Goal: Information Seeking & Learning: Find specific fact

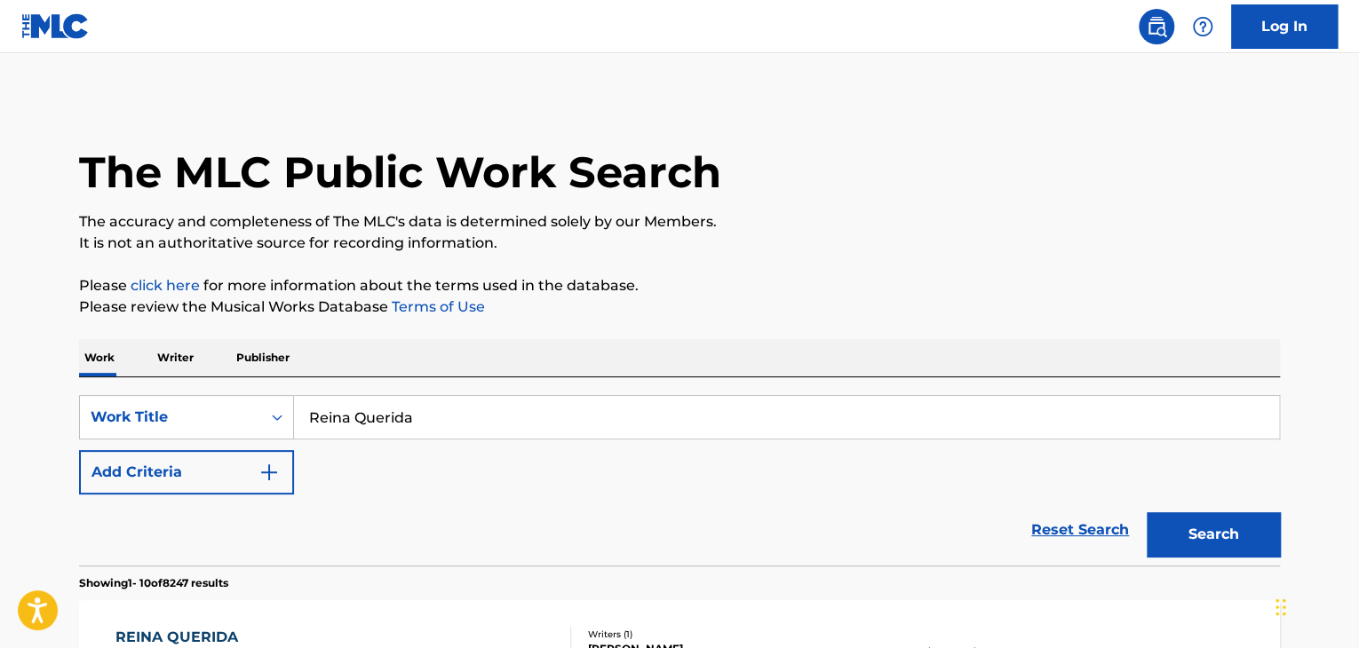
drag, startPoint x: 419, startPoint y: 425, endPoint x: 307, endPoint y: 424, distance: 111.9
click at [306, 425] on input "Reina Querida" at bounding box center [786, 417] width 985 height 43
paste input "Ahora Soy Libre"
type input "Ahora Soy Libre"
click at [1190, 525] on button "Search" at bounding box center [1213, 535] width 133 height 44
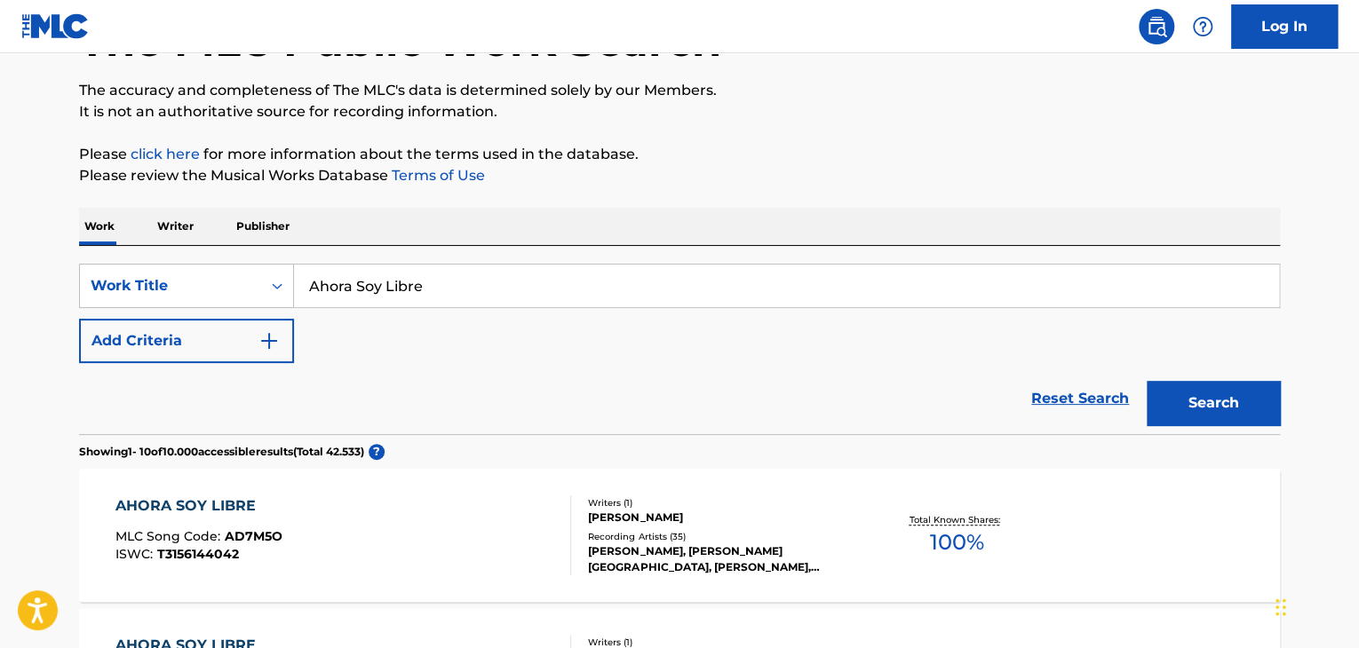
scroll to position [444, 0]
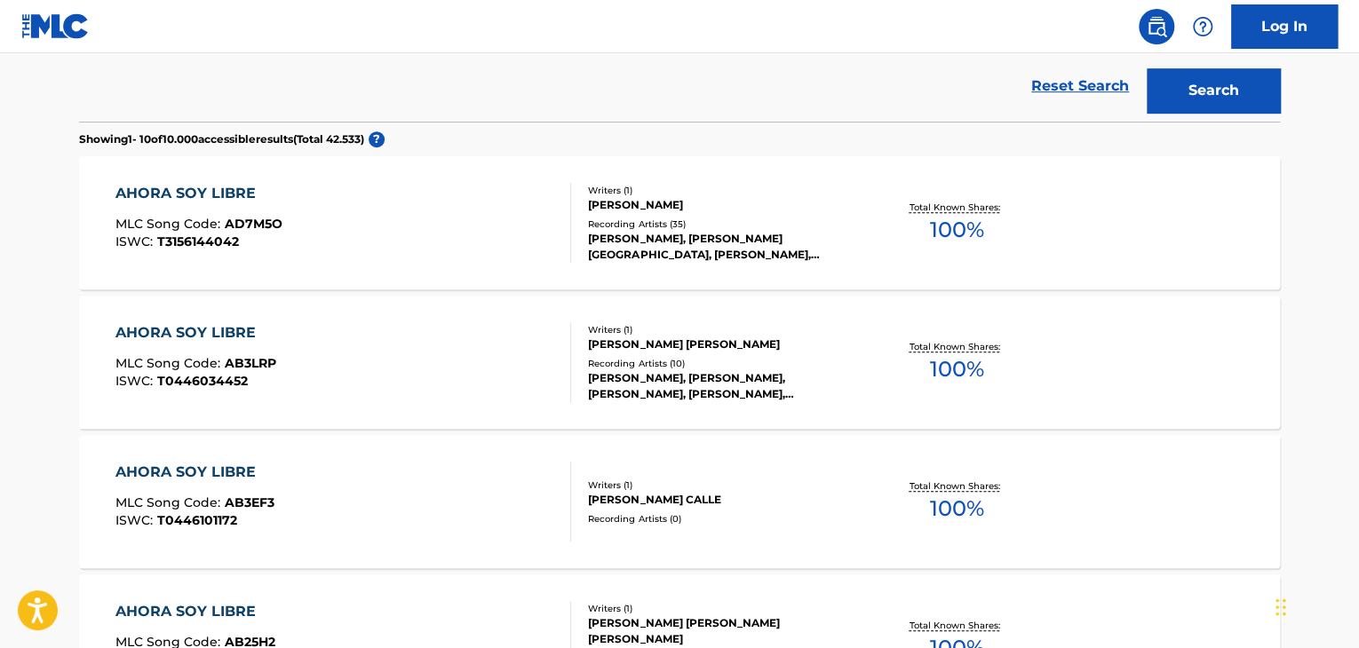
click at [324, 230] on div "AHORA SOY LIBRE MLC Song Code : AD7M5O ISWC : T3156144042" at bounding box center [343, 223] width 457 height 80
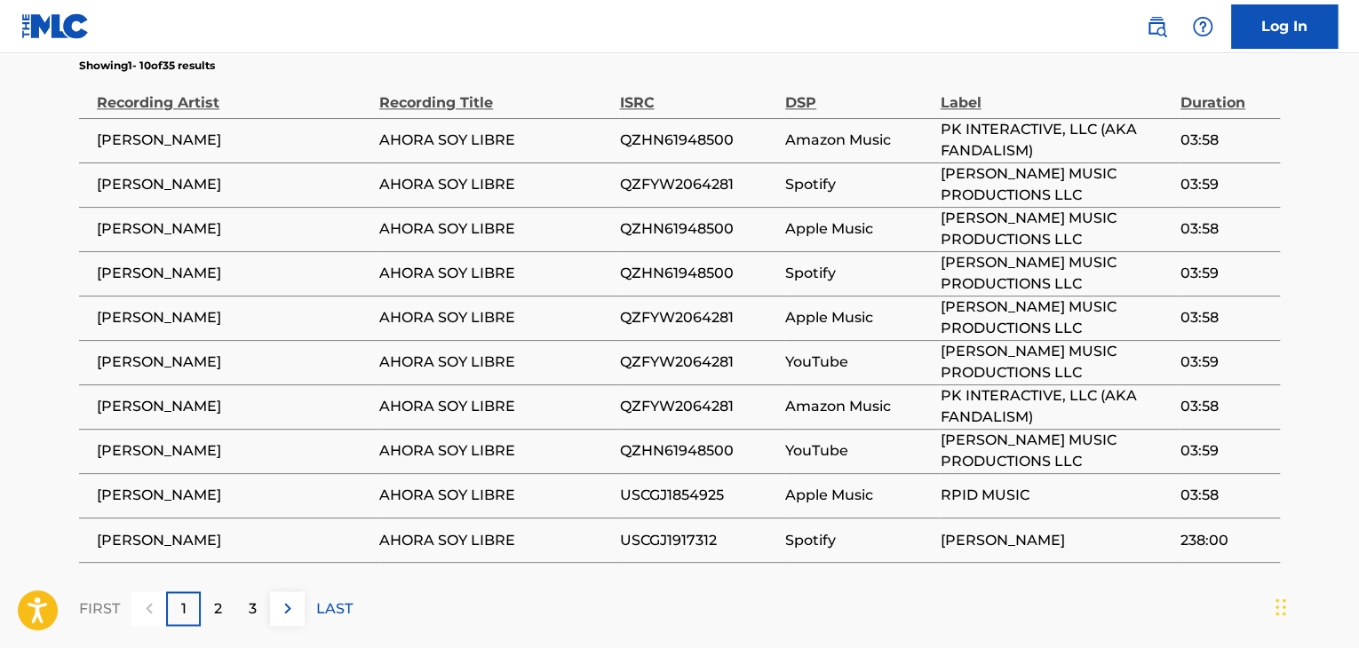
scroll to position [1226, 0]
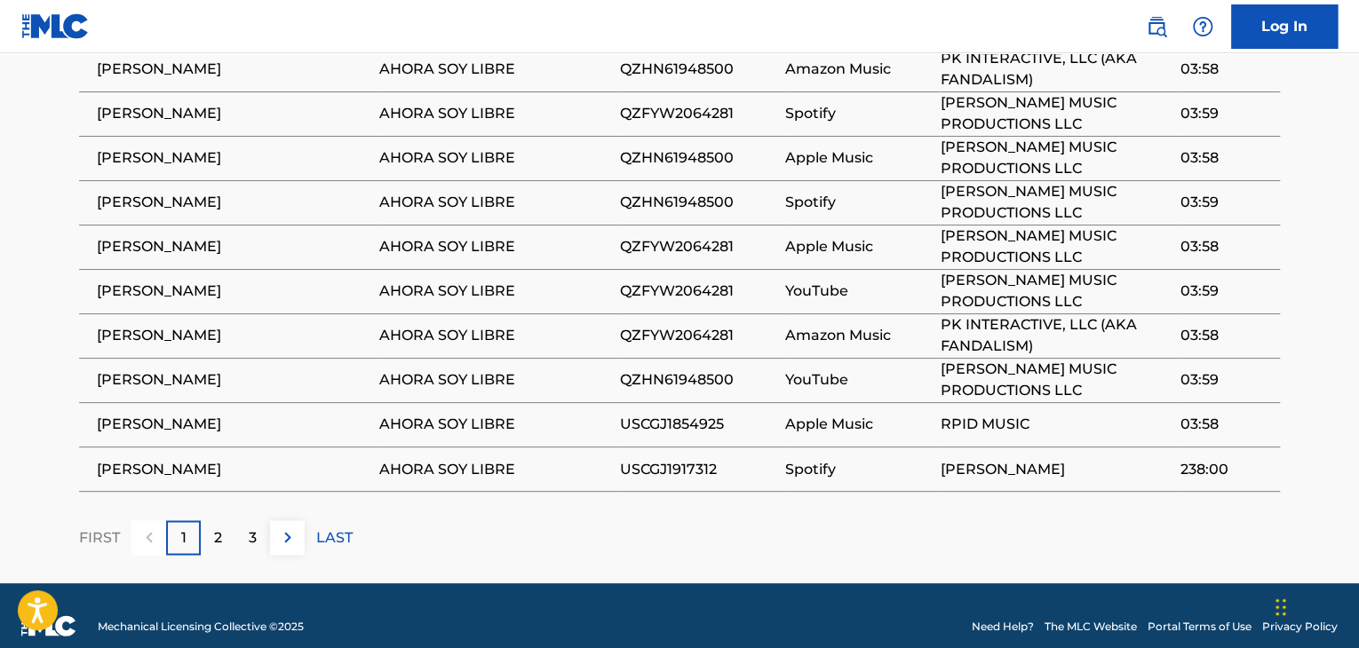
click at [206, 520] on div "2" at bounding box center [218, 537] width 35 height 35
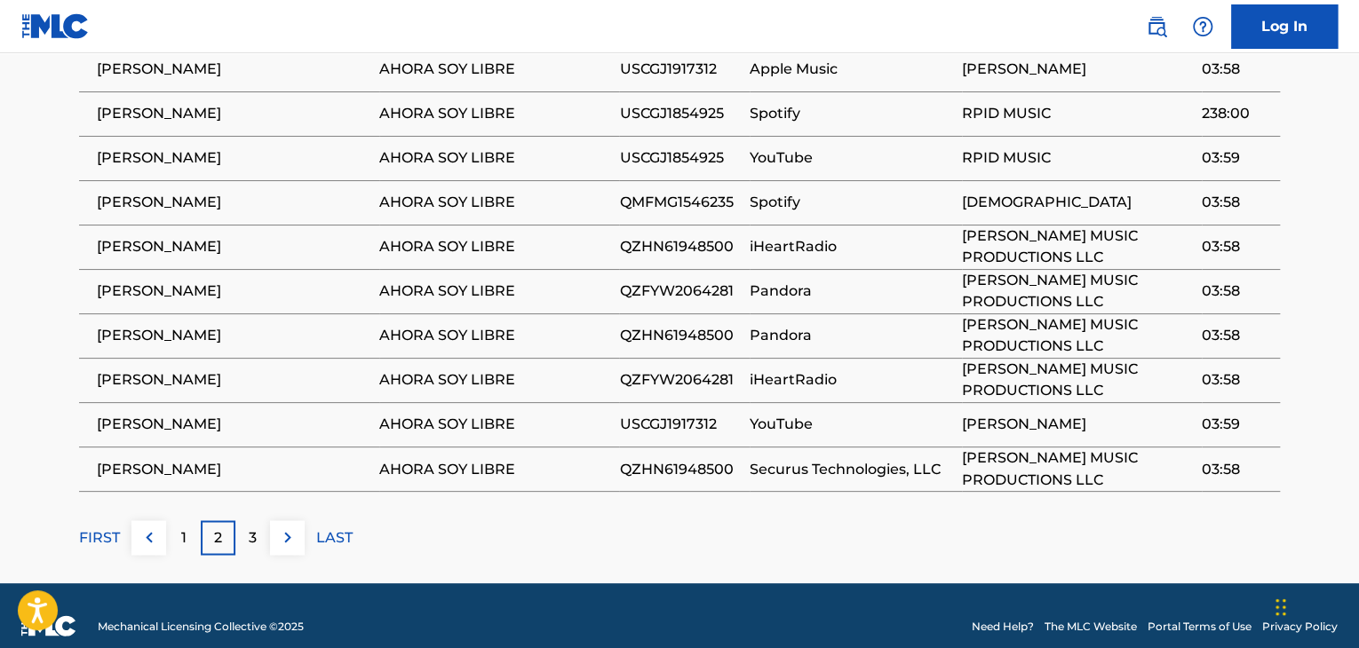
click at [245, 522] on div "3" at bounding box center [252, 537] width 35 height 35
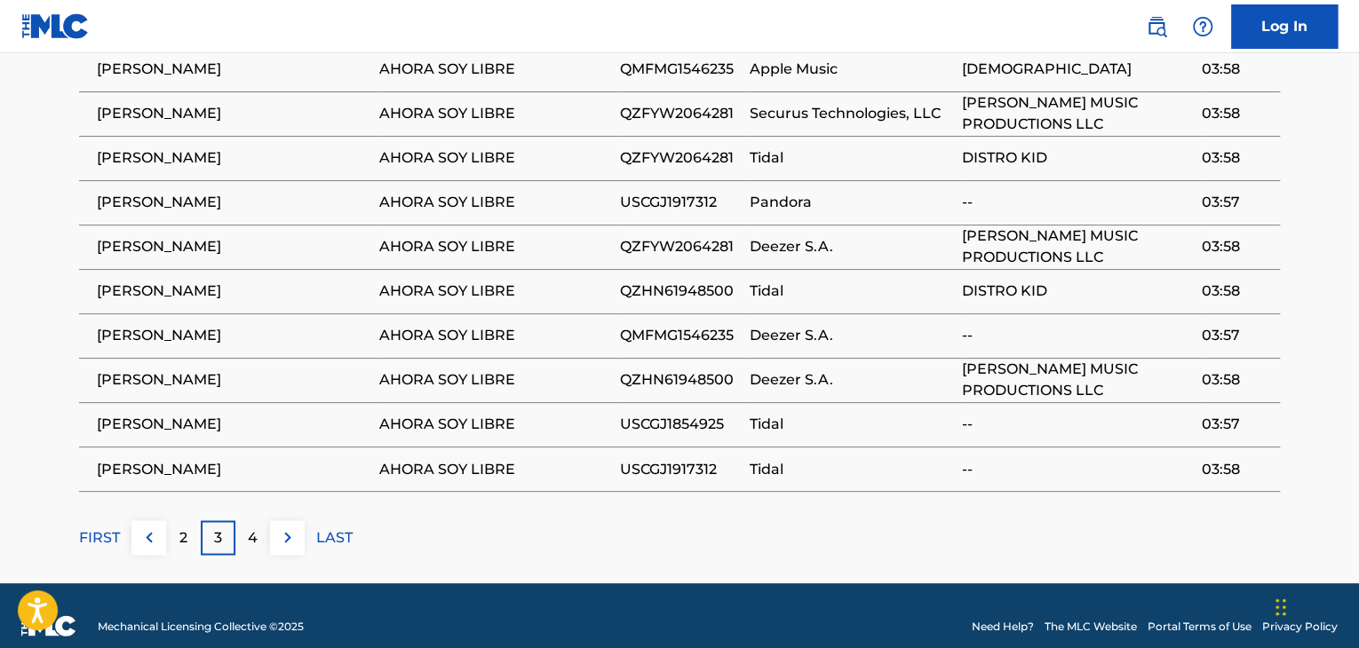
click at [263, 520] on div "4" at bounding box center [252, 537] width 35 height 35
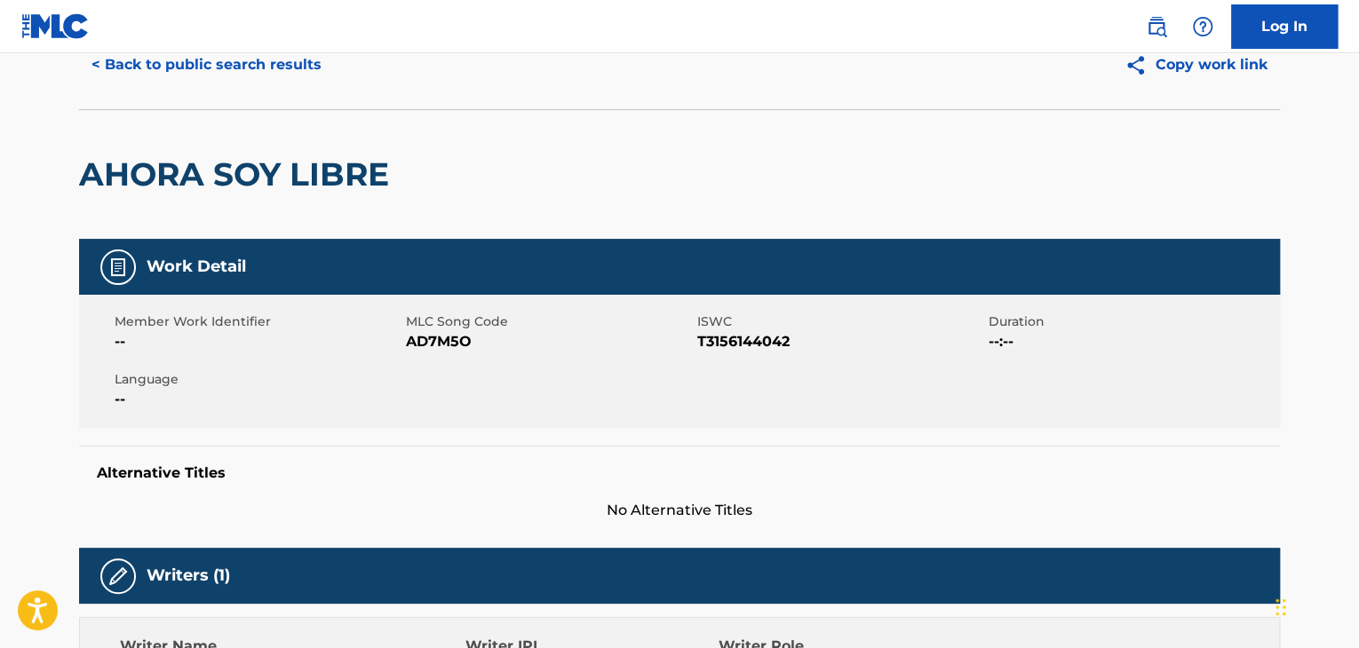
scroll to position [0, 0]
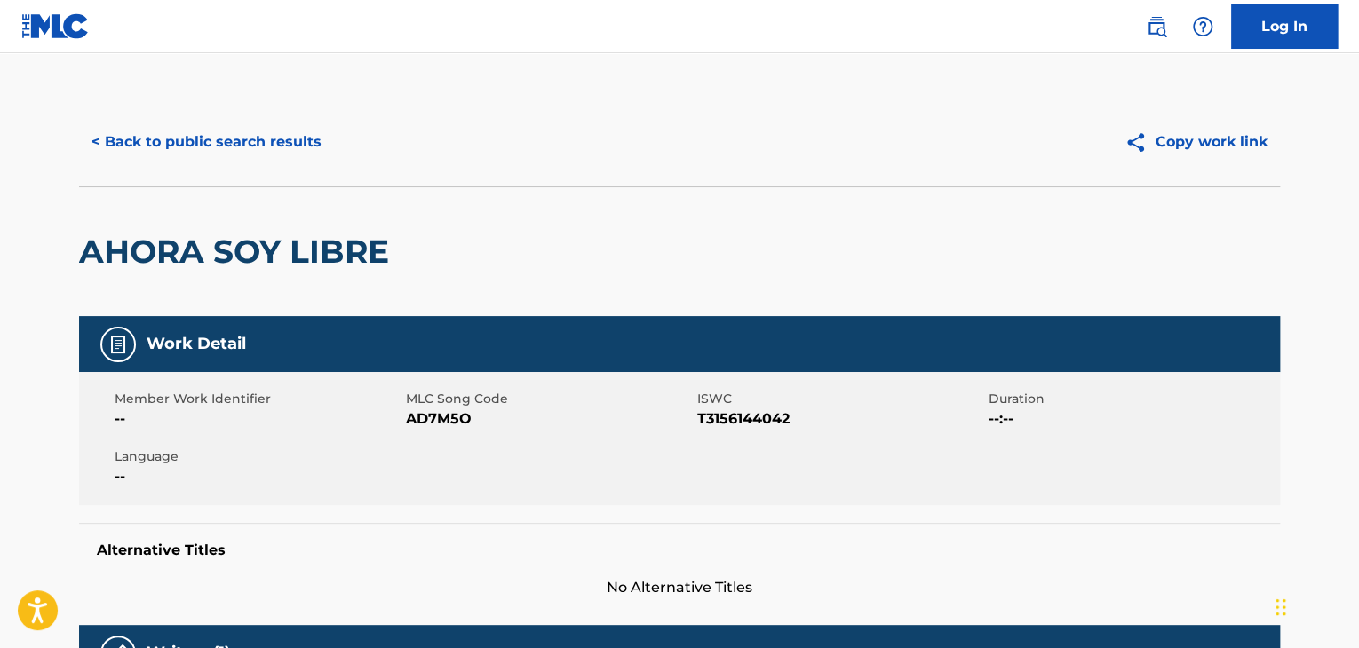
click at [164, 139] on button "< Back to public search results" at bounding box center [206, 142] width 255 height 44
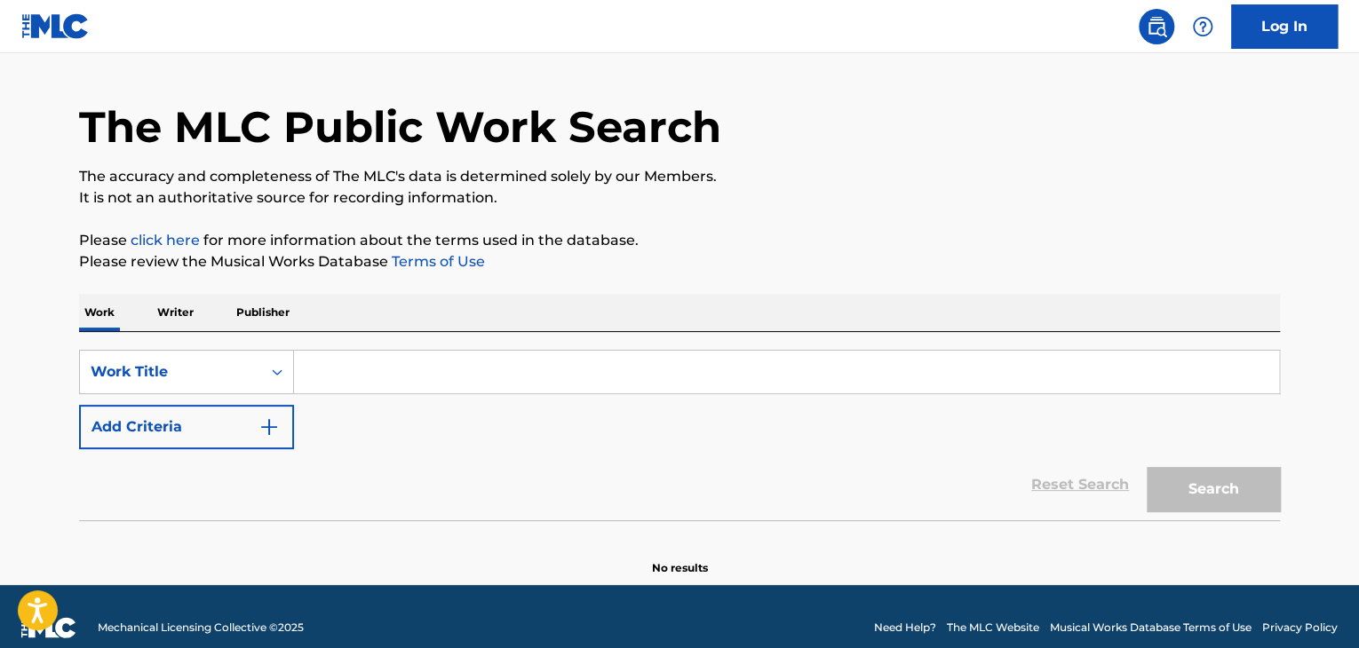
scroll to position [68, 0]
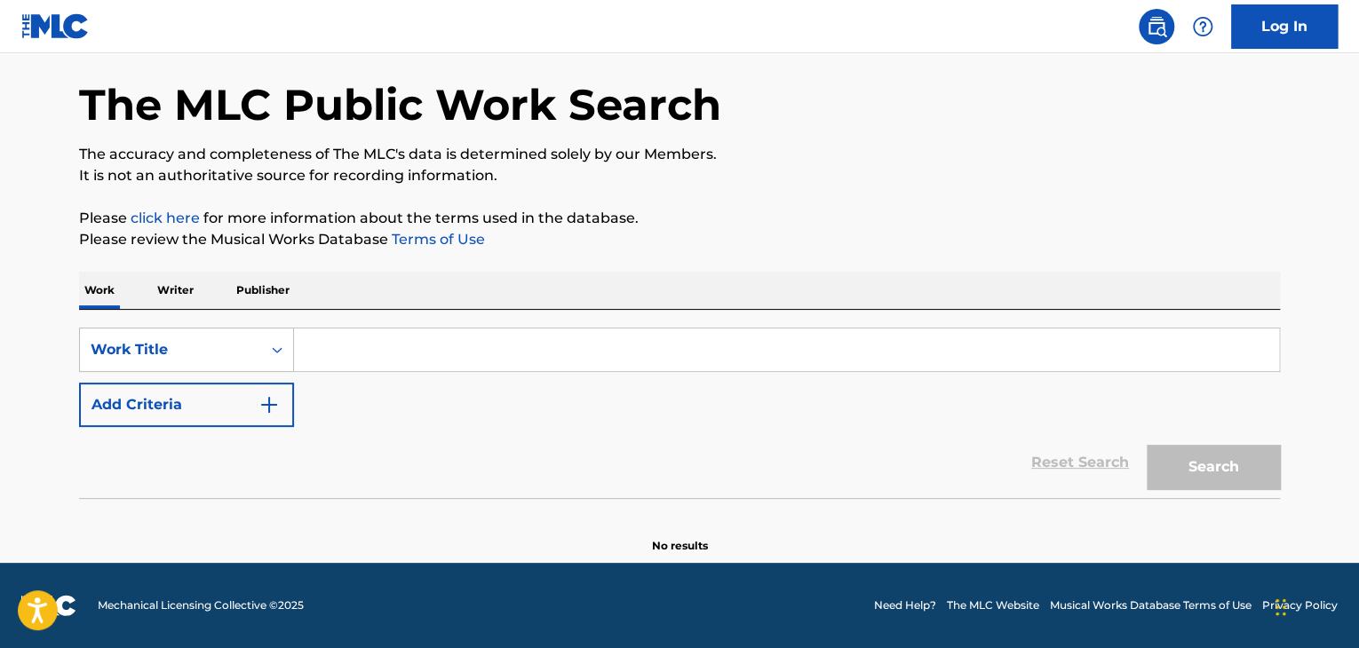
click at [335, 351] on input "Search Form" at bounding box center [786, 350] width 985 height 43
paste input "Ahora Soy Libre"
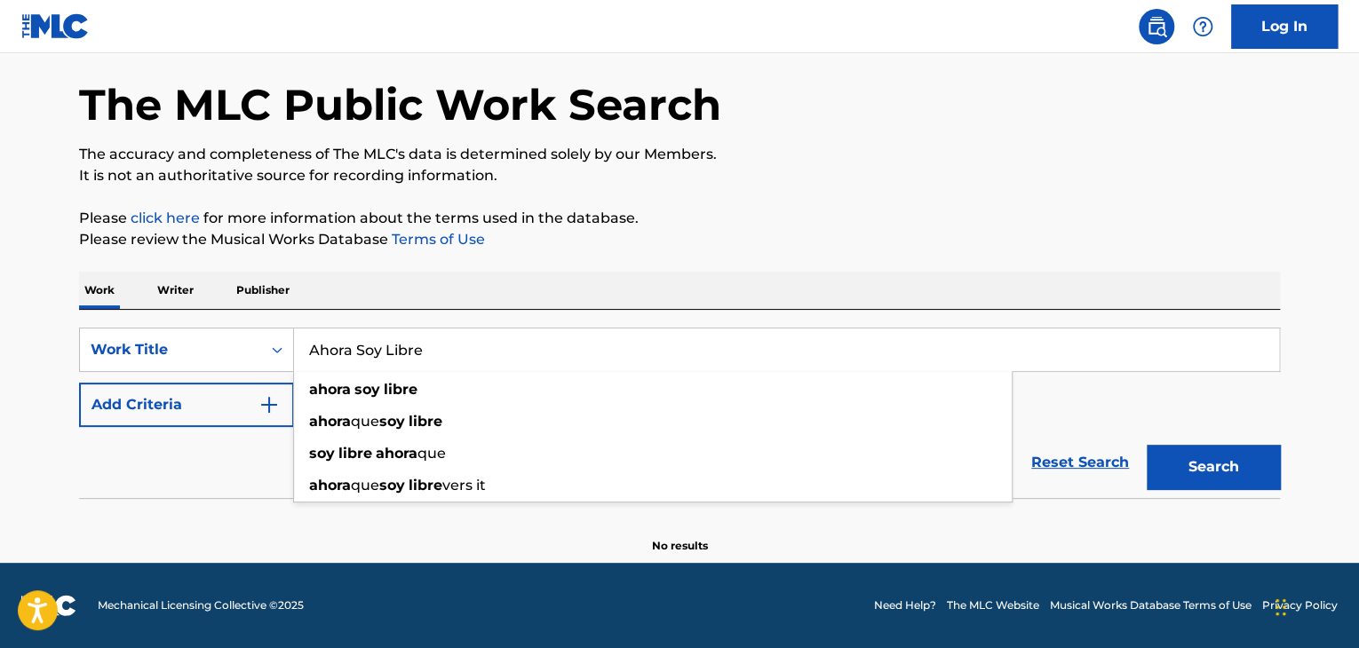
type input "Ahora Soy Libre"
drag, startPoint x: 1226, startPoint y: 466, endPoint x: 1215, endPoint y: 465, distance: 10.7
click at [1226, 466] on button "Search" at bounding box center [1213, 467] width 133 height 44
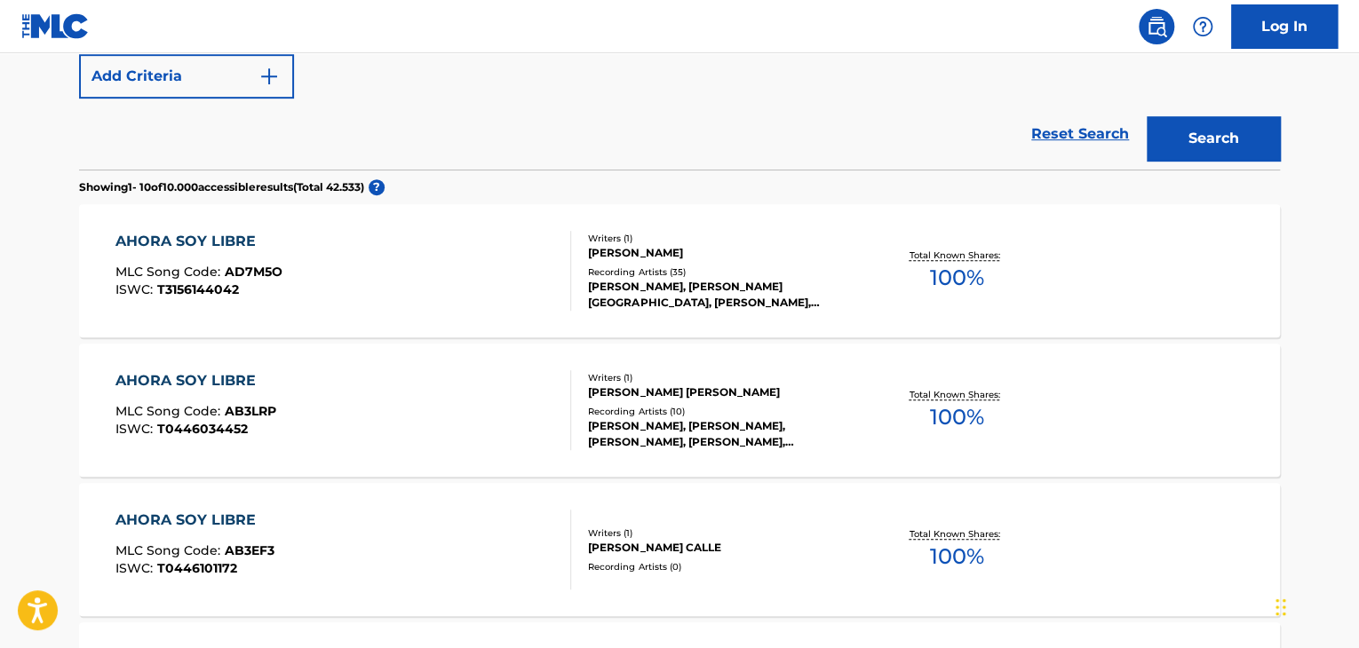
scroll to position [423, 0]
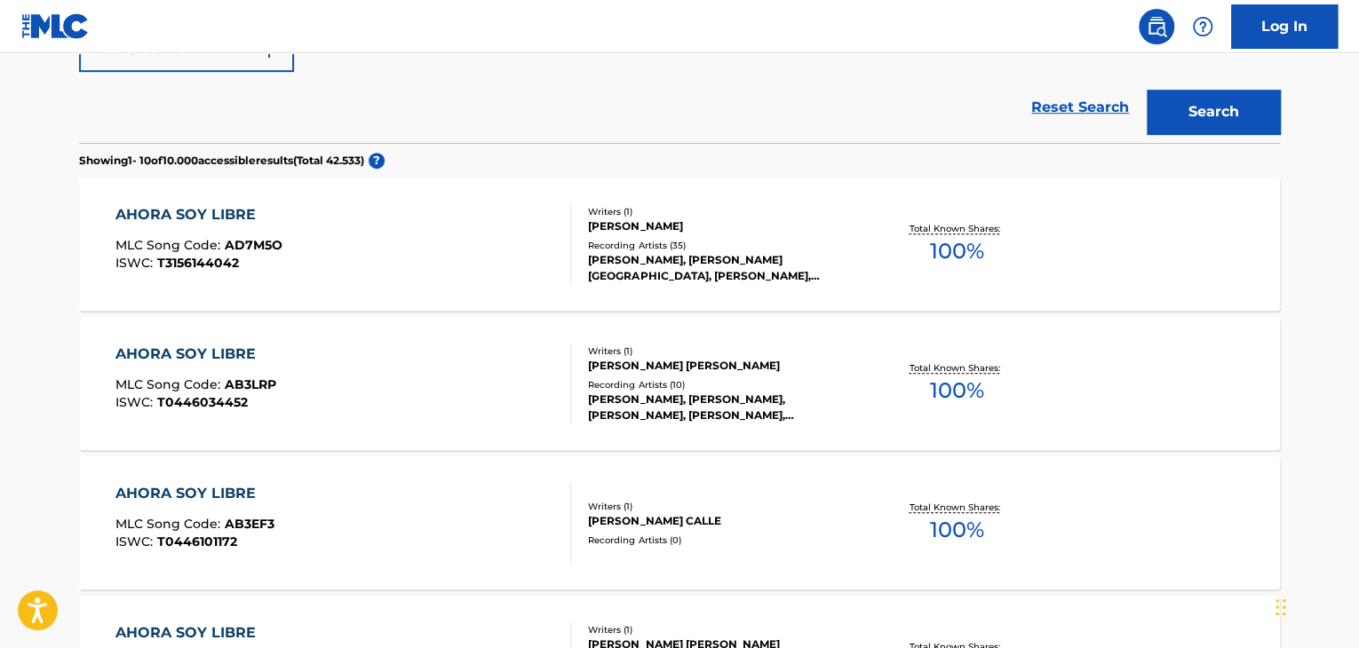
click at [421, 392] on div "AHORA SOY LIBRE MLC Song Code : AB3LRP ISWC : T0446034452" at bounding box center [343, 384] width 457 height 80
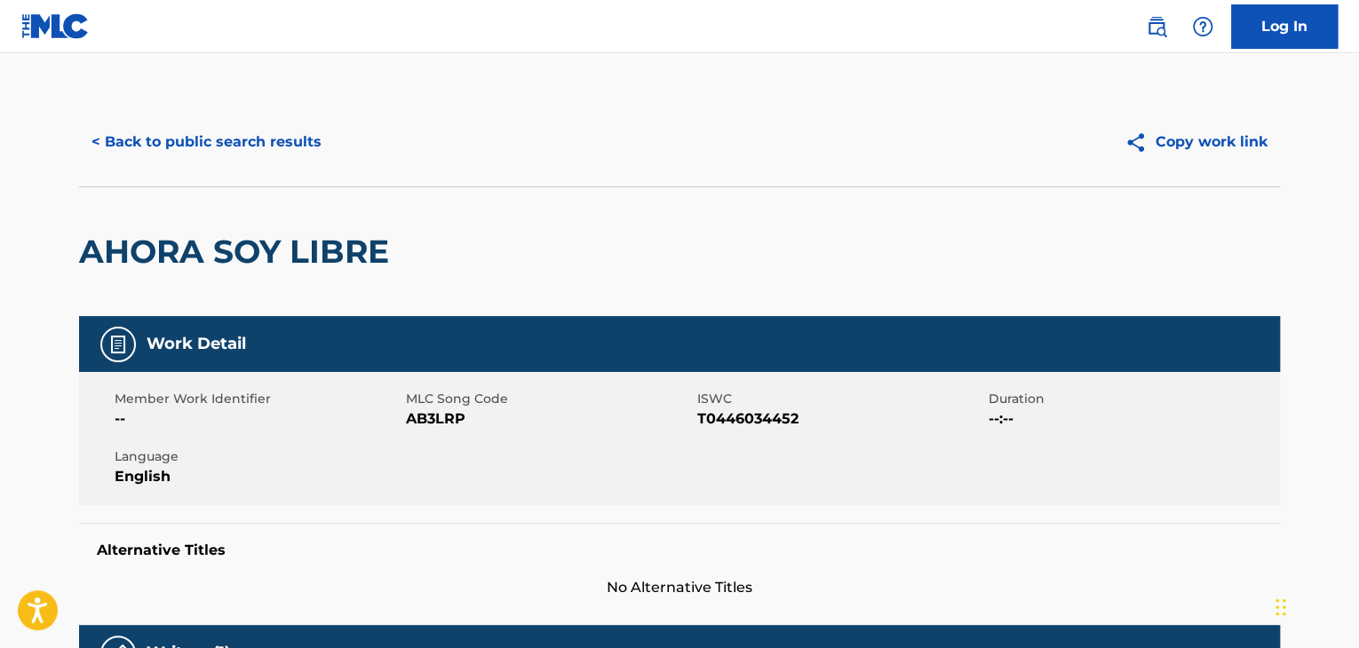
click at [222, 136] on button "< Back to public search results" at bounding box center [206, 142] width 255 height 44
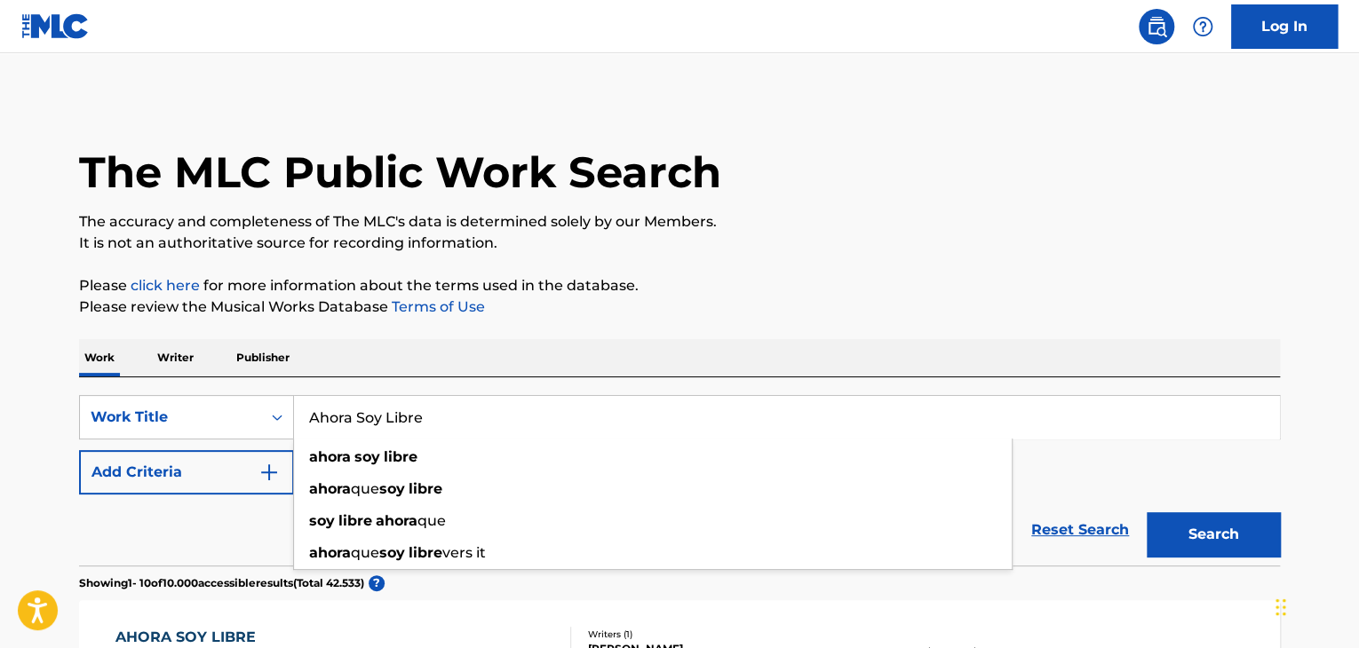
drag, startPoint x: 476, startPoint y: 413, endPoint x: 267, endPoint y: 360, distance: 215.4
click at [192, 377] on div "SearchWithCriteria92525abe-0b39-4d53-adaa-55bb5cc524f2 Work Title Ahora Soy Lib…" at bounding box center [679, 471] width 1201 height 188
paste input "El Corrido De Las Águilas"
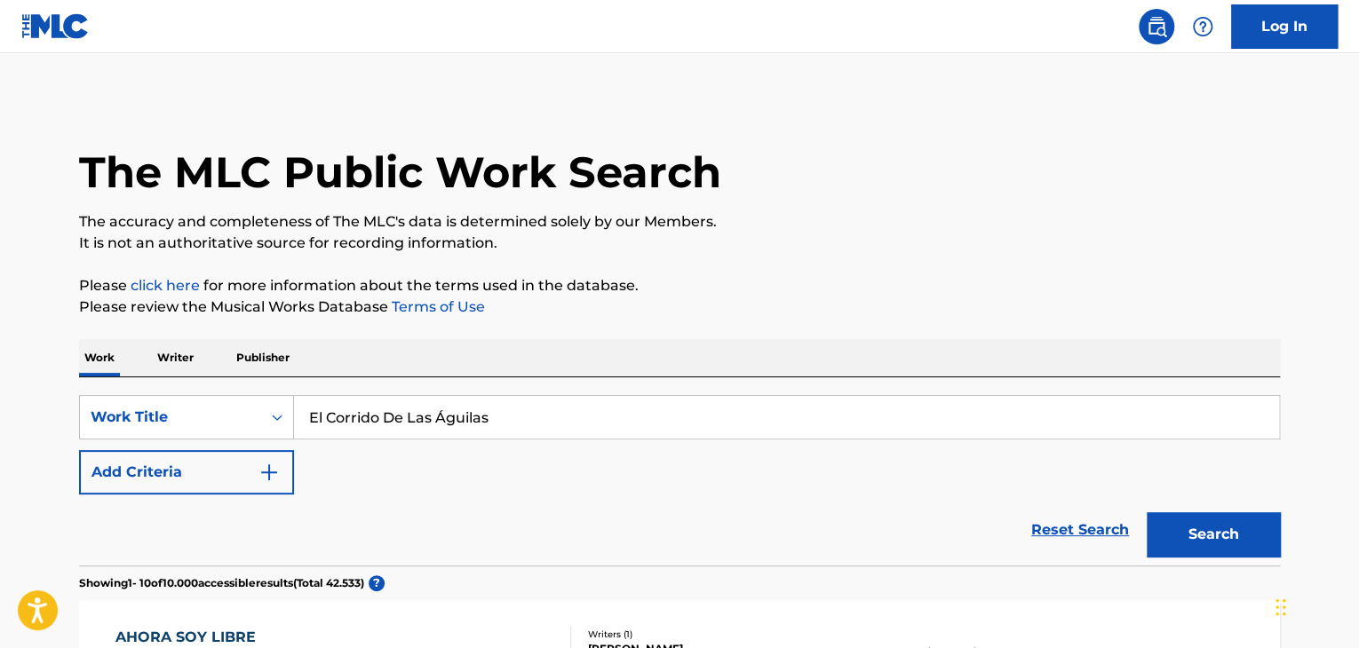
click at [1206, 528] on button "Search" at bounding box center [1213, 535] width 133 height 44
drag, startPoint x: 504, startPoint y: 425, endPoint x: 184, endPoint y: 402, distance: 320.5
click at [165, 406] on div "SearchWithCriteria92525abe-0b39-4d53-adaa-55bb5cc524f2 Work Title El Corrido De…" at bounding box center [679, 417] width 1201 height 44
paste input "Nunca Jamá"
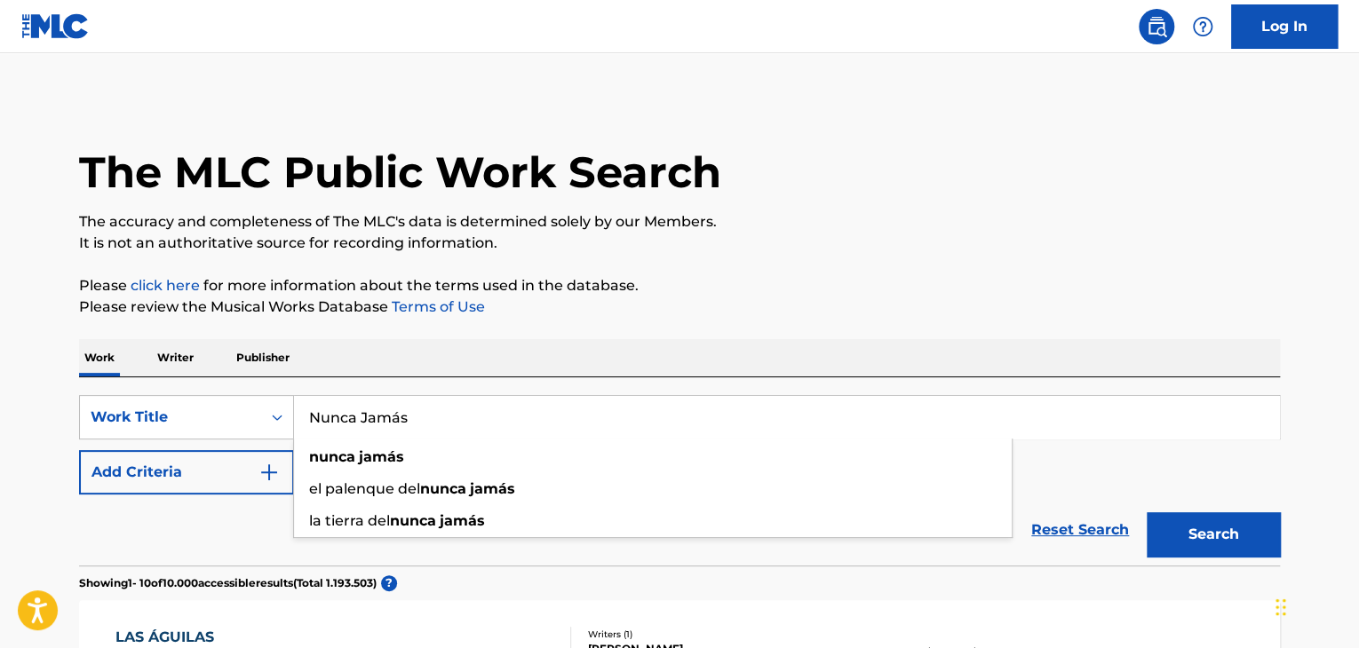
click at [1208, 529] on button "Search" at bounding box center [1213, 535] width 133 height 44
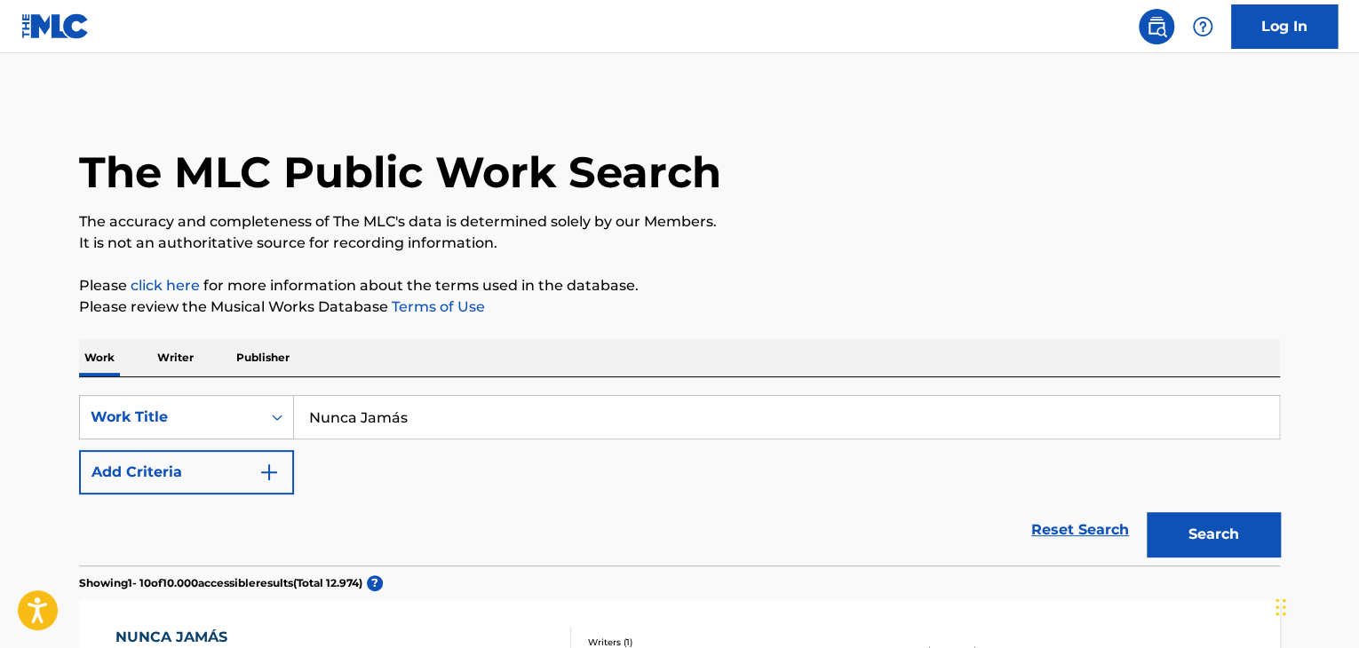
drag, startPoint x: 417, startPoint y: 409, endPoint x: 290, endPoint y: 390, distance: 127.6
click at [291, 397] on div "SearchWithCriteria92525abe-0b39-4d53-adaa-55bb5cc524f2 Work Title Nunca Jamás" at bounding box center [679, 417] width 1201 height 44
paste input "[PERSON_NAME]"
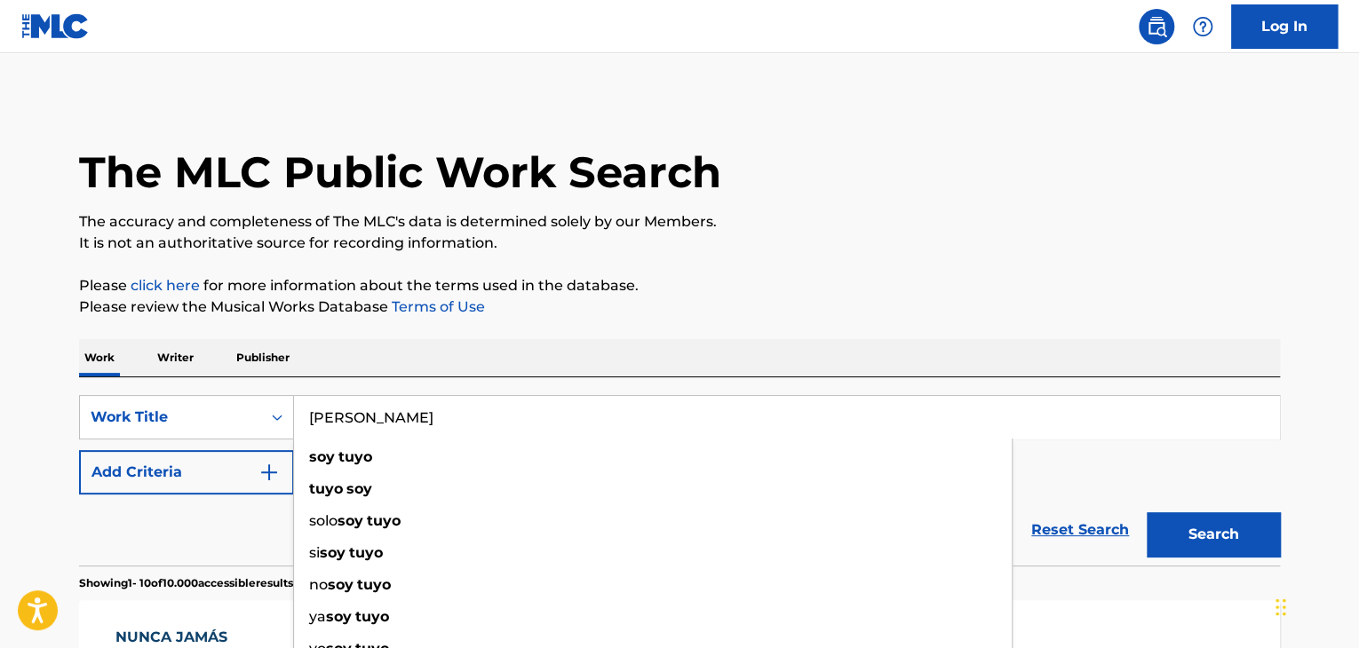
type input "[PERSON_NAME]"
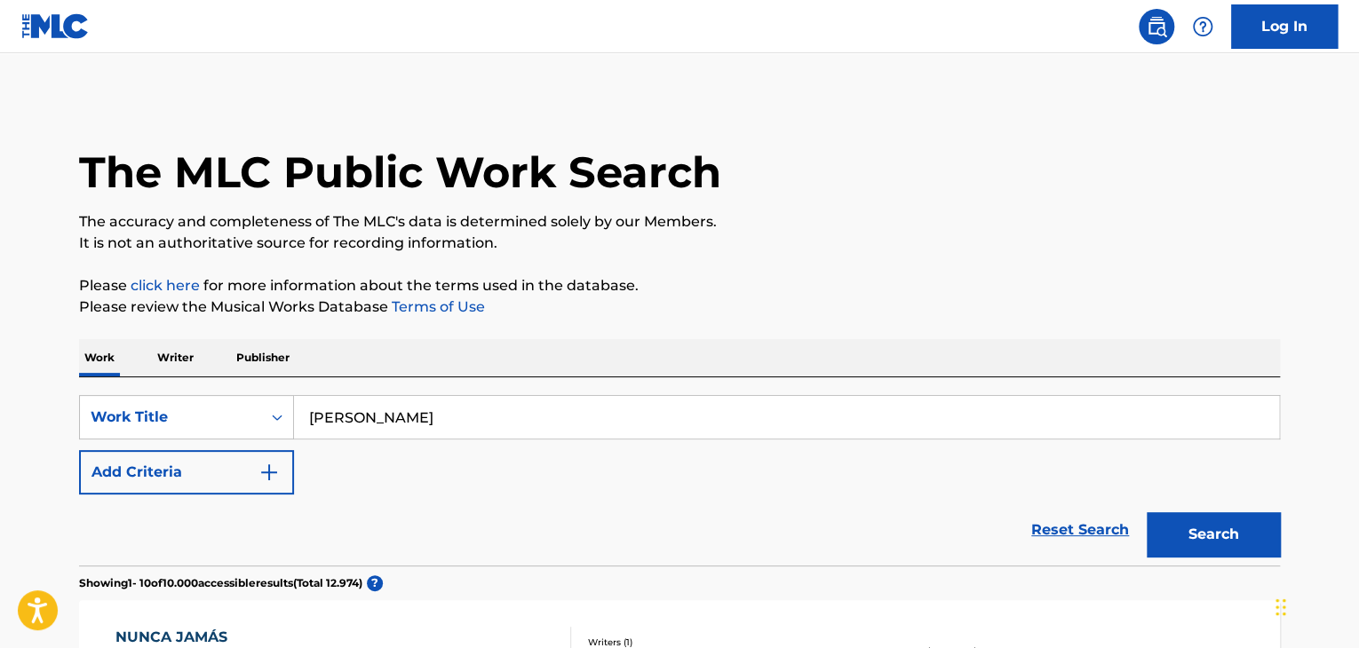
click at [1195, 541] on button "Search" at bounding box center [1213, 535] width 133 height 44
click at [272, 475] on img "Search Form" at bounding box center [268, 472] width 21 height 21
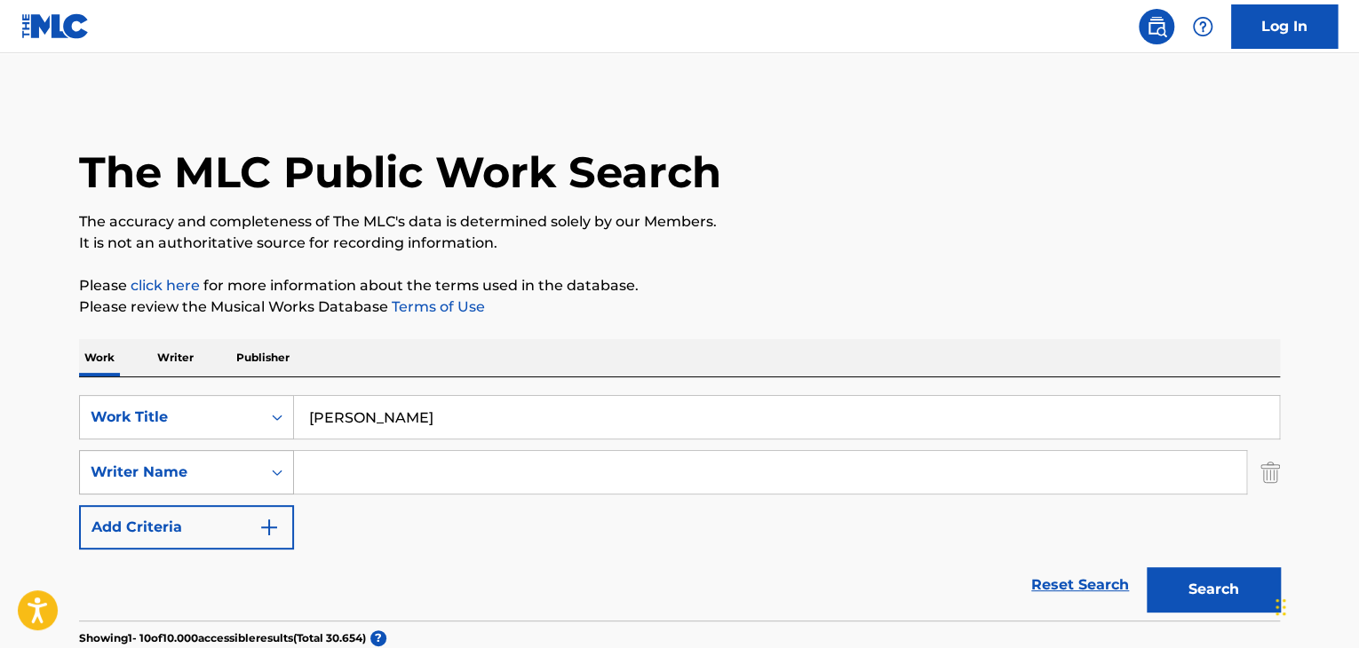
click at [276, 477] on div "Writer Name" at bounding box center [186, 472] width 215 height 44
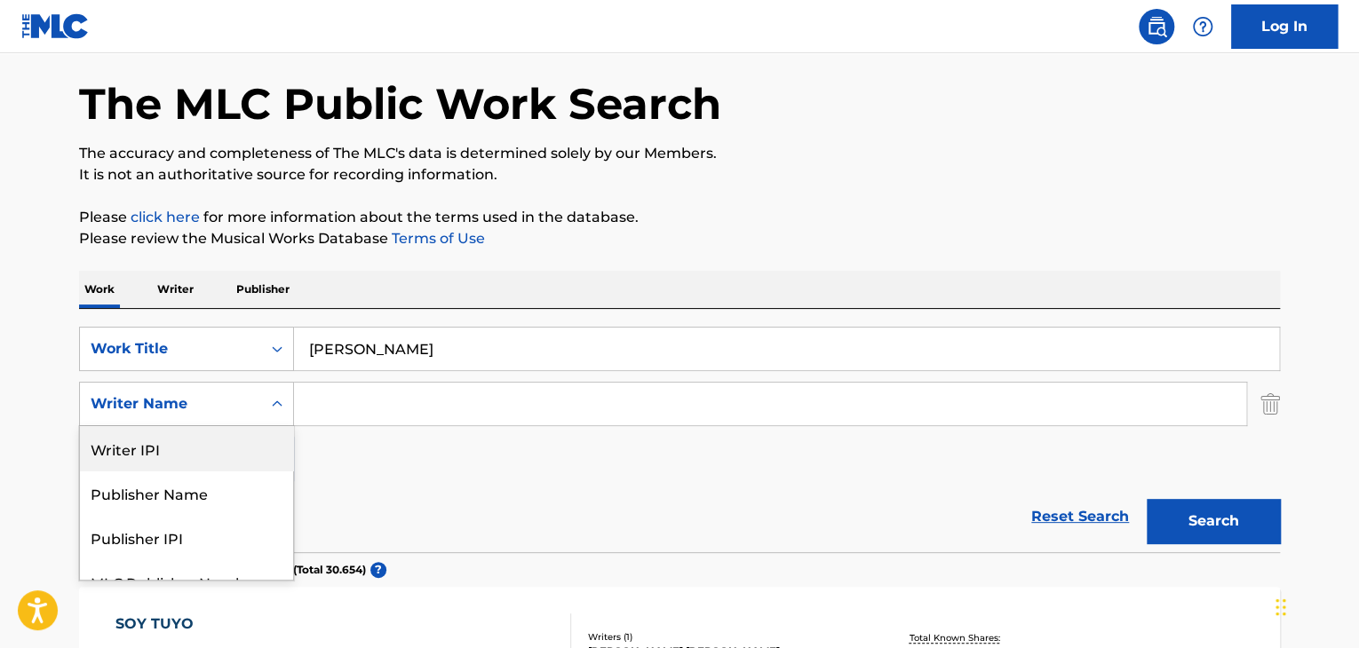
scroll to position [68, 0]
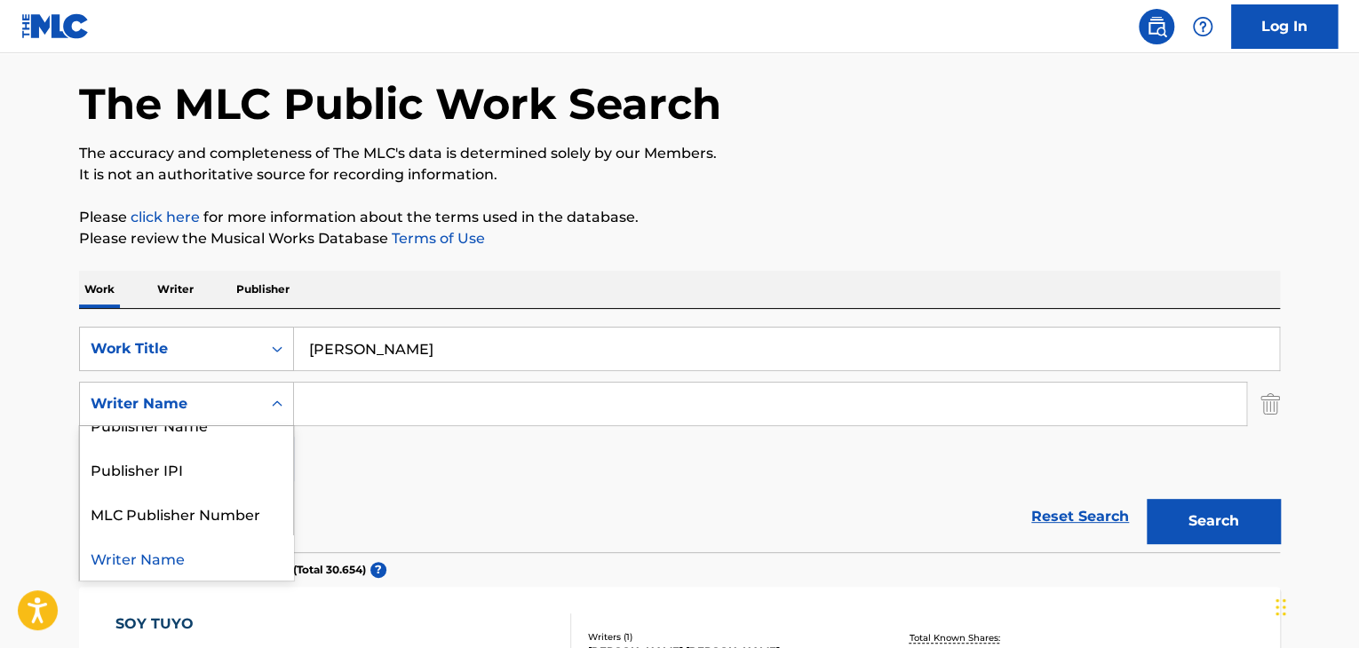
click at [139, 557] on div "Writer Name" at bounding box center [186, 558] width 213 height 44
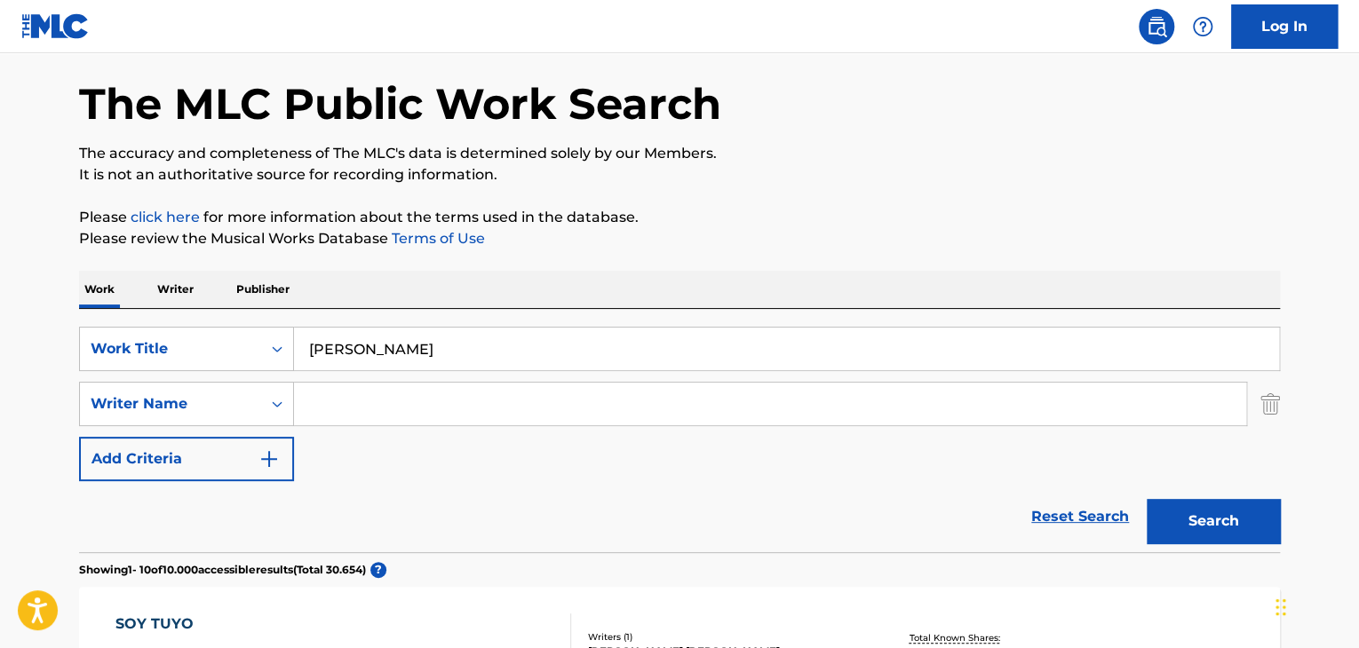
click at [354, 419] on input "Search Form" at bounding box center [770, 404] width 952 height 43
type input "Las aguilas de Cristo"
click at [1206, 517] on button "Search" at bounding box center [1213, 521] width 133 height 44
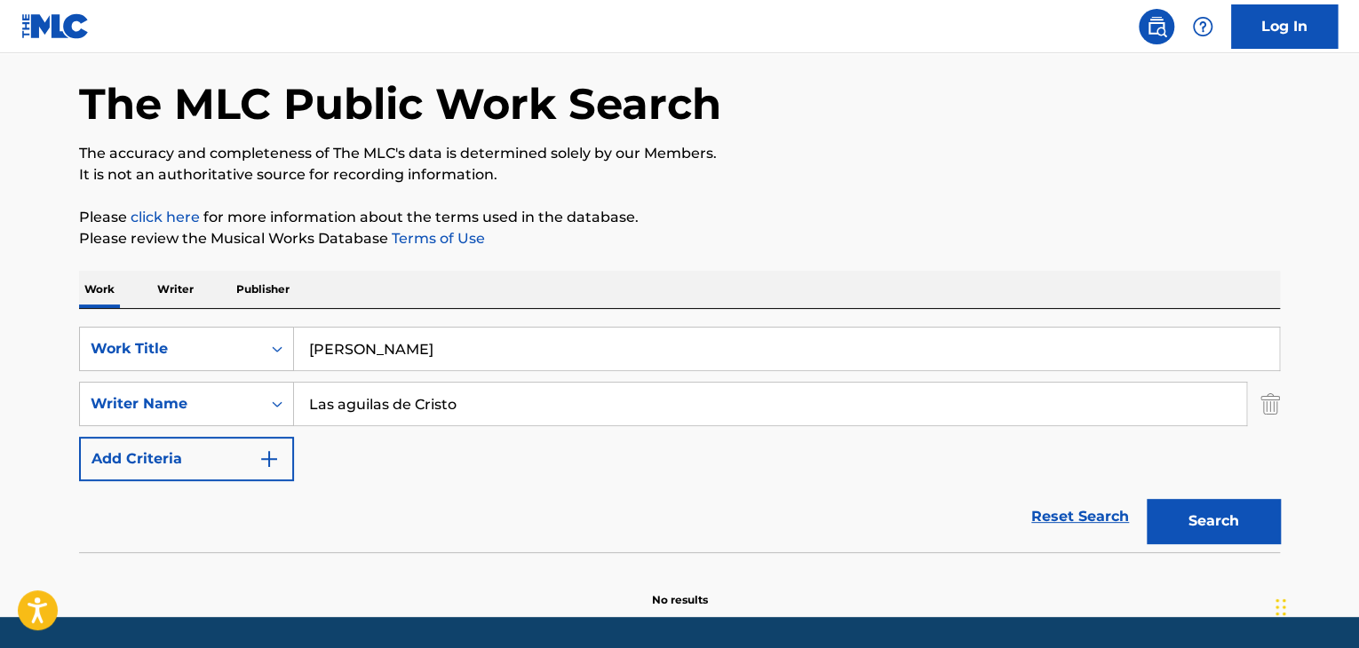
drag, startPoint x: 320, startPoint y: 361, endPoint x: 204, endPoint y: 377, distance: 116.6
click at [205, 377] on div "SearchWithCriteria92525abe-0b39-4d53-adaa-55bb5cc524f2 Work Title Soy Tuyo Sear…" at bounding box center [679, 404] width 1201 height 155
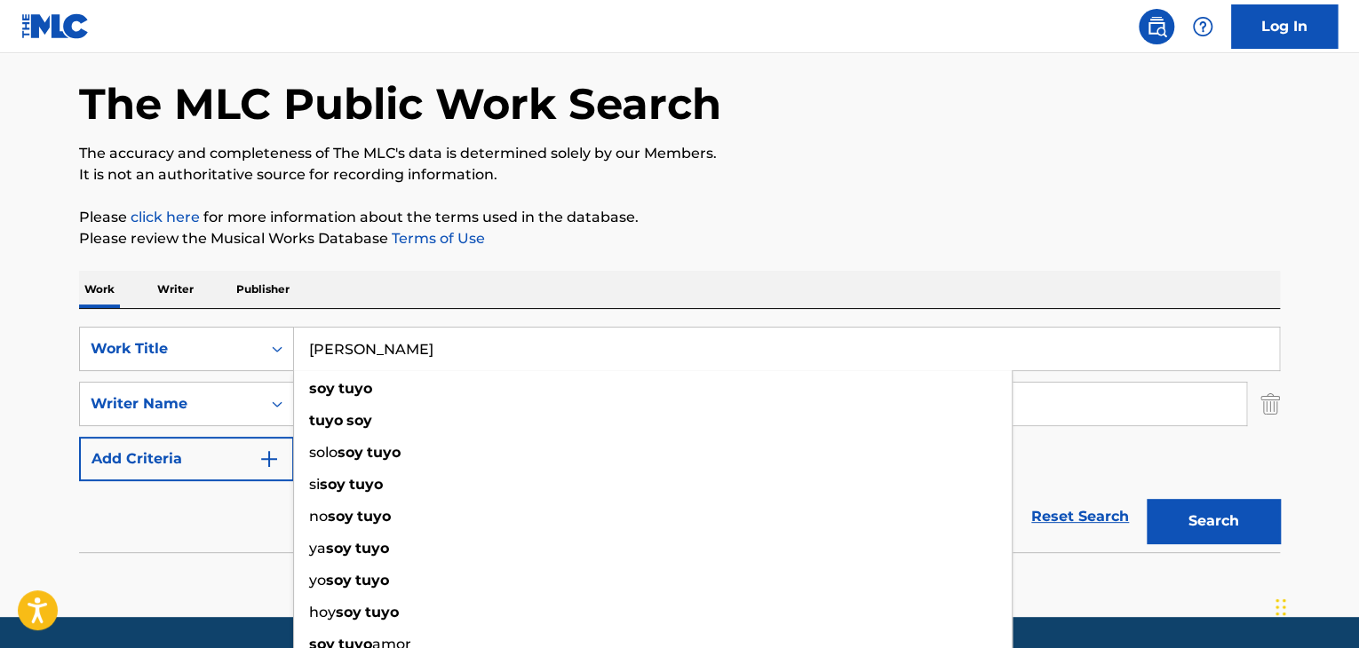
paste input "Abrázame Señor"
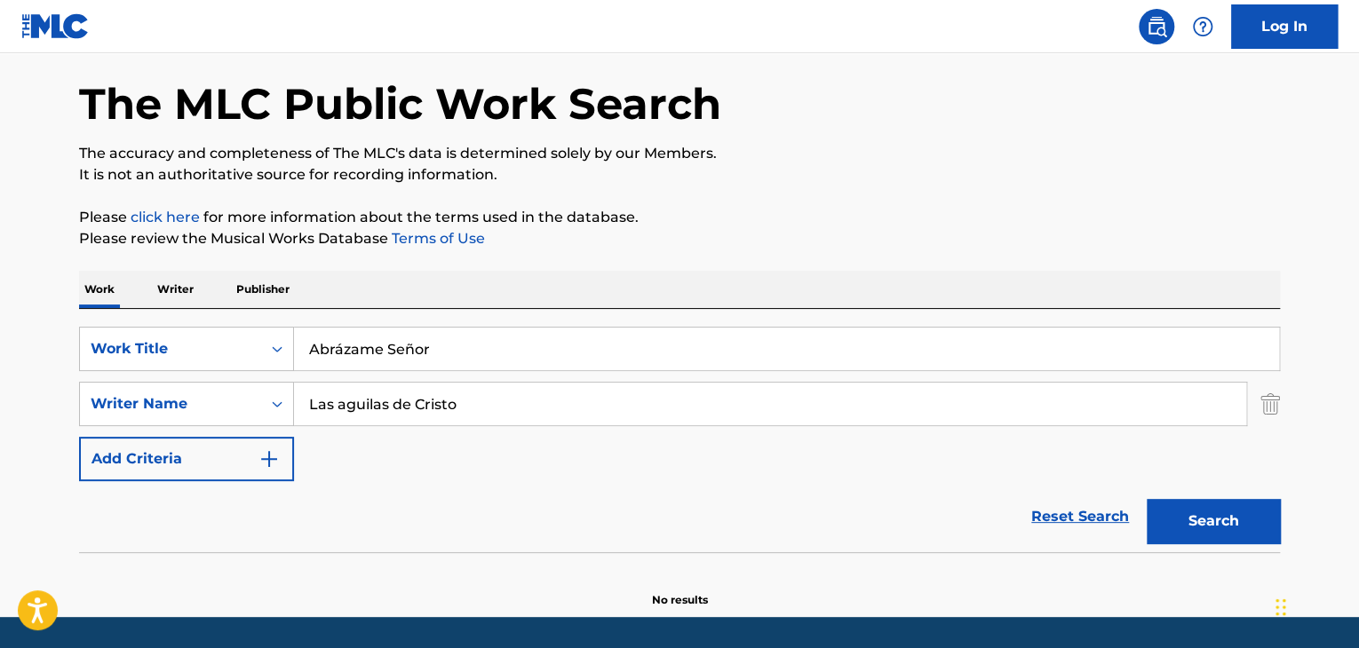
type input "Abrázame Señor"
click at [1233, 506] on button "Search" at bounding box center [1213, 521] width 133 height 44
drag, startPoint x: 462, startPoint y: 402, endPoint x: 67, endPoint y: 409, distance: 395.3
click at [64, 409] on div "The MLC Public Work Search The accuracy and completeness of The MLC's data is d…" at bounding box center [680, 318] width 1244 height 579
click at [1231, 520] on button "Search" at bounding box center [1213, 521] width 133 height 44
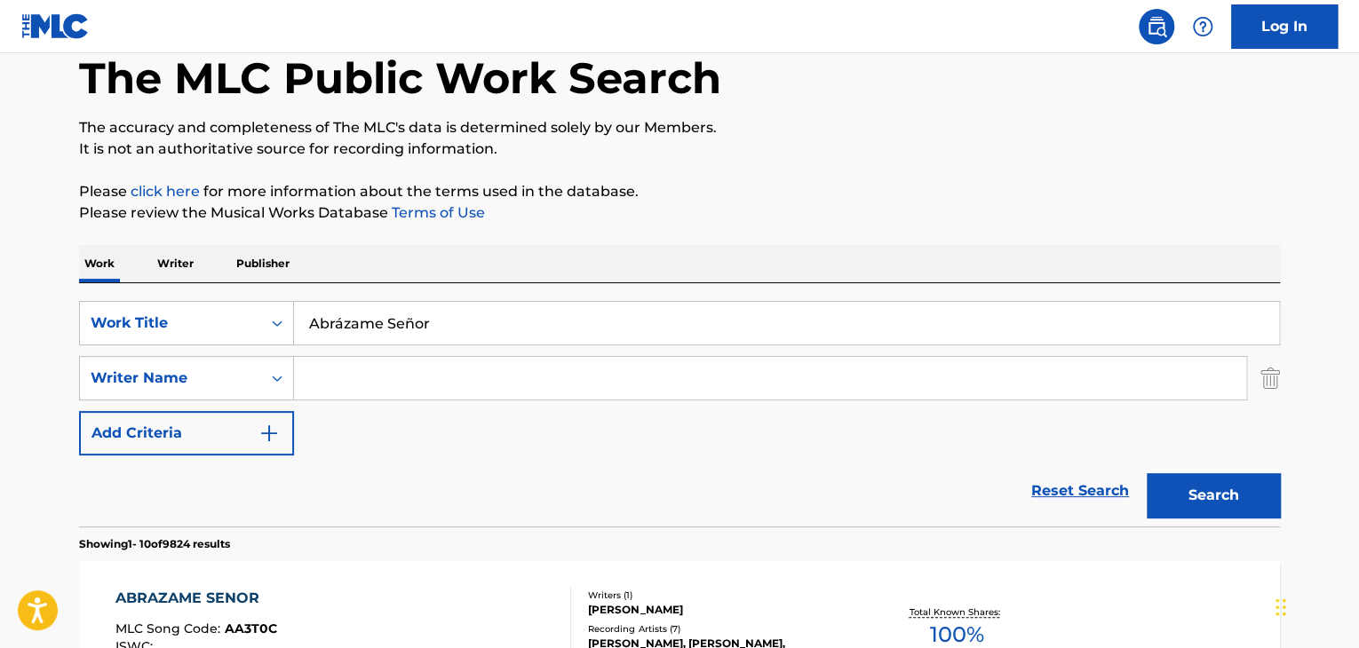
scroll to position [0, 0]
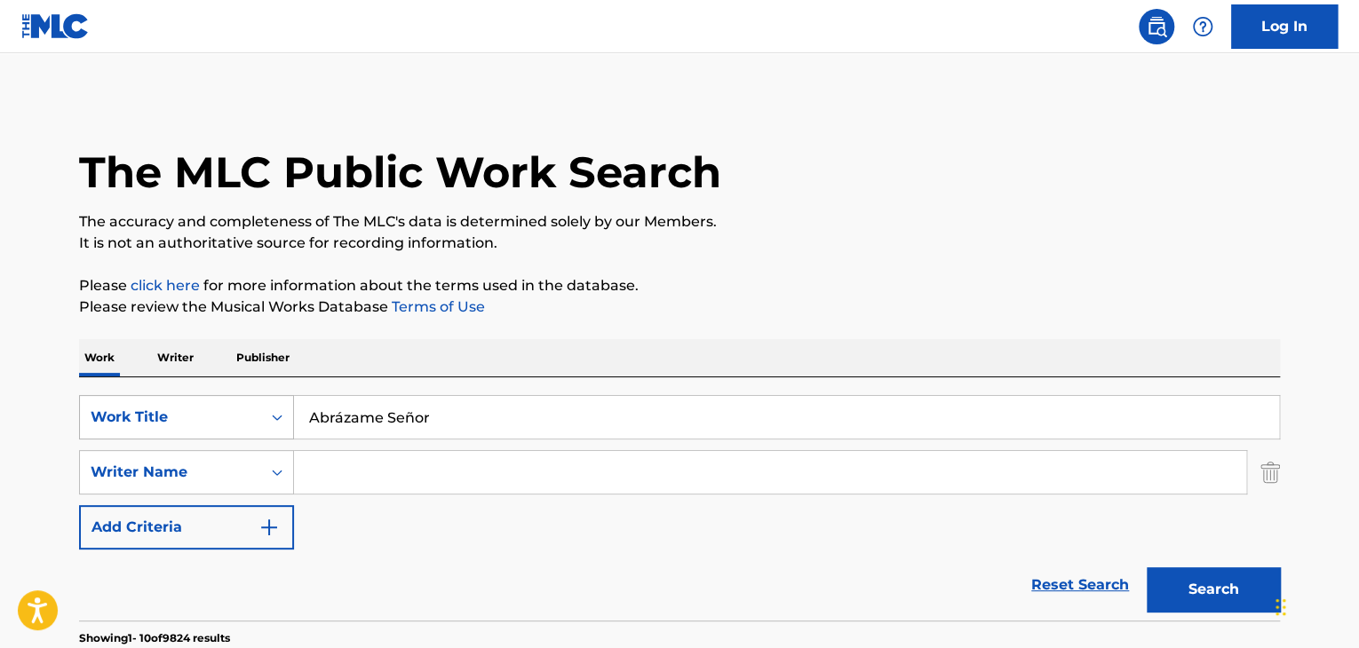
drag, startPoint x: 416, startPoint y: 425, endPoint x: 282, endPoint y: 428, distance: 133.3
click at [282, 428] on div "SearchWithCriteria92525abe-0b39-4d53-adaa-55bb5cc524f2 Work Title Abrázame Señor" at bounding box center [679, 417] width 1201 height 44
type input "r"
paste input "Esperando"
click at [1228, 592] on button "Search" at bounding box center [1213, 590] width 133 height 44
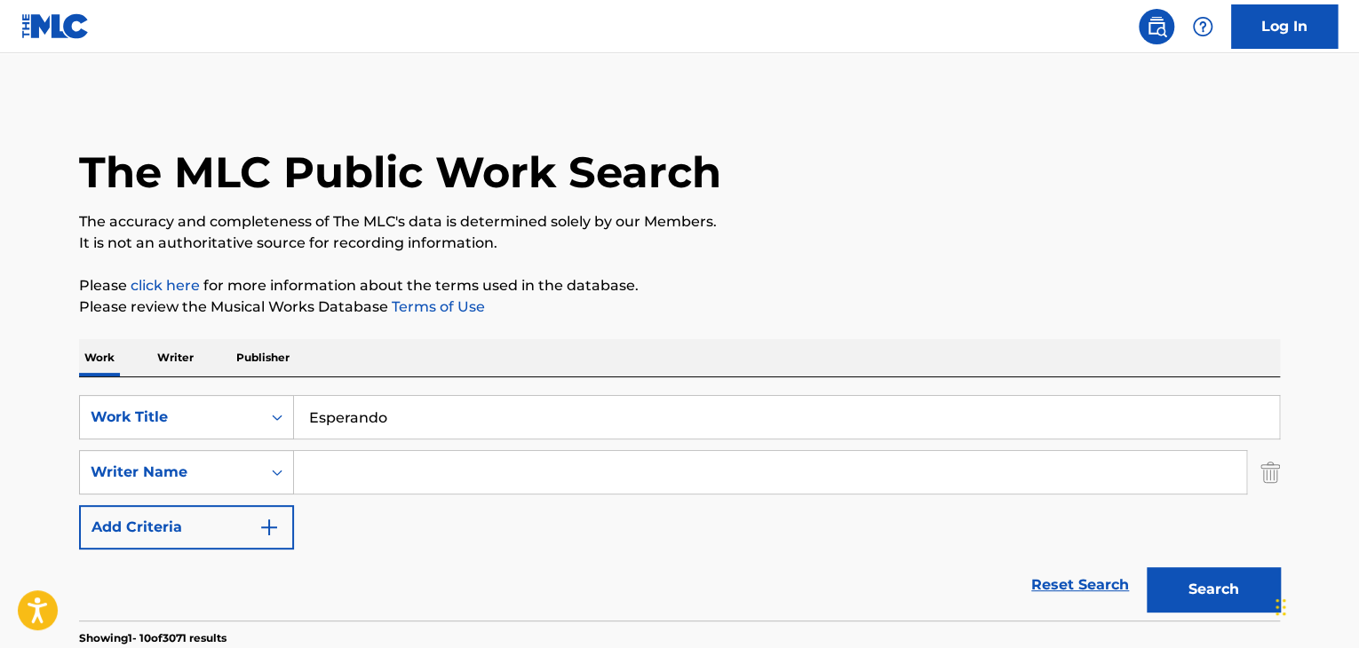
drag, startPoint x: 420, startPoint y: 417, endPoint x: 348, endPoint y: 413, distance: 72.0
click at [349, 418] on input "Esperando" at bounding box center [786, 417] width 985 height 43
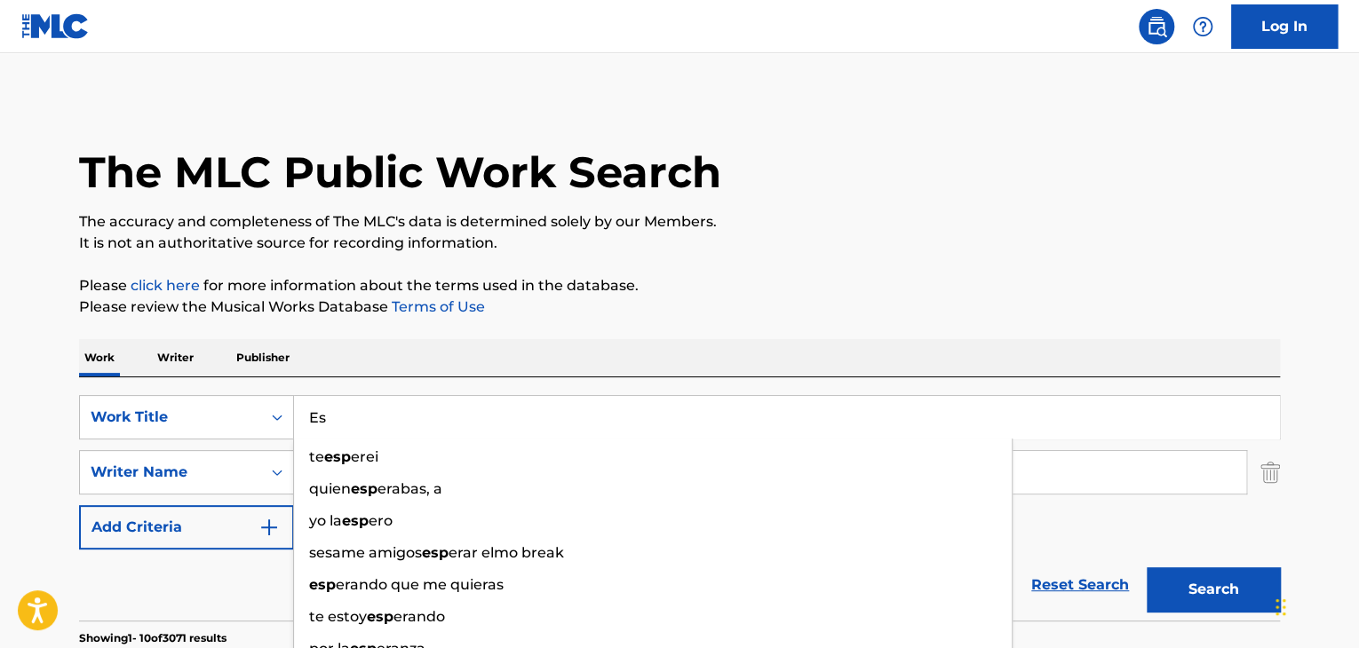
type input "E"
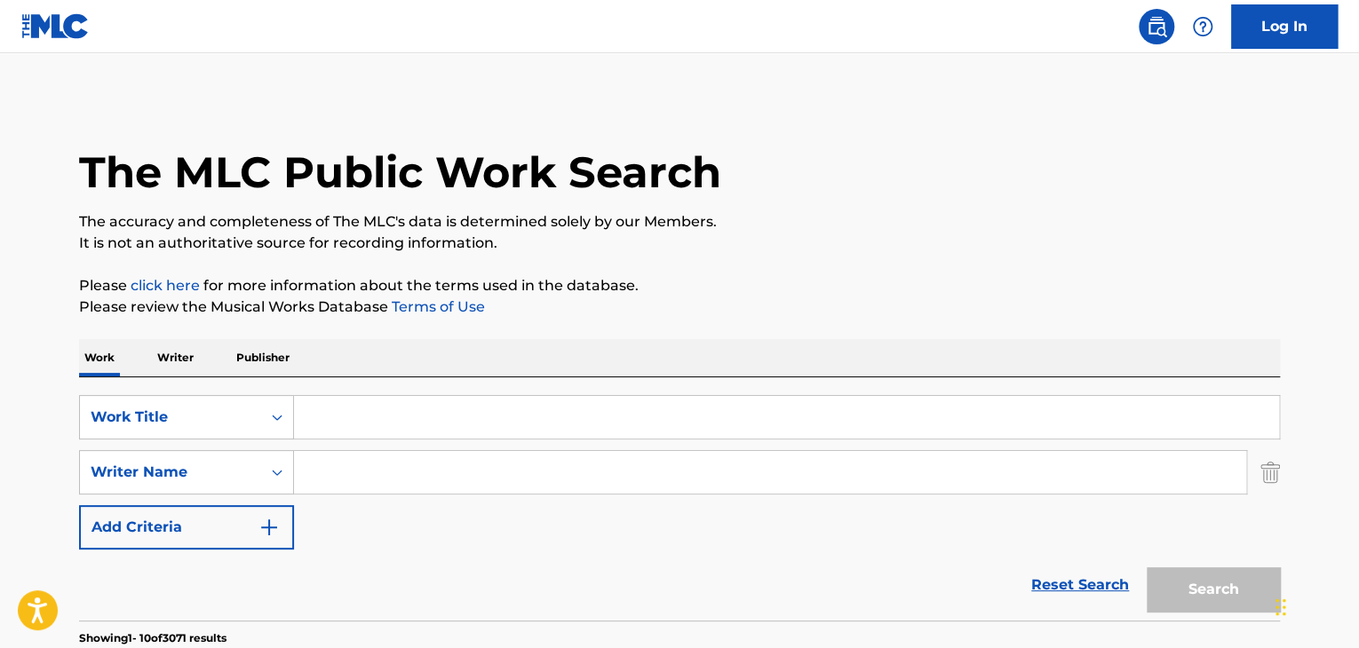
paste input "El Altar"
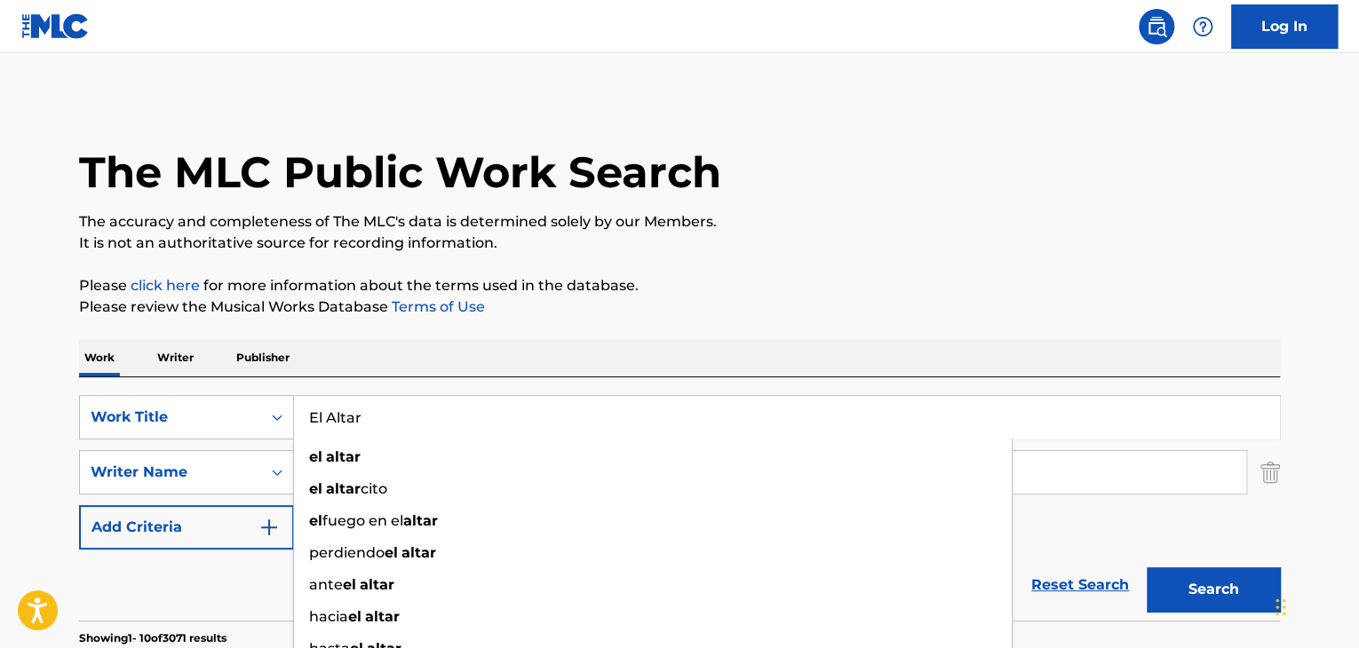
type input "El Altar"
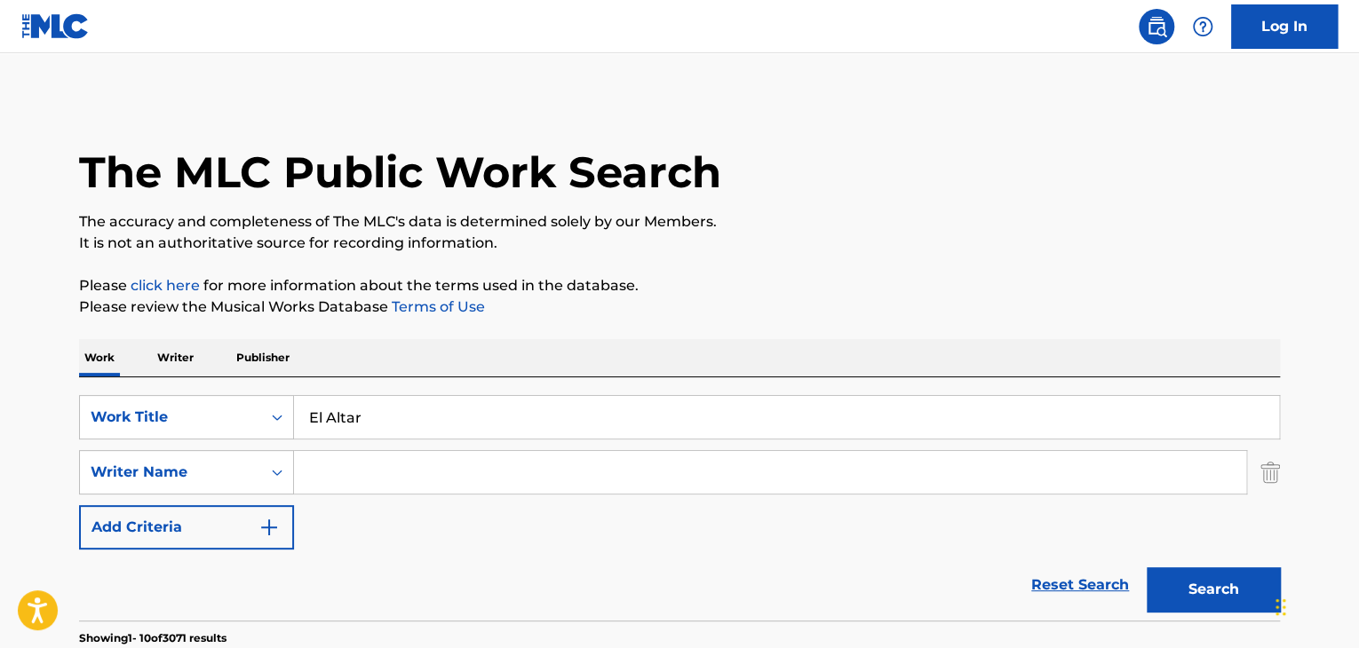
click at [1194, 584] on button "Search" at bounding box center [1213, 590] width 133 height 44
drag, startPoint x: 424, startPoint y: 410, endPoint x: 145, endPoint y: 405, distance: 279.0
click at [139, 407] on div "SearchWithCriteria92525abe-0b39-4d53-adaa-55bb5cc524f2 Work Title El Altar" at bounding box center [679, 417] width 1201 height 44
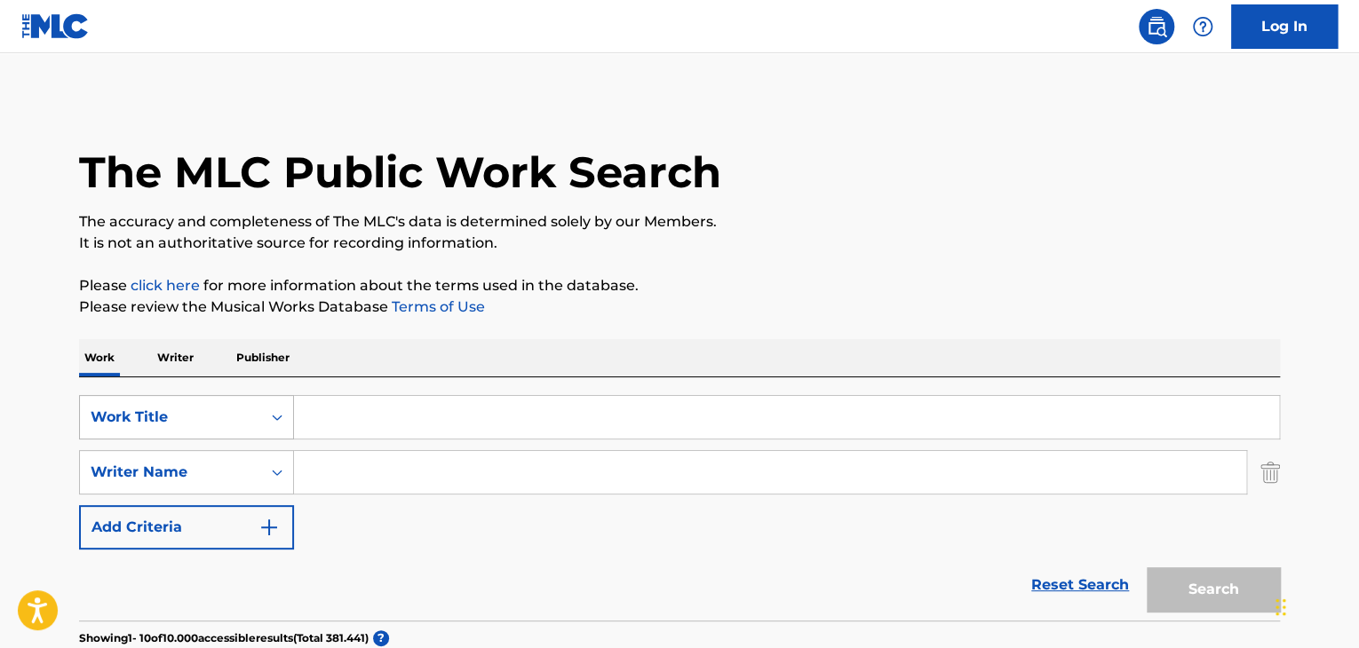
paste input "Mi Soldado"
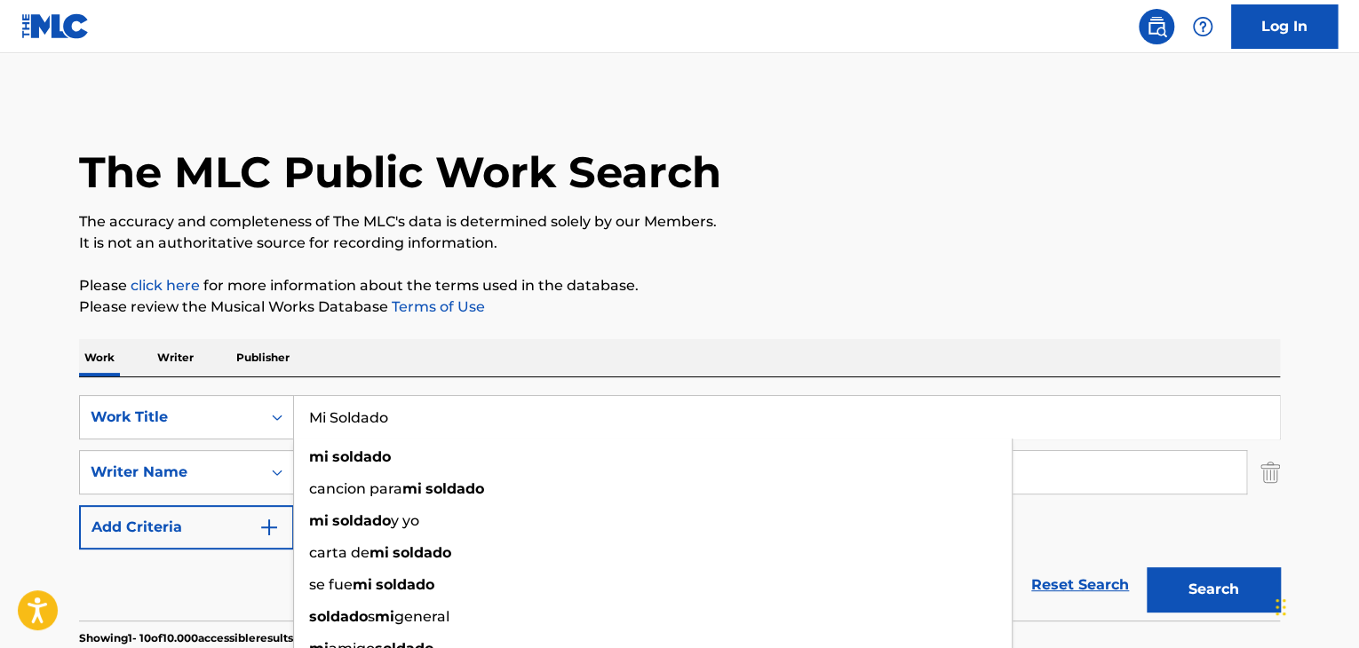
click at [1230, 582] on button "Search" at bounding box center [1213, 590] width 133 height 44
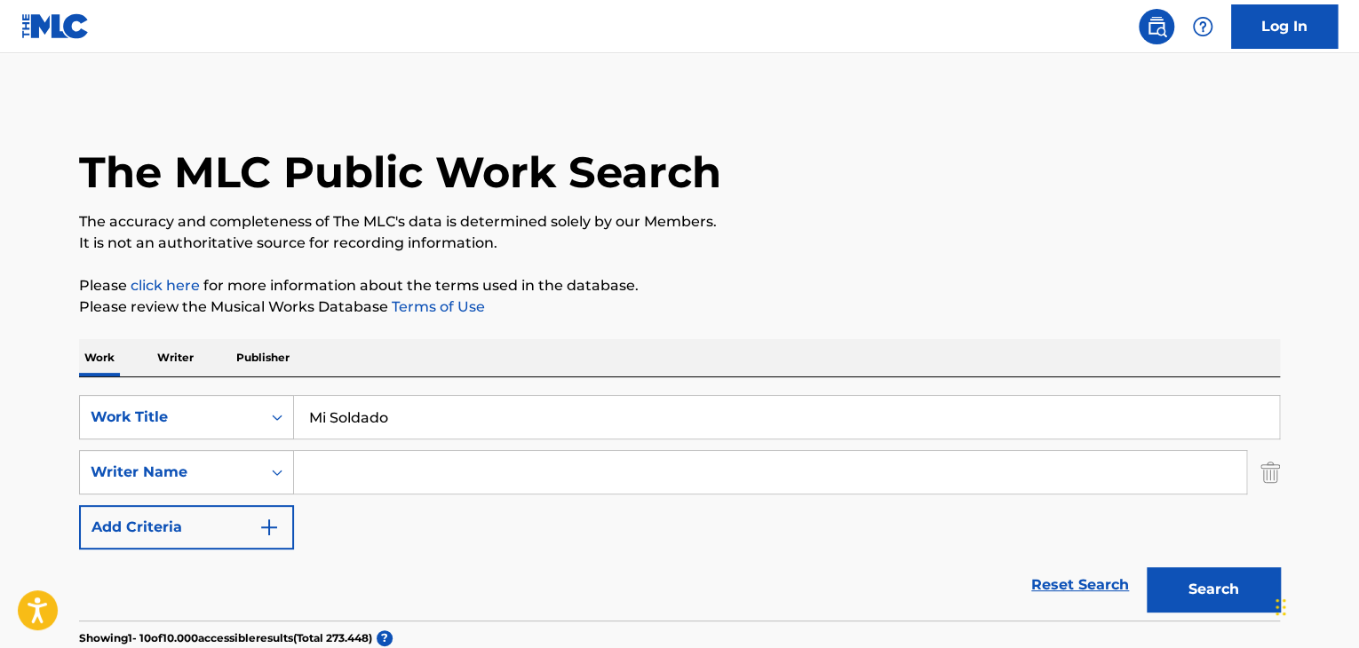
scroll to position [89, 0]
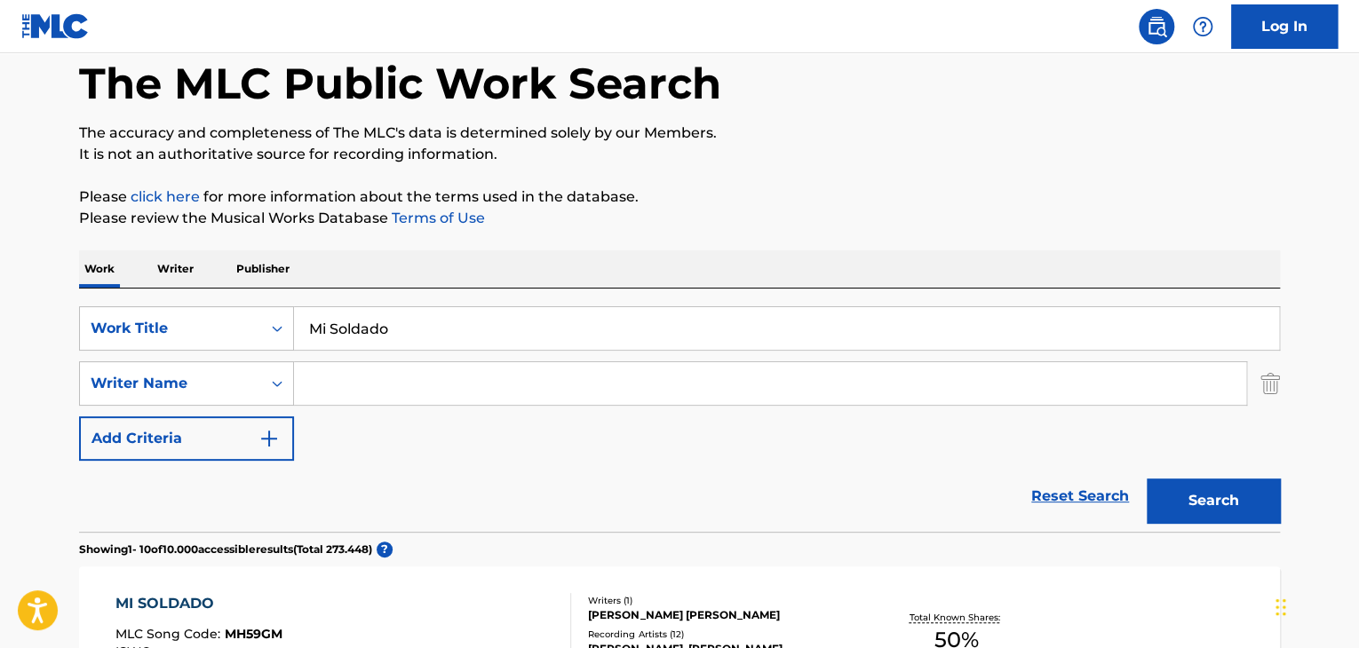
drag, startPoint x: 385, startPoint y: 308, endPoint x: 206, endPoint y: 299, distance: 179.6
click at [222, 300] on div "SearchWithCriteria92525abe-0b39-4d53-adaa-55bb5cc524f2 Work Title Mi Soldado Se…" at bounding box center [679, 410] width 1201 height 243
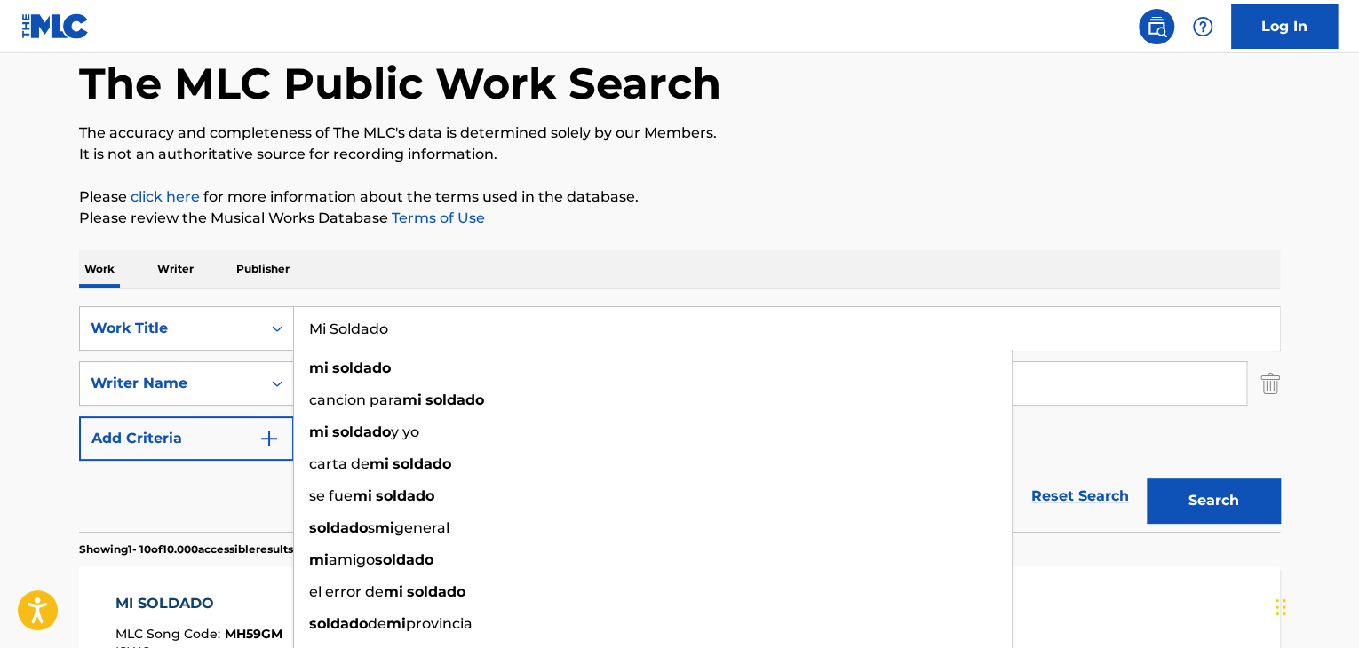
paste input "Las Mañanitas"
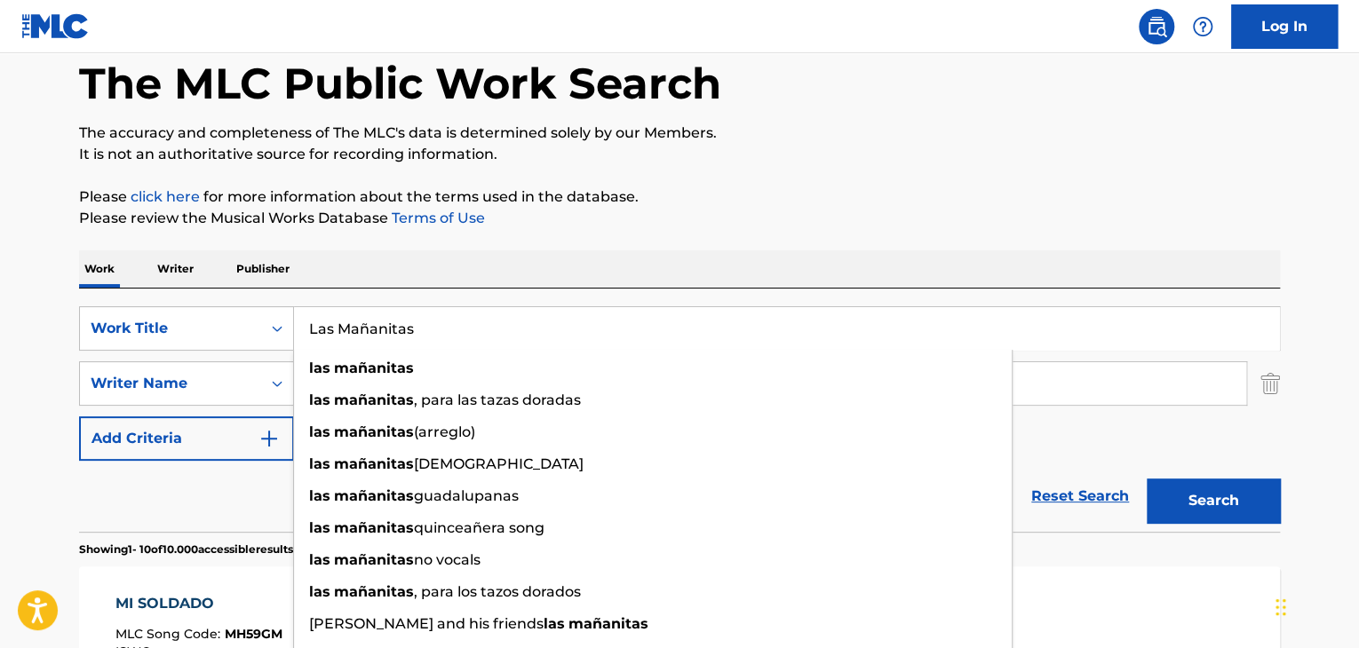
click at [1206, 502] on button "Search" at bounding box center [1213, 501] width 133 height 44
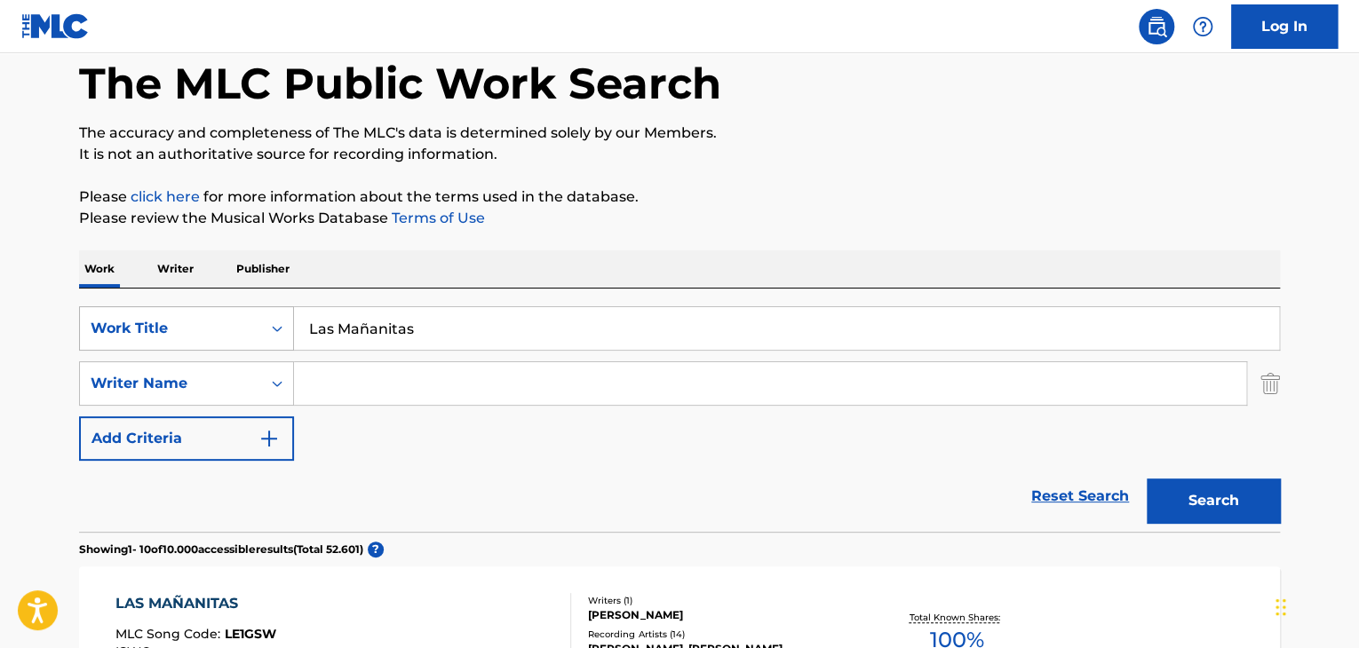
drag, startPoint x: 265, startPoint y: 332, endPoint x: 233, endPoint y: 318, distance: 35.0
click at [225, 330] on div "SearchWithCriteria92525abe-0b39-4d53-adaa-55bb5cc524f2 Work Title Las Mañanitas" at bounding box center [679, 328] width 1201 height 44
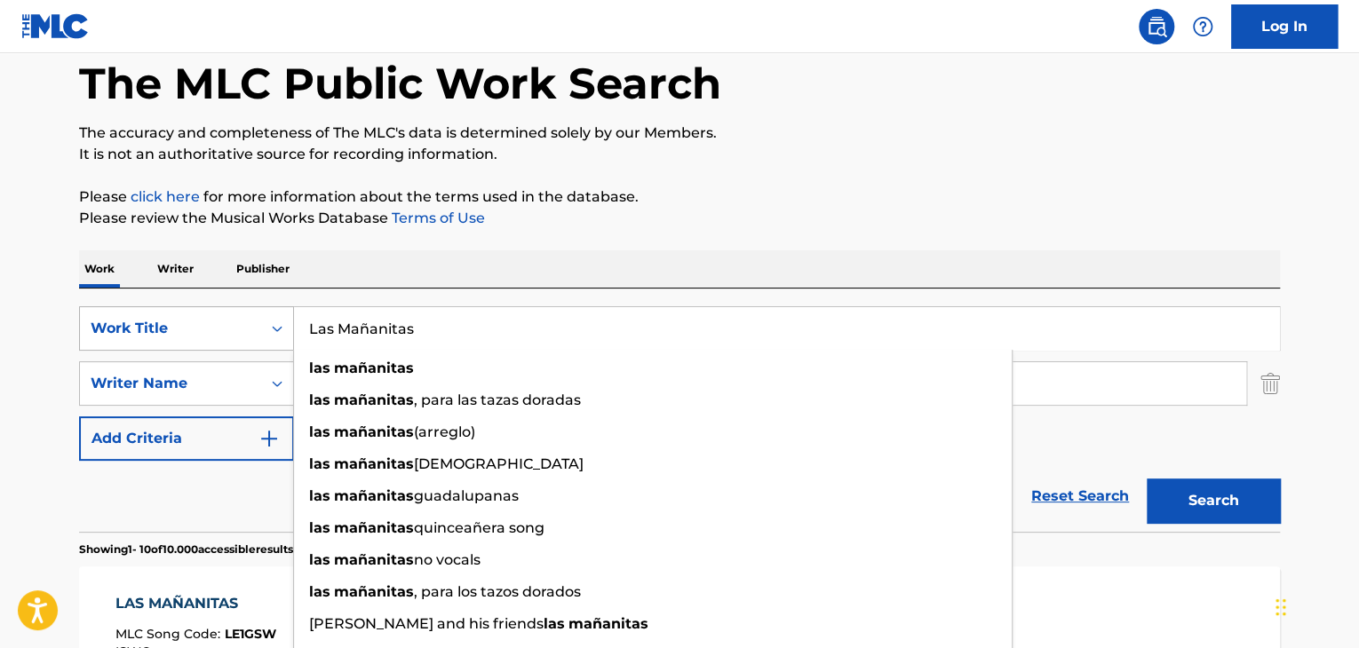
paste input "Clamor Por [GEOGRAPHIC_DATA]"
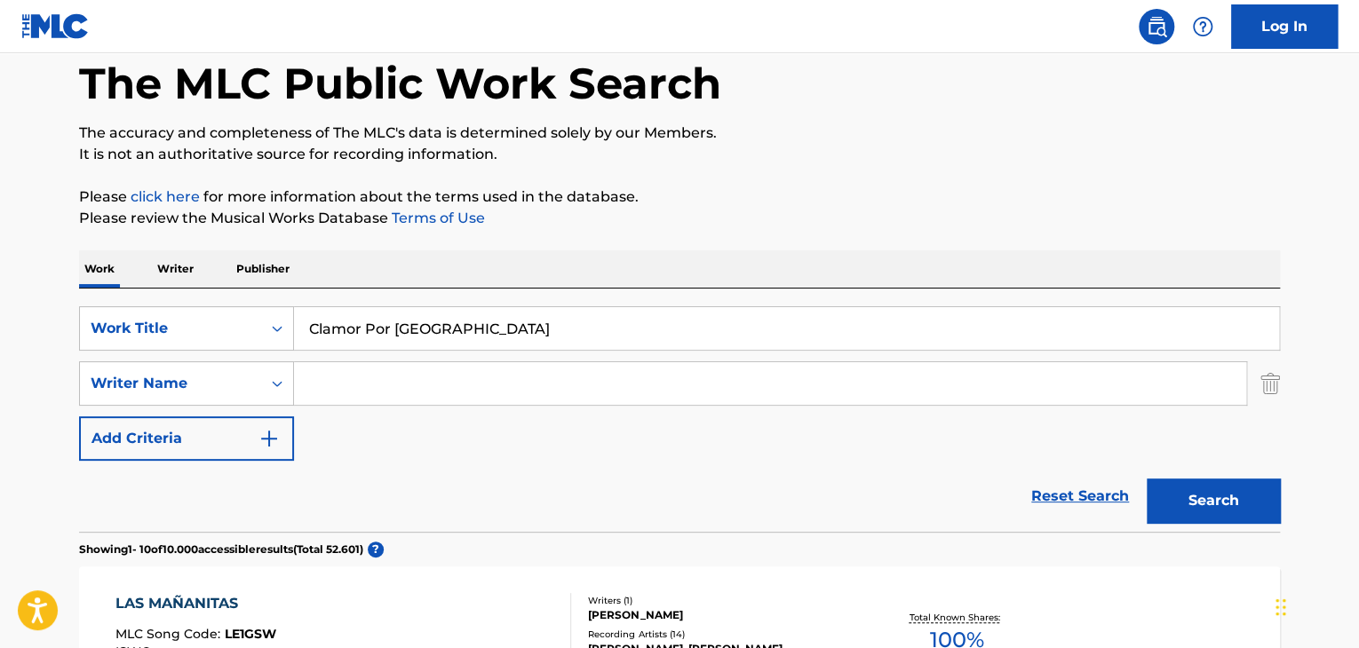
drag, startPoint x: 1252, startPoint y: 488, endPoint x: 1256, endPoint y: 471, distance: 17.5
click at [1251, 487] on button "Search" at bounding box center [1213, 501] width 133 height 44
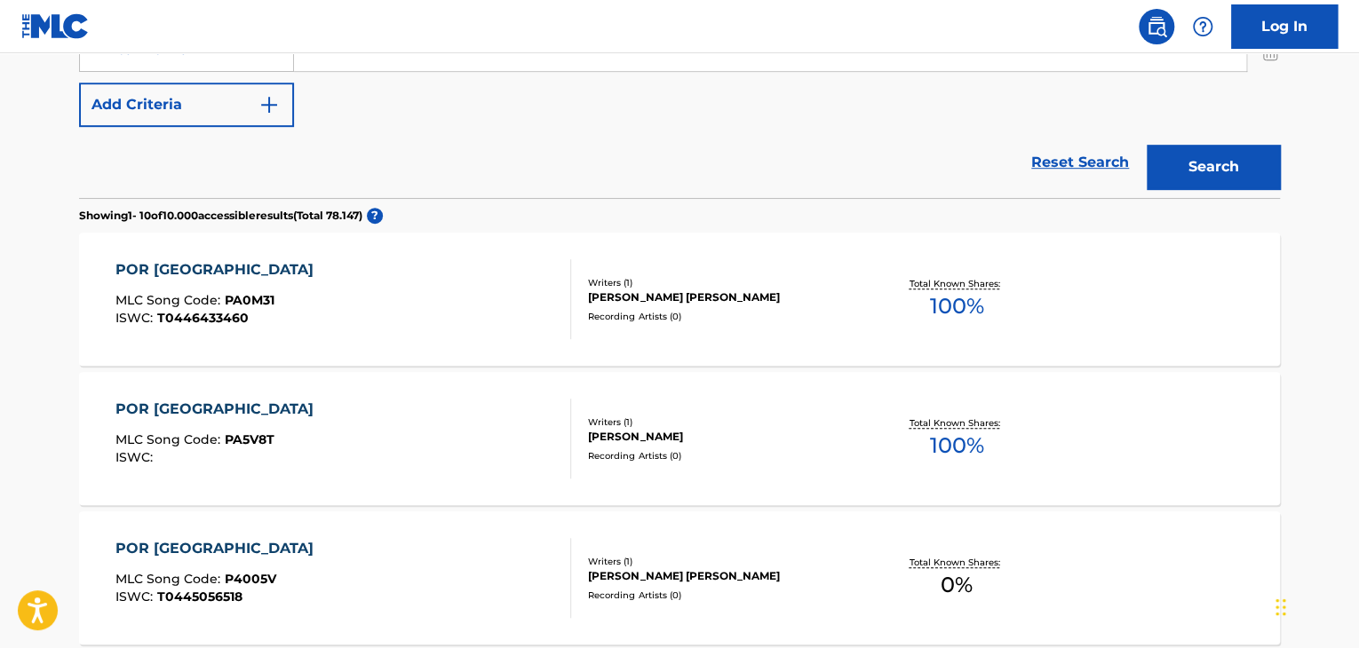
scroll to position [266, 0]
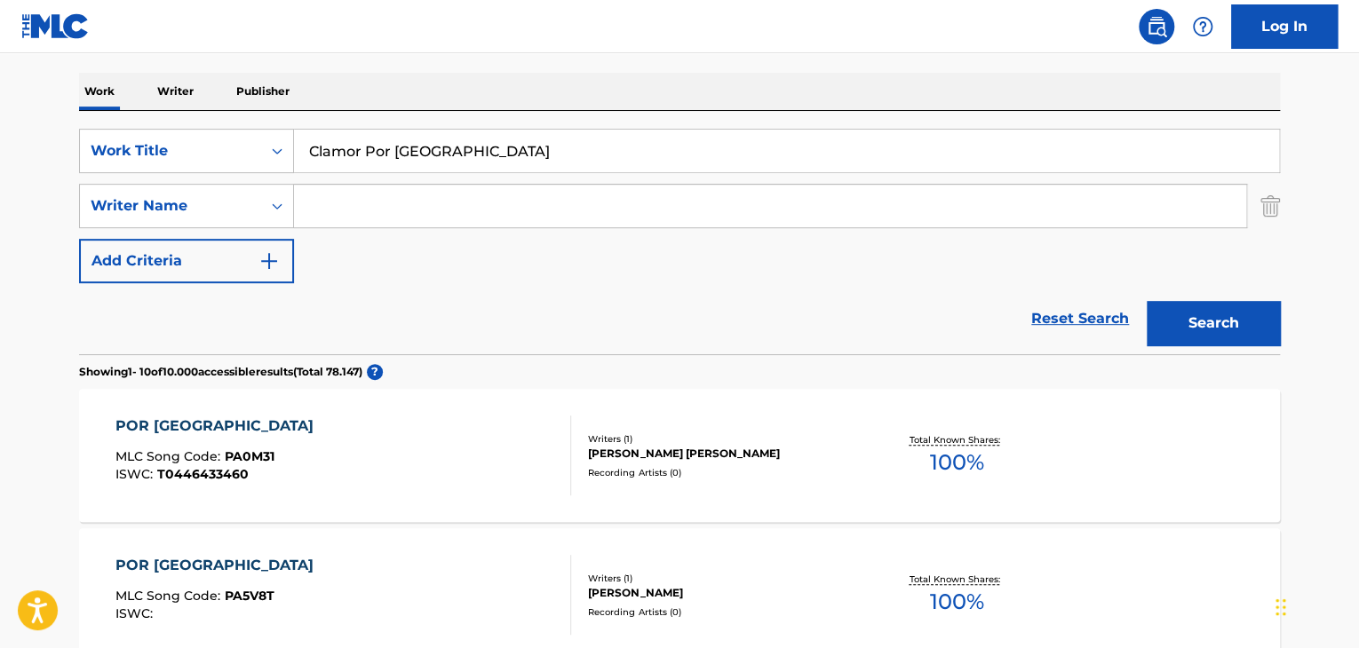
drag, startPoint x: 531, startPoint y: 139, endPoint x: 159, endPoint y: 109, distance: 373.3
click at [160, 111] on div "SearchWithCriteria92525abe-0b39-4d53-adaa-55bb5cc524f2 Work Title Clamor Por Co…" at bounding box center [679, 232] width 1201 height 243
paste input "onversión De Los Abuelos"
click at [1240, 314] on button "Search" at bounding box center [1213, 323] width 133 height 44
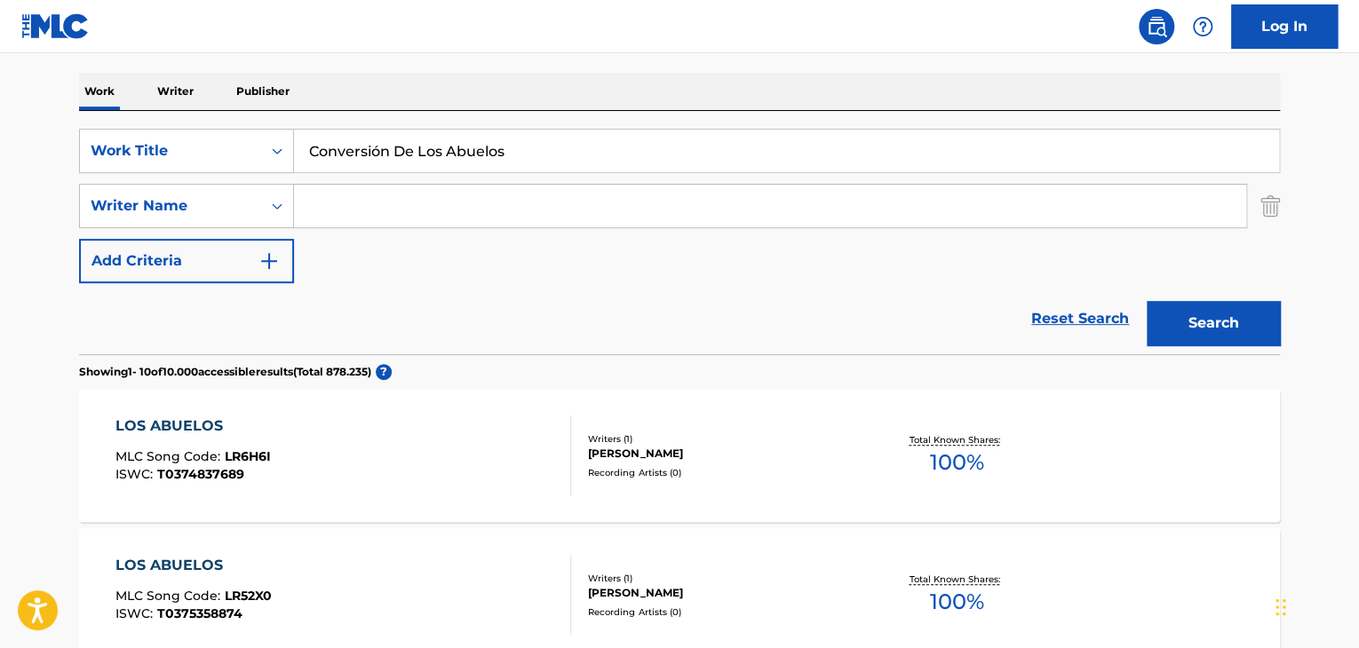
drag, startPoint x: 520, startPoint y: 143, endPoint x: 377, endPoint y: 153, distance: 143.3
click at [377, 154] on input "Conversión De Los Abuelos" at bounding box center [786, 151] width 985 height 43
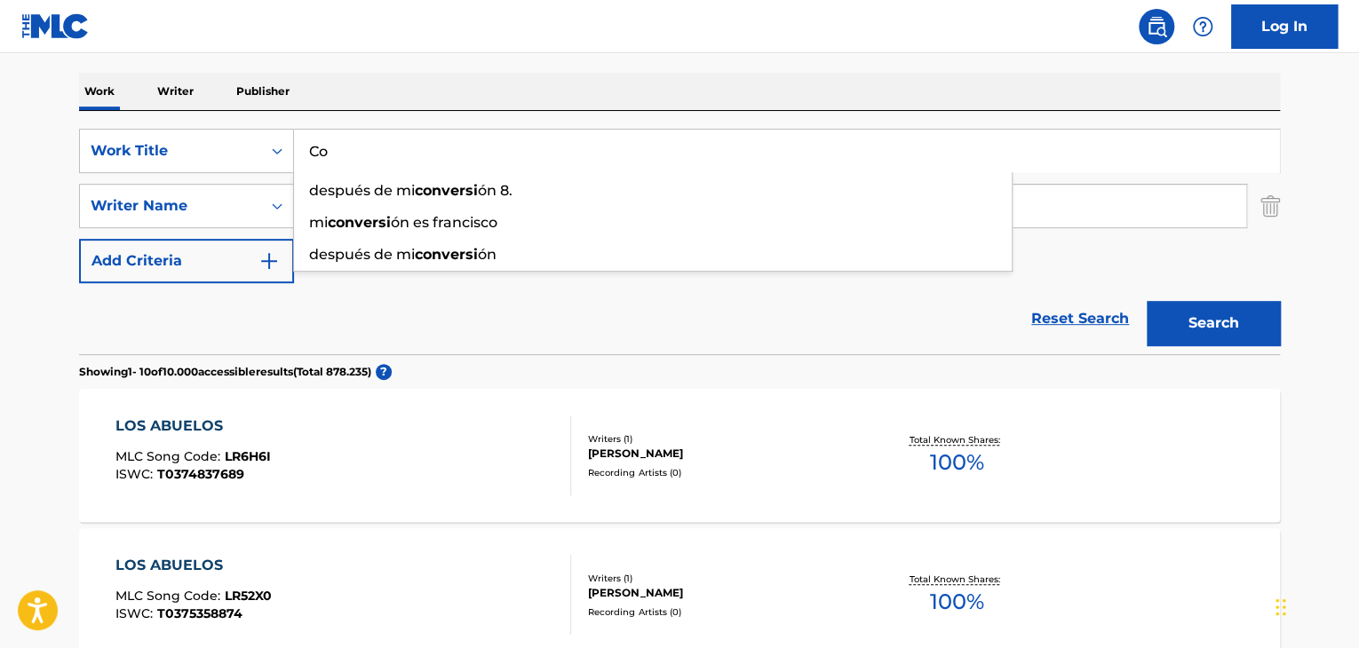
type input "C"
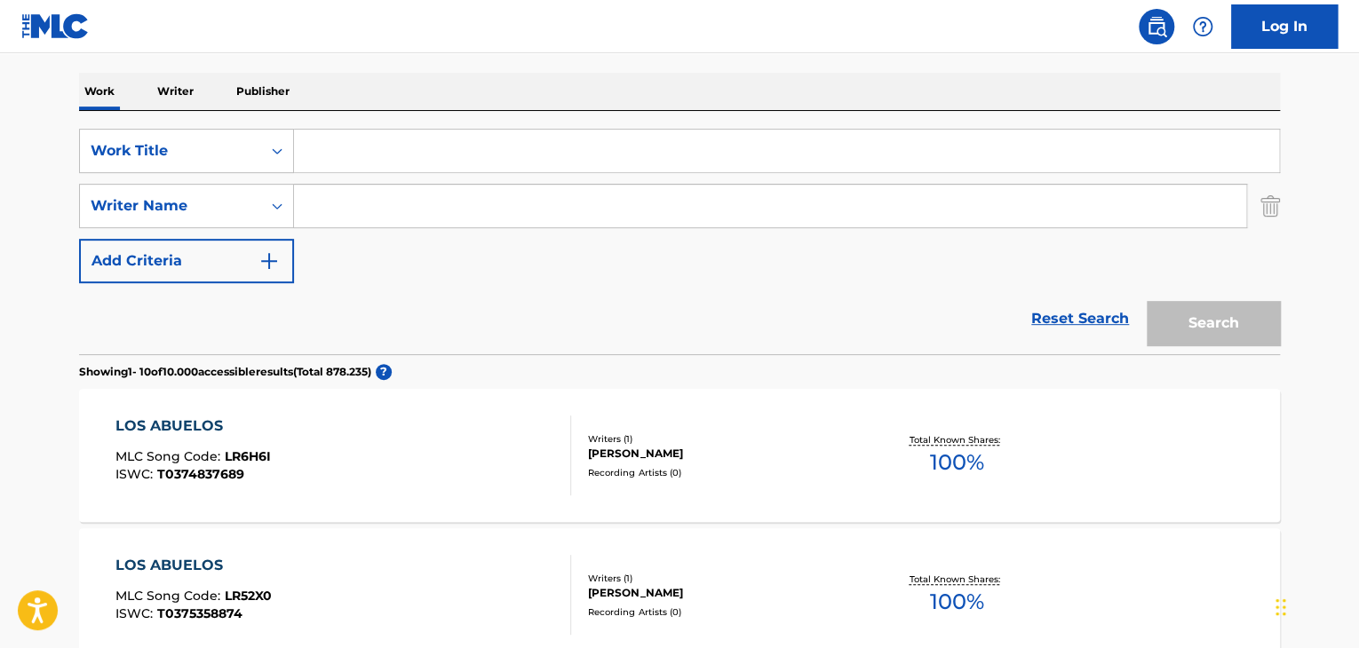
click at [381, 198] on input "Search Form" at bounding box center [770, 206] width 952 height 43
paste input "[PERSON_NAME]"
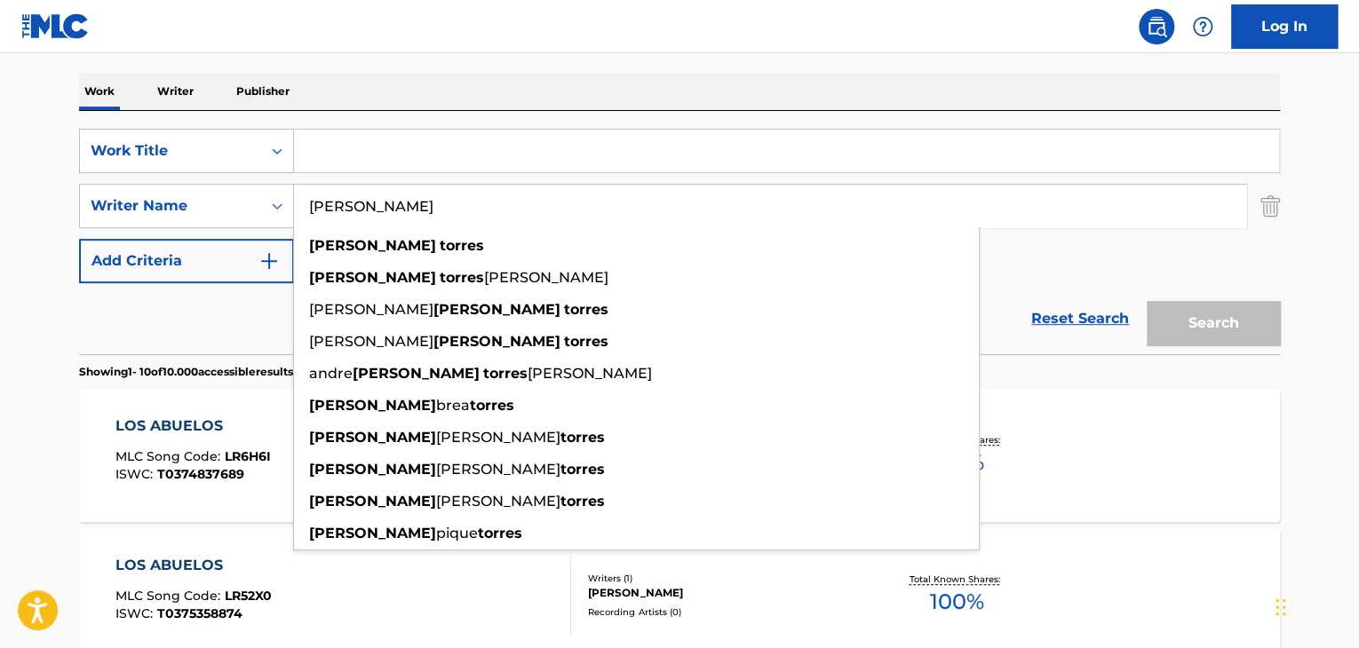
type input "[PERSON_NAME]"
click at [359, 130] on input "Search Form" at bounding box center [786, 151] width 985 height 43
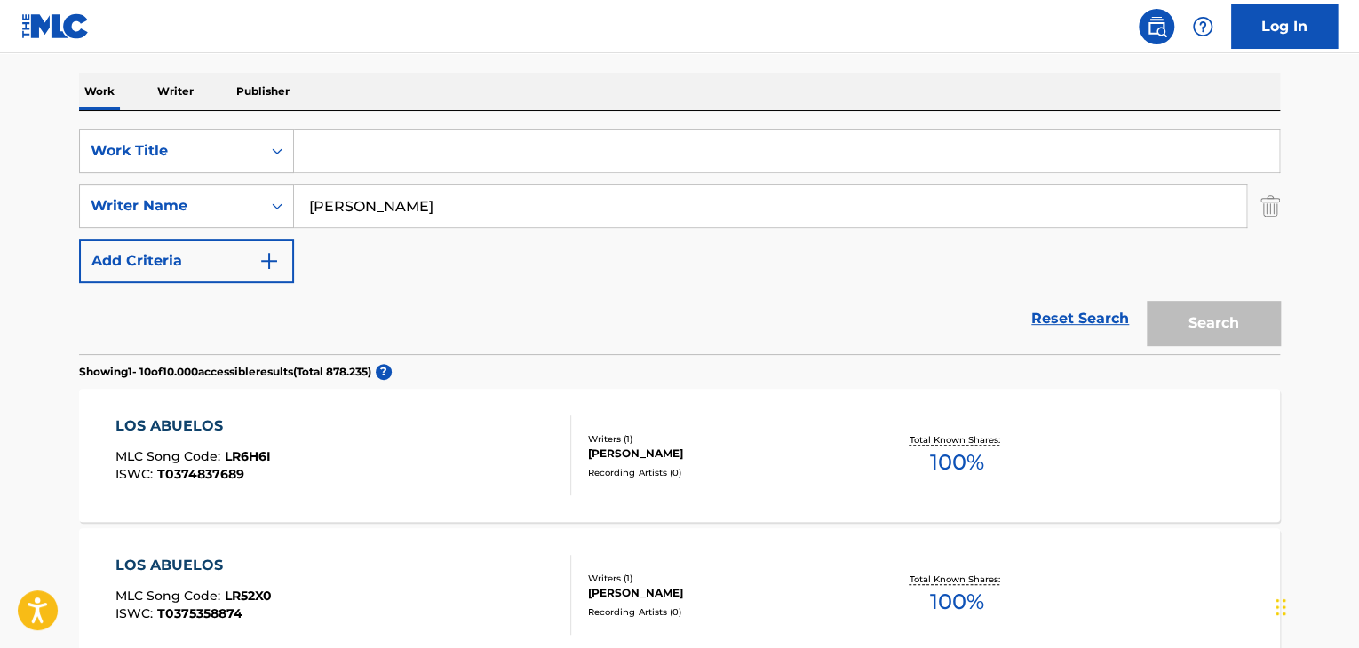
paste input "El Corrido de las Águilas"
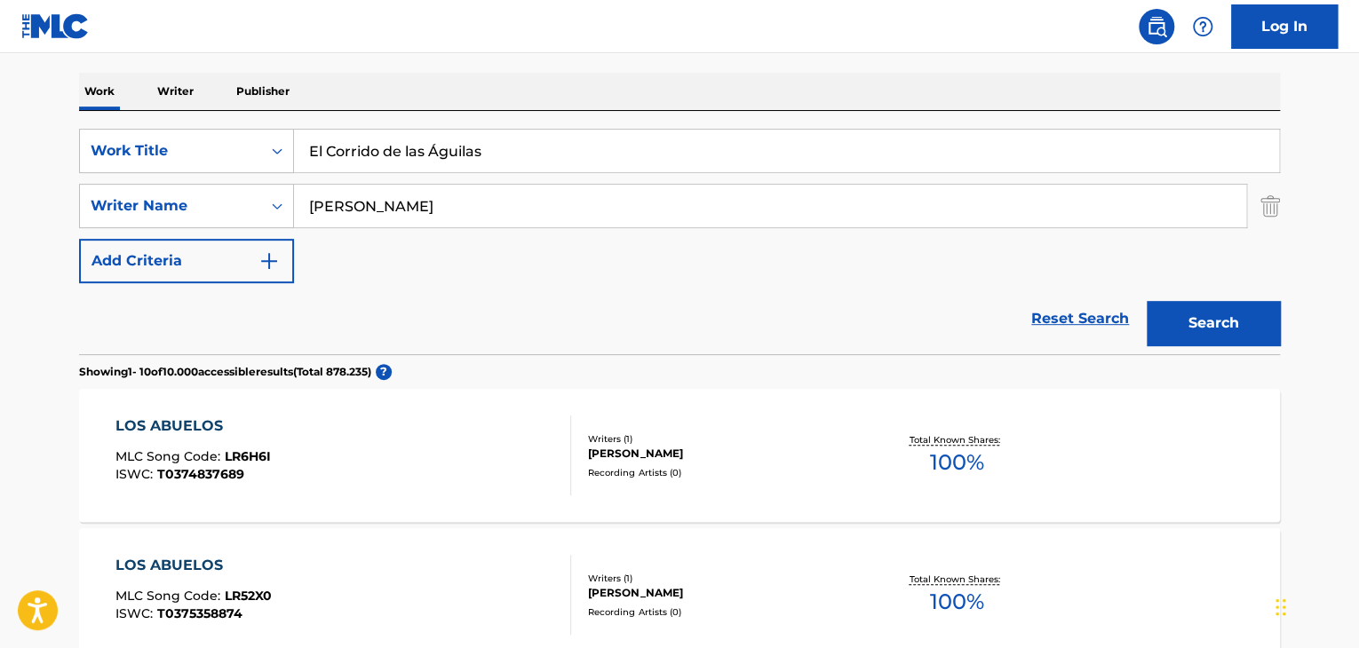
type input "El Corrido de las Águilas"
click at [1212, 321] on button "Search" at bounding box center [1213, 323] width 133 height 44
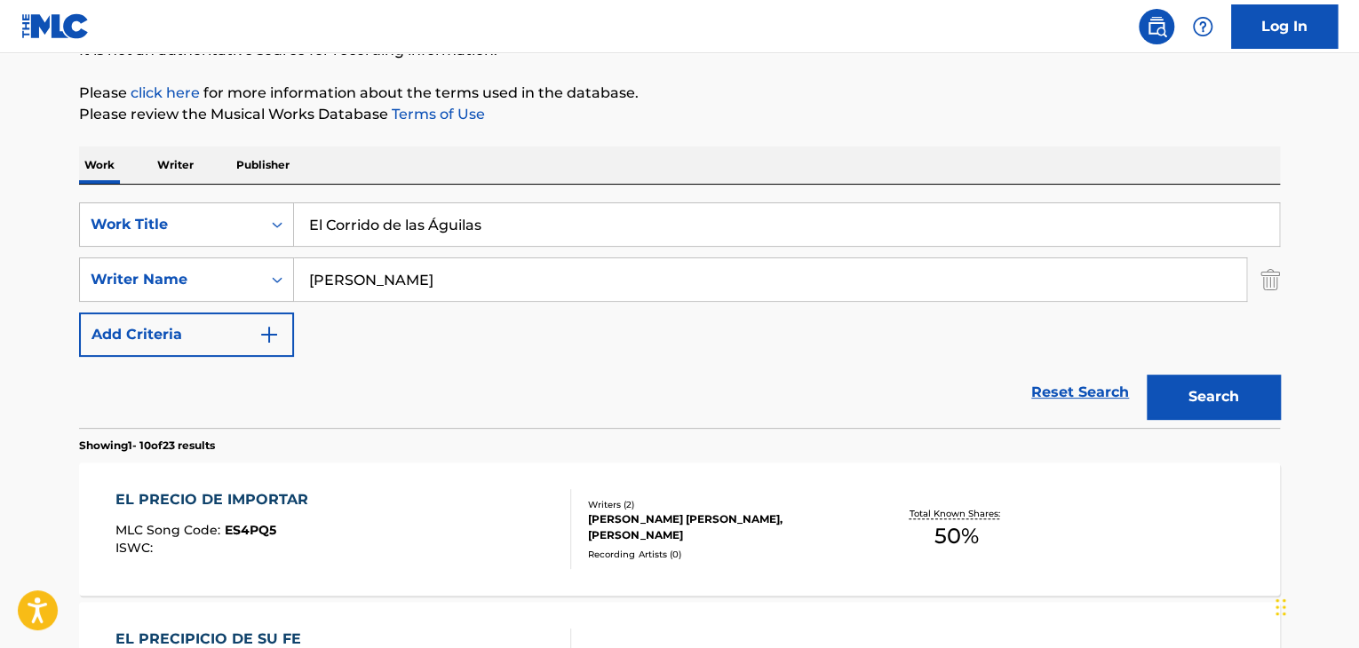
scroll to position [178, 0]
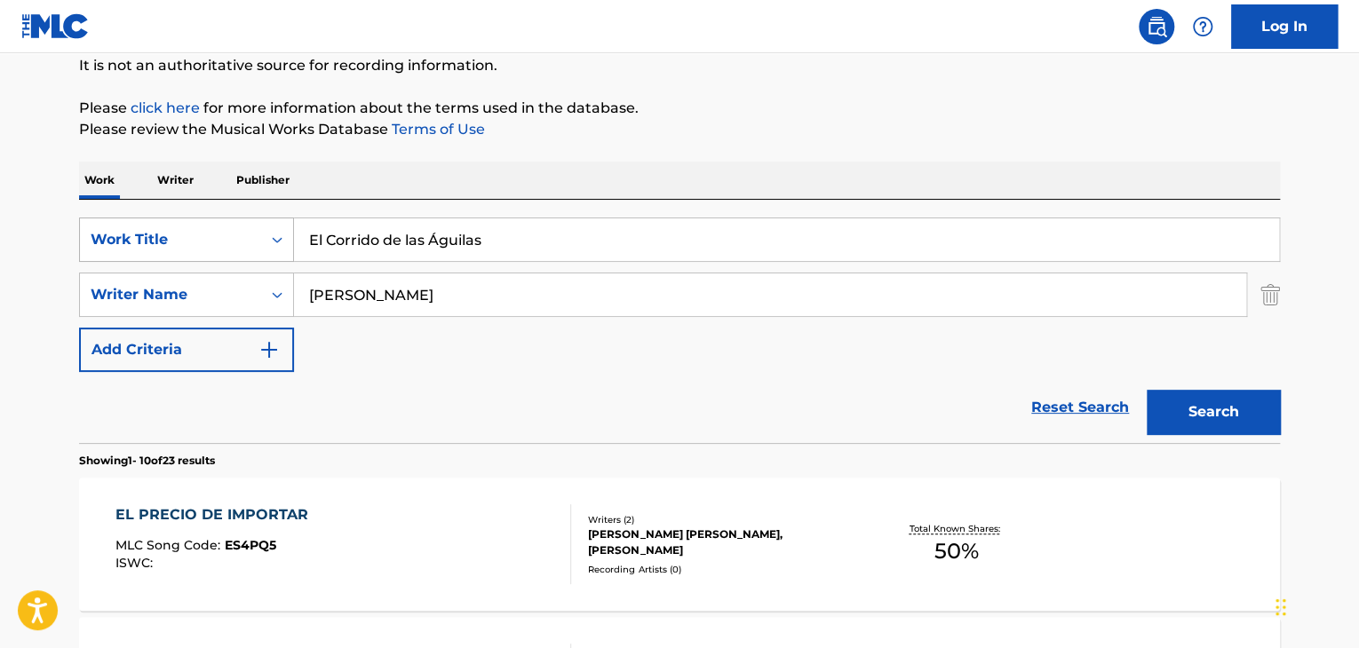
click at [101, 261] on div "SearchWithCriteria92525abe-0b39-4d53-adaa-55bb5cc524f2 Work Title El Corrido de…" at bounding box center [679, 295] width 1201 height 155
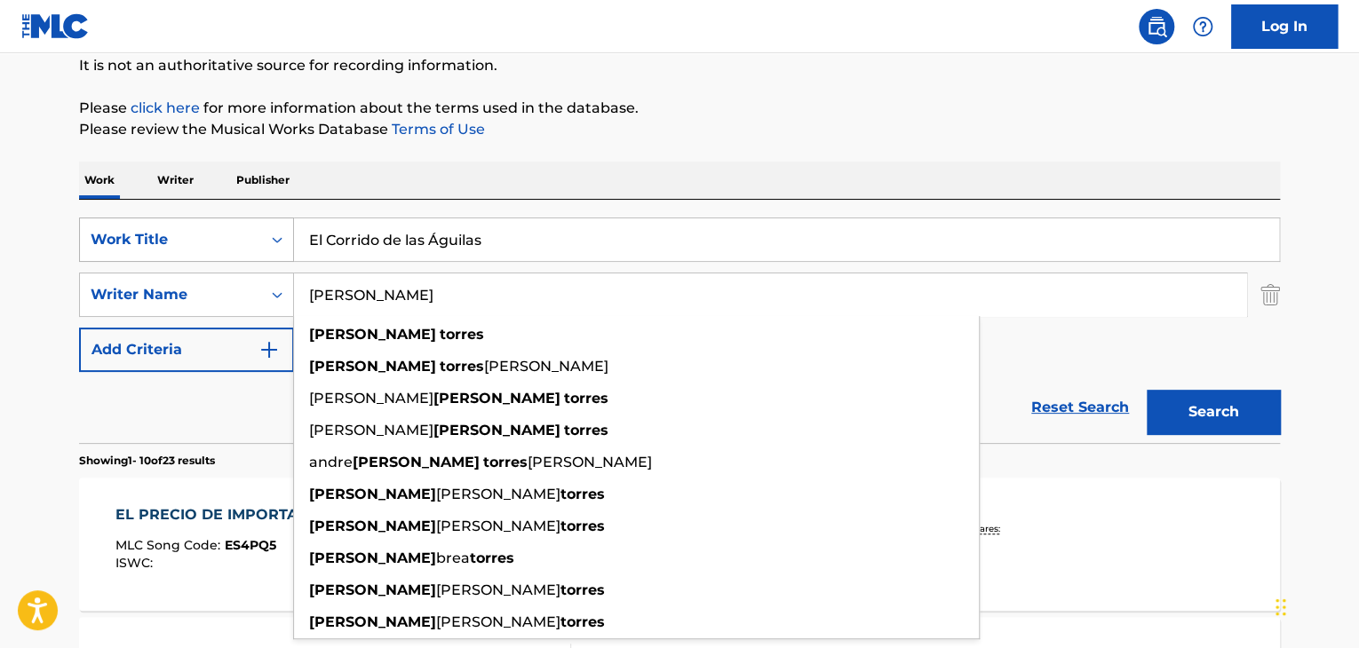
paste input "[PERSON_NAME]"
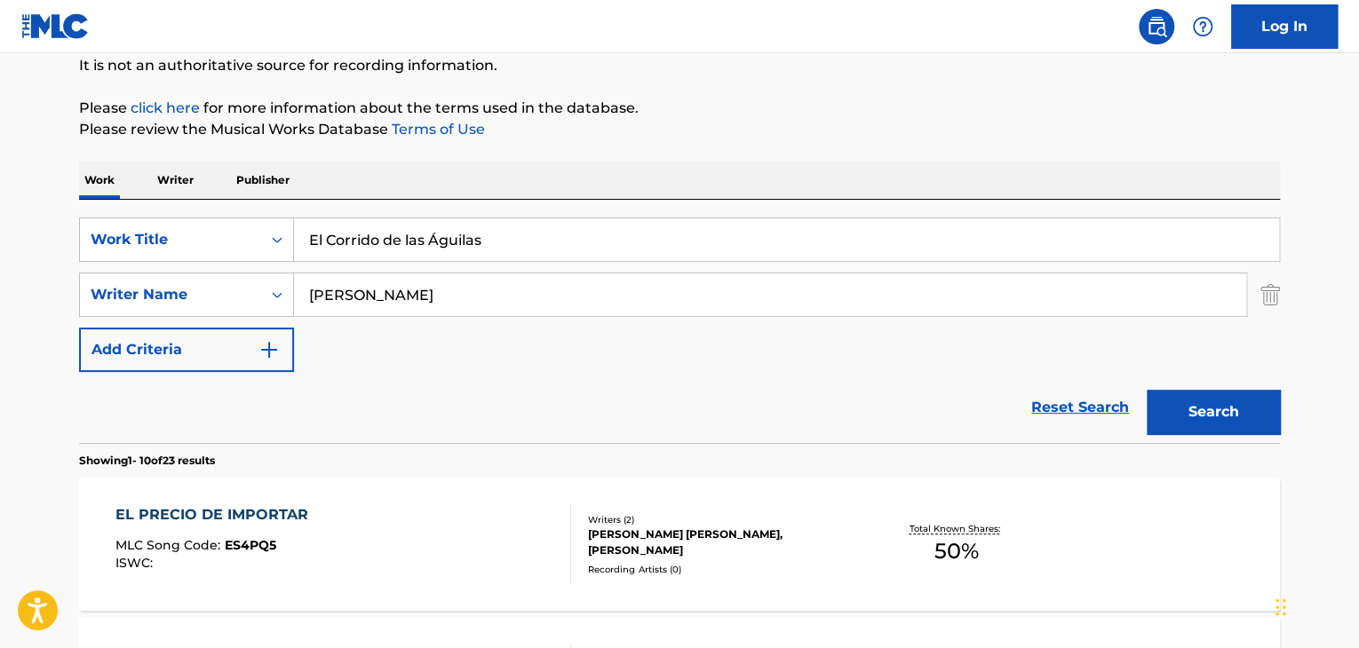
click at [1207, 404] on button "Search" at bounding box center [1213, 412] width 133 height 44
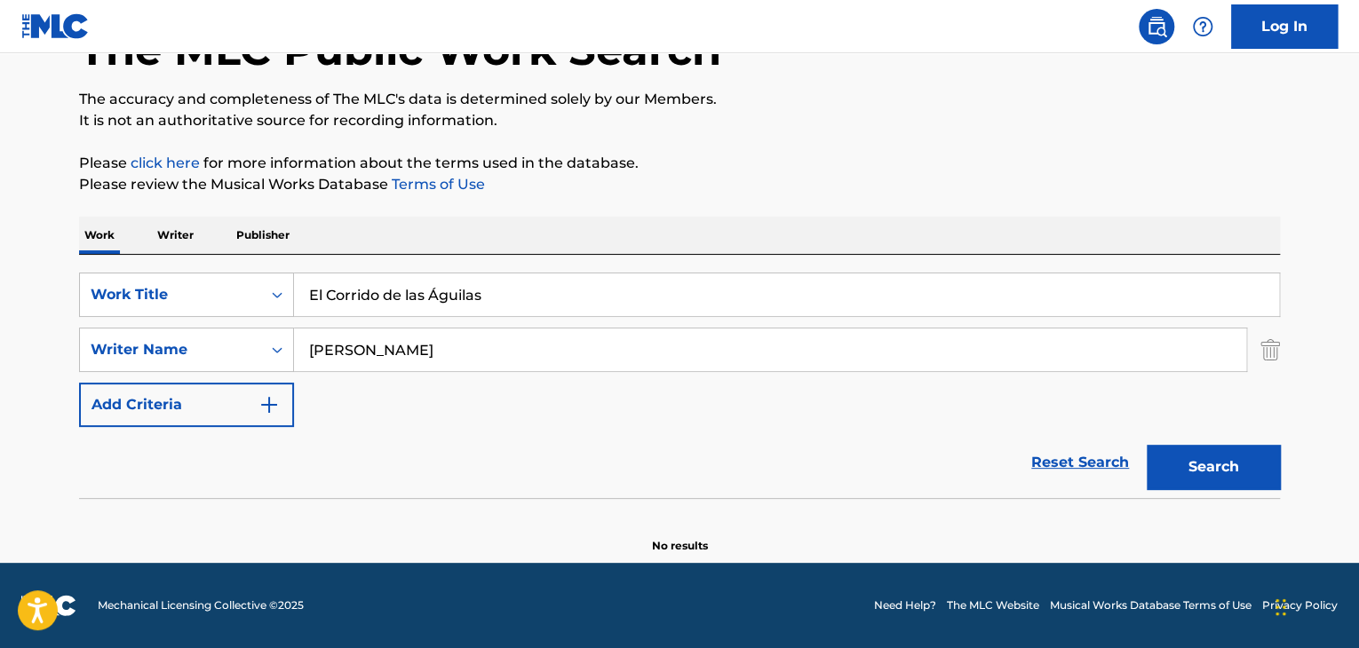
scroll to position [123, 0]
drag, startPoint x: 455, startPoint y: 353, endPoint x: 107, endPoint y: 356, distance: 347.3
click at [104, 356] on div "SearchWithCriteriab57e9ba9-f42d-40c8-9d84-6481fc2e6196 Writer Name [PERSON_NAME]" at bounding box center [679, 350] width 1201 height 44
paste input "[PERSON_NAME]"
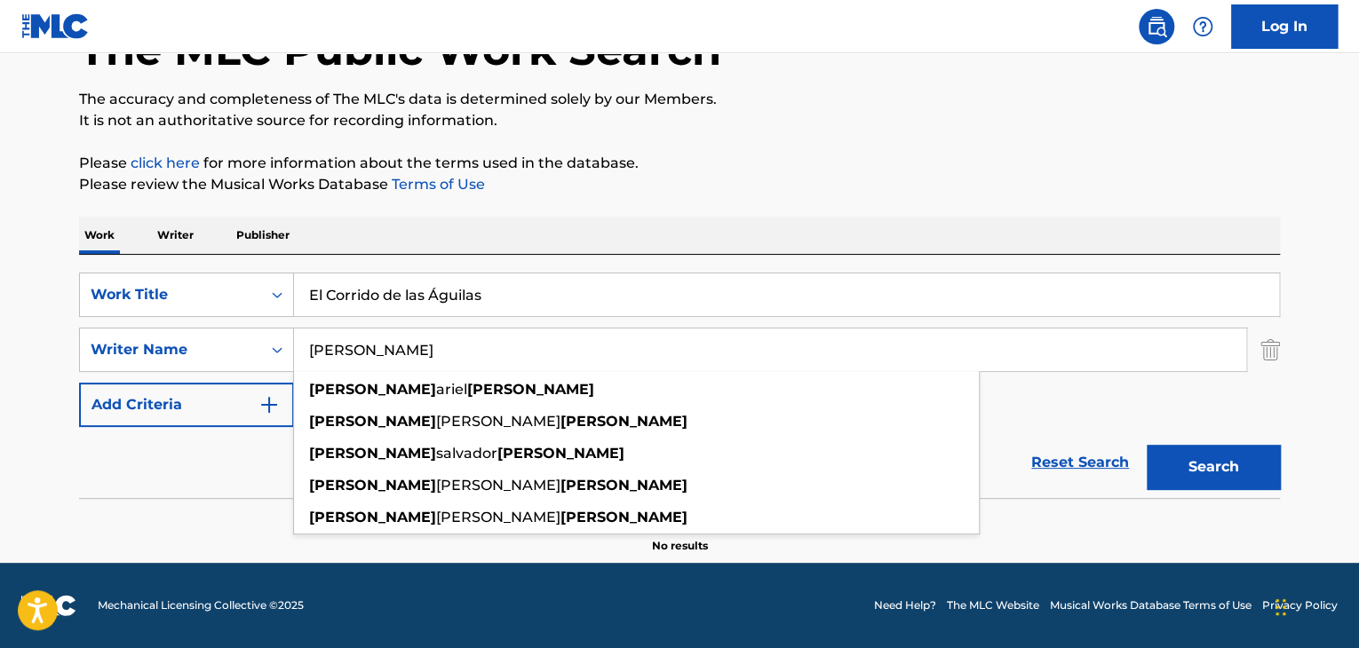
type input "[PERSON_NAME]"
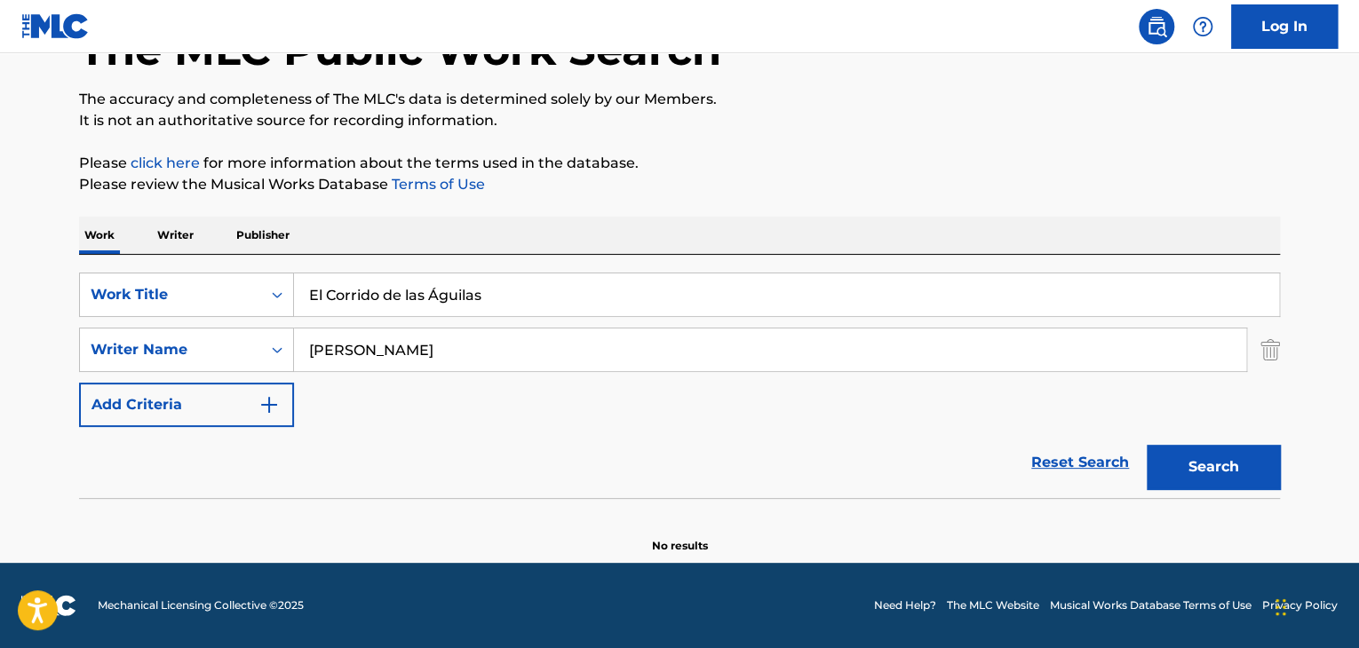
click at [1214, 468] on button "Search" at bounding box center [1213, 467] width 133 height 44
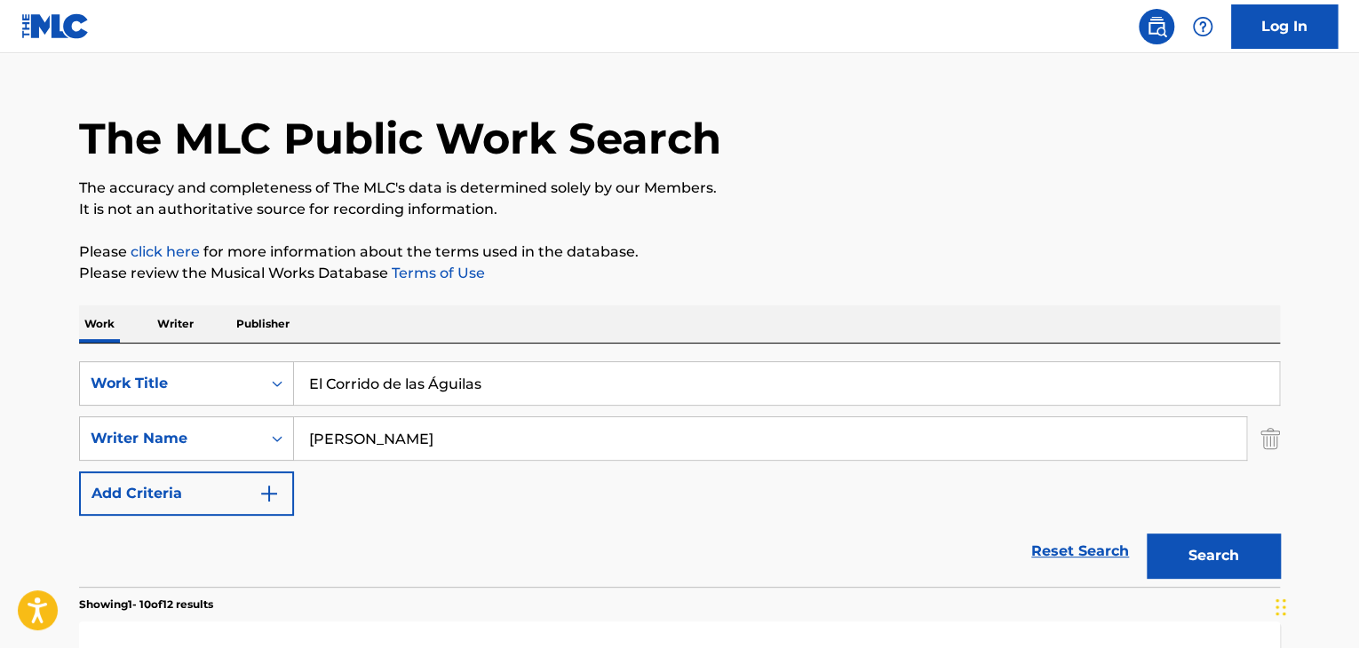
scroll to position [0, 0]
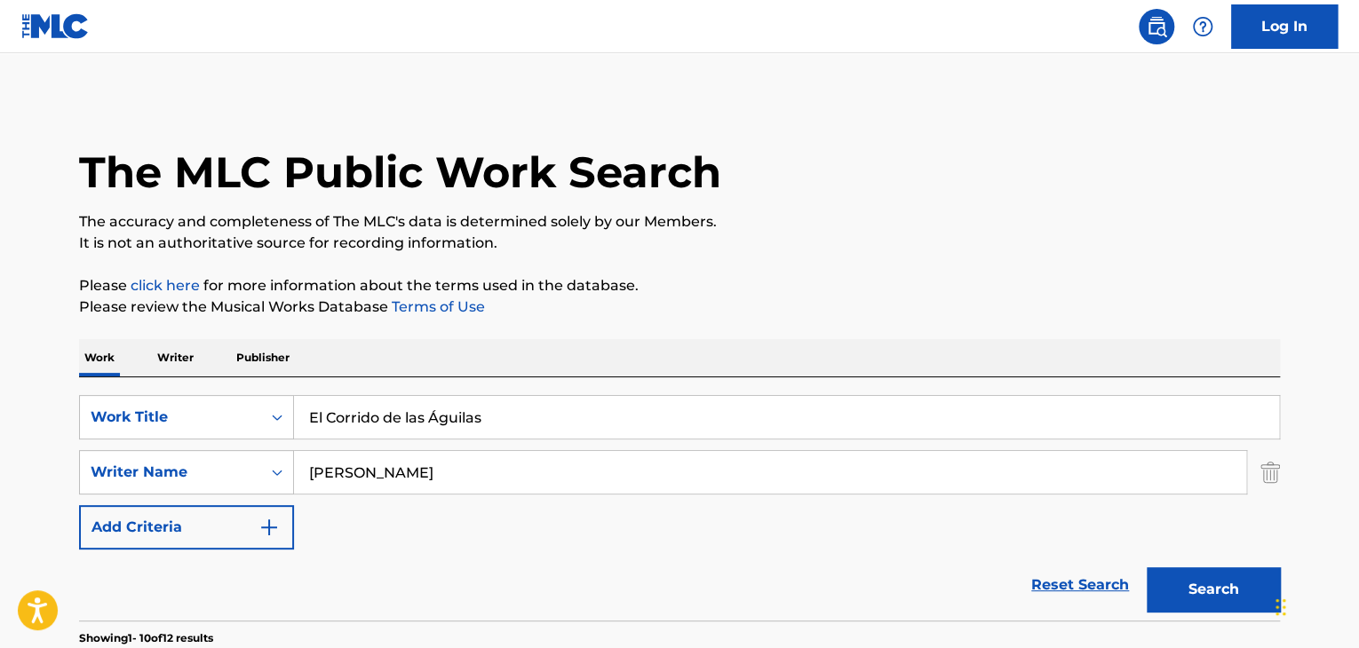
drag, startPoint x: 505, startPoint y: 423, endPoint x: 293, endPoint y: 421, distance: 212.3
click at [294, 421] on input "El Corrido de las Águilas" at bounding box center [786, 417] width 985 height 43
paste input "[PERSON_NAME]"
type input "[PERSON_NAME]"
click at [1229, 591] on button "Search" at bounding box center [1213, 590] width 133 height 44
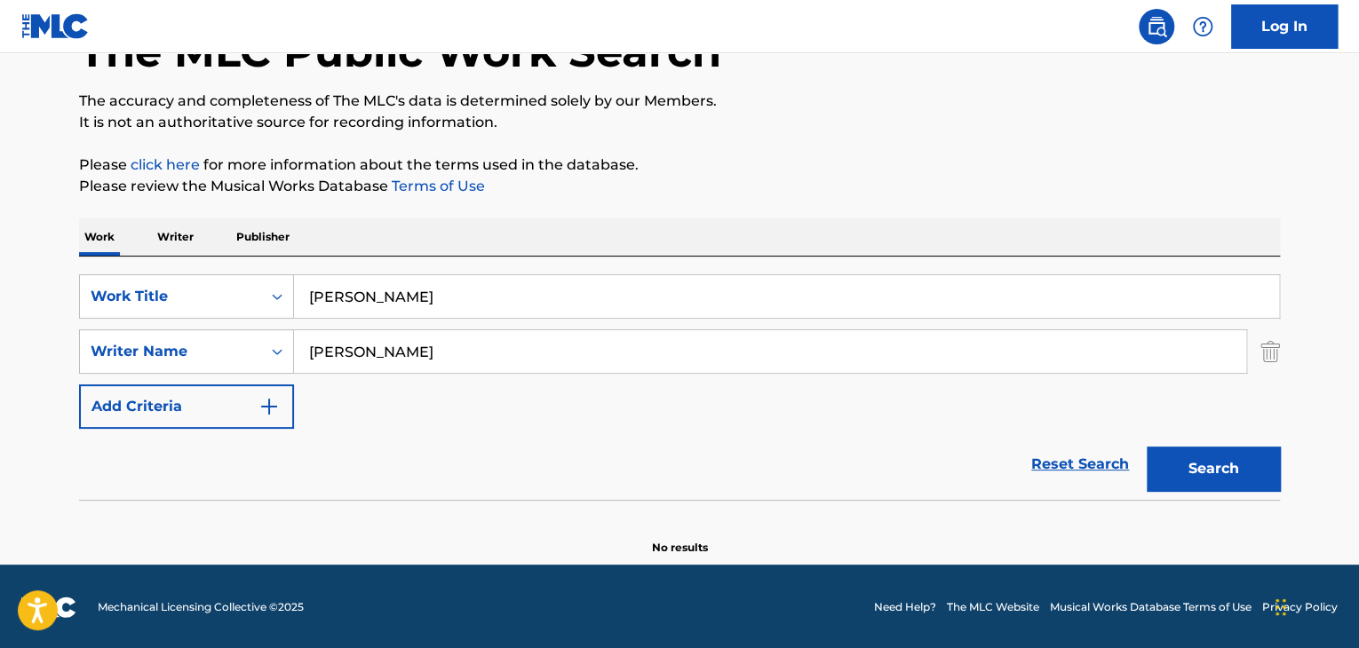
scroll to position [123, 0]
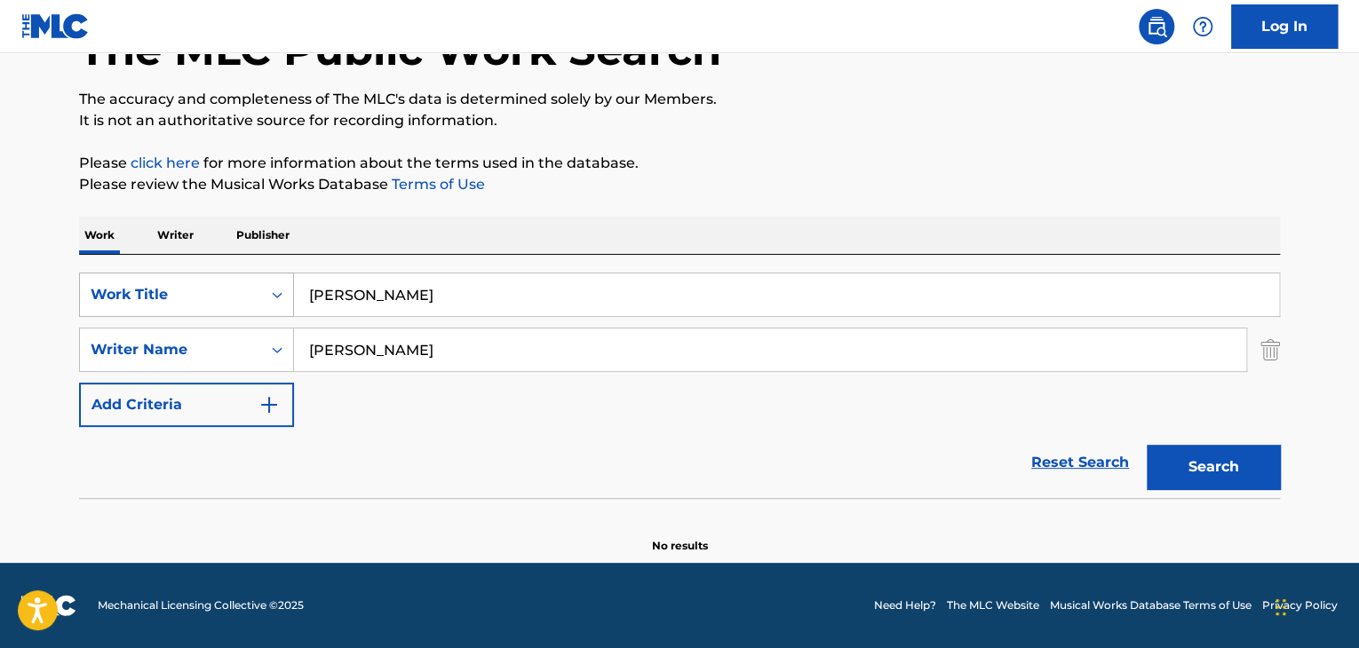
drag, startPoint x: 514, startPoint y: 290, endPoint x: 174, endPoint y: 290, distance: 340.2
click at [174, 290] on div "SearchWithCriteria92525abe-0b39-4d53-adaa-55bb5cc524f2 Work Title [PERSON_NAME]" at bounding box center [679, 295] width 1201 height 44
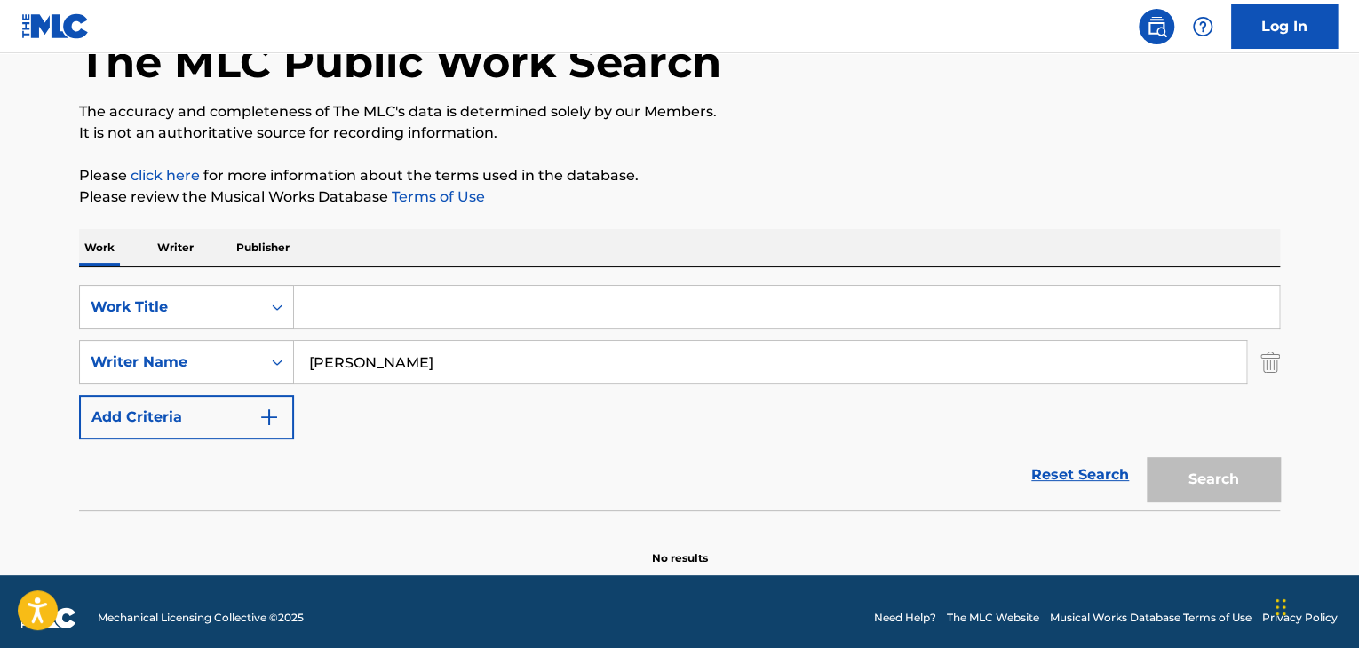
scroll to position [0, 0]
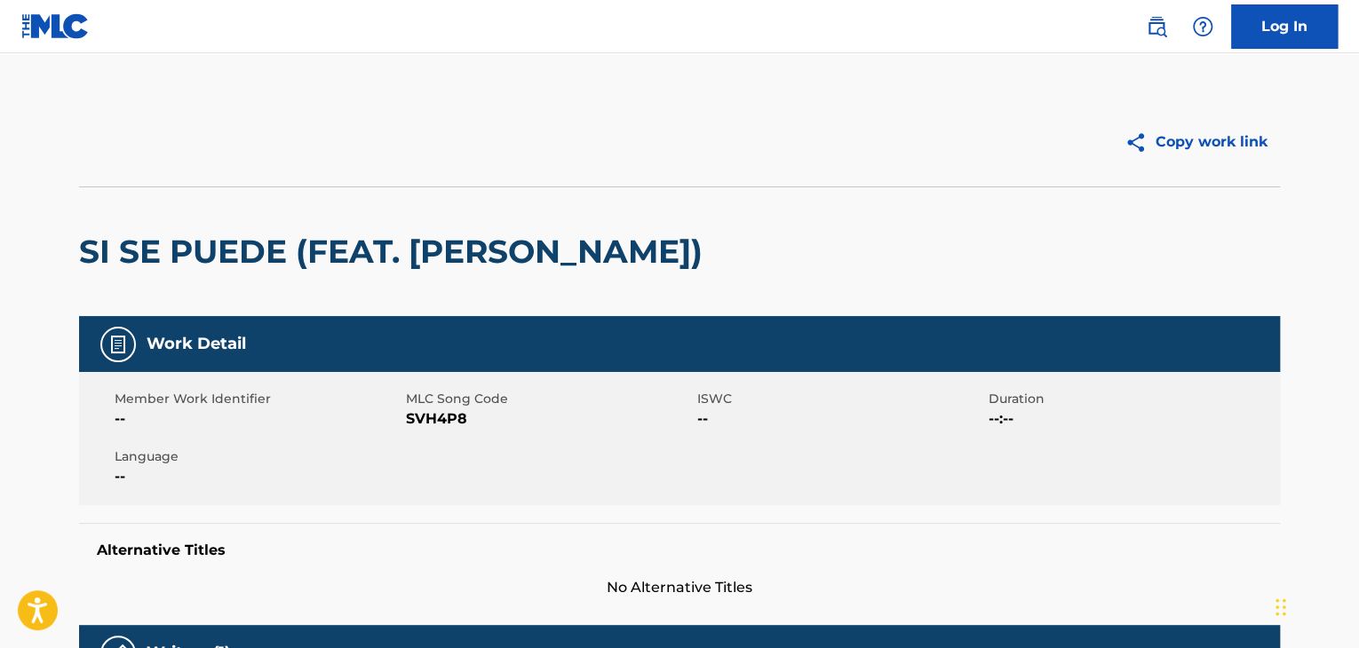
click at [1158, 36] on img at bounding box center [1156, 26] width 21 height 21
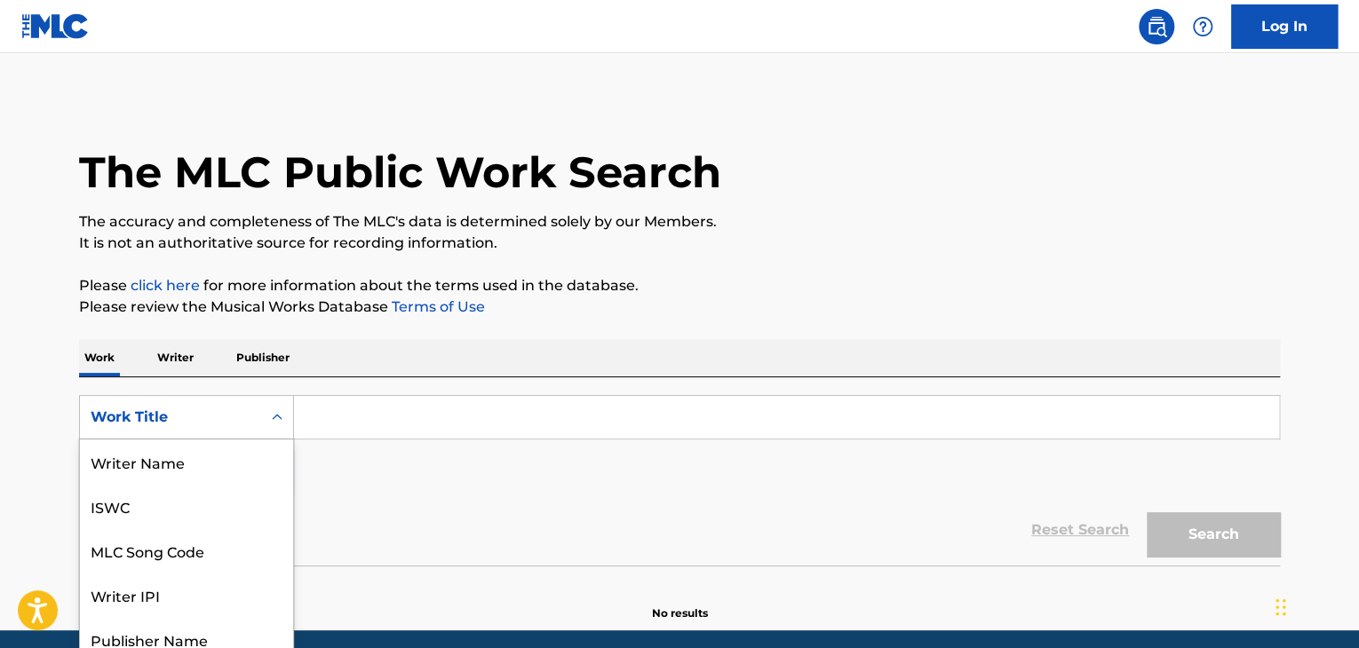
click at [281, 416] on div "8 results available. Use Up and Down to choose options, press Enter to select t…" at bounding box center [186, 417] width 215 height 44
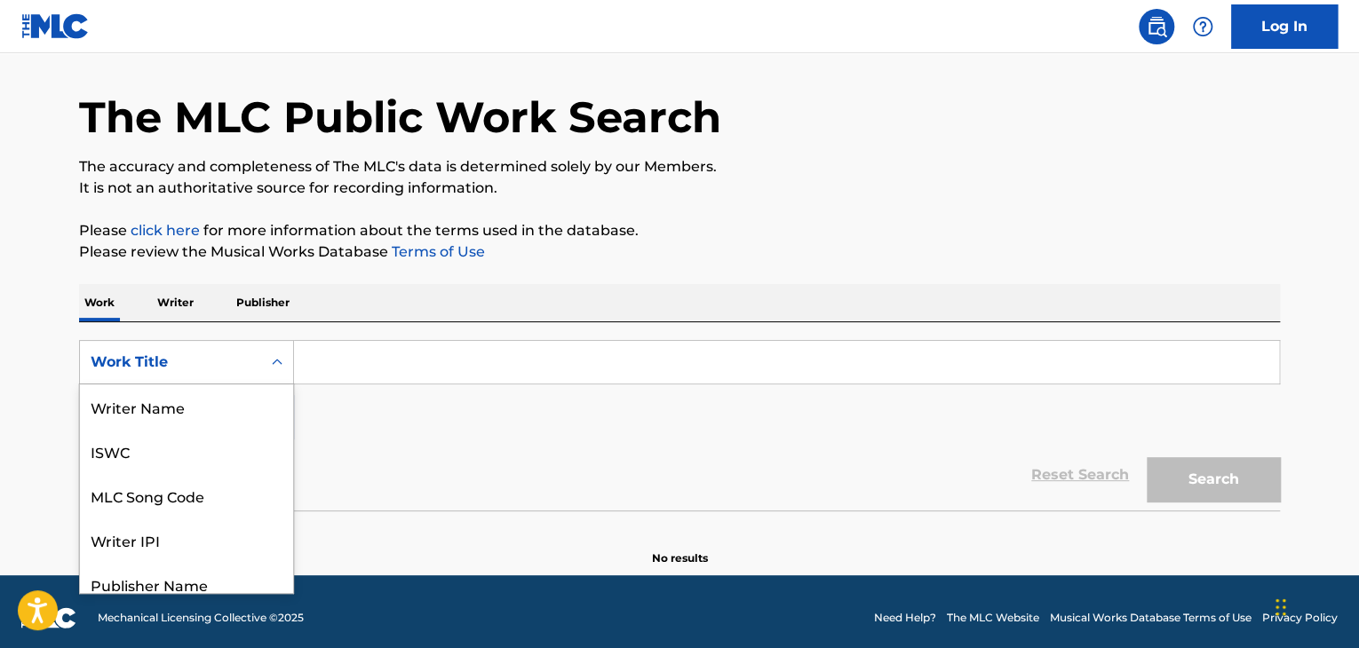
scroll to position [89, 0]
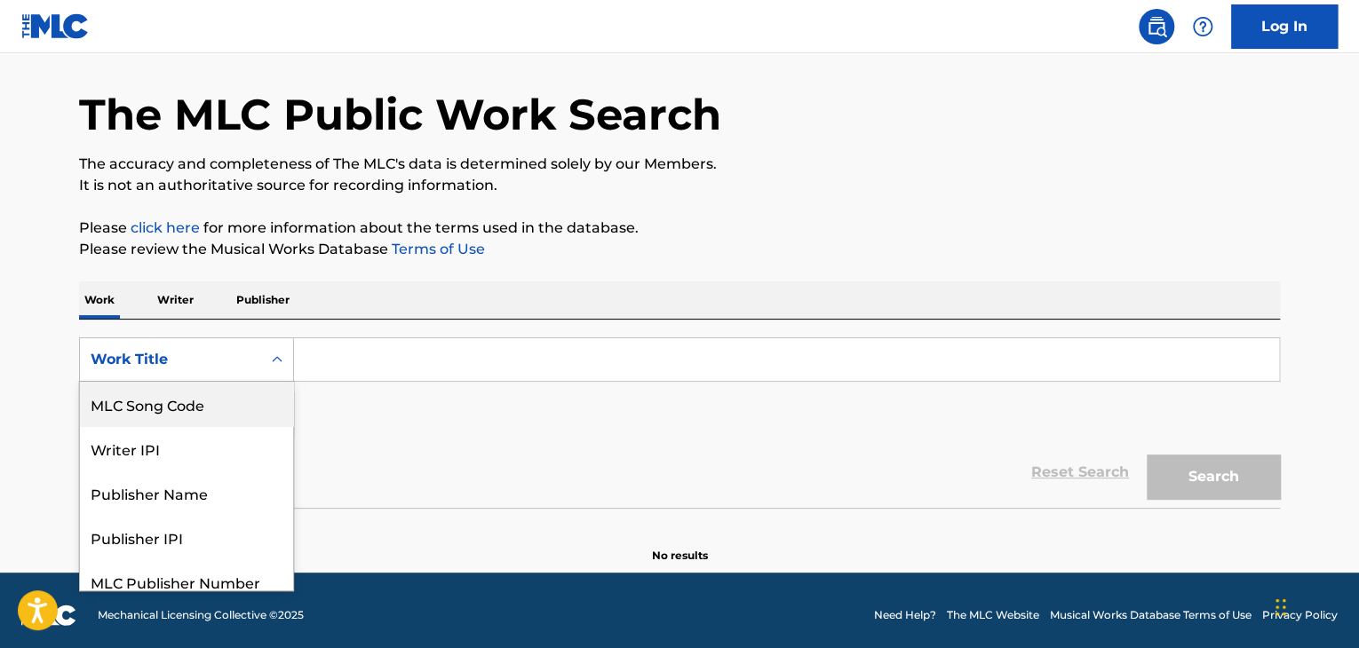
click at [362, 400] on div "SearchWithCriteria51299f5f-588a-41e5-80b3-c2c2e0730bab 8 results available. Use…" at bounding box center [679, 387] width 1201 height 99
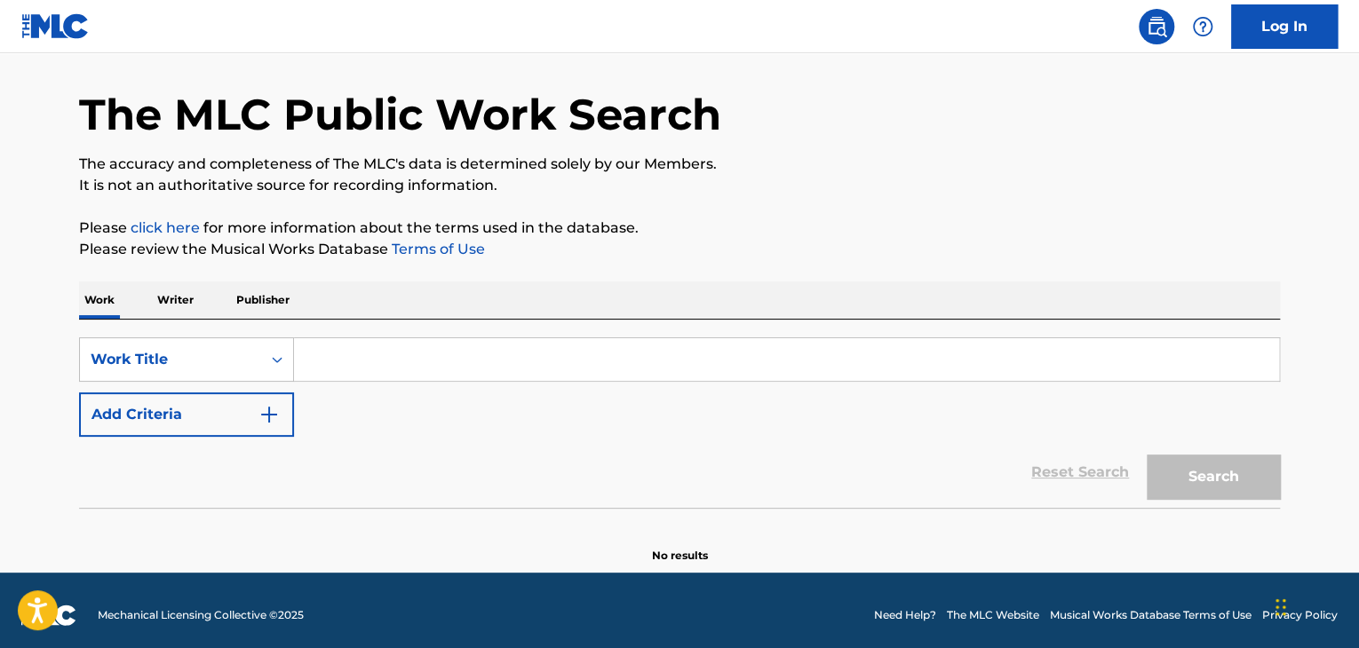
click at [270, 411] on img "Search Form" at bounding box center [268, 414] width 21 height 21
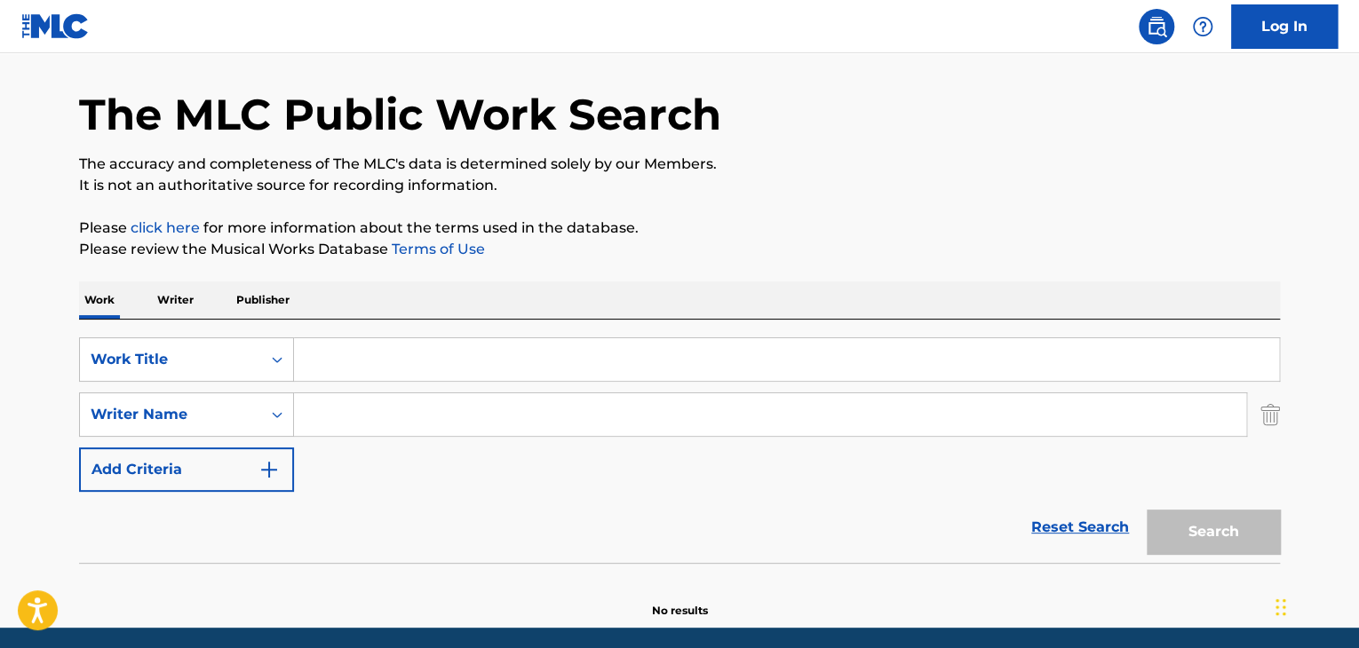
click at [309, 413] on input "Search Form" at bounding box center [770, 414] width 952 height 43
paste input "[PERSON_NAME]"
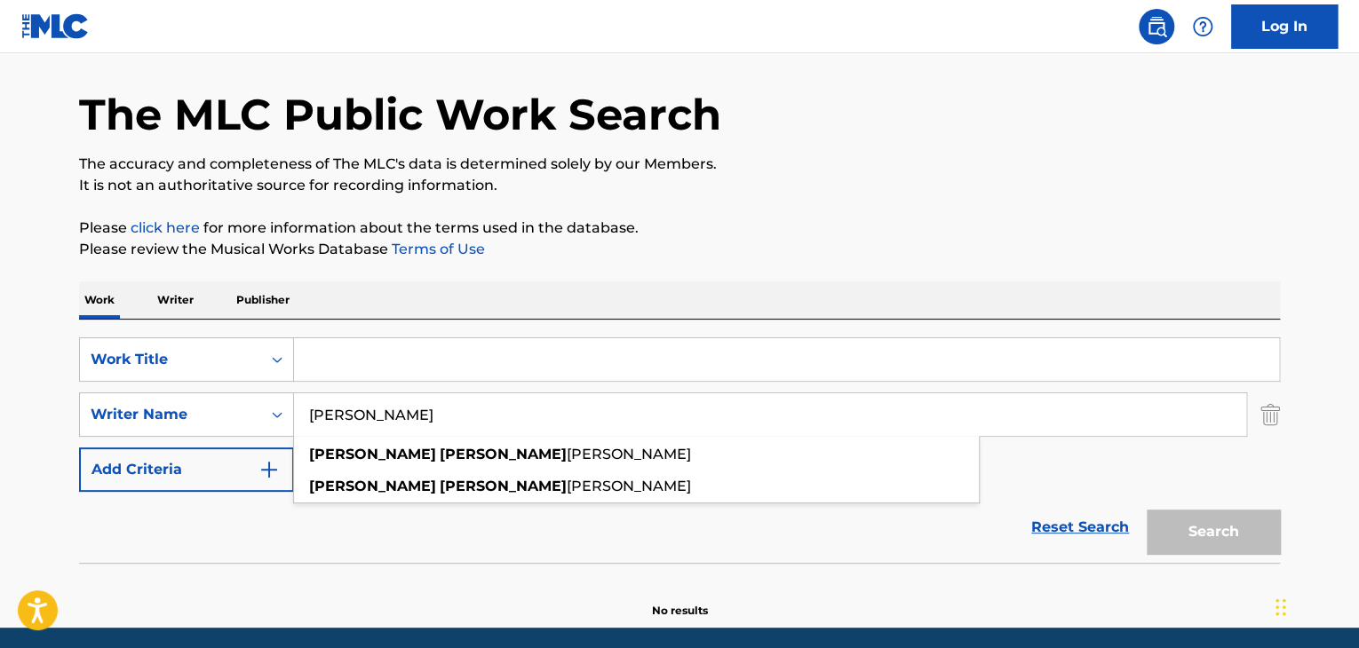
type input "[PERSON_NAME]"
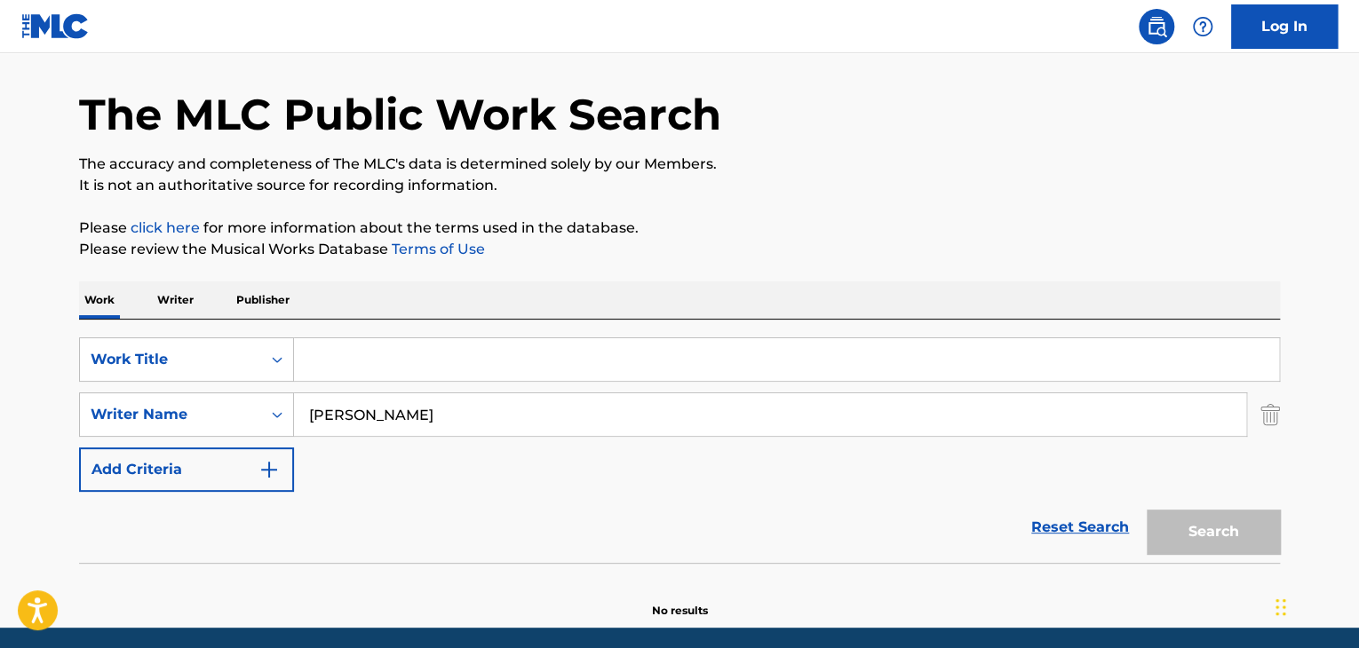
click at [412, 335] on div "SearchWithCriteria51299f5f-588a-41e5-80b3-c2c2e0730bab Work Title SearchWithCri…" at bounding box center [679, 441] width 1201 height 243
click at [410, 340] on input "Search Form" at bounding box center [786, 359] width 985 height 43
paste input "El Corrido de las Águilas"
click at [1174, 524] on button "Search" at bounding box center [1213, 532] width 133 height 44
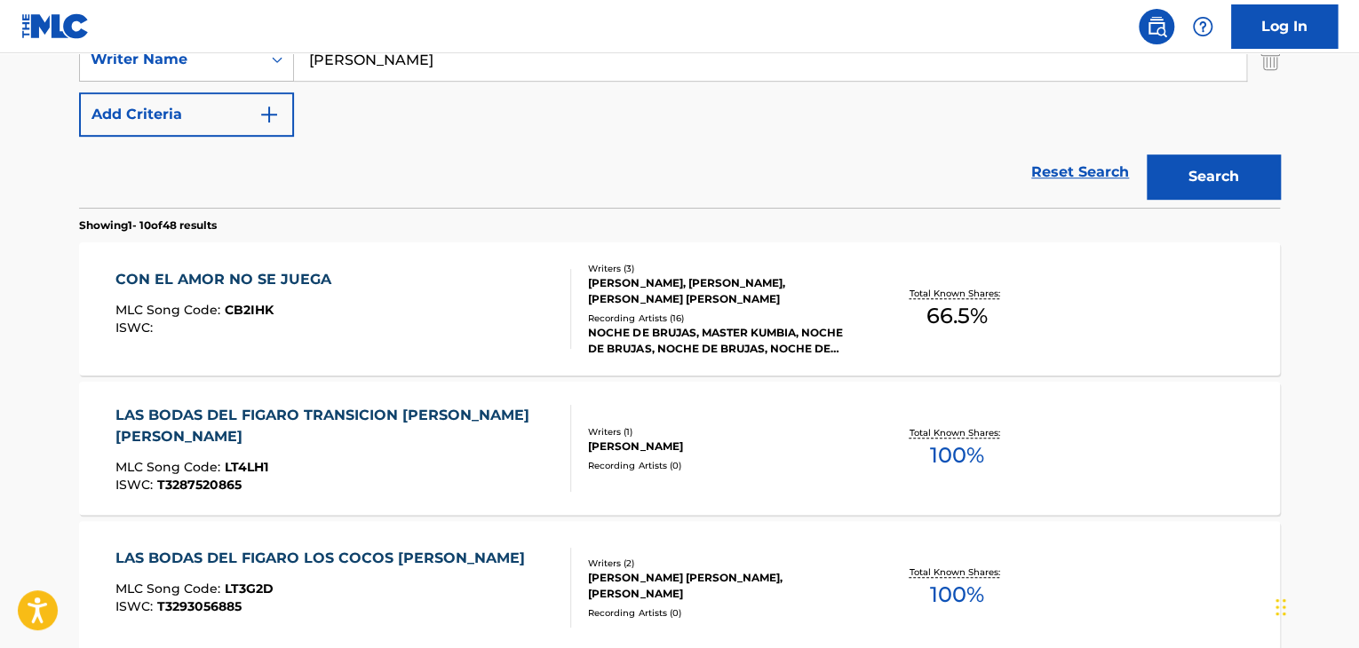
scroll to position [58, 0]
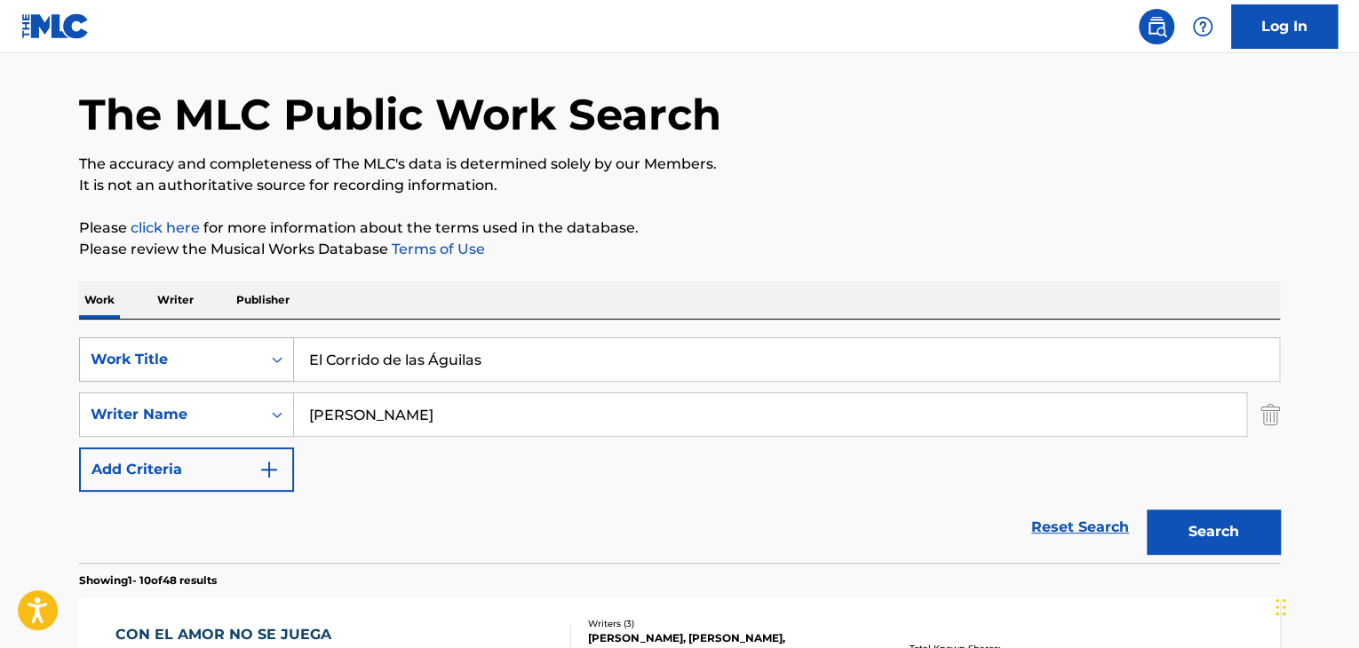
drag, startPoint x: 508, startPoint y: 365, endPoint x: 139, endPoint y: 365, distance: 368.6
click at [139, 367] on div "SearchWithCriteria51299f5f-588a-41e5-80b3-c2c2e0730bab Work Title El Corrido de…" at bounding box center [679, 360] width 1201 height 44
paste input "Jesus Tovar"
type input "El Corrido de Jesus Tovar"
click at [1197, 522] on button "Search" at bounding box center [1213, 532] width 133 height 44
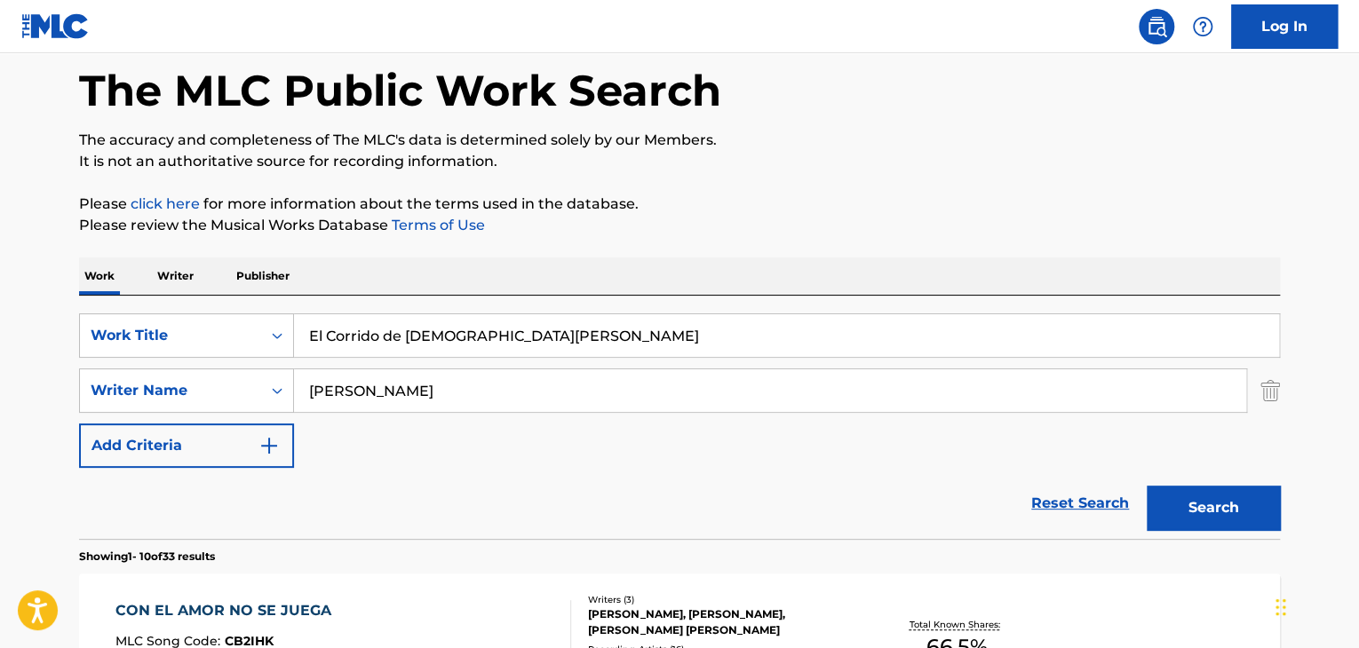
scroll to position [0, 0]
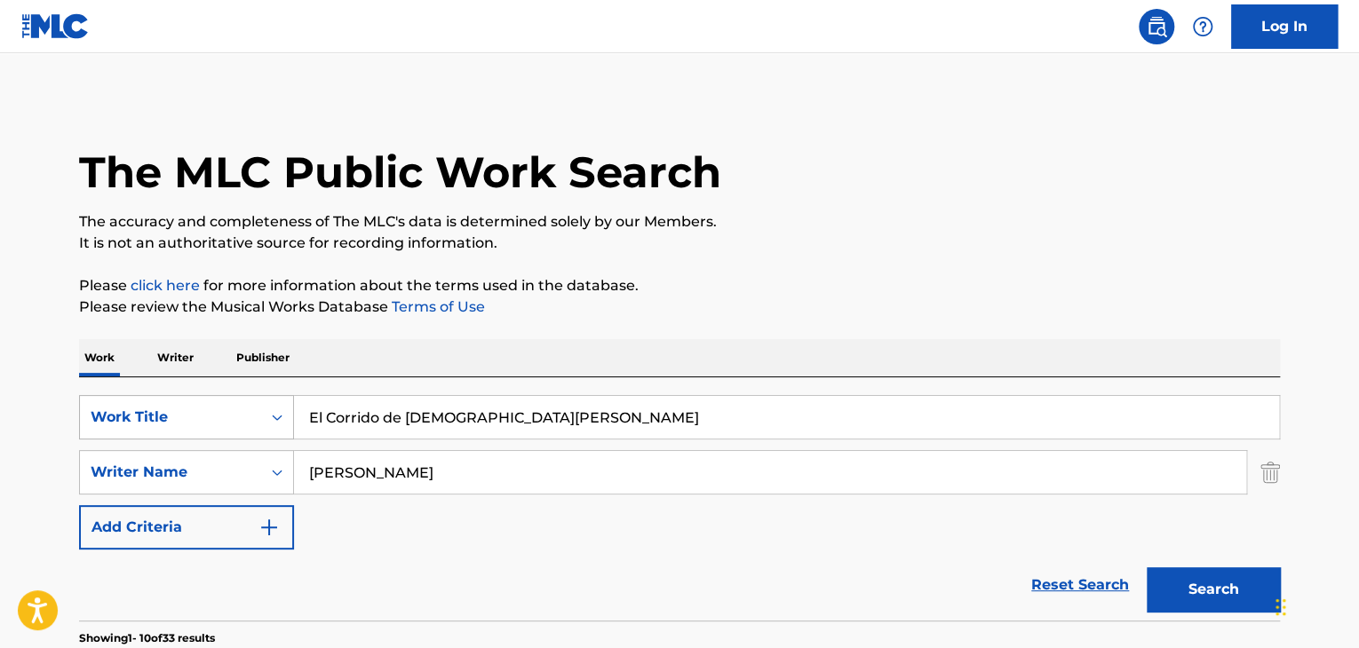
drag, startPoint x: 505, startPoint y: 431, endPoint x: 263, endPoint y: 409, distance: 243.4
click at [265, 411] on div "SearchWithCriteria51299f5f-588a-41e5-80b3-c2c2e0730bab Work Title El Corrido de…" at bounding box center [679, 417] width 1201 height 44
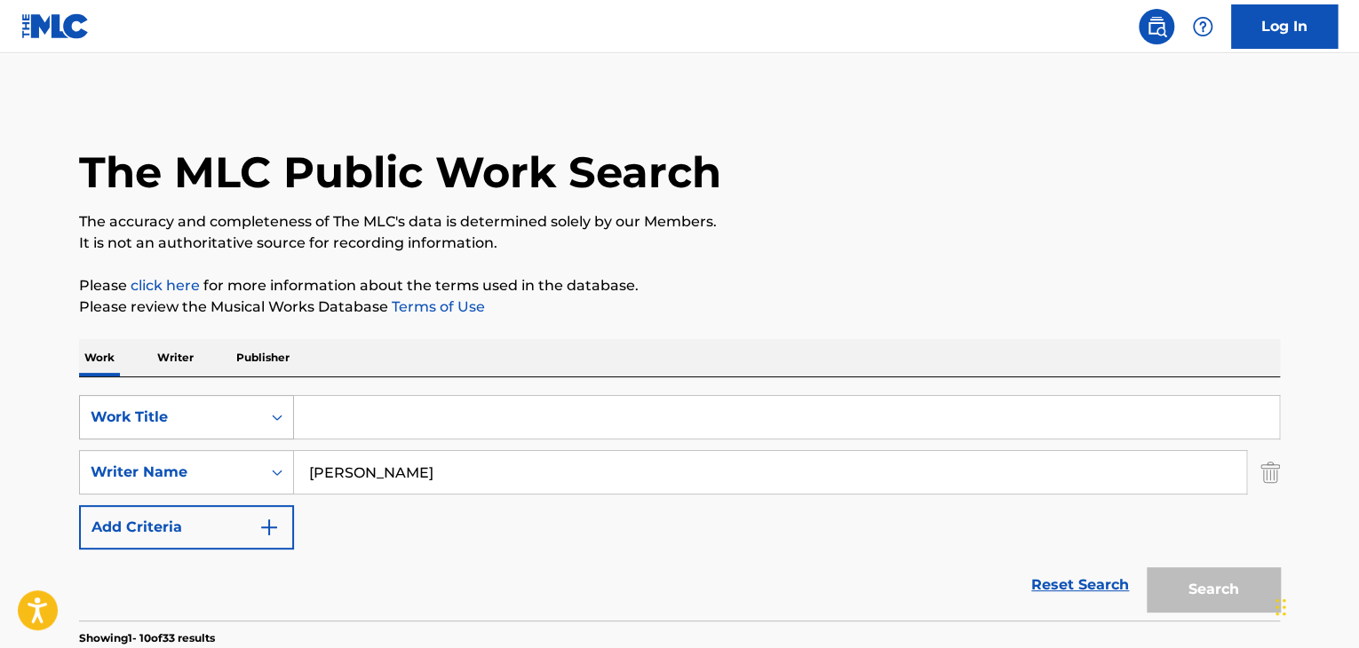
paste input "El Derecho de Nacer"
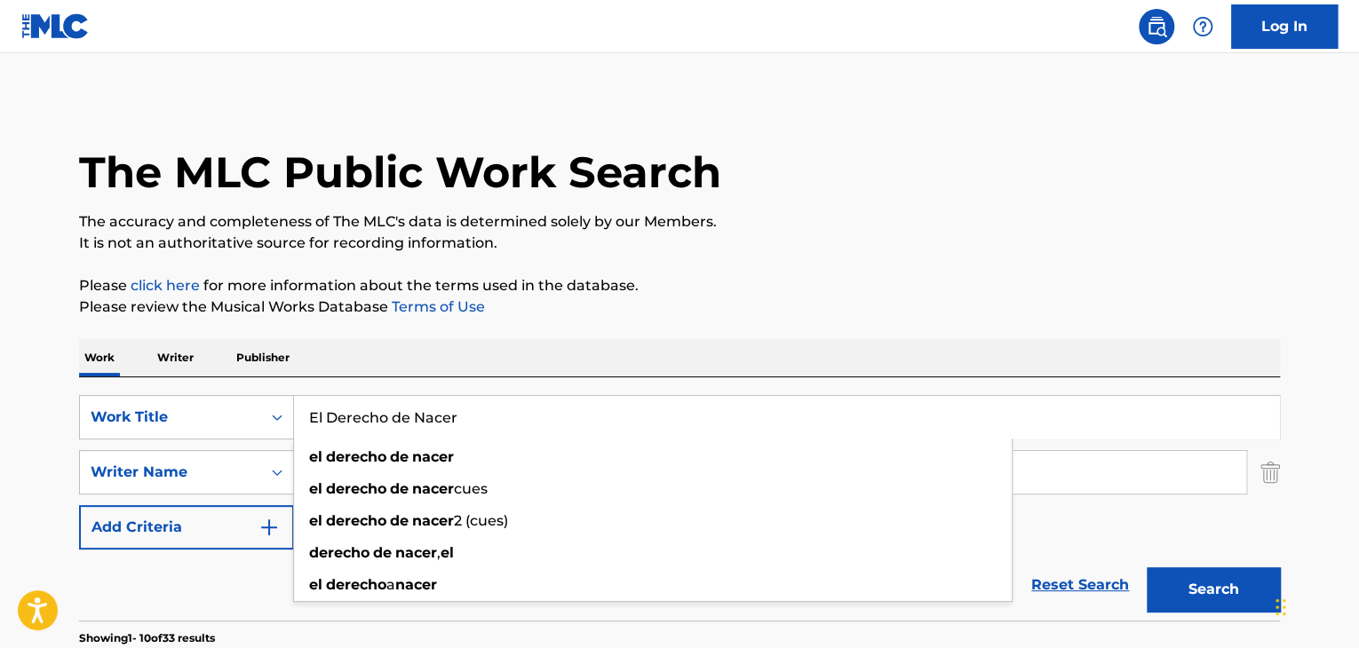
type input "El Derecho de Nacer"
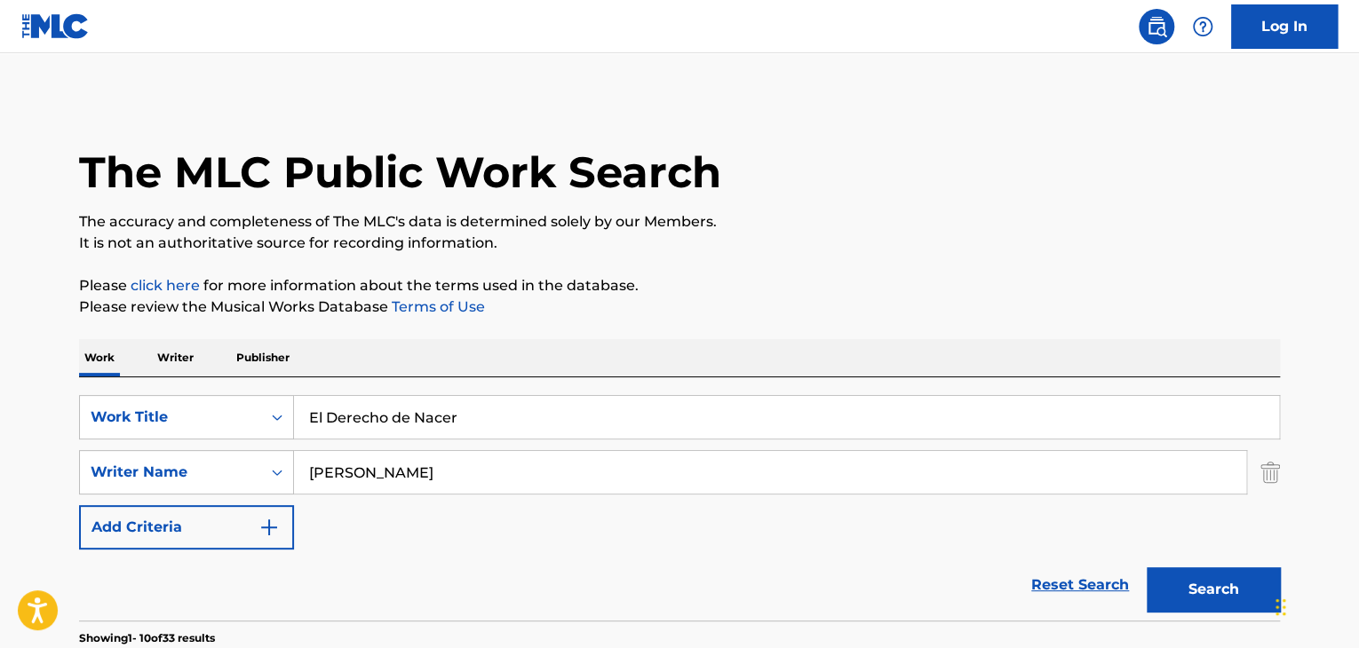
click at [267, 574] on div "Reset Search Search" at bounding box center [679, 585] width 1201 height 71
click at [226, 473] on div "SearchWithCriteriaadd9ba01-a178-4bb3-bddb-1d1ca61af286 Writer Name Hector Muñoz" at bounding box center [679, 472] width 1201 height 44
click at [1184, 584] on button "Search" at bounding box center [1213, 590] width 133 height 44
drag, startPoint x: 474, startPoint y: 425, endPoint x: 143, endPoint y: 388, distance: 333.4
click at [146, 392] on div "SearchWithCriteria51299f5f-588a-41e5-80b3-c2c2e0730bab Work Title El Derecho de…" at bounding box center [679, 498] width 1201 height 243
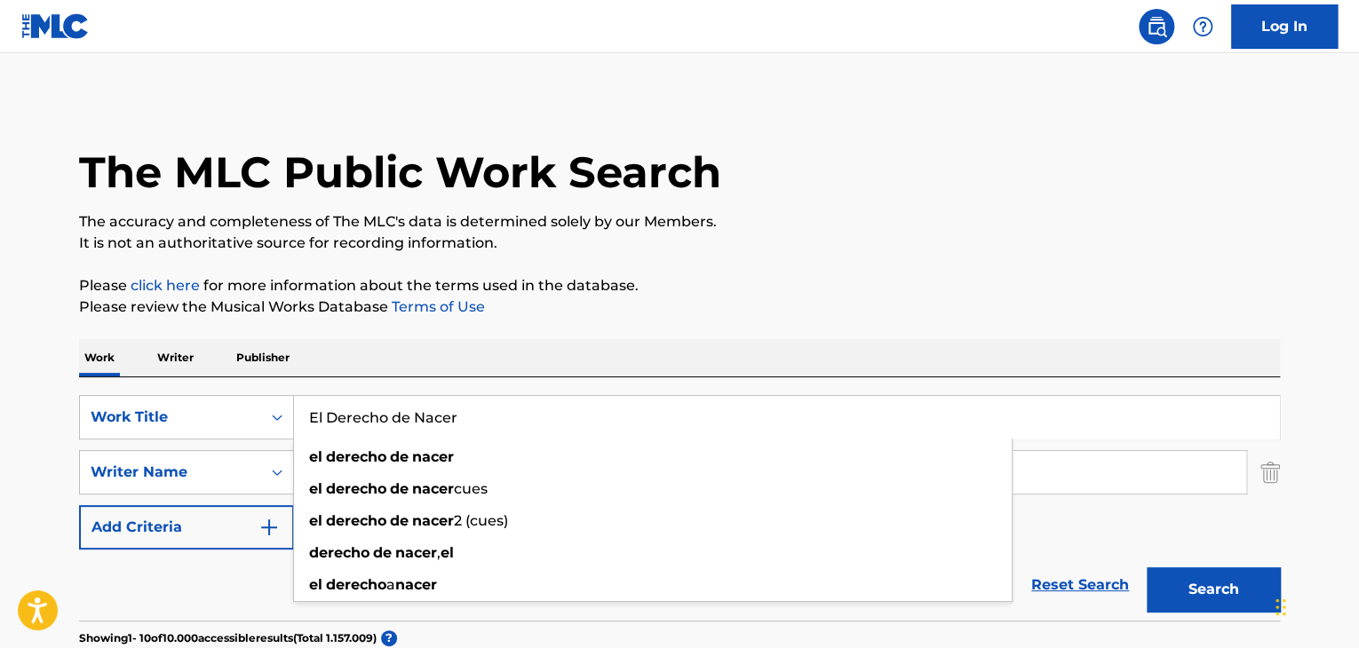
click at [1196, 597] on button "Search" at bounding box center [1213, 590] width 133 height 44
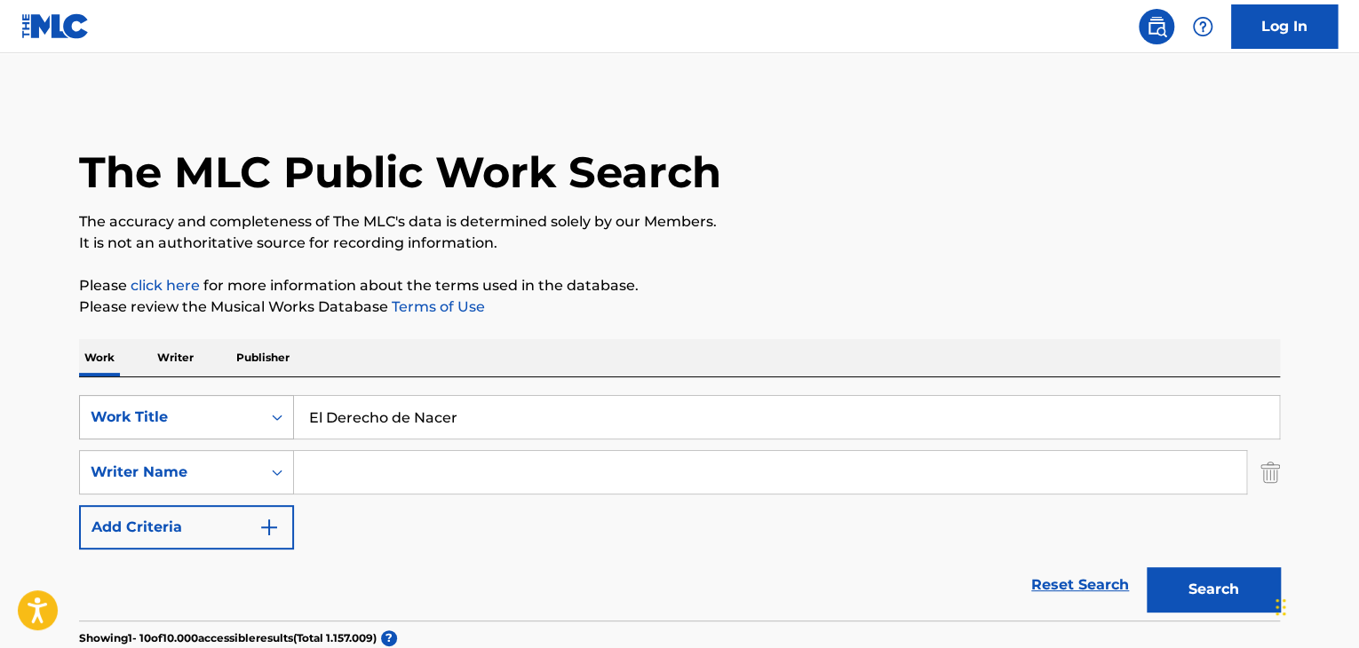
drag, startPoint x: 501, startPoint y: 433, endPoint x: 193, endPoint y: 392, distance: 310.9
click at [181, 409] on div "SearchWithCriteria51299f5f-588a-41e5-80b3-c2c2e0730bab Work Title El Derecho de…" at bounding box center [679, 417] width 1201 height 44
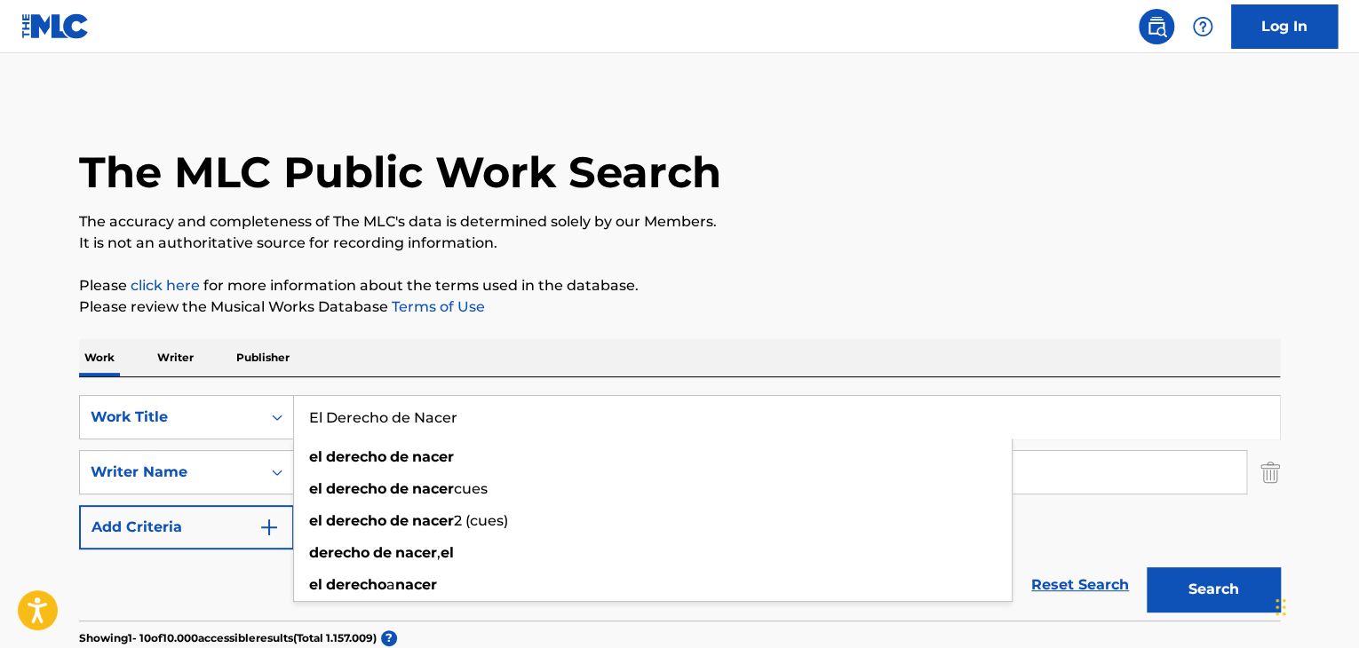
paste input "Corrido Águilas"
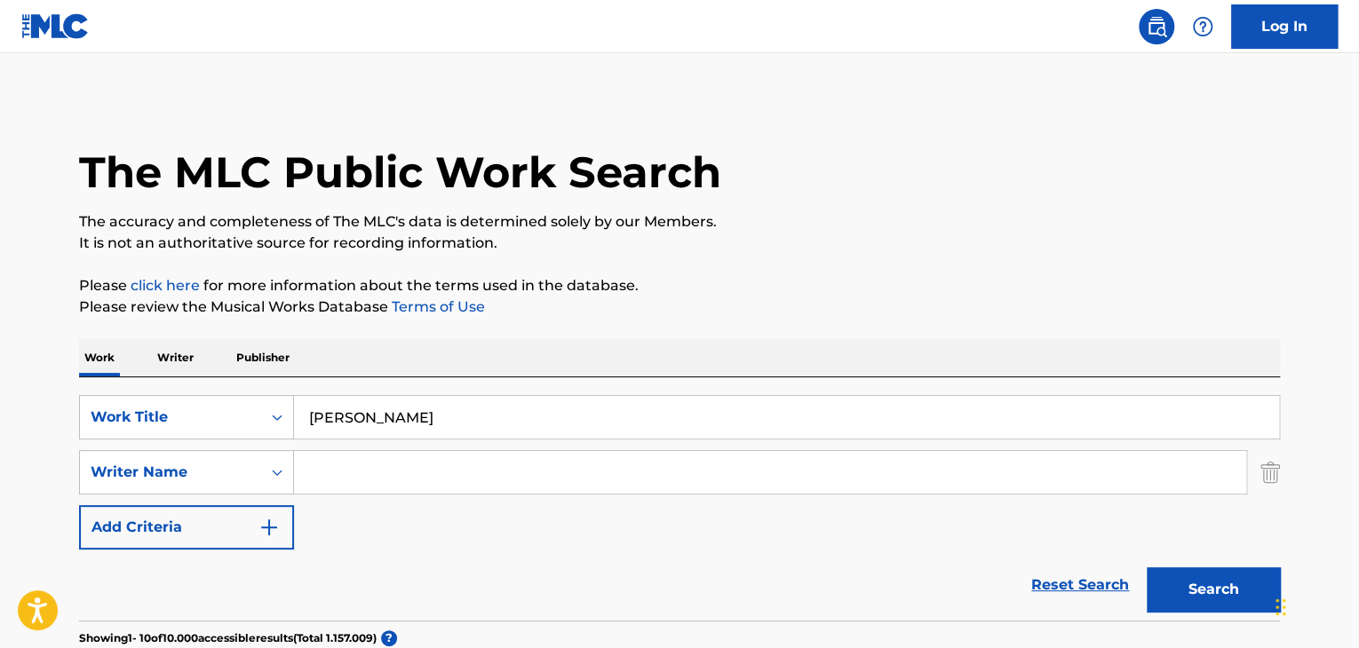
click at [1222, 604] on button "Search" at bounding box center [1213, 590] width 133 height 44
click at [210, 425] on div "SearchWithCriteria51299f5f-588a-41e5-80b3-c2c2e0730bab Work Title Corrido Águil…" at bounding box center [679, 417] width 1201 height 44
paste input "Torres Geme"
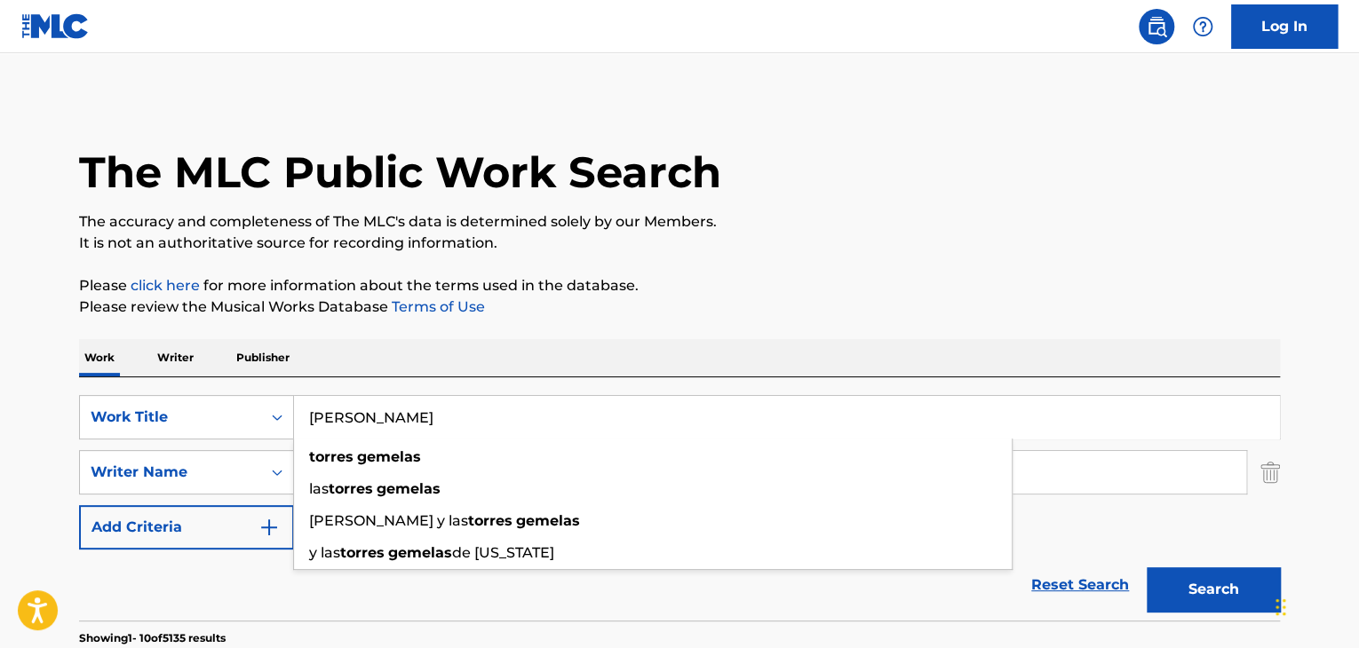
click at [1201, 585] on button "Search" at bounding box center [1213, 590] width 133 height 44
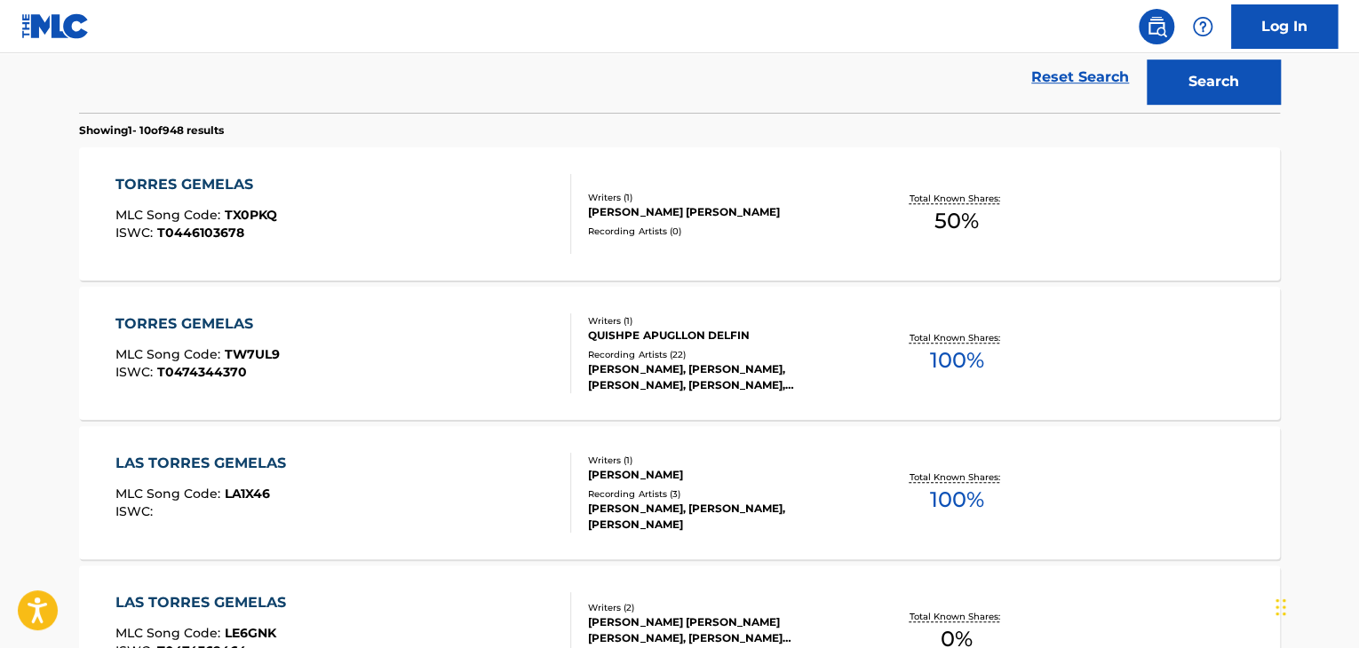
scroll to position [160, 0]
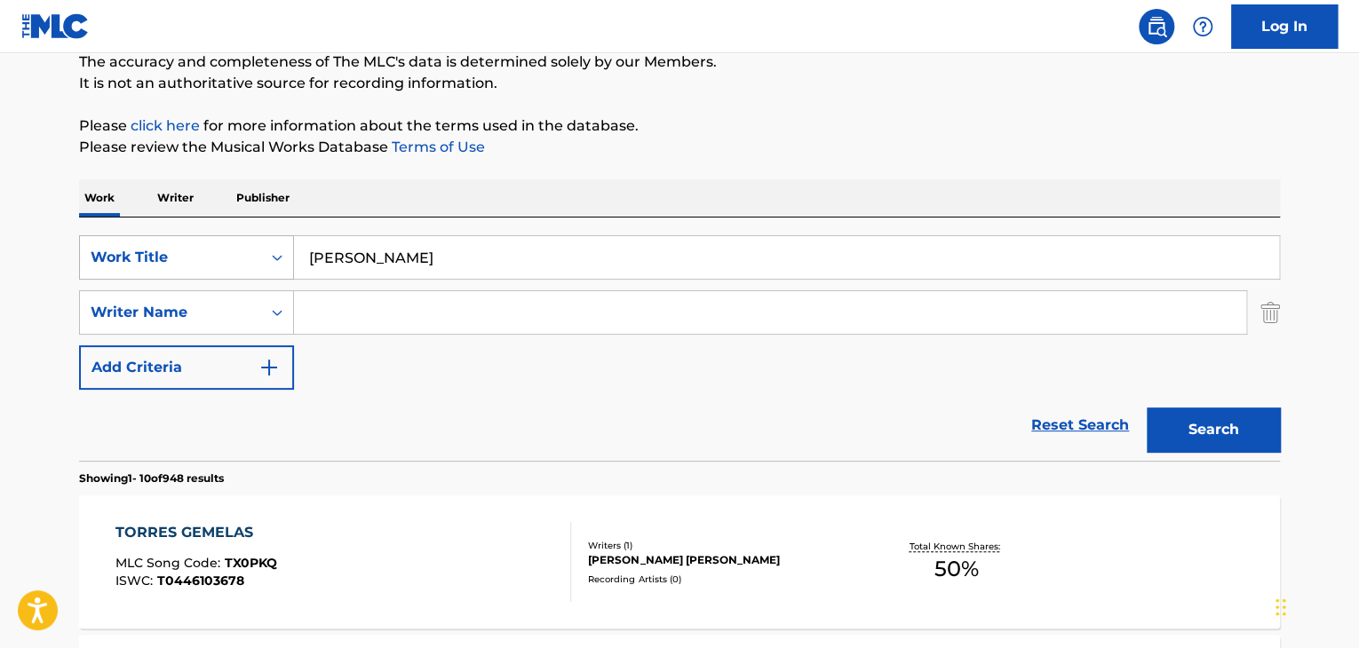
drag, startPoint x: 345, startPoint y: 234, endPoint x: 257, endPoint y: 241, distance: 88.2
click at [263, 242] on div "SearchWithCriteria51299f5f-588a-41e5-80b3-c2c2e0730bab Work Title Torres Gemelas" at bounding box center [679, 257] width 1201 height 44
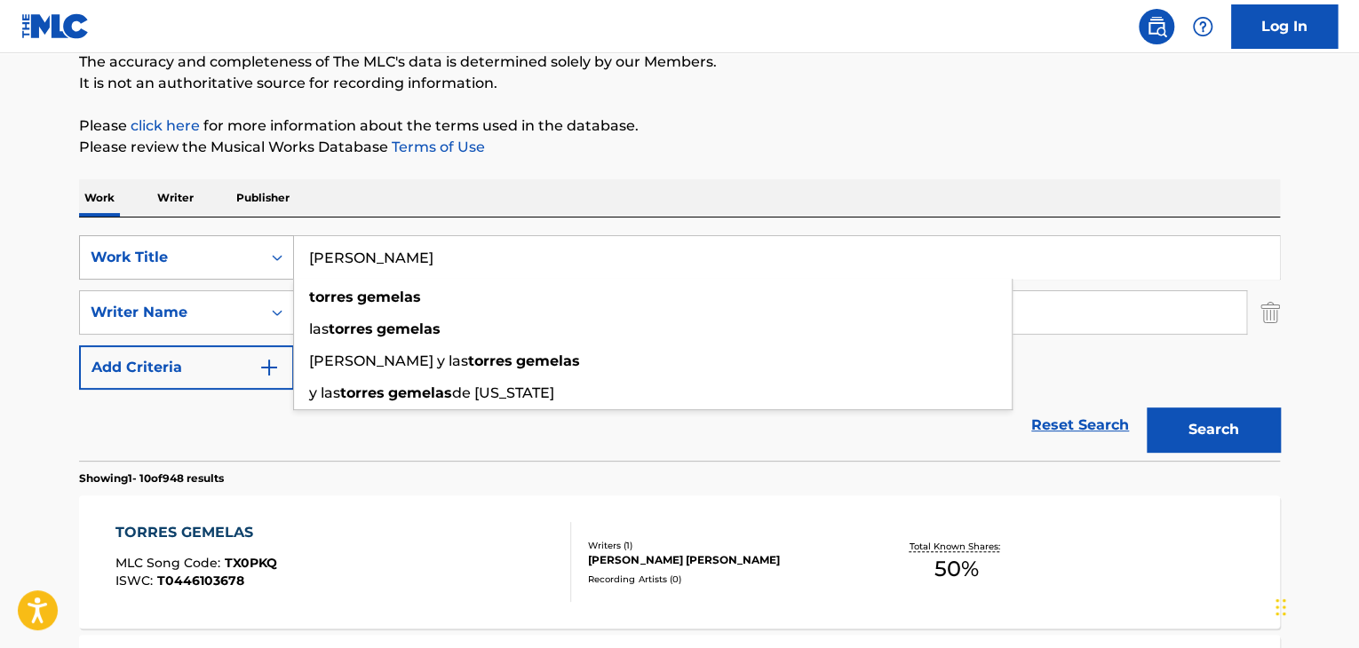
paste input "El Mundo Es Una Prisión"
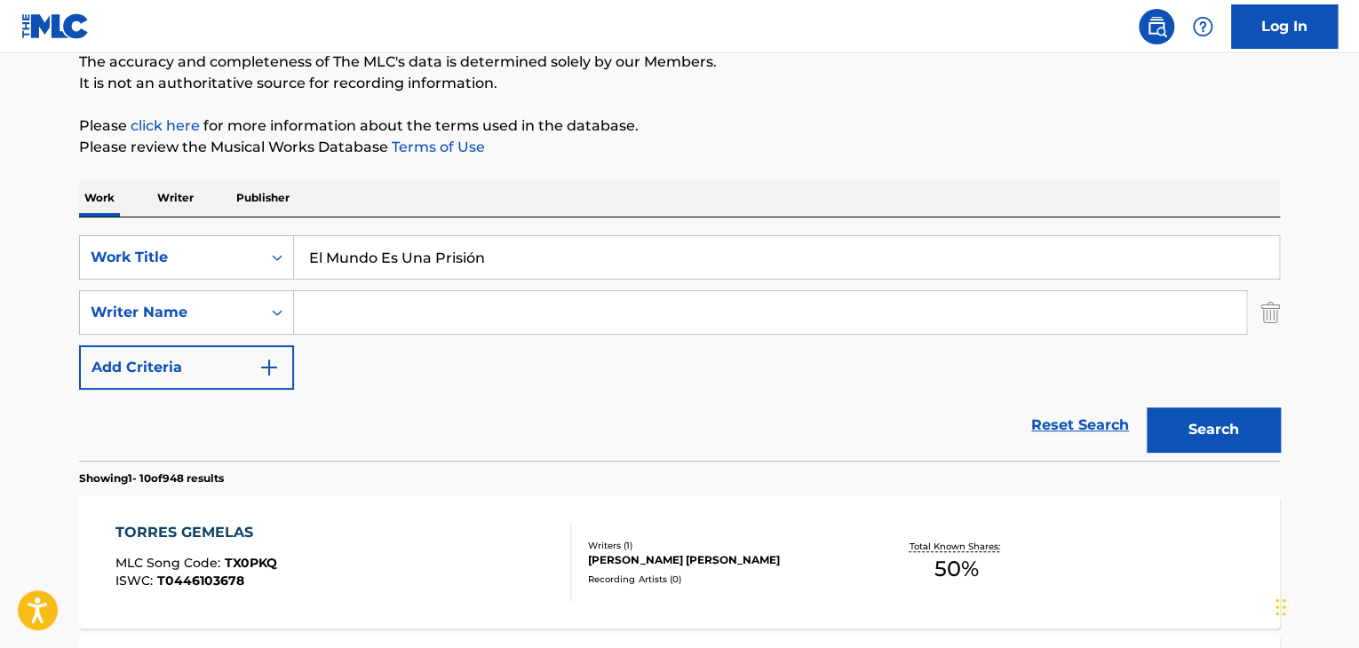
click at [1197, 438] on button "Search" at bounding box center [1213, 430] width 133 height 44
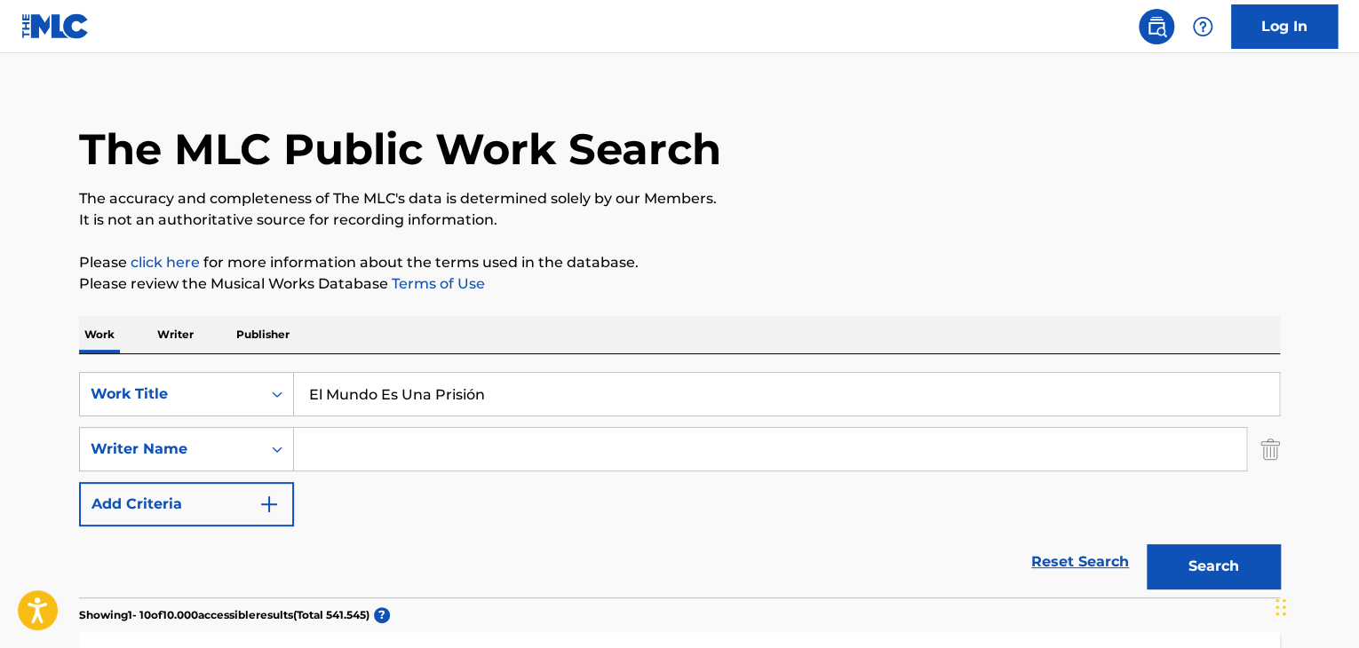
scroll to position [0, 0]
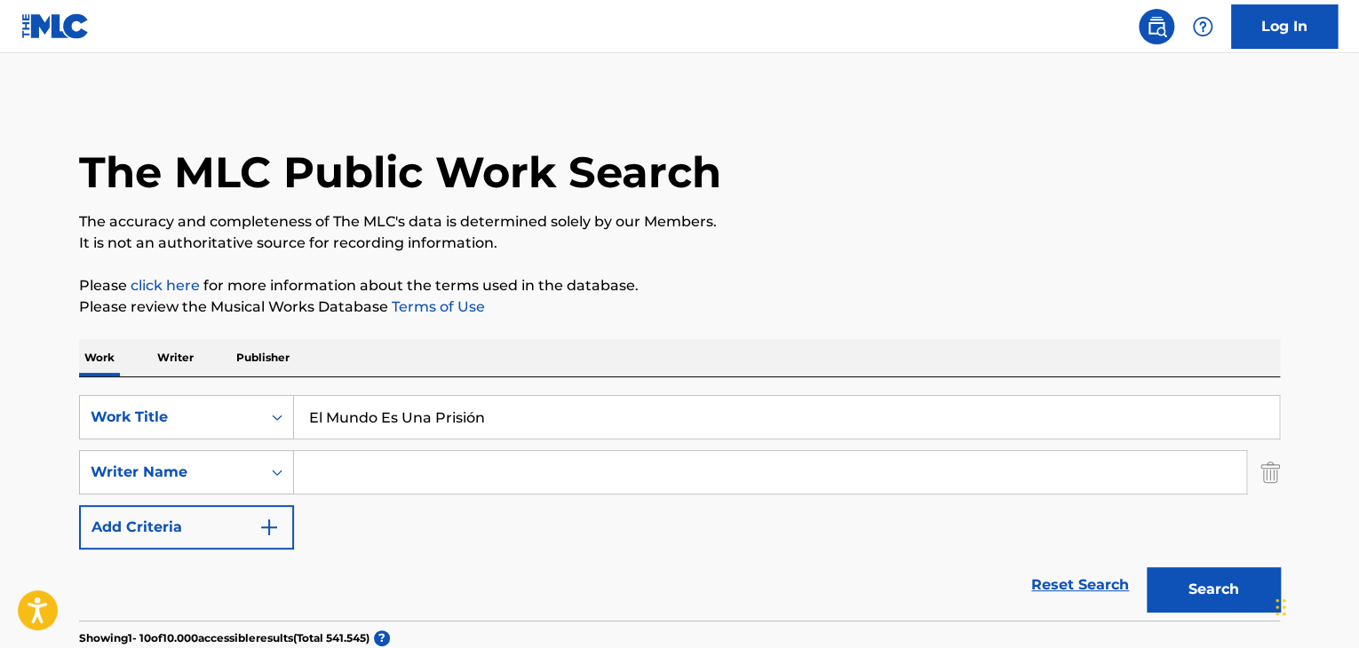
drag, startPoint x: 500, startPoint y: 409, endPoint x: 295, endPoint y: 413, distance: 205.2
click at [313, 424] on input "El Mundo Es Una Prisión" at bounding box center [786, 417] width 985 height 43
paste input "Corrido de Alberto Buitrago"
click at [1197, 578] on button "Search" at bounding box center [1213, 590] width 133 height 44
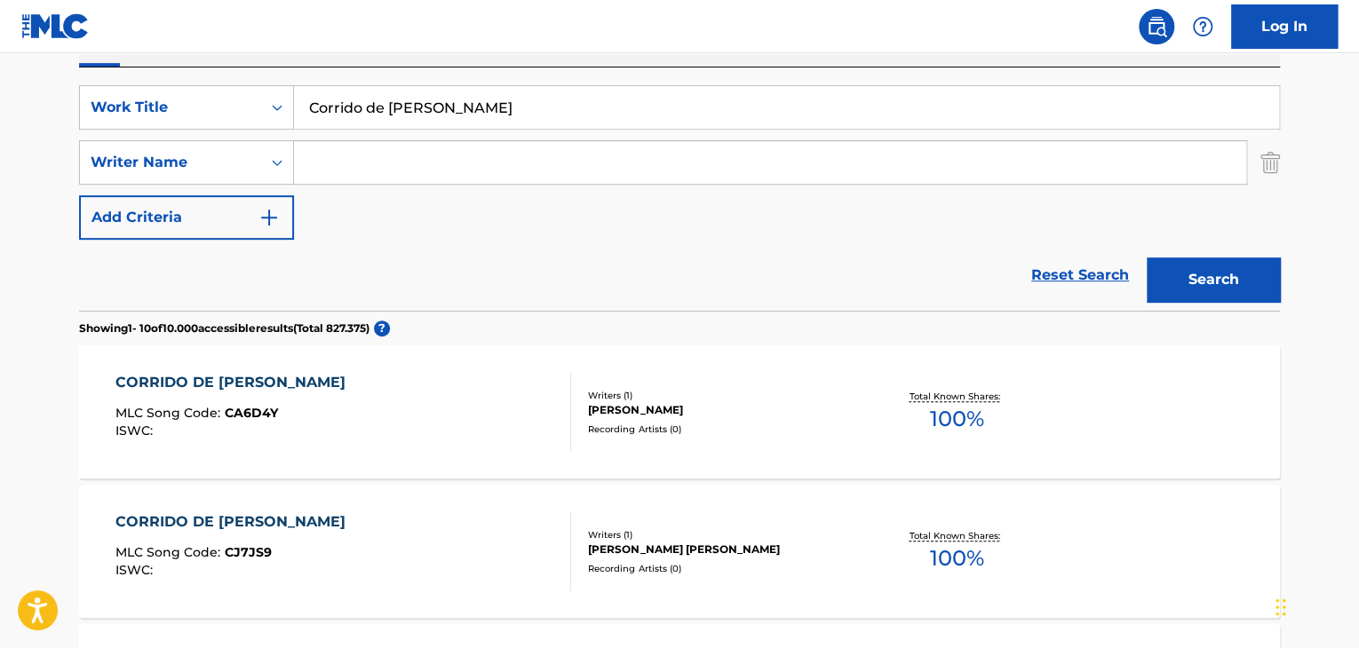
scroll to position [178, 0]
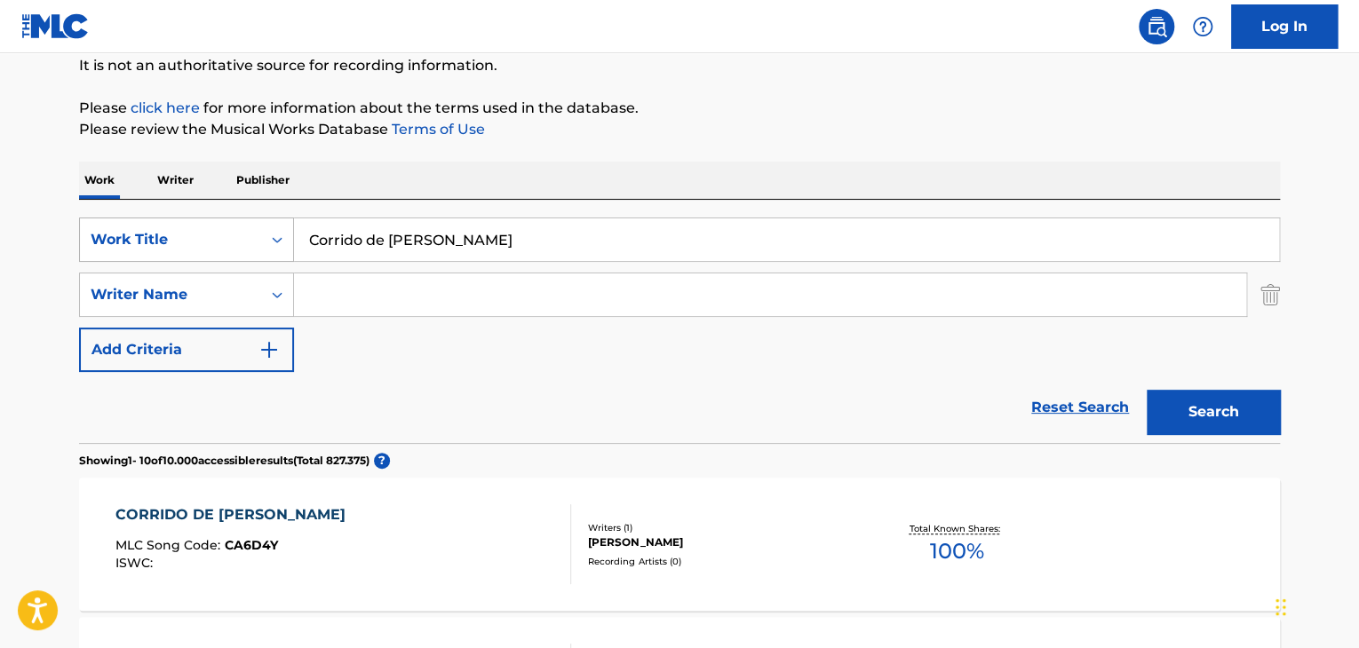
drag, startPoint x: 559, startPoint y: 242, endPoint x: 213, endPoint y: 232, distance: 345.7
click at [213, 232] on div "SearchWithCriteria51299f5f-588a-41e5-80b3-c2c2e0730bab Work Title Corrido de Al…" at bounding box center [679, 240] width 1201 height 44
paste input "Amarte Más"
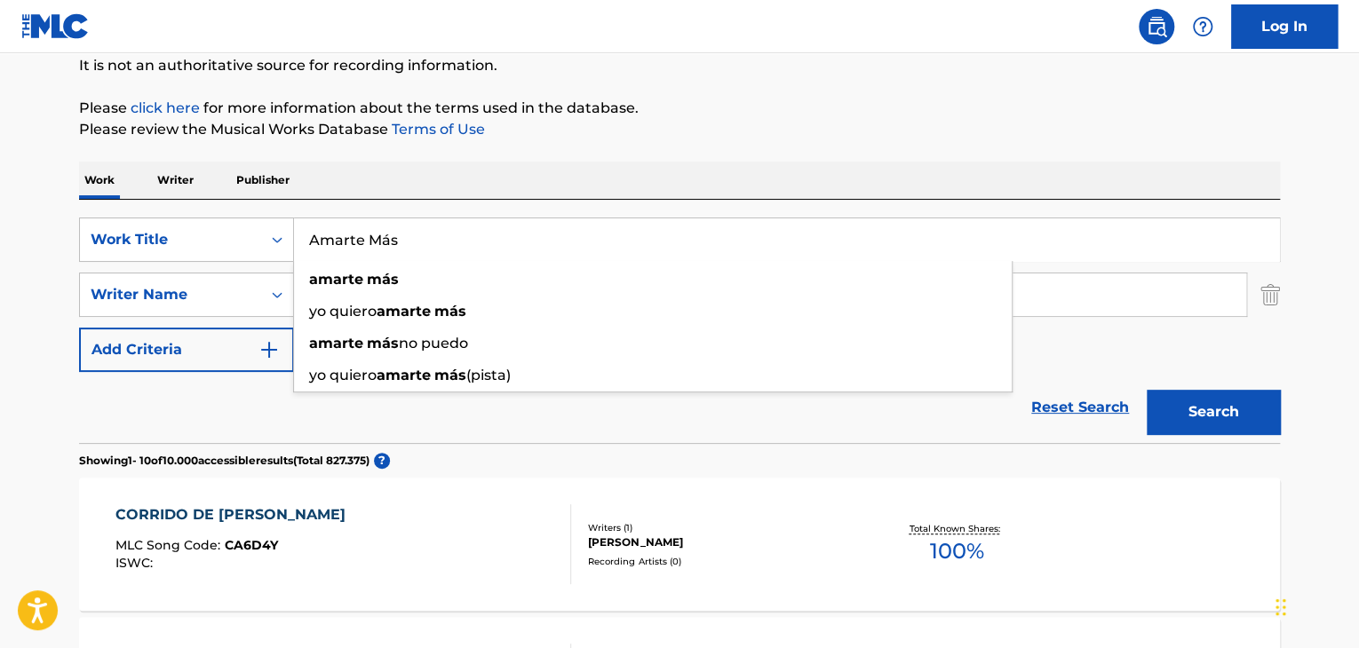
click at [1210, 401] on button "Search" at bounding box center [1213, 412] width 133 height 44
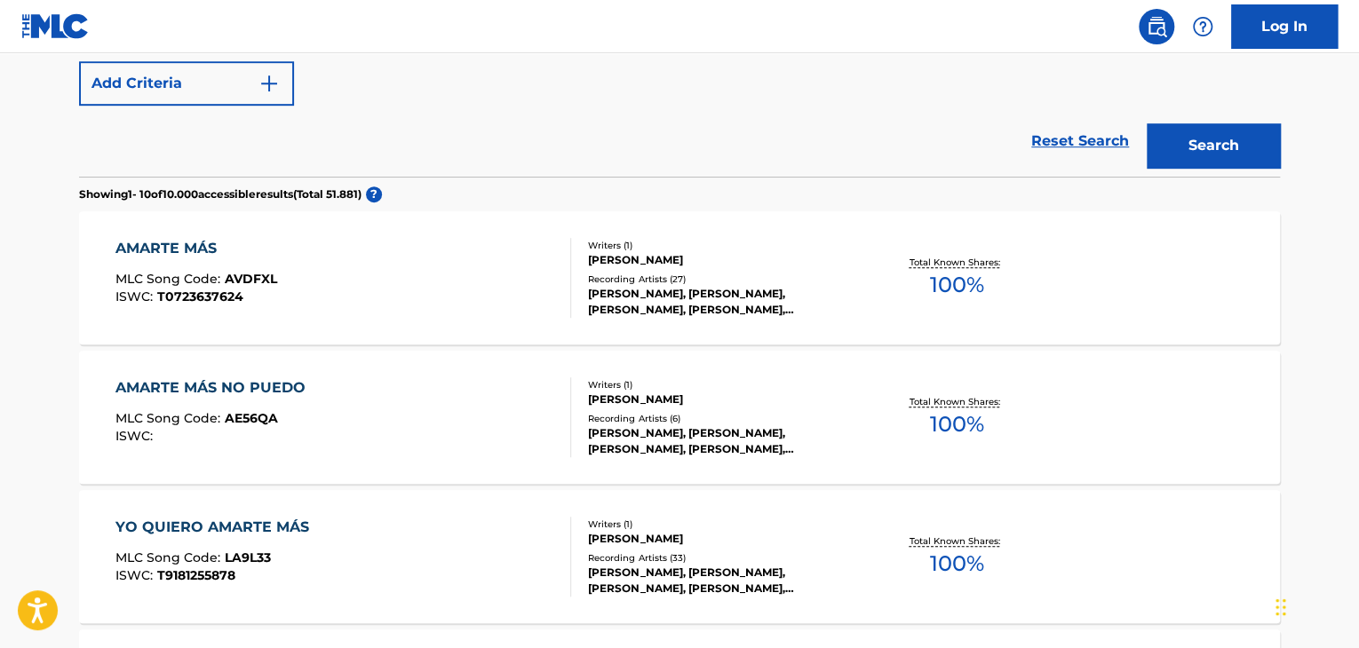
scroll to position [89, 0]
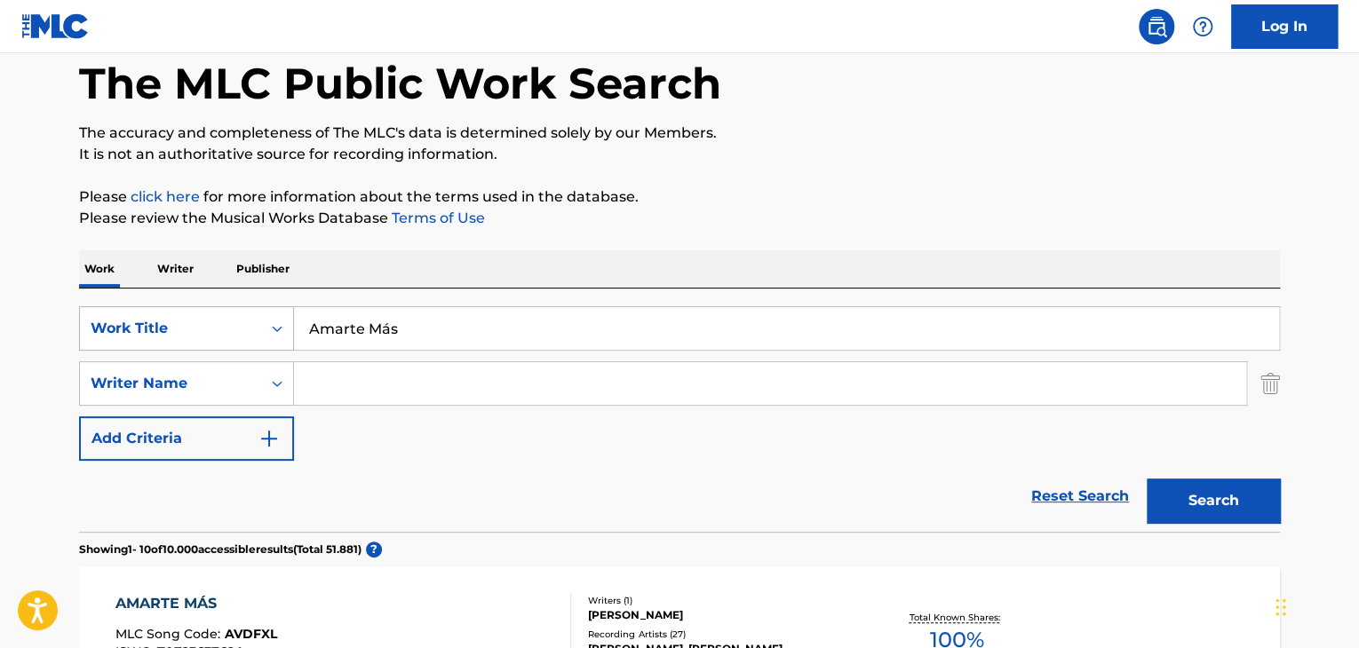
drag, startPoint x: 205, startPoint y: 332, endPoint x: 177, endPoint y: 318, distance: 31.8
click at [188, 326] on div "SearchWithCriteria51299f5f-588a-41e5-80b3-c2c2e0730bab Work Title Amarte Más" at bounding box center [679, 328] width 1201 height 44
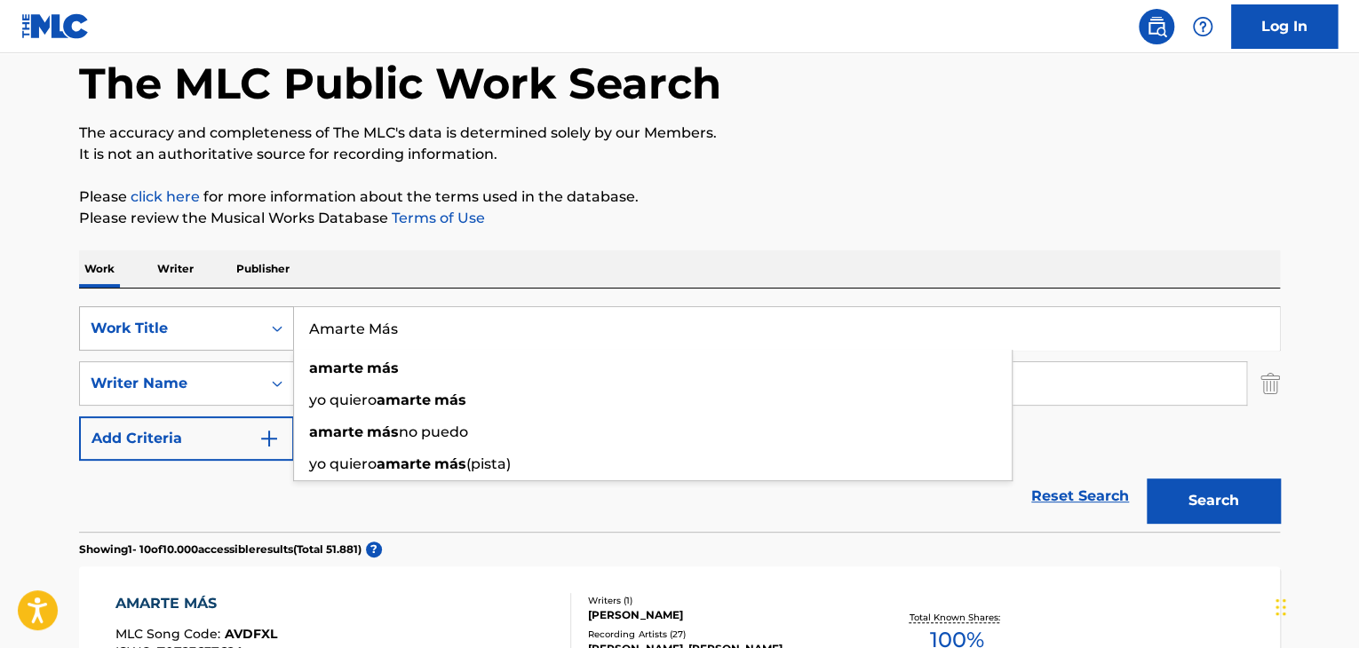
paste input "Triste es la Vida"
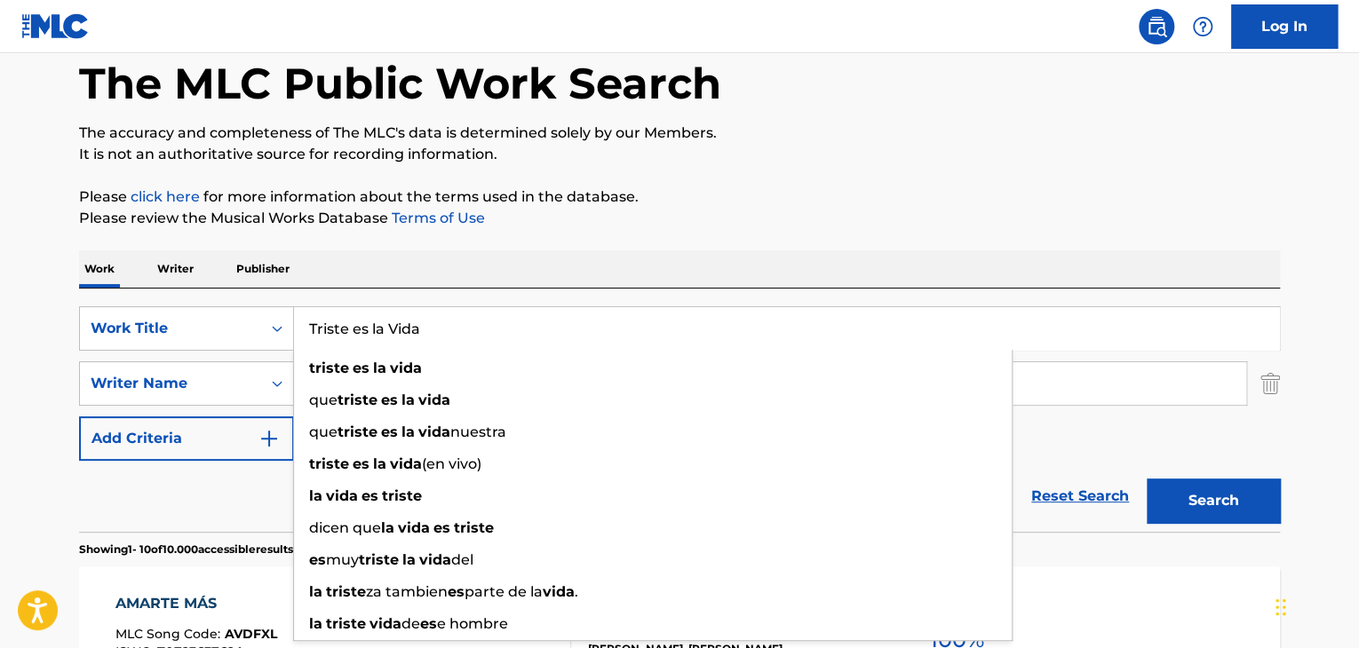
click at [1188, 495] on button "Search" at bounding box center [1213, 501] width 133 height 44
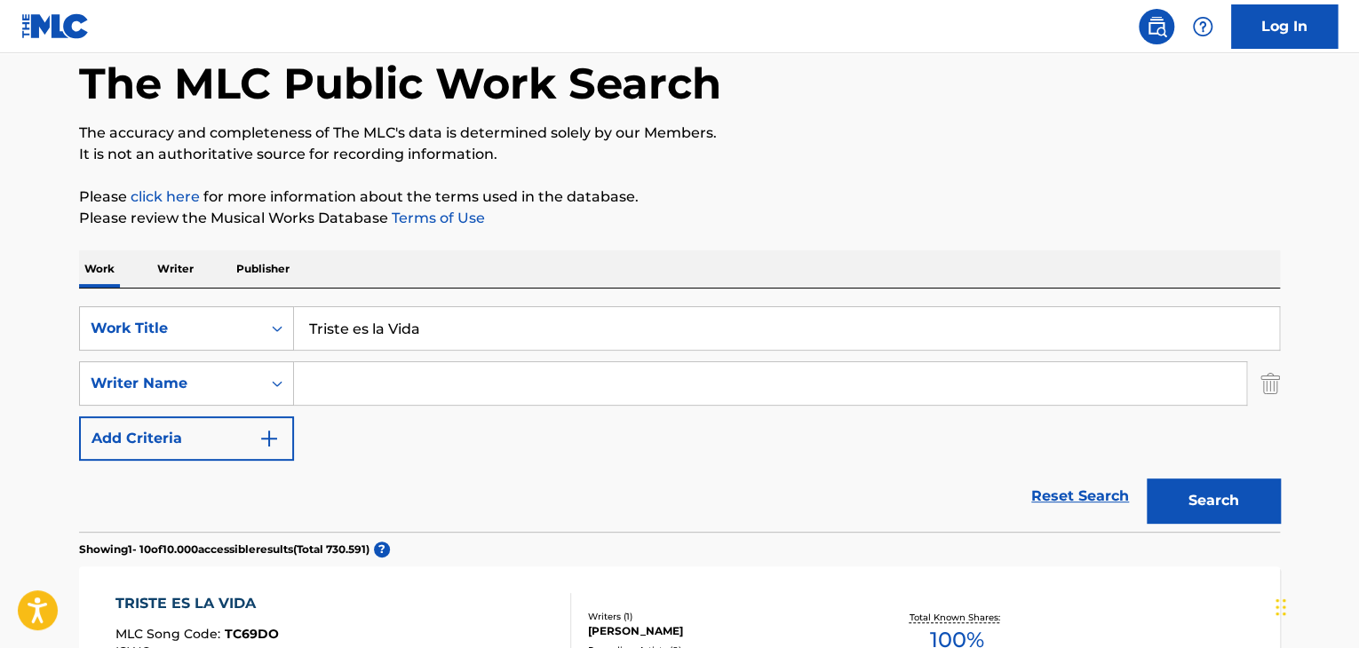
drag, startPoint x: 469, startPoint y: 309, endPoint x: 0, endPoint y: 310, distance: 469.0
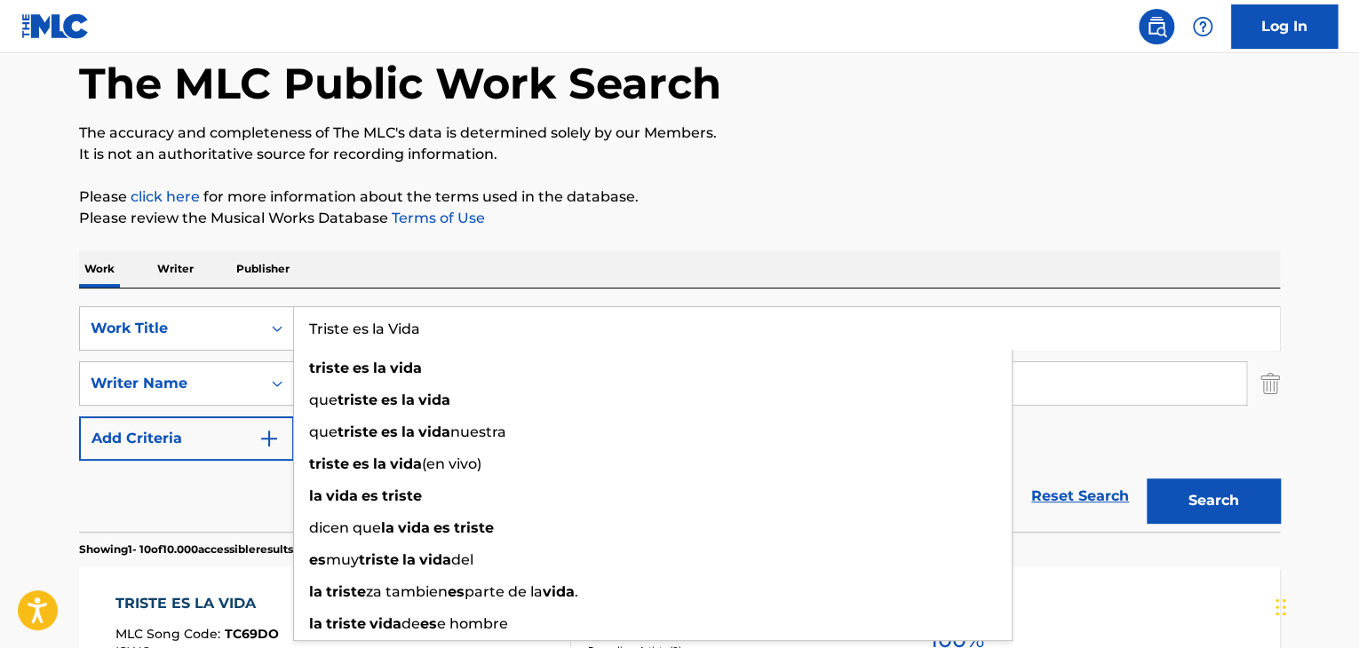
paste input "Solo En Jesús"
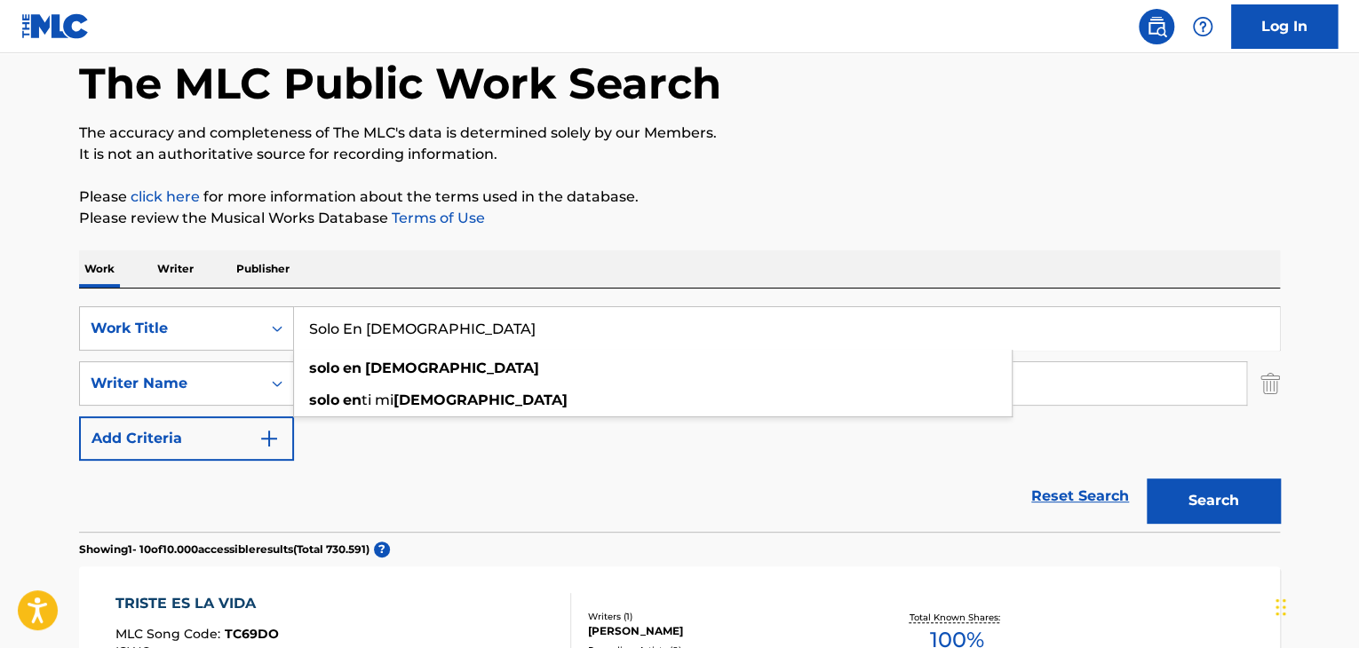
click at [1170, 489] on button "Search" at bounding box center [1213, 501] width 133 height 44
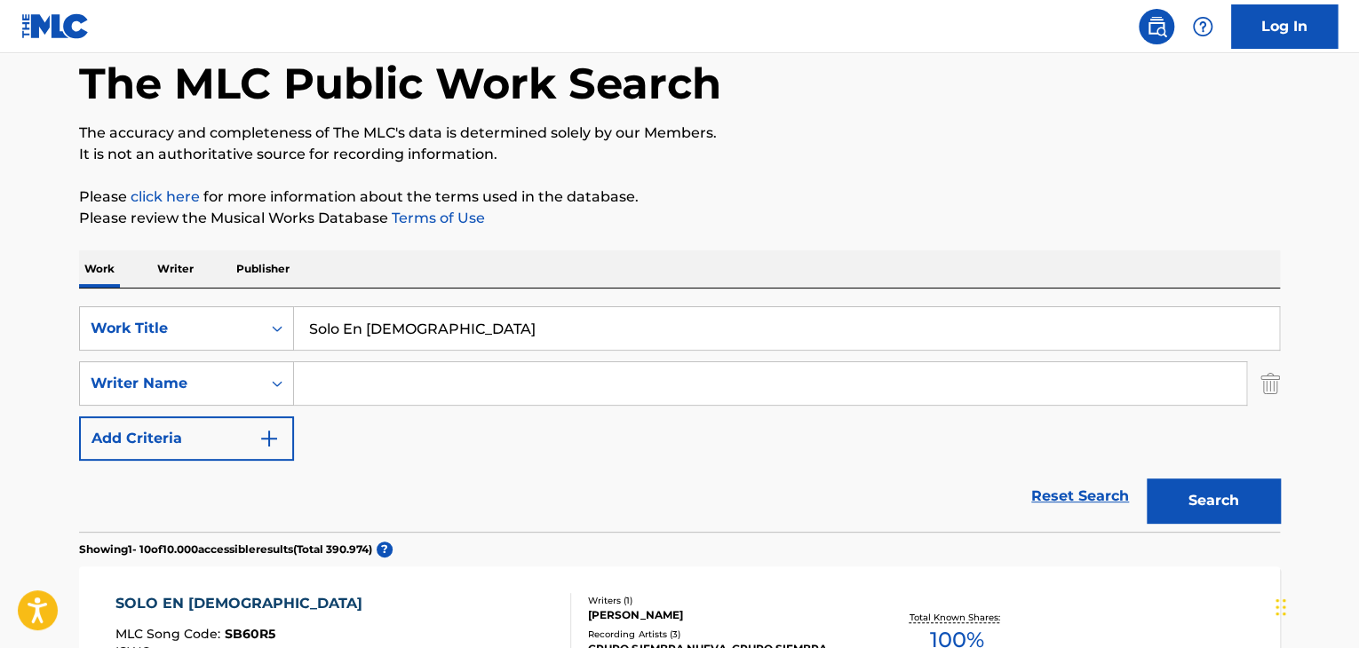
drag, startPoint x: 197, startPoint y: 306, endPoint x: 172, endPoint y: 290, distance: 30.1
click at [174, 306] on div "SearchWithCriteria51299f5f-588a-41e5-80b3-c2c2e0730bab Work Title Solo En Jesús" at bounding box center [679, 328] width 1201 height 44
type input "s"
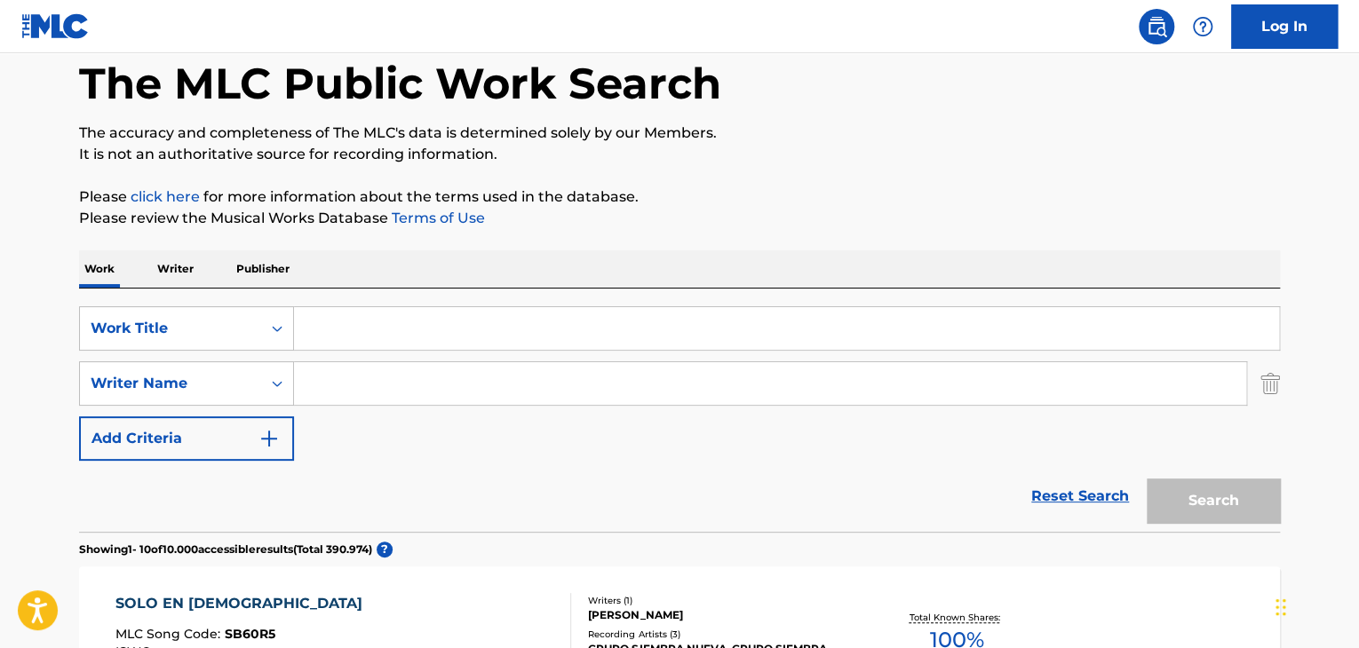
paste input "Corrido de Calixto Rosas"
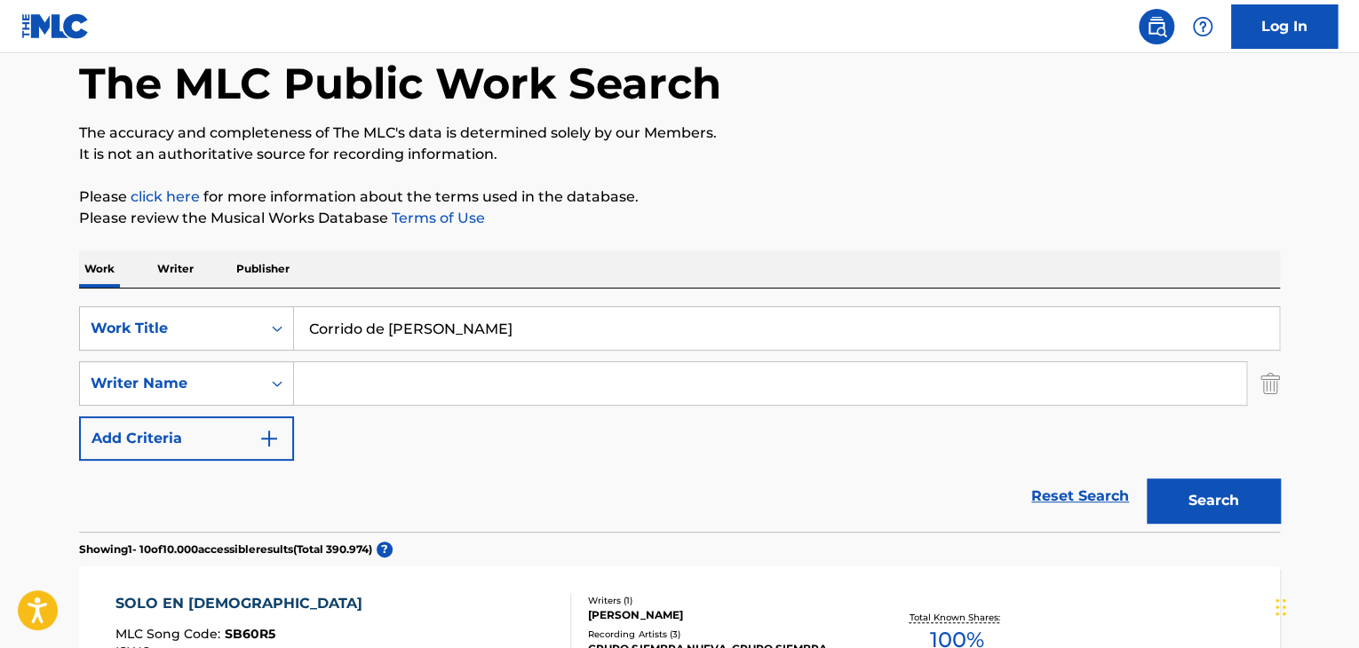
click at [1164, 505] on button "Search" at bounding box center [1213, 501] width 133 height 44
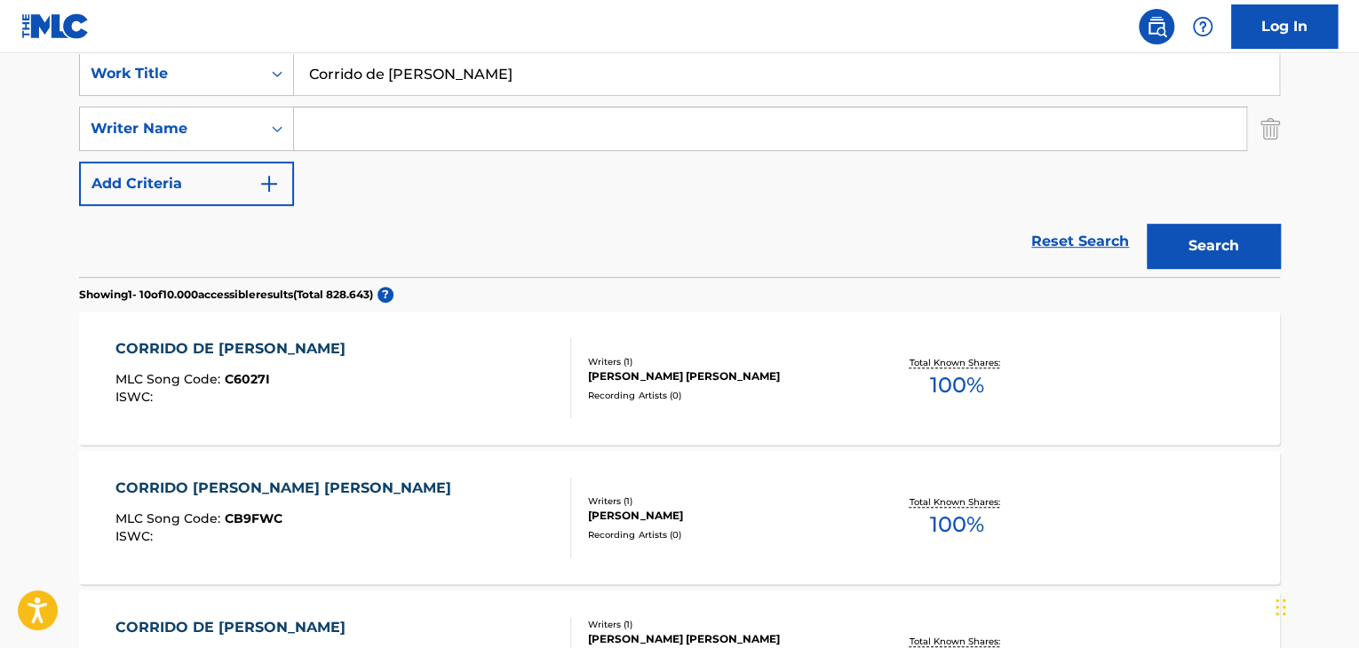
scroll to position [355, 0]
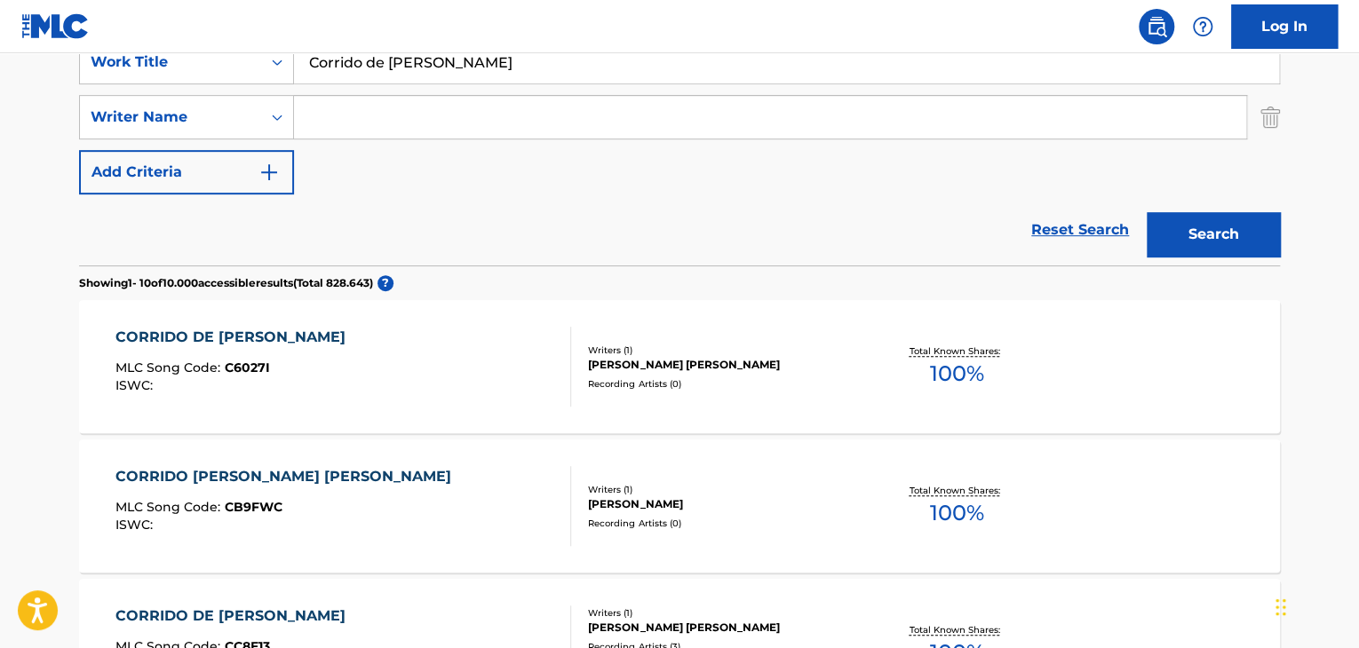
drag, startPoint x: 520, startPoint y: 64, endPoint x: 352, endPoint y: 54, distance: 168.2
click at [352, 54] on input "Corrido de Calixto Rosas" at bounding box center [786, 62] width 985 height 43
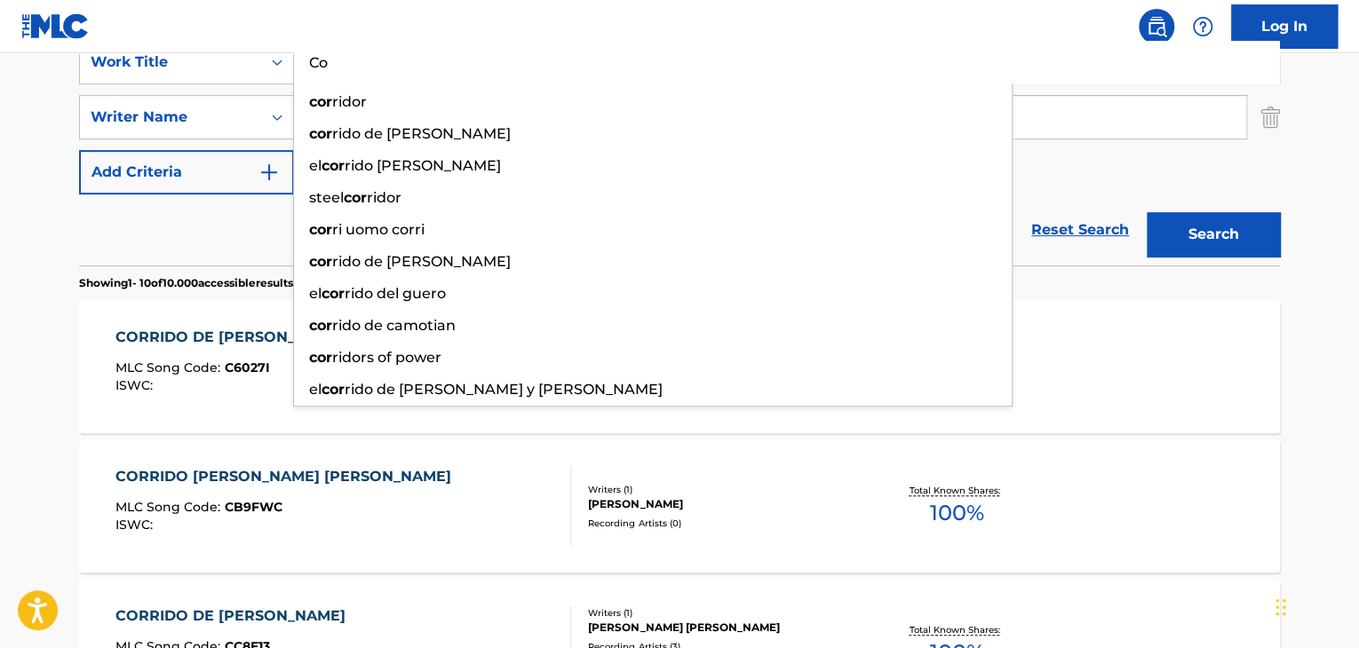
type input "C"
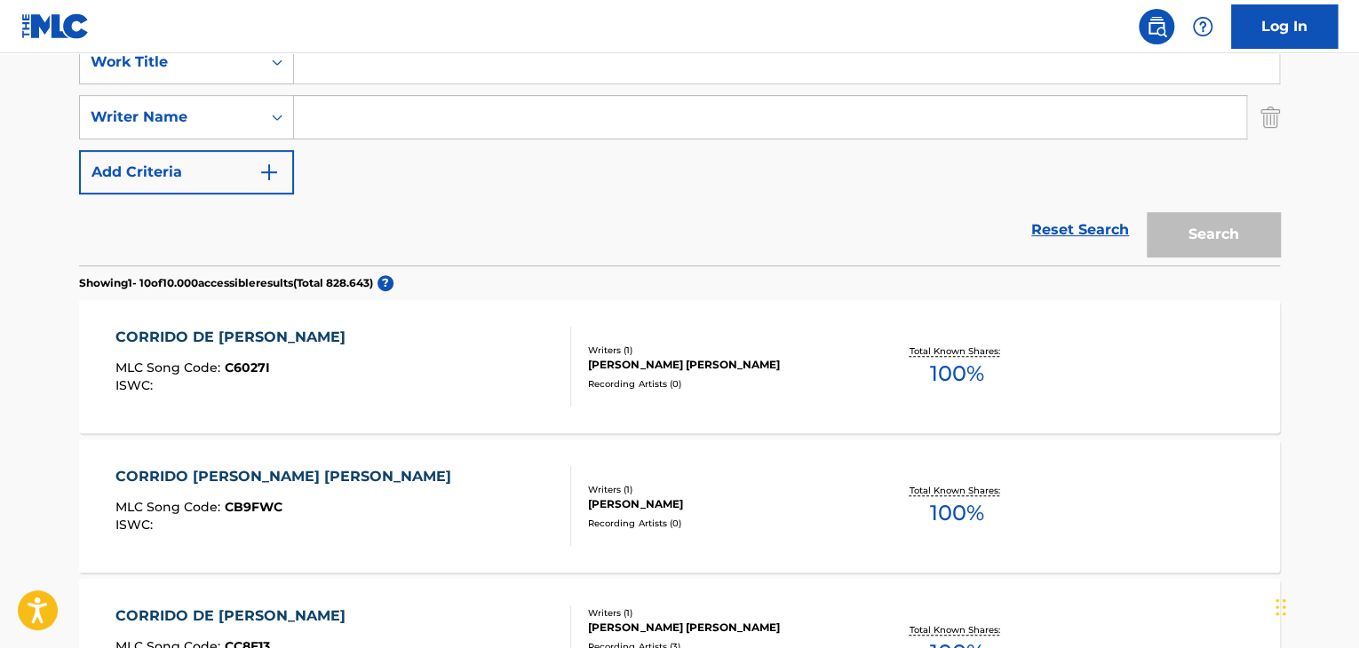
paste input "Nueva Vida"
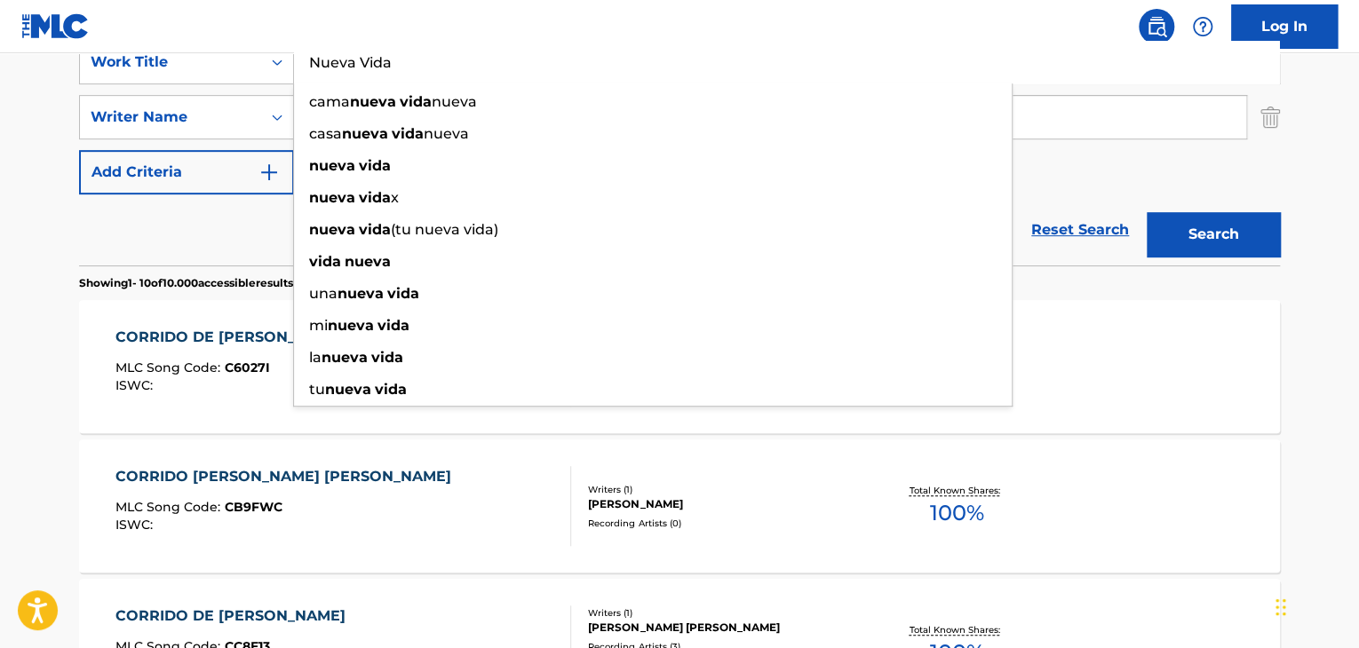
click at [1192, 220] on button "Search" at bounding box center [1213, 234] width 133 height 44
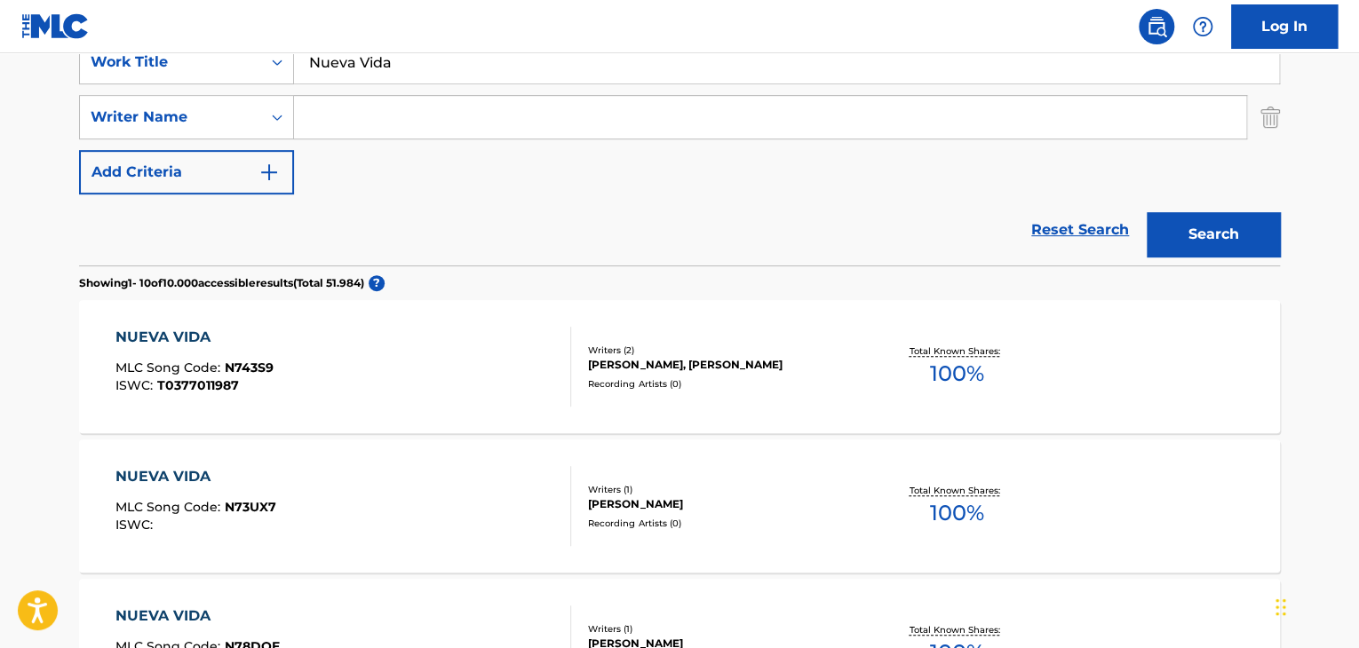
scroll to position [178, 0]
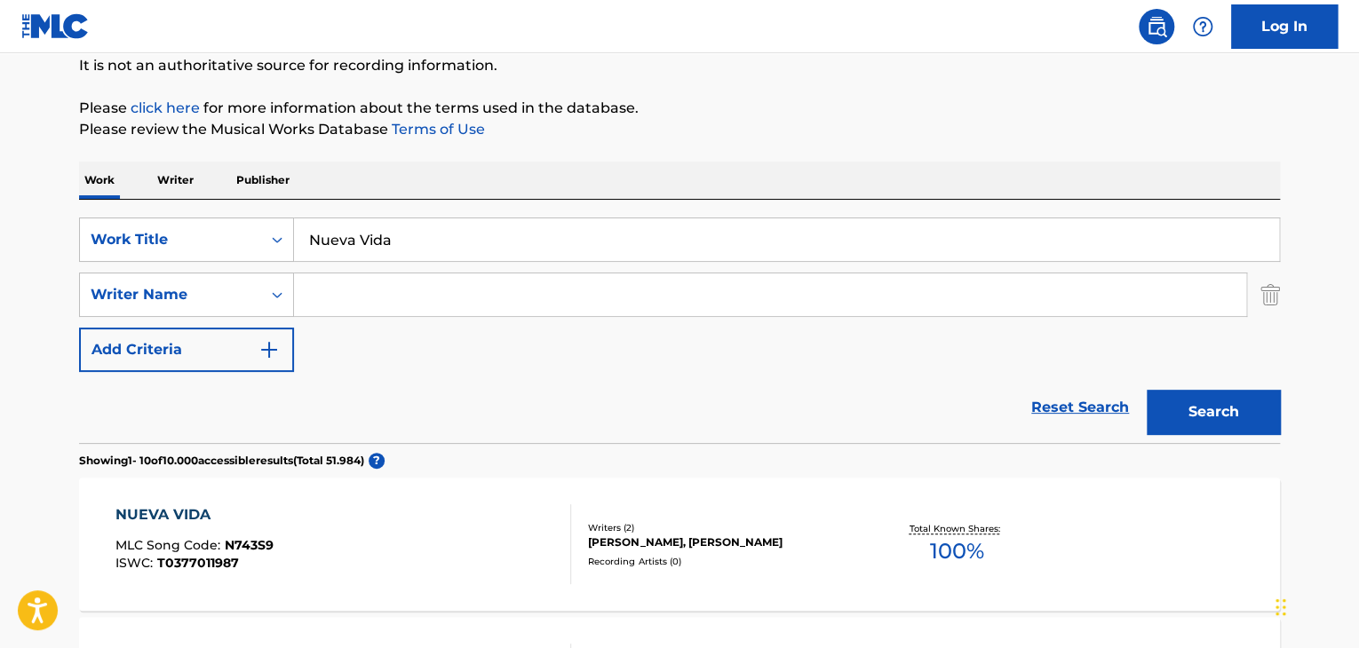
drag, startPoint x: 400, startPoint y: 246, endPoint x: 183, endPoint y: 216, distance: 218.8
click at [165, 229] on div "SearchWithCriteria51299f5f-588a-41e5-80b3-c2c2e0730bab Work Title Nueva Vida" at bounding box center [679, 240] width 1201 height 44
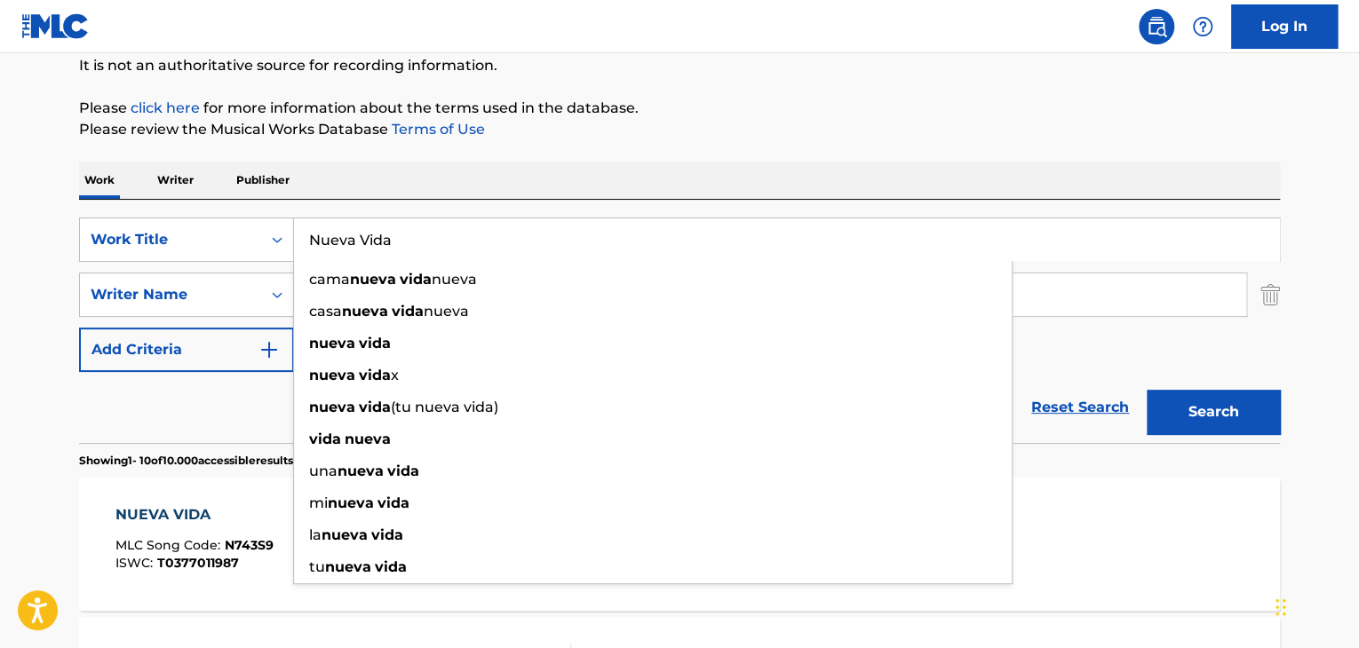
paste input "nca Jamás"
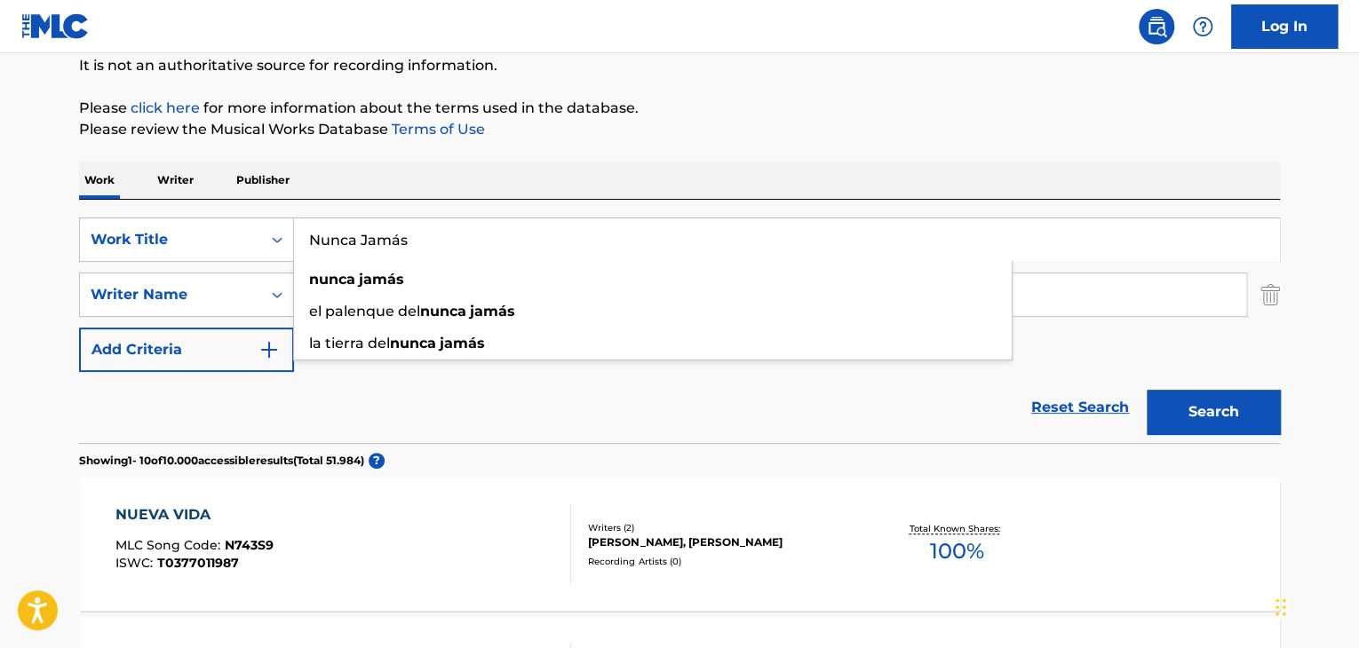
click at [1226, 424] on button "Search" at bounding box center [1213, 412] width 133 height 44
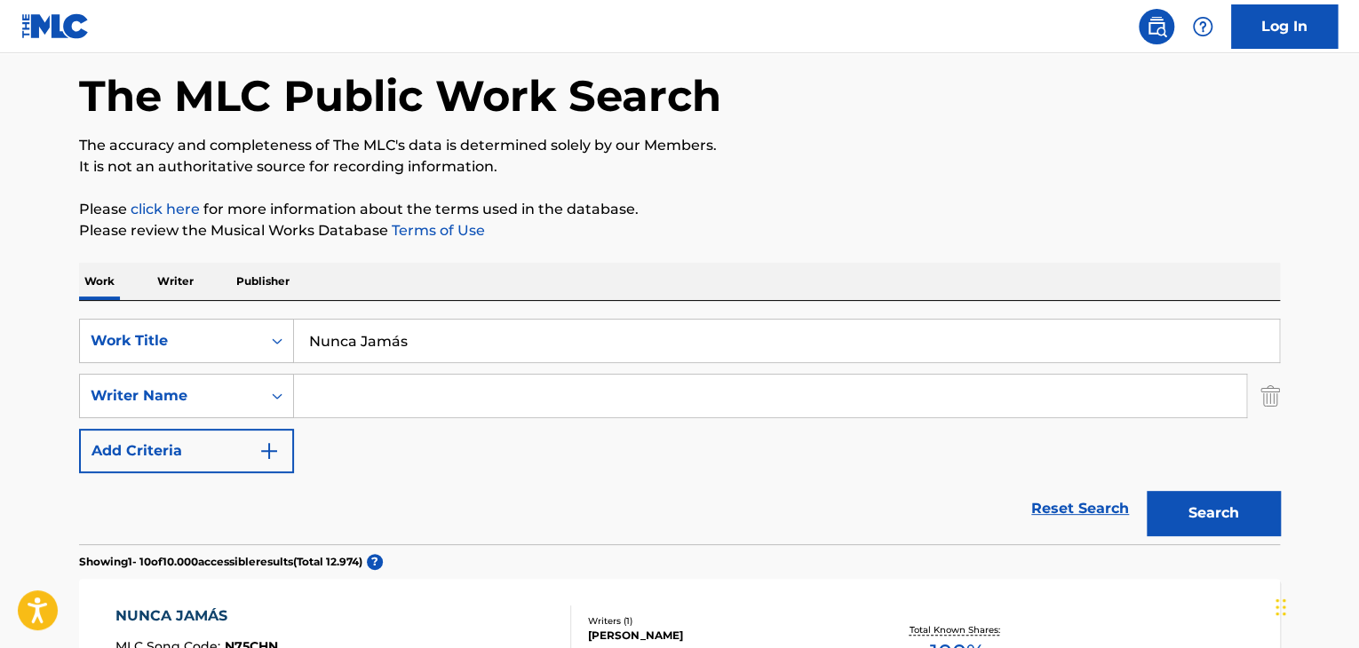
scroll to position [0, 0]
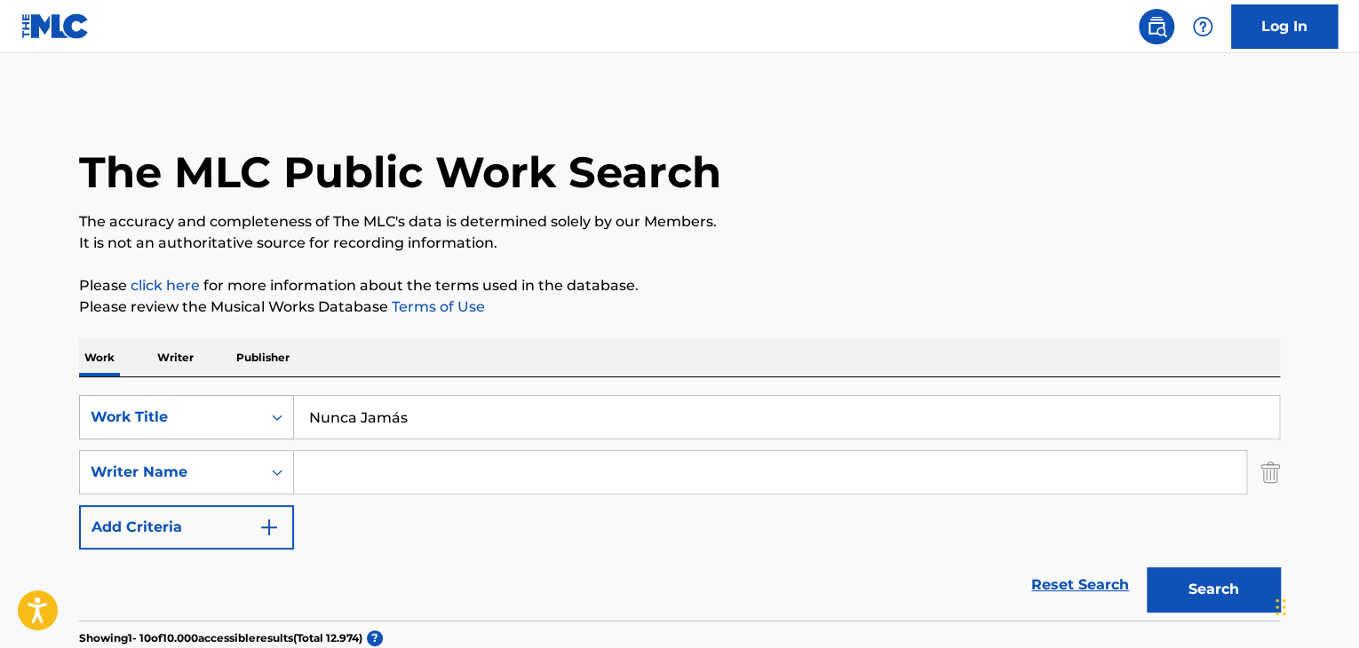
drag, startPoint x: 445, startPoint y: 401, endPoint x: 96, endPoint y: 402, distance: 349.1
paste input "El Panda Bebe"
type input "El Panda Bebe"
click at [1224, 581] on button "Search" at bounding box center [1213, 590] width 133 height 44
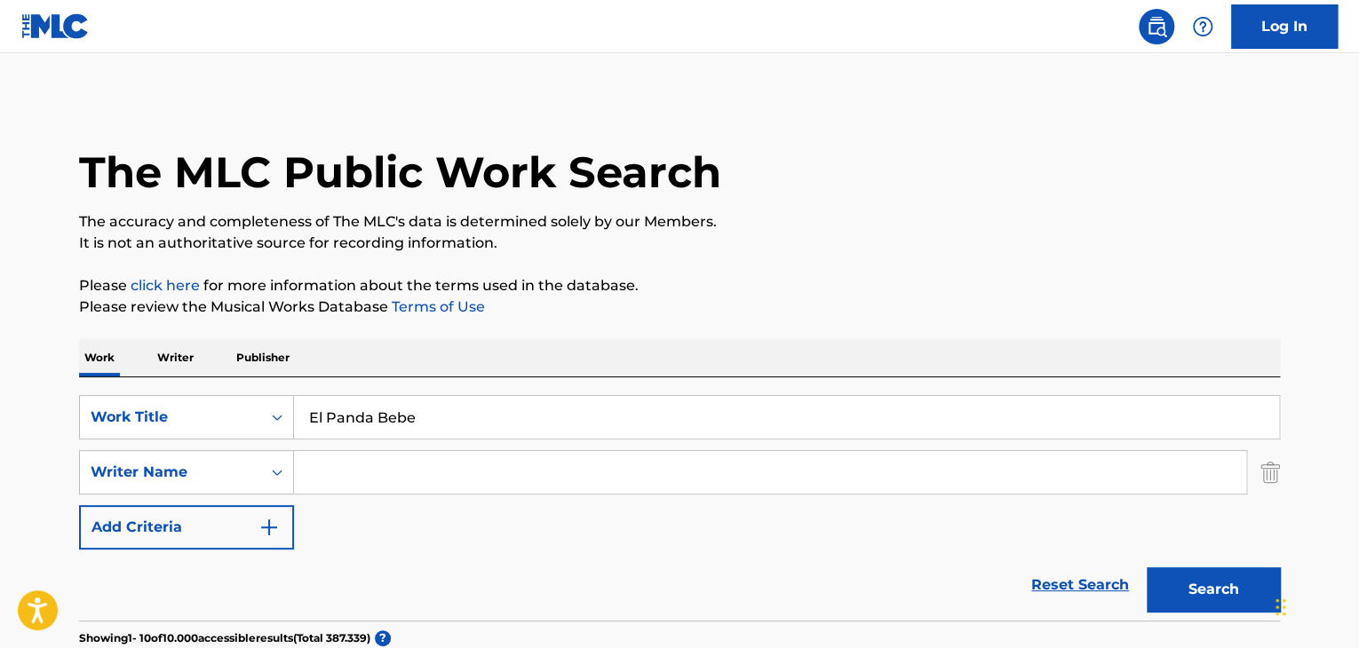
click at [1225, 594] on button "Search" at bounding box center [1213, 590] width 133 height 44
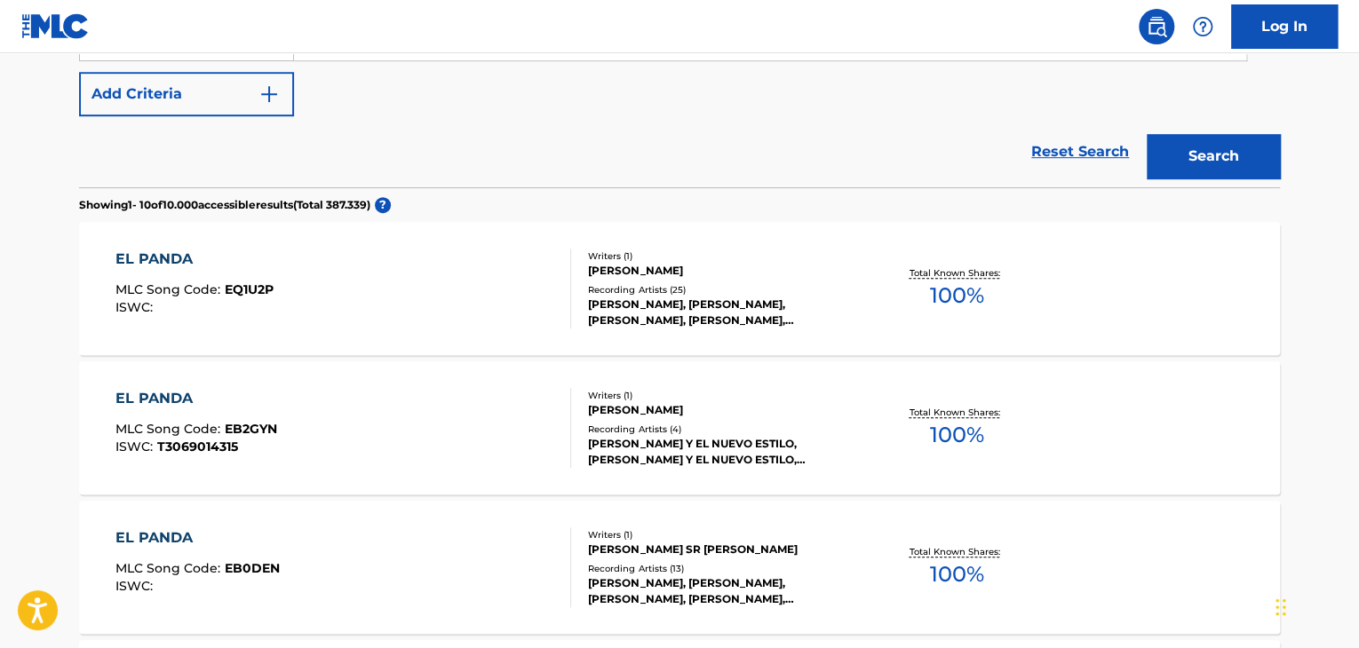
scroll to position [358, 0]
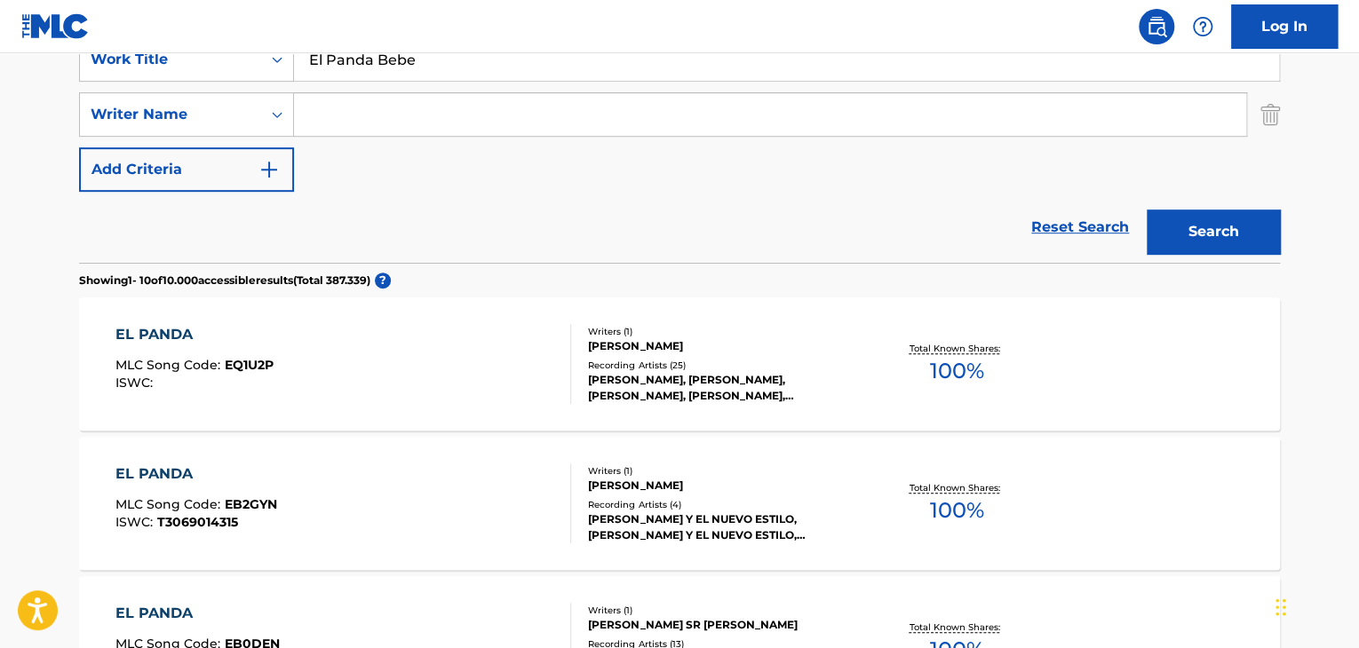
click at [339, 122] on input "Search Form" at bounding box center [770, 114] width 952 height 43
paste input "Kenner Corredor"
type input "Kenner Corredor"
click at [1171, 228] on button "Search" at bounding box center [1213, 232] width 133 height 44
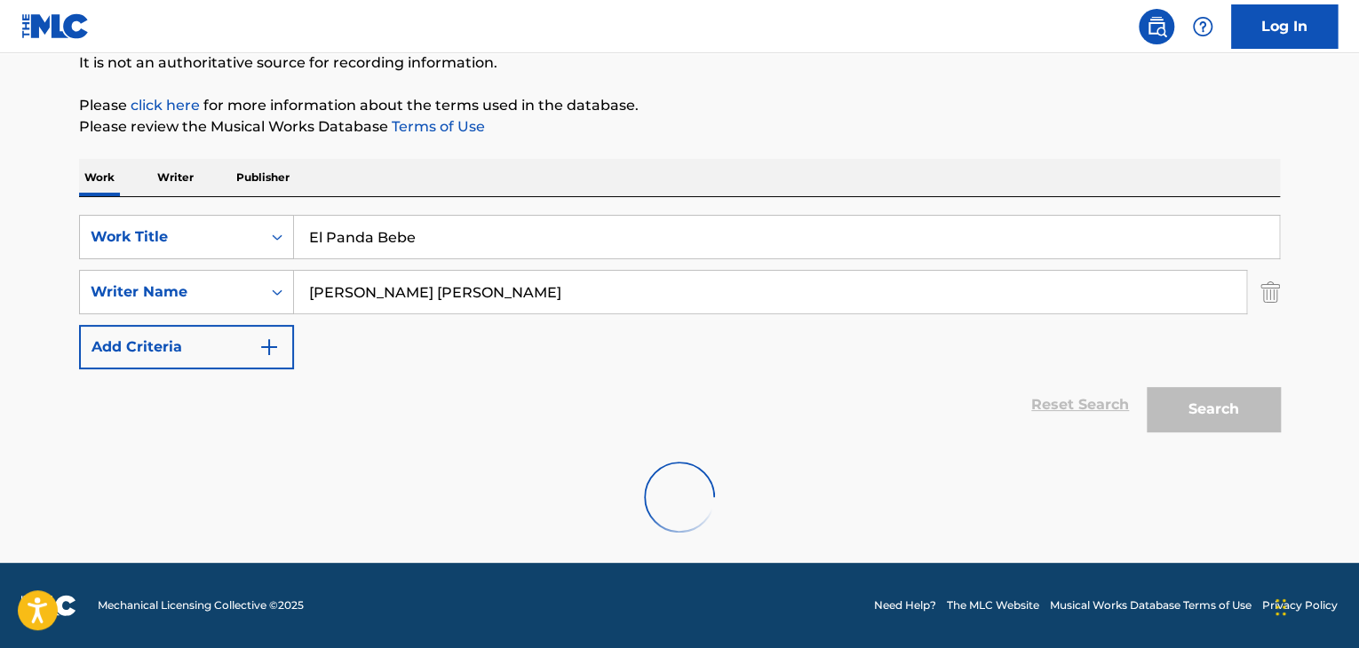
scroll to position [123, 0]
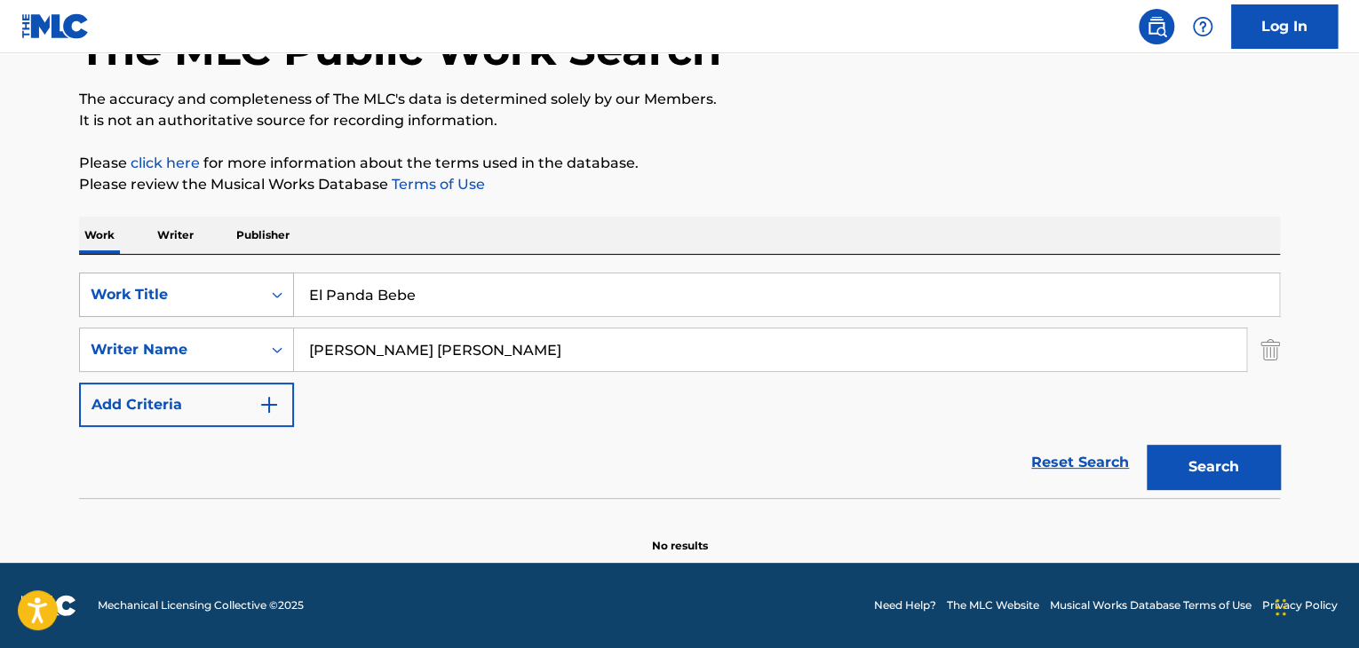
drag, startPoint x: 324, startPoint y: 283, endPoint x: 249, endPoint y: 286, distance: 75.5
click at [265, 285] on div "SearchWithCriteria51299f5f-588a-41e5-80b3-c2c2e0730bab Work Title El Panda Bebe" at bounding box center [679, 295] width 1201 height 44
paste input "La bondad de Dios - En Vivo"
type input "La bondad de Dios - En Vivo"
drag, startPoint x: 430, startPoint y: 353, endPoint x: 14, endPoint y: 342, distance: 415.8
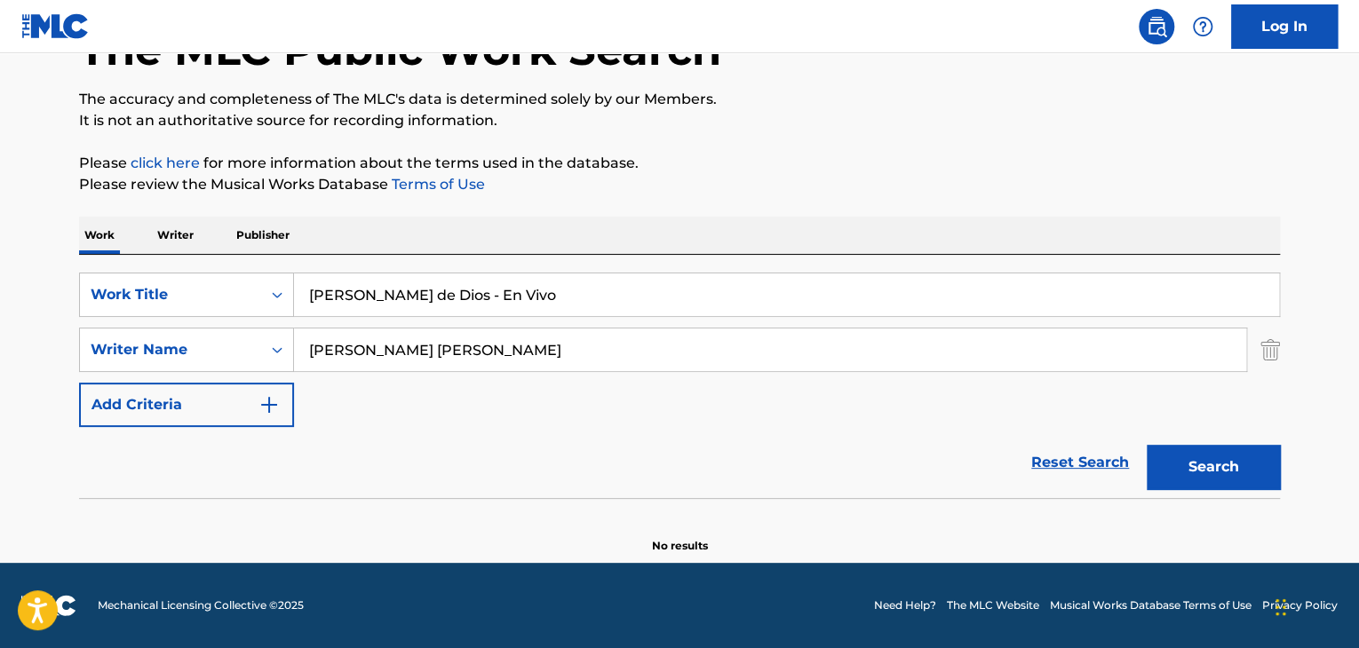
click at [42, 346] on main "The MLC Public Work Search The accuracy and completeness of The MLC's data is d…" at bounding box center [679, 247] width 1359 height 632
click at [1207, 479] on button "Search" at bounding box center [1213, 467] width 133 height 44
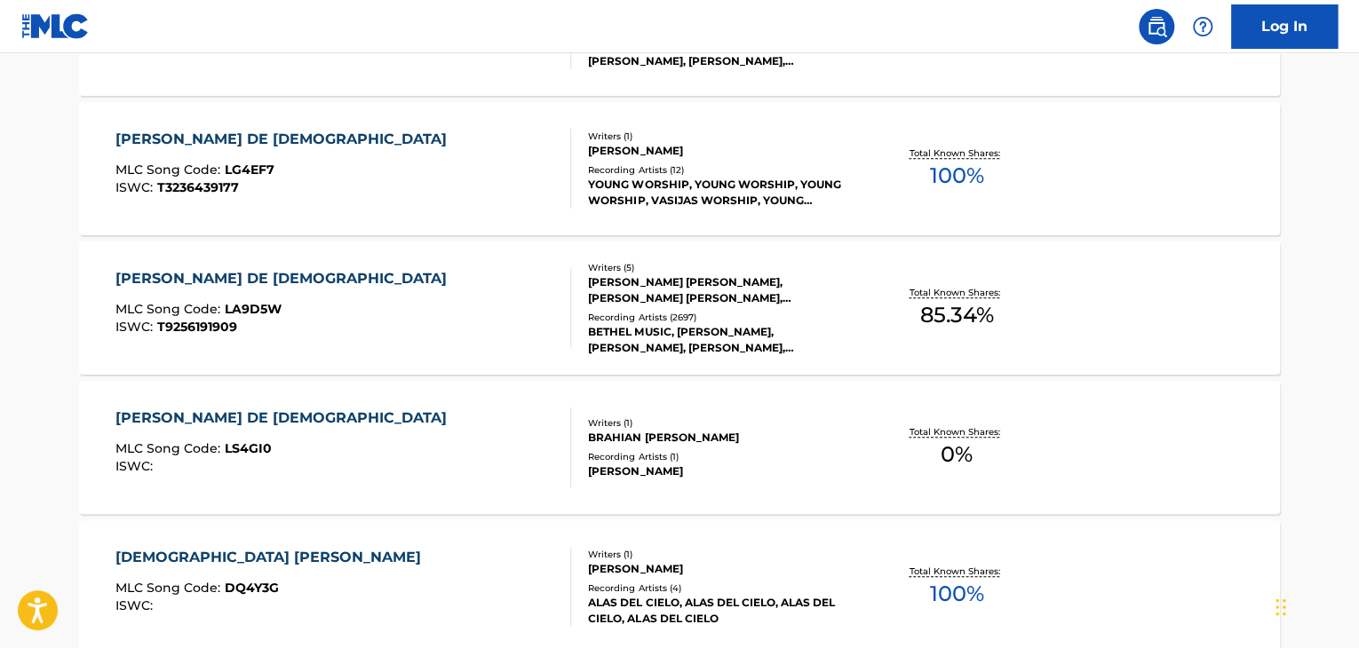
scroll to position [338, 0]
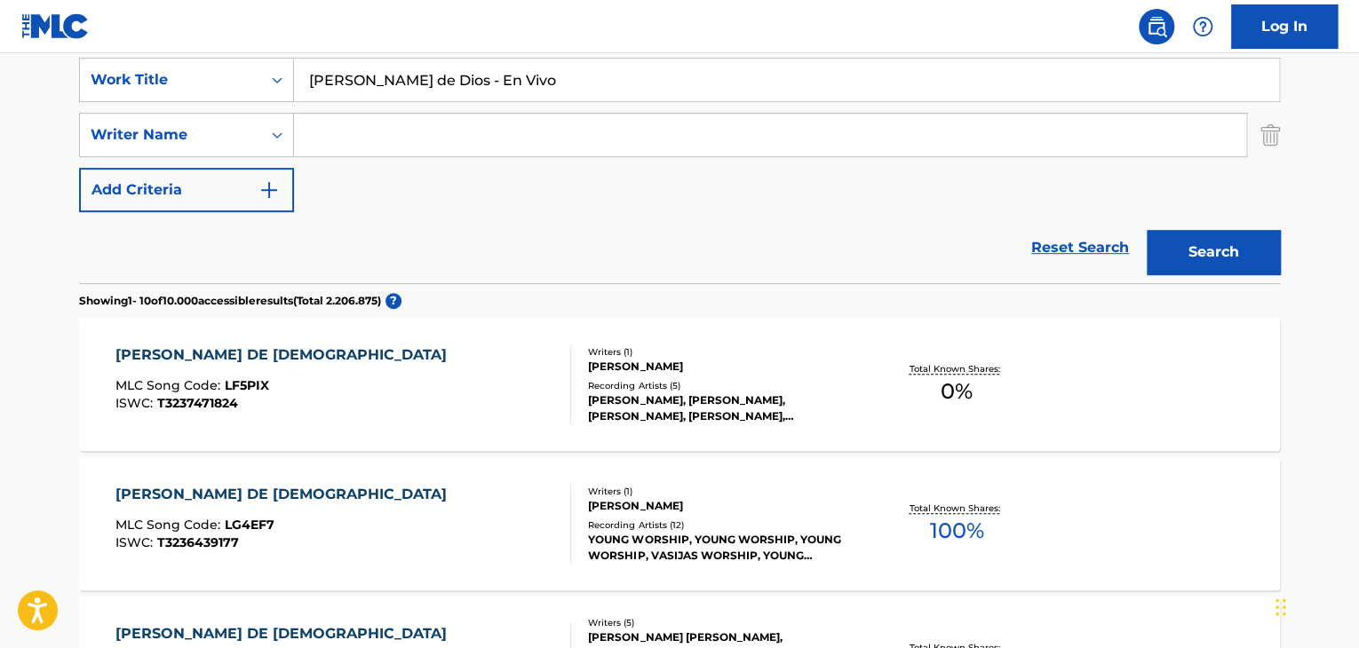
click at [370, 131] on input "Search Form" at bounding box center [770, 135] width 952 height 43
paste input "Ben Fielding"
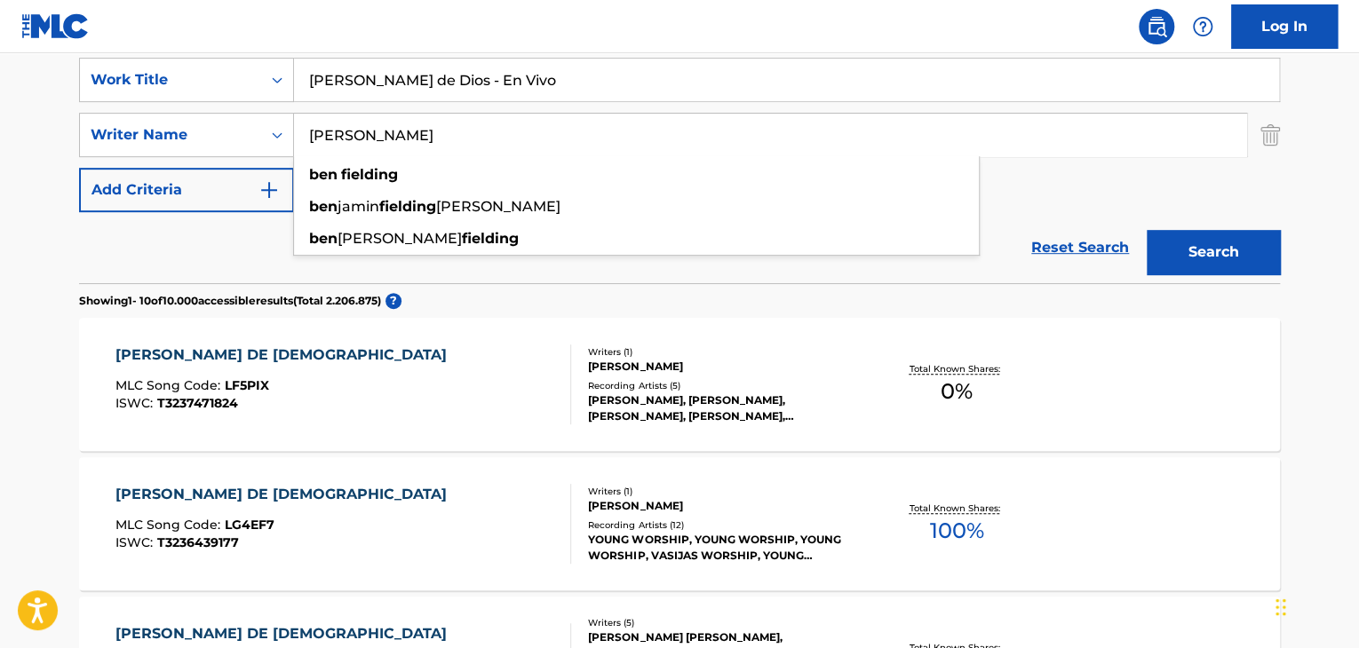
click at [1195, 252] on button "Search" at bounding box center [1213, 252] width 133 height 44
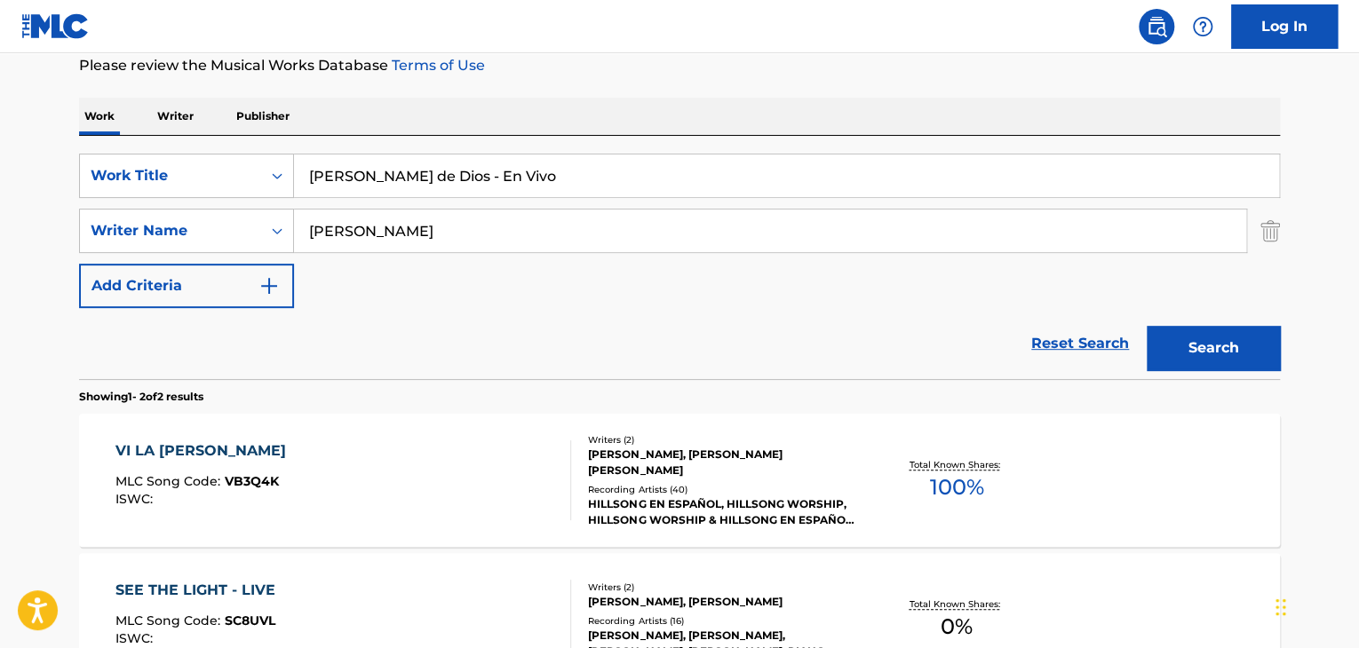
scroll to position [102, 0]
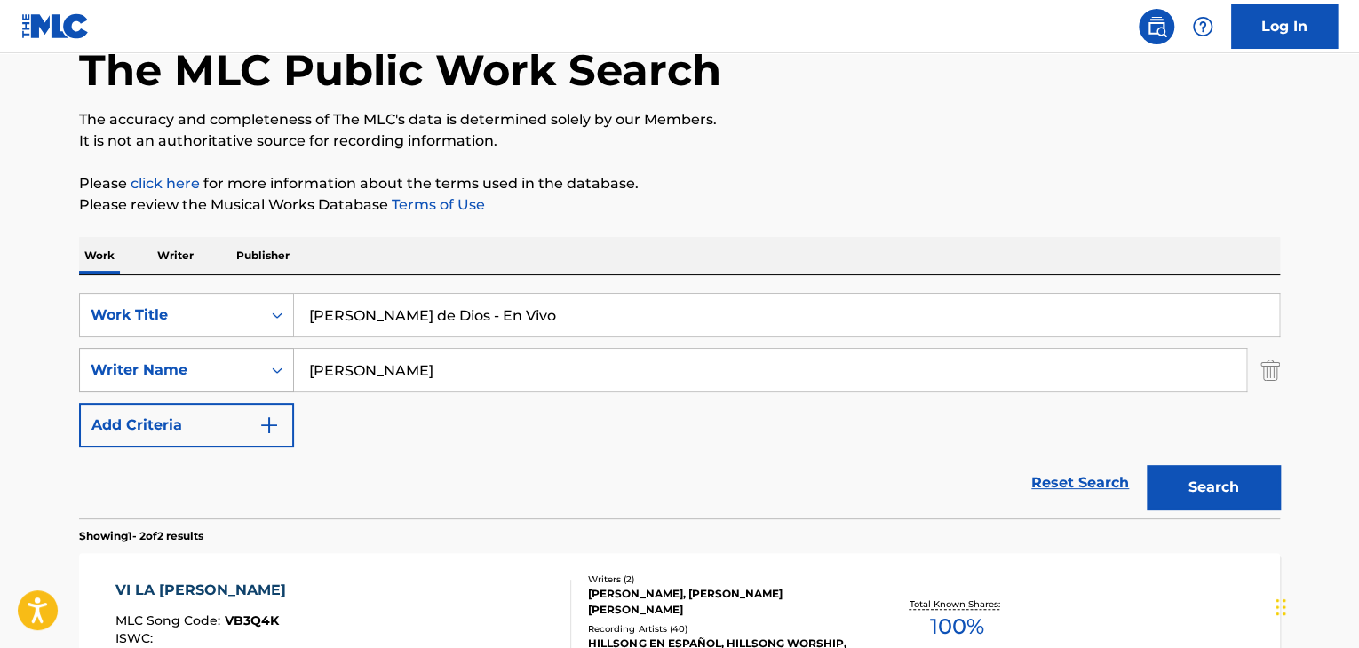
drag, startPoint x: 399, startPoint y: 364, endPoint x: 265, endPoint y: 349, distance: 135.0
click at [274, 368] on div "SearchWithCriteriaadd9ba01-a178-4bb3-bddb-1d1ca61af286 Writer Name Ben Fielding" at bounding box center [679, 370] width 1201 height 44
paste input "rian Johnson"
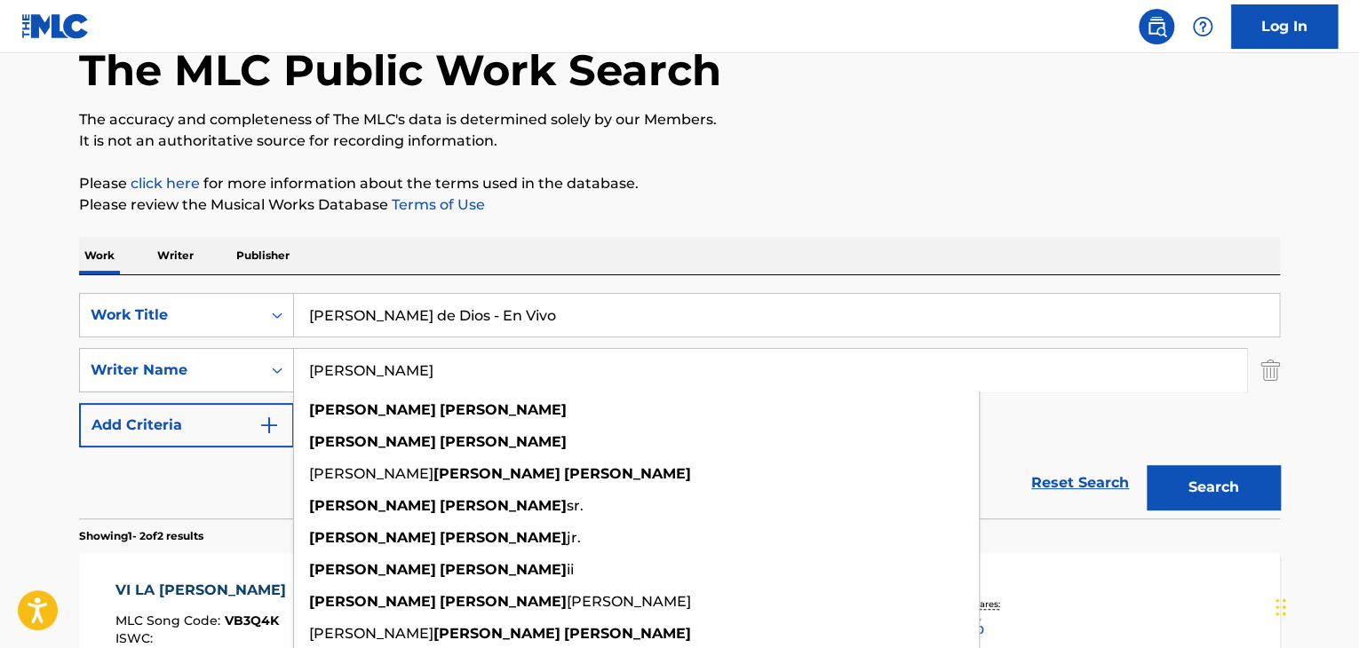
type input "Brian Johnson"
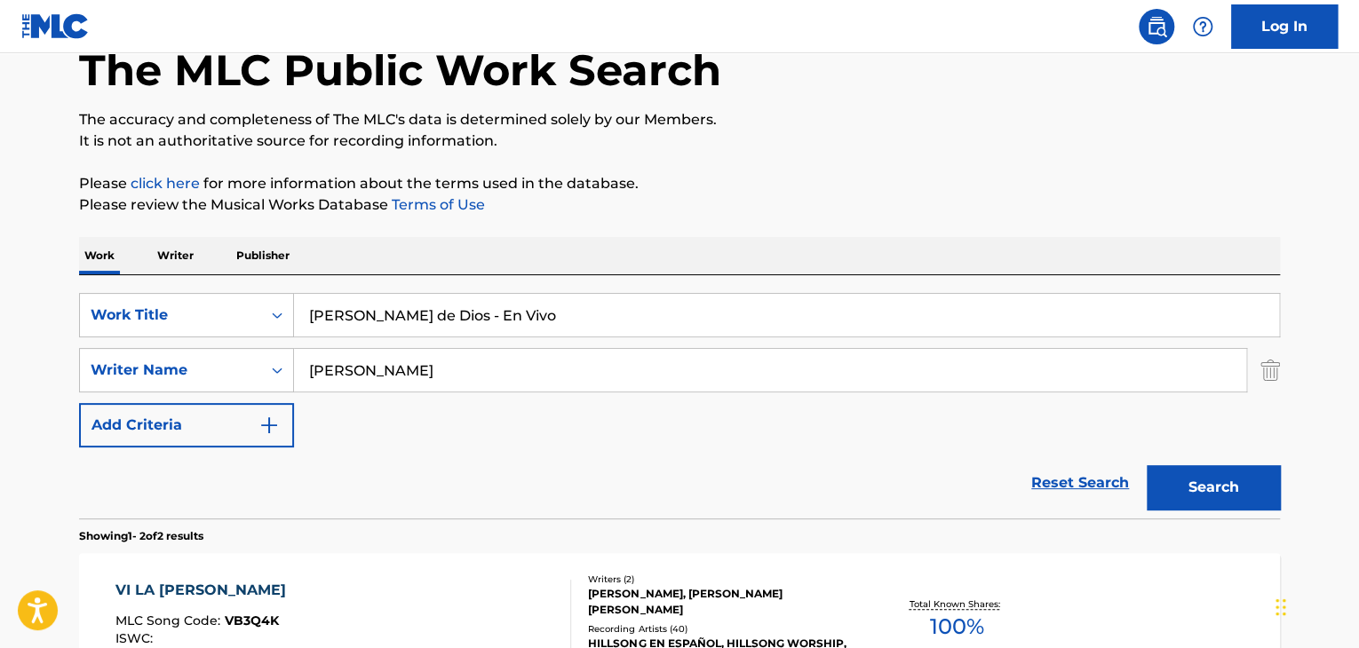
click at [1196, 476] on button "Search" at bounding box center [1213, 487] width 133 height 44
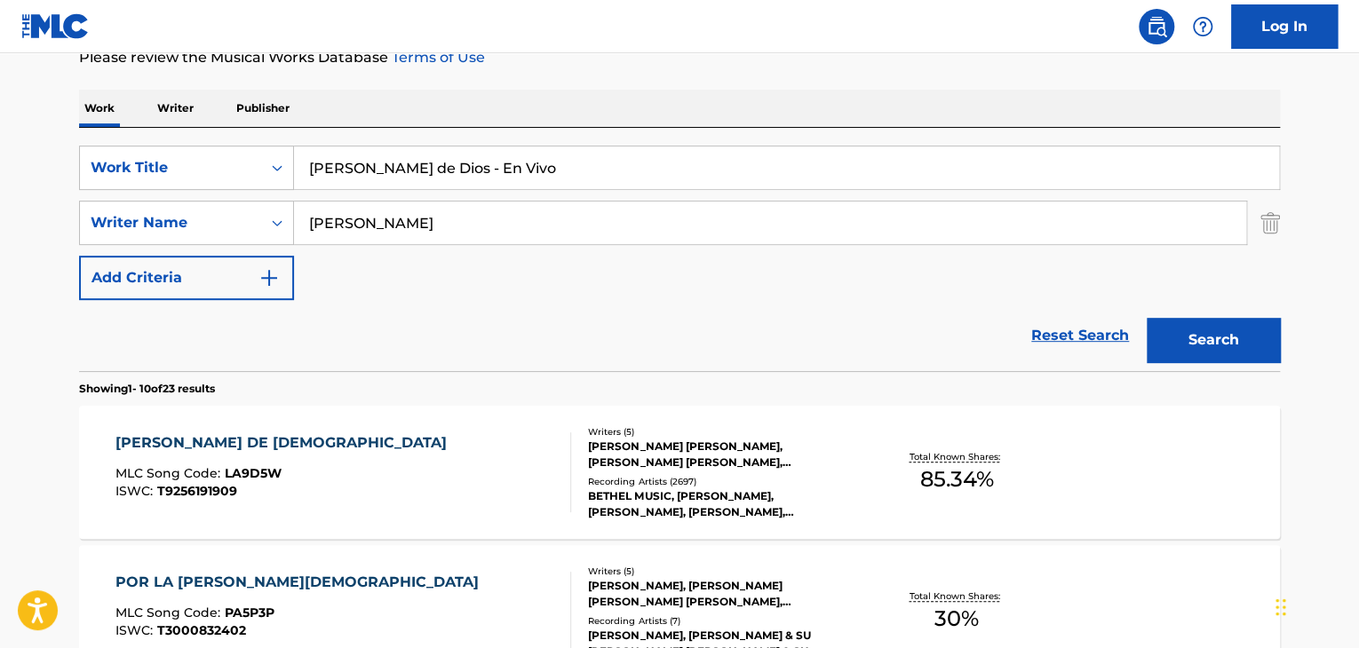
scroll to position [280, 0]
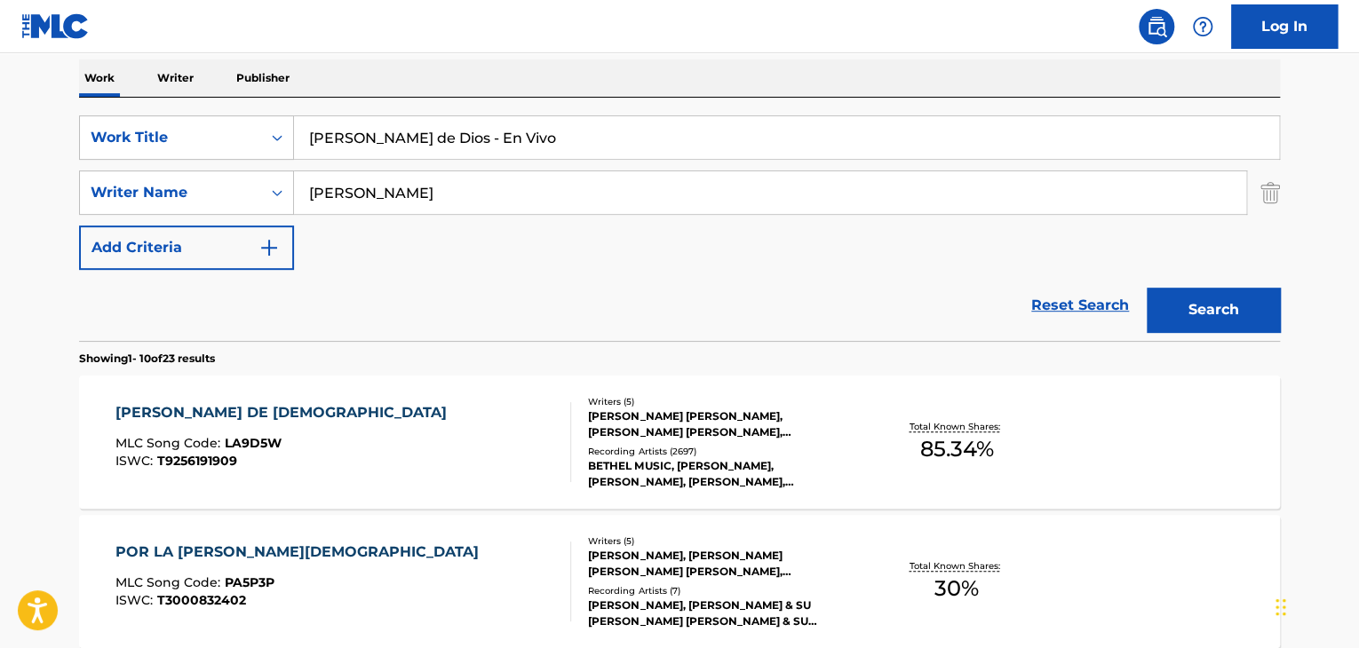
click at [662, 433] on div "JASON DAVID INGRAM, EDWARD MARTIN CASH, BENJAMIN DAVID FIELDING, BRIAN JOHNSON,…" at bounding box center [722, 425] width 268 height 32
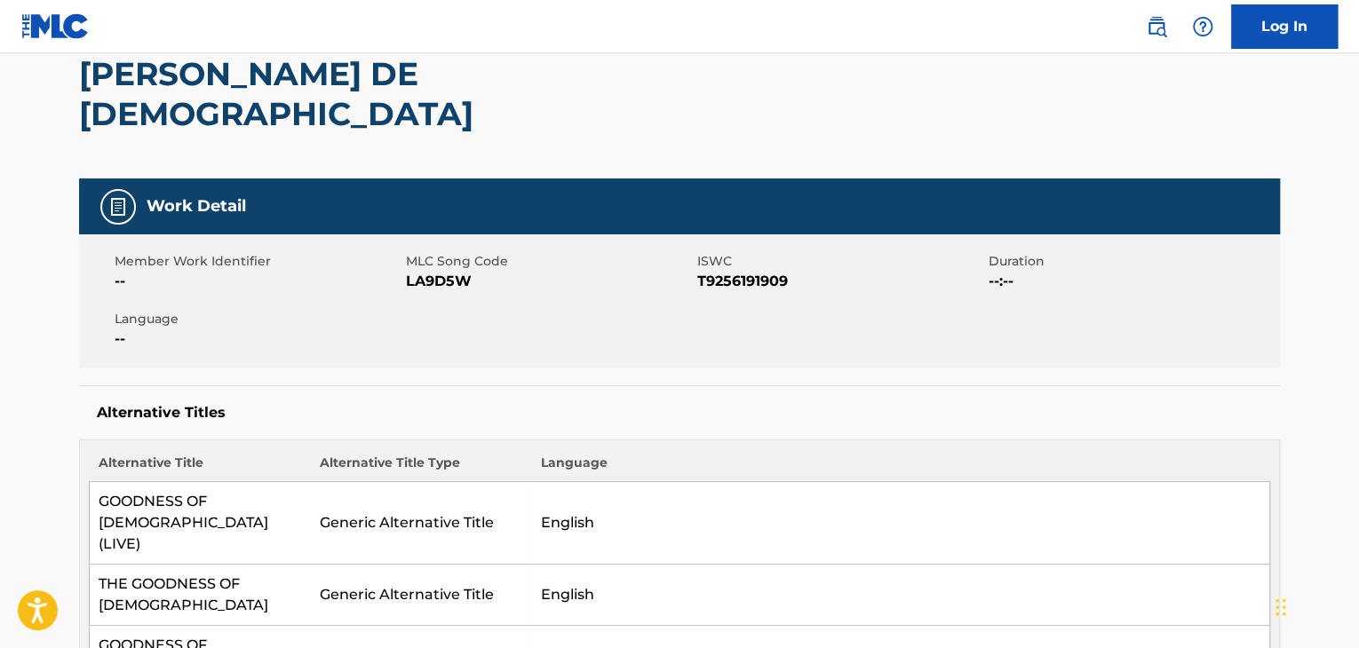
scroll to position [89, 0]
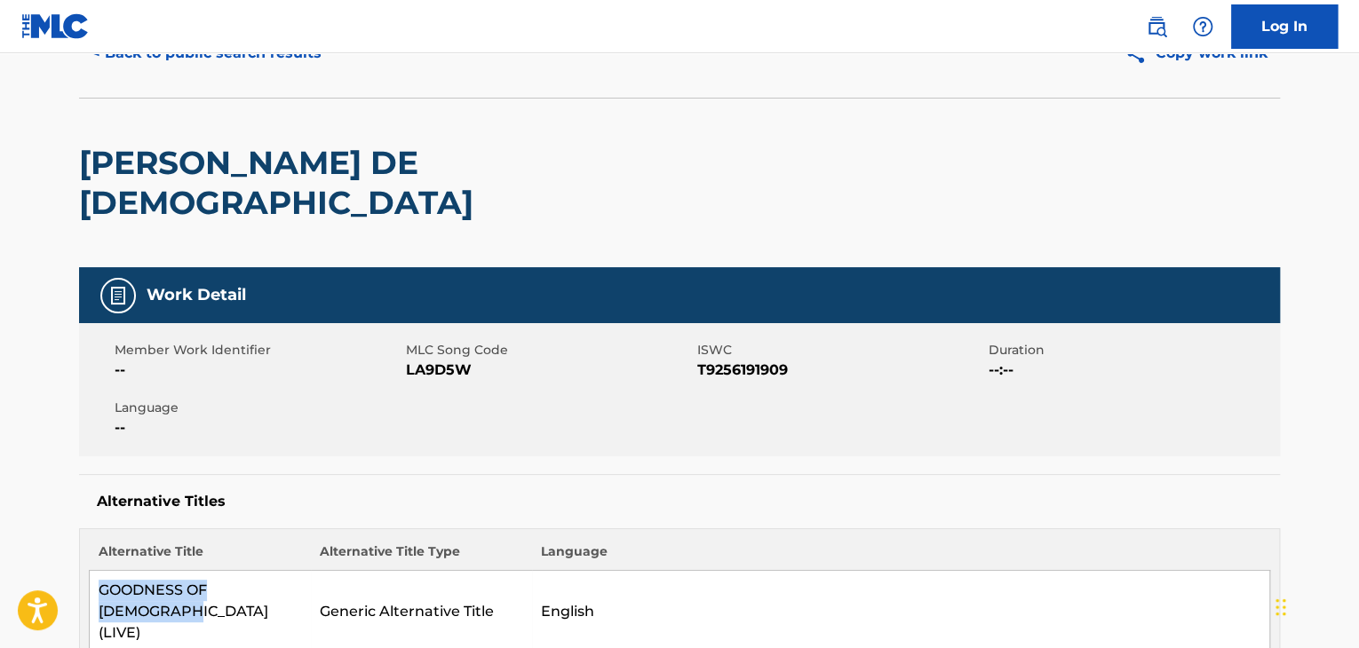
drag, startPoint x: 295, startPoint y: 545, endPoint x: 89, endPoint y: 554, distance: 206.3
click at [90, 571] on td "GOODNESS OF GOD (LIVE)" at bounding box center [200, 612] width 221 height 83
copy td "GOODNESS OF GOD (LIVE)"
drag, startPoint x: 626, startPoint y: 211, endPoint x: 672, endPoint y: 360, distance: 156.2
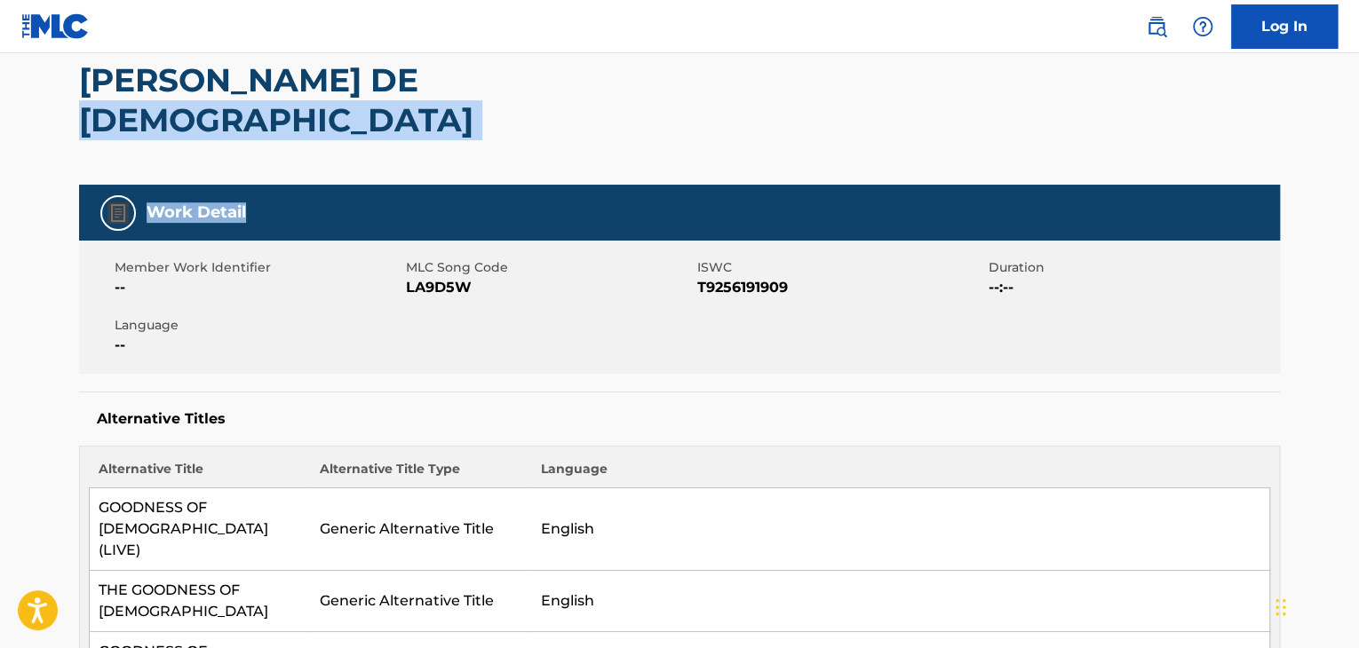
scroll to position [0, 0]
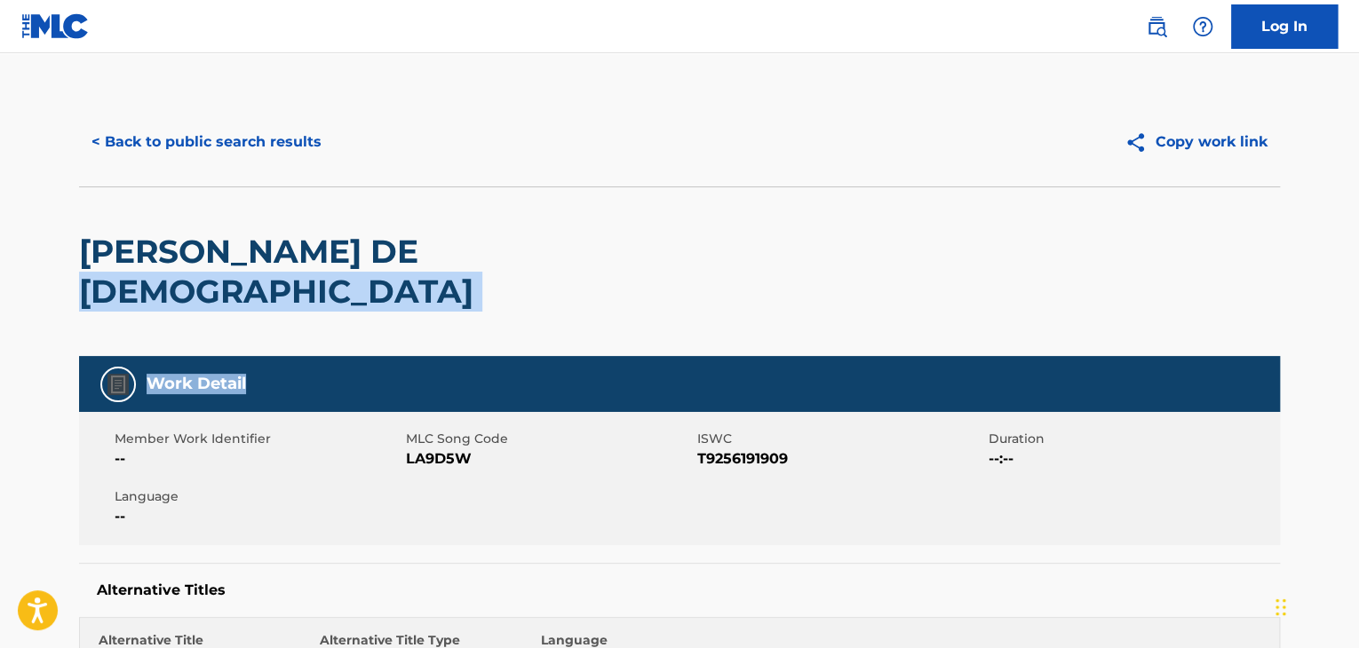
click at [219, 129] on button "< Back to public search results" at bounding box center [206, 142] width 255 height 44
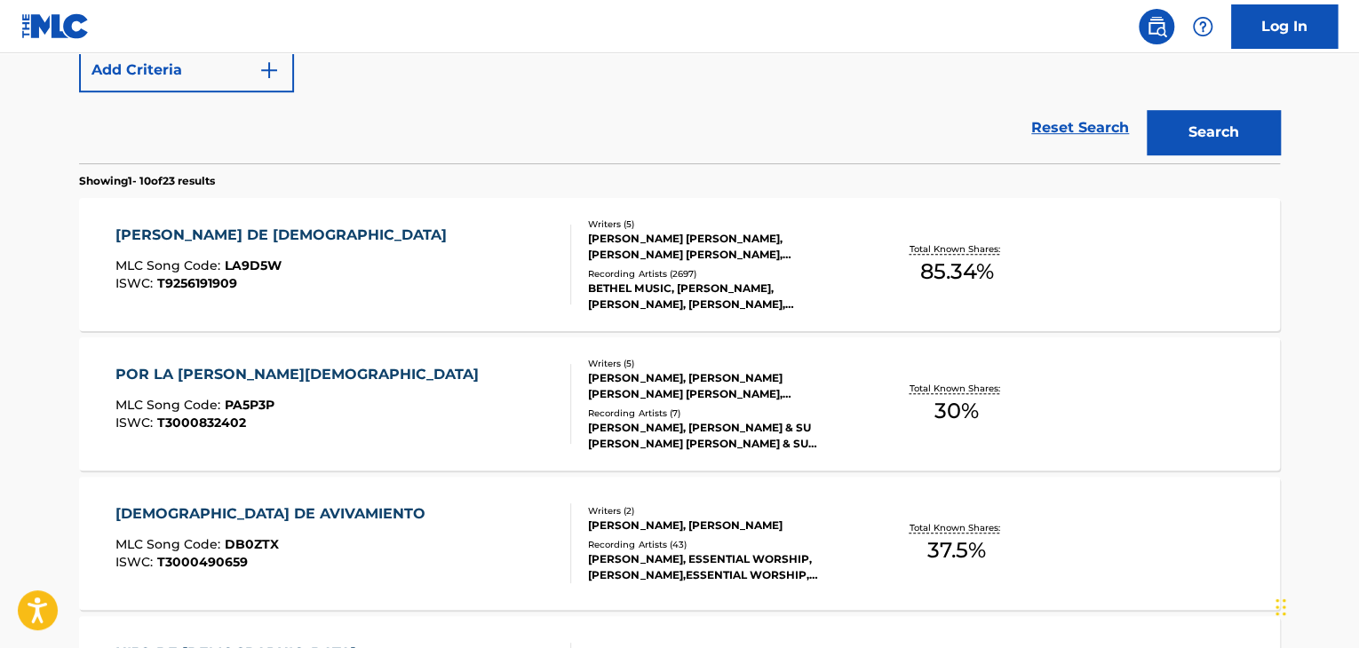
scroll to position [546, 0]
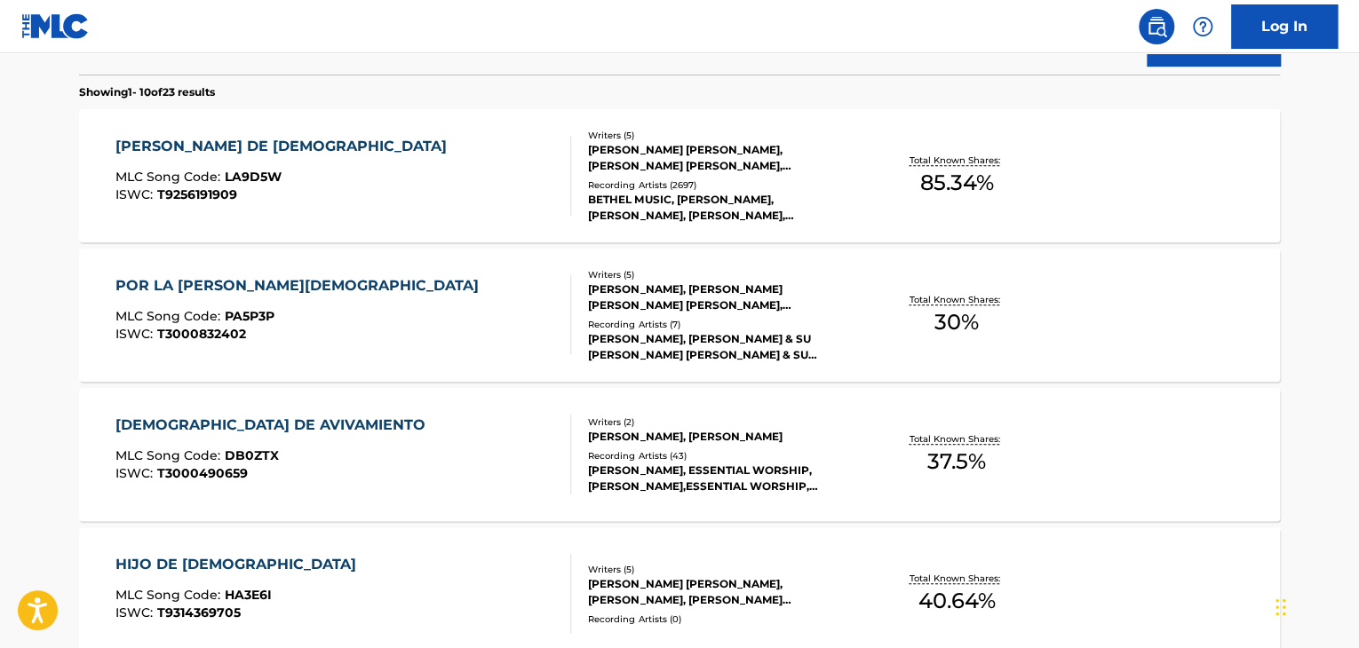
click at [682, 150] on div "JASON DAVID INGRAM, EDWARD MARTIN CASH, BENJAMIN DAVID FIELDING, BRIAN JOHNSON,…" at bounding box center [722, 158] width 268 height 32
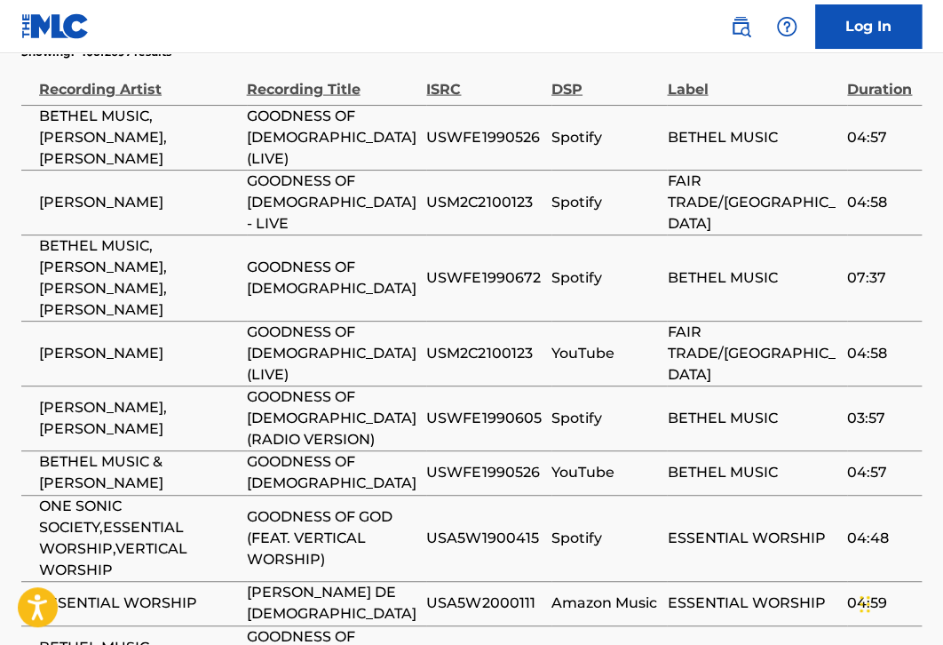
scroll to position [3669, 0]
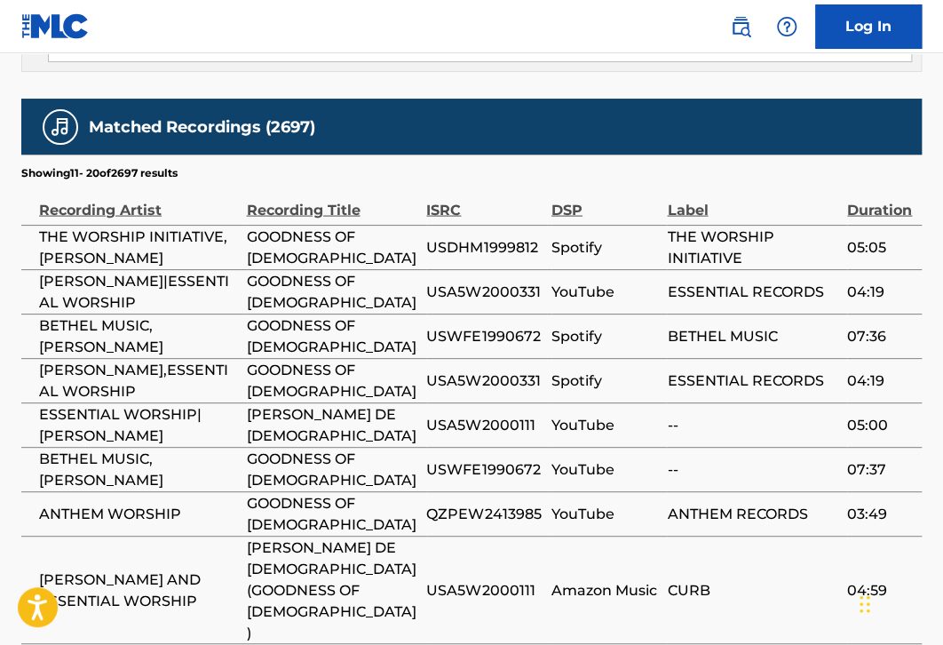
scroll to position [3627, 0]
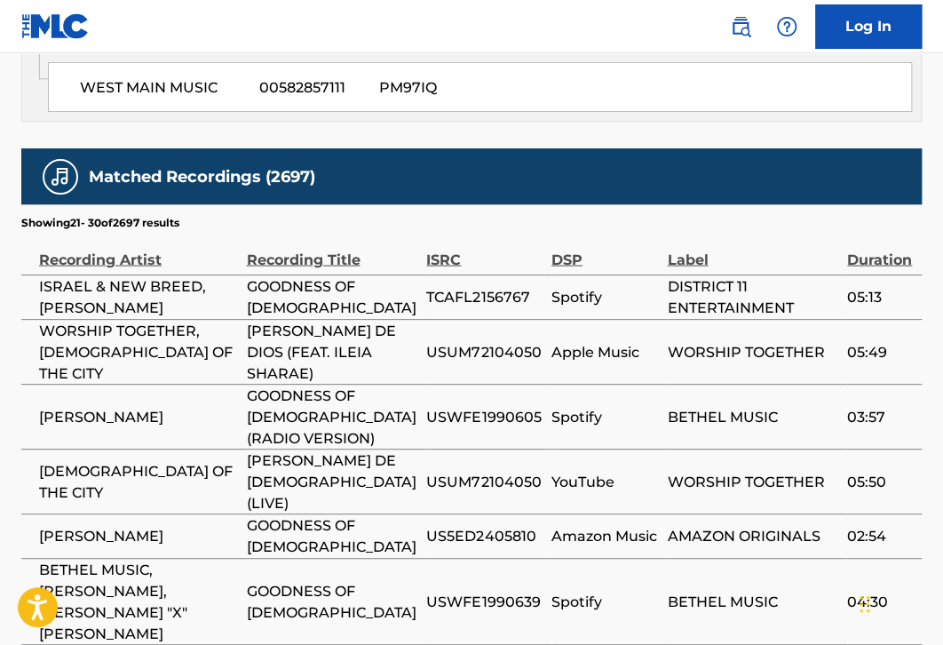
scroll to position [3606, 0]
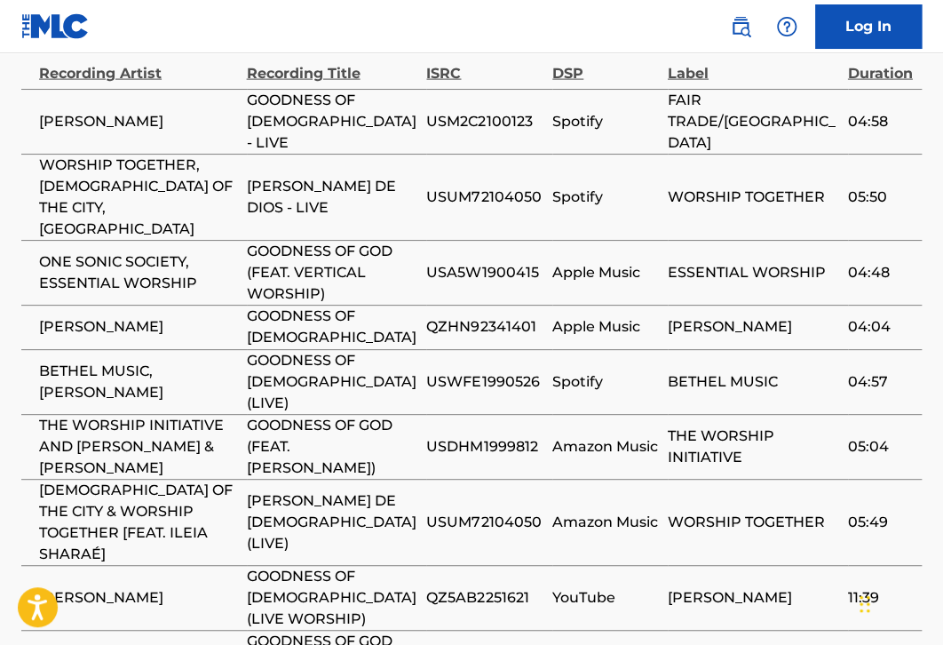
scroll to position [3667, 0]
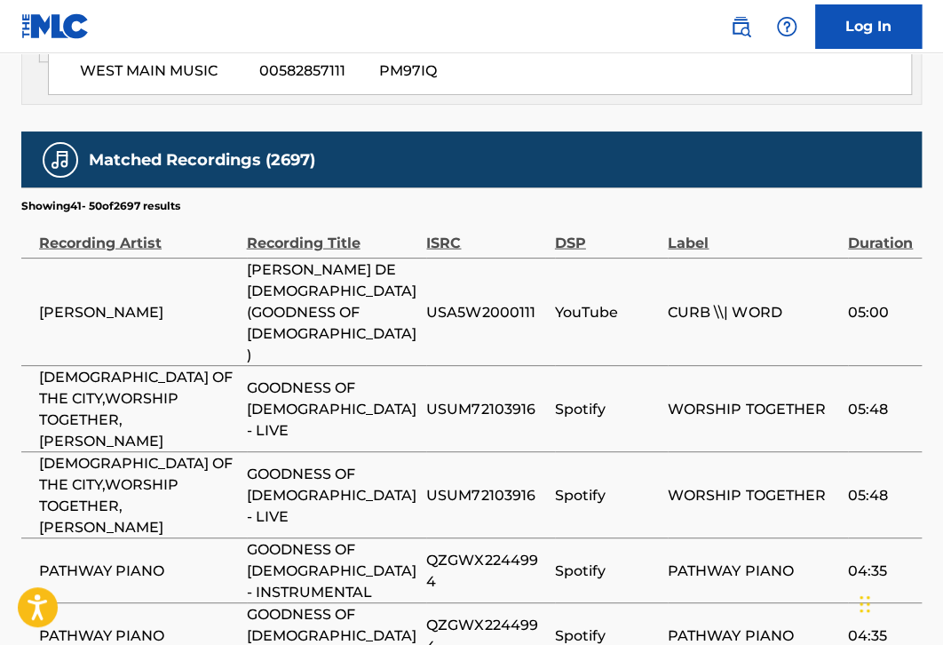
scroll to position [3689, 0]
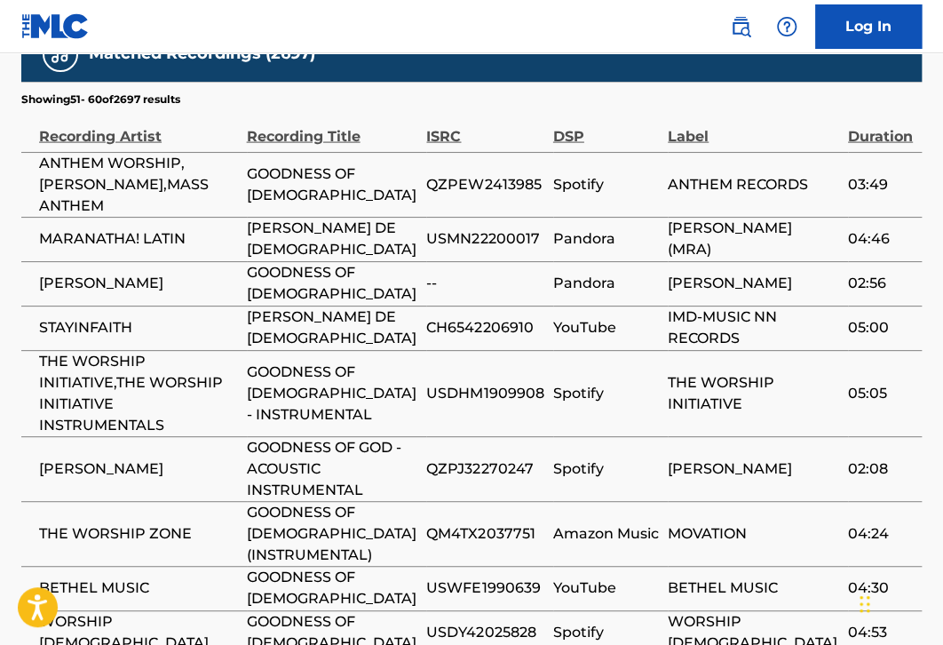
scroll to position [3669, 0]
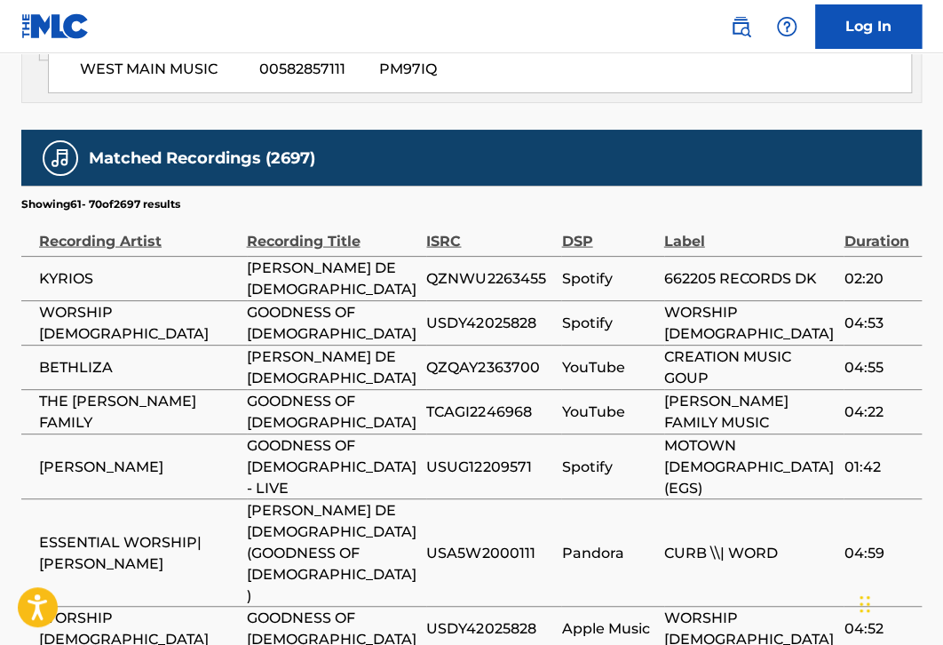
scroll to position [3565, 0]
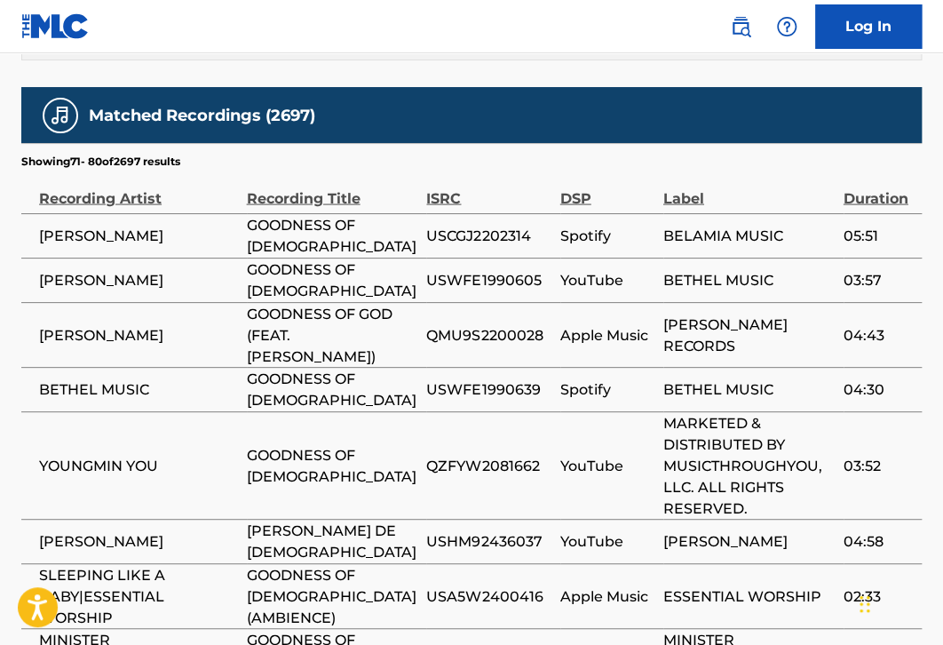
scroll to position [3669, 0]
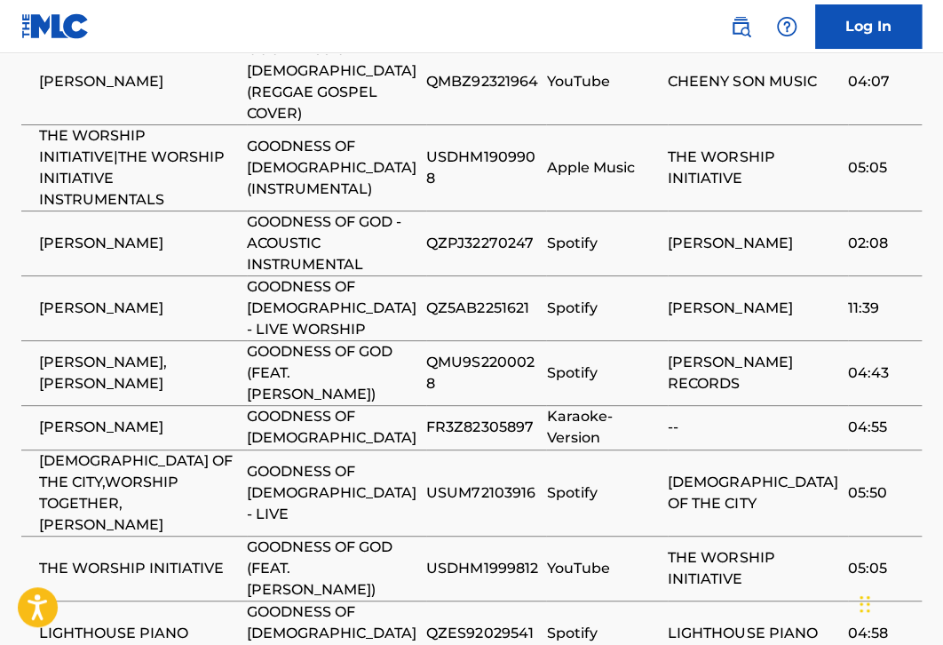
scroll to position [3729, 0]
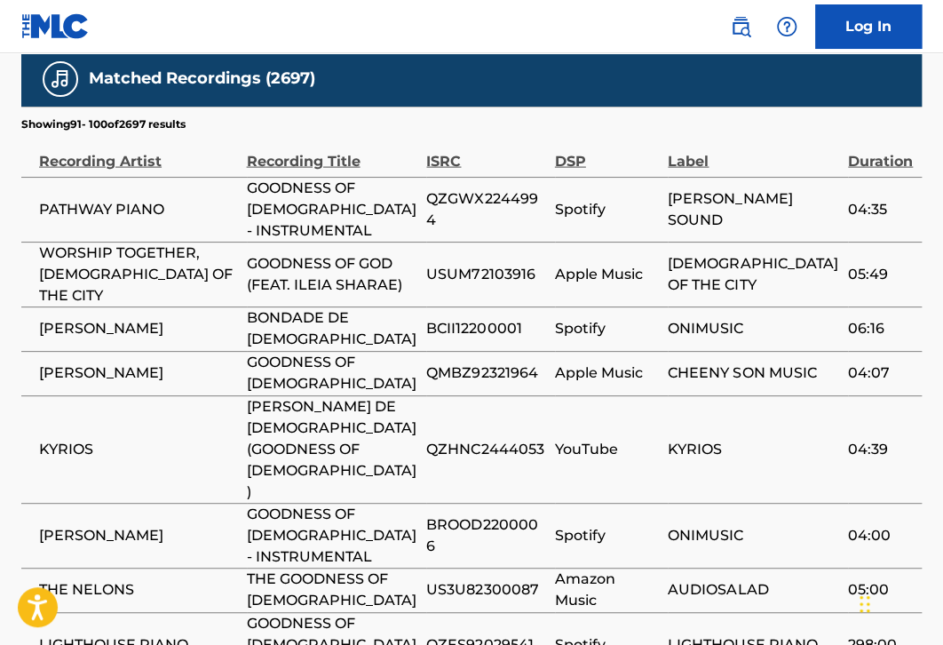
scroll to position [3586, 0]
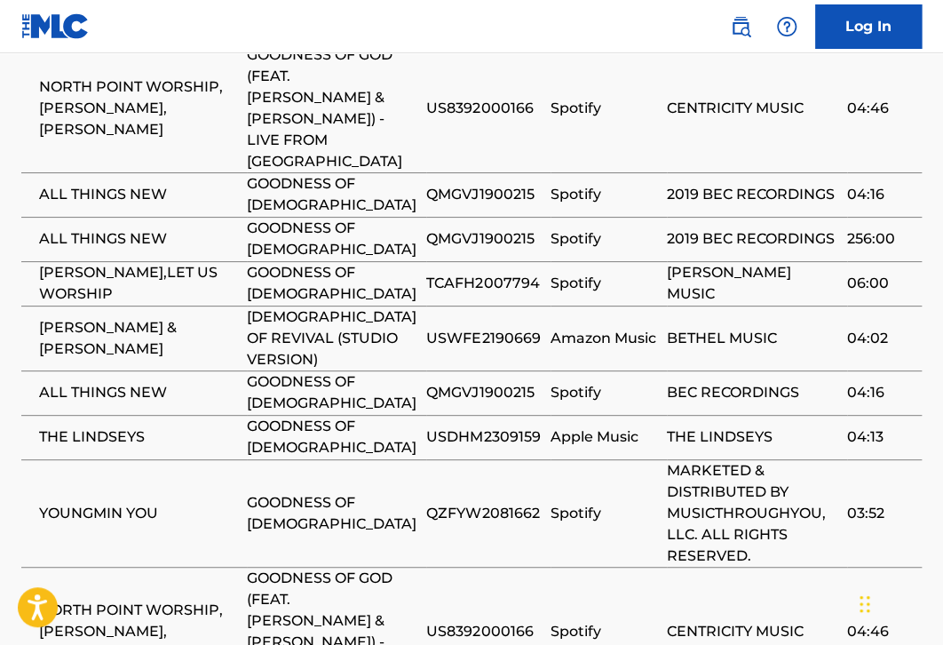
scroll to position [3774, 0]
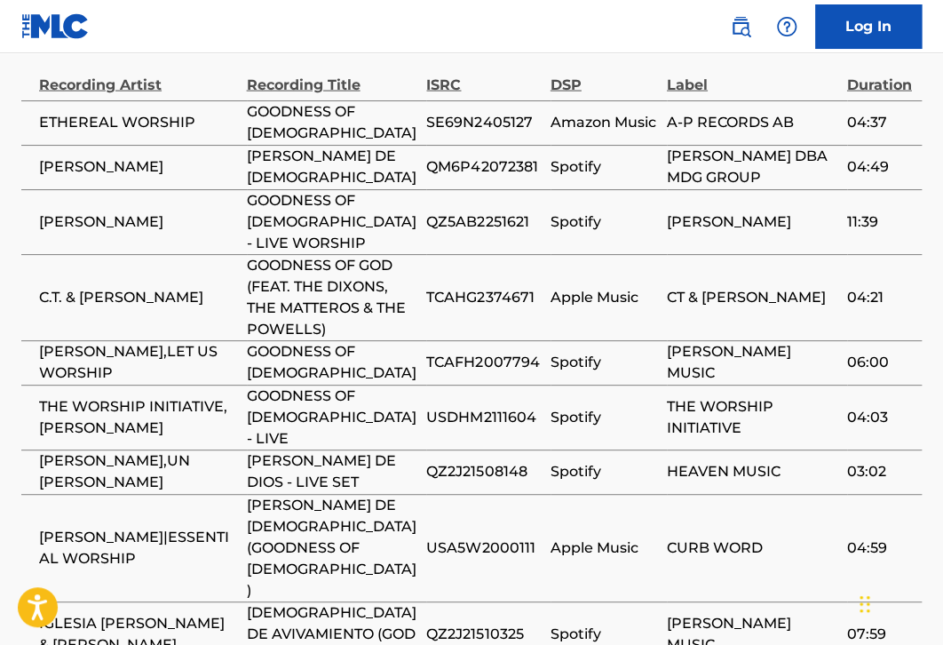
scroll to position [3648, 0]
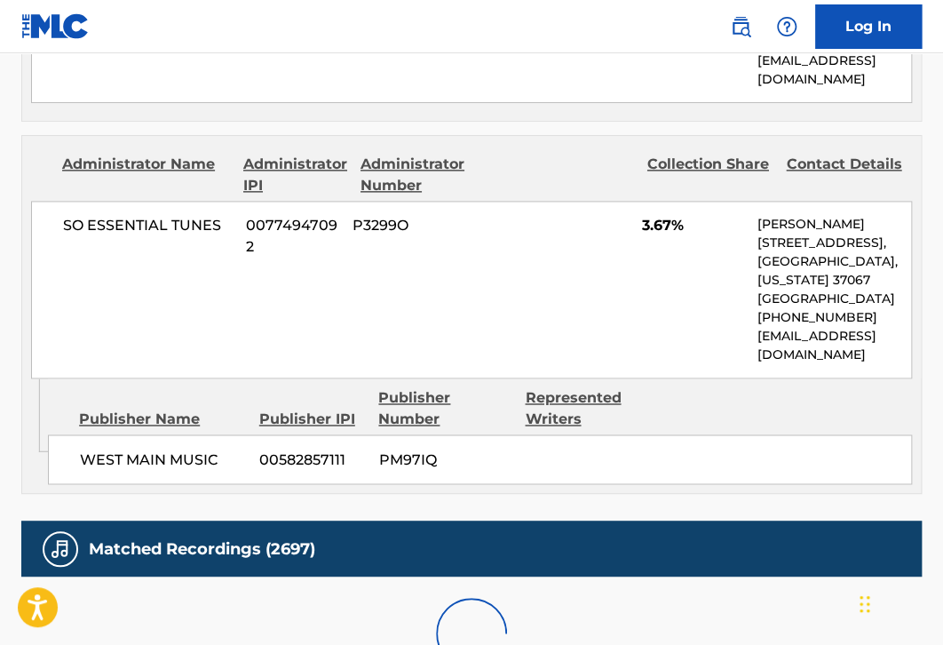
scroll to position [3606, 0]
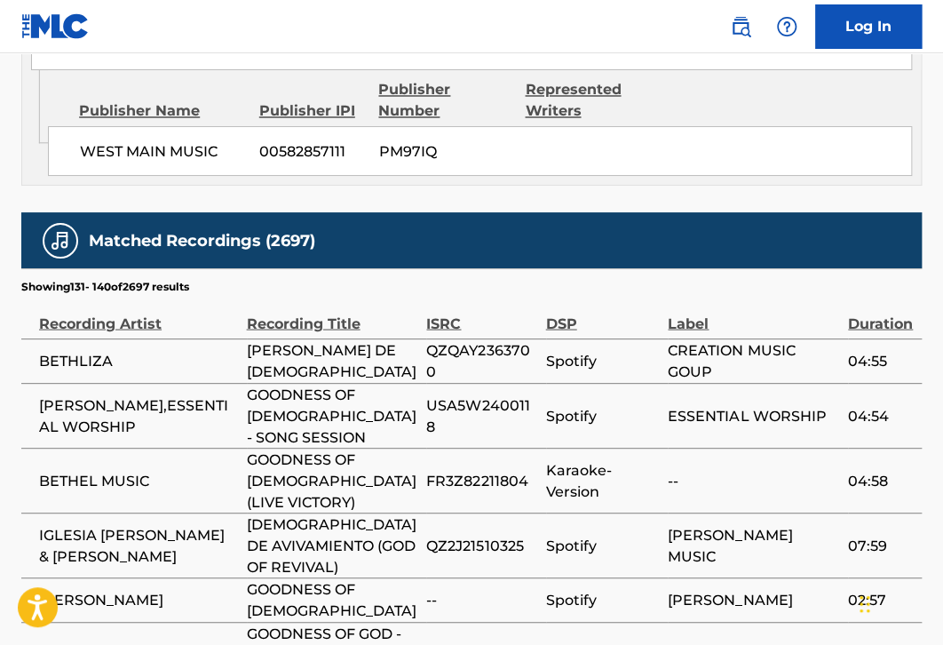
scroll to position [3646, 0]
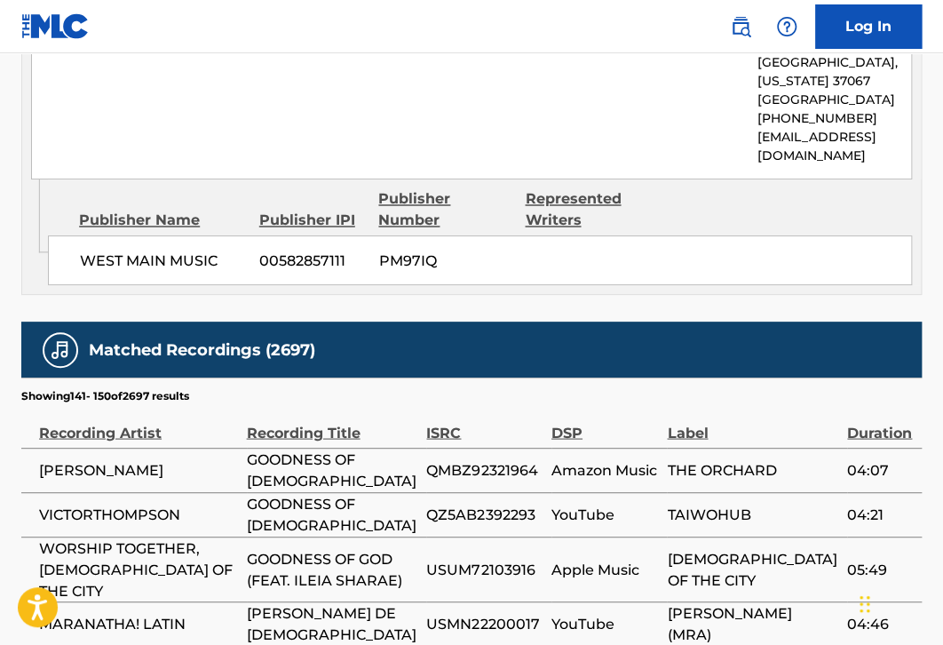
scroll to position [3565, 0]
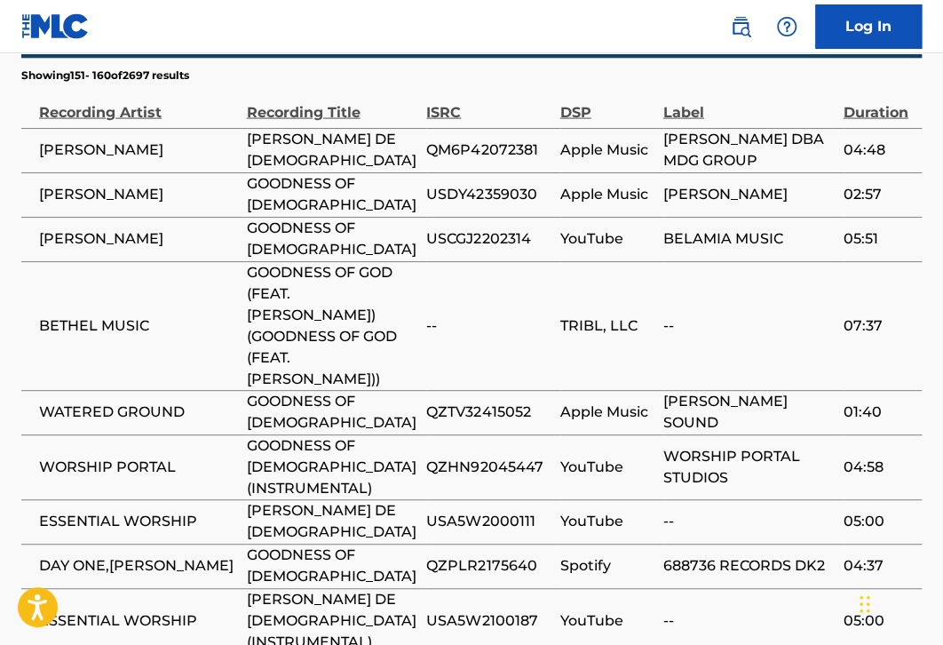
scroll to position [3670, 0]
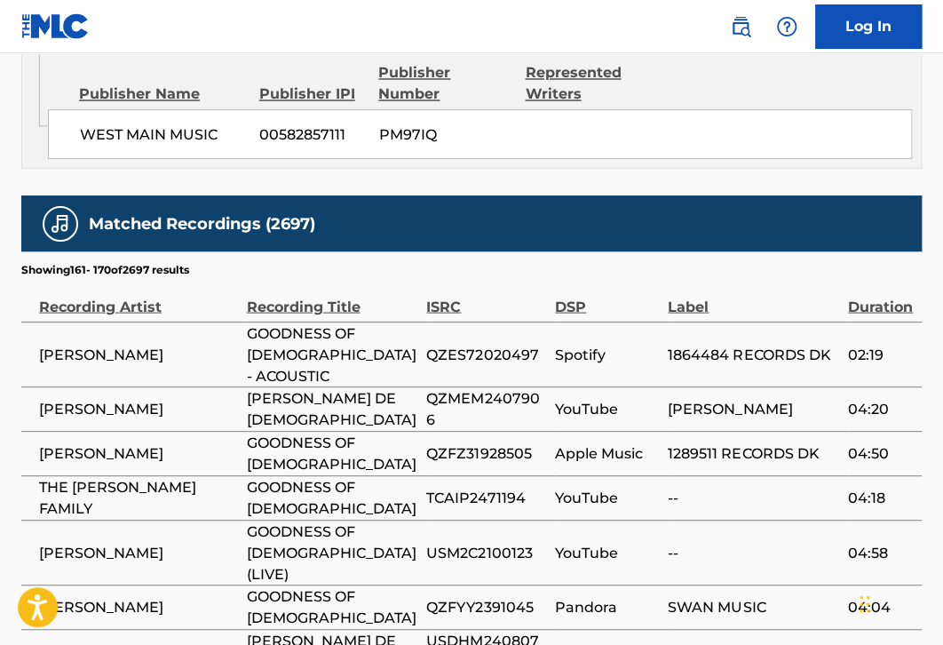
scroll to position [3586, 0]
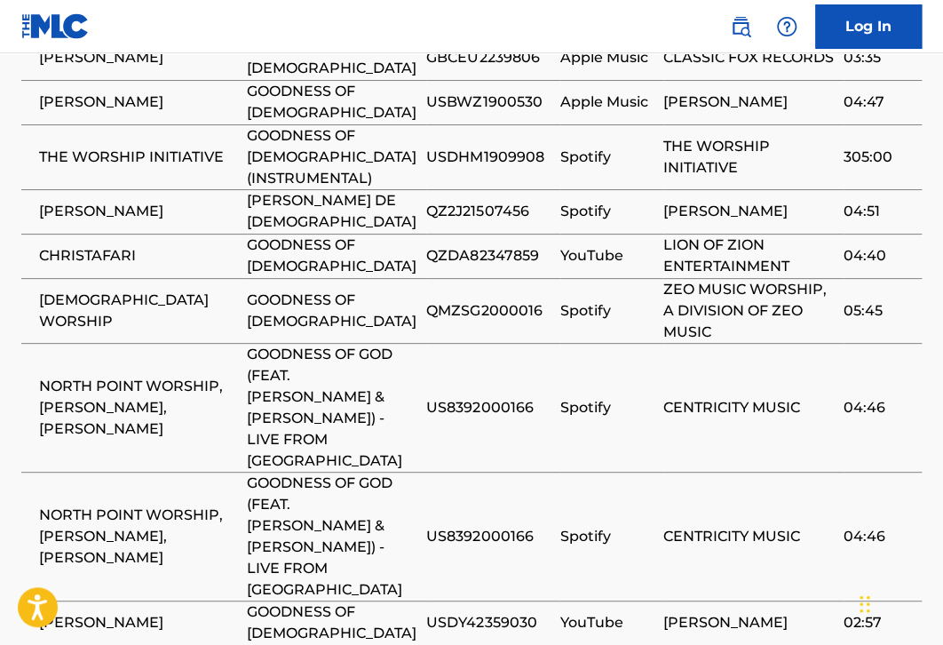
scroll to position [3712, 0]
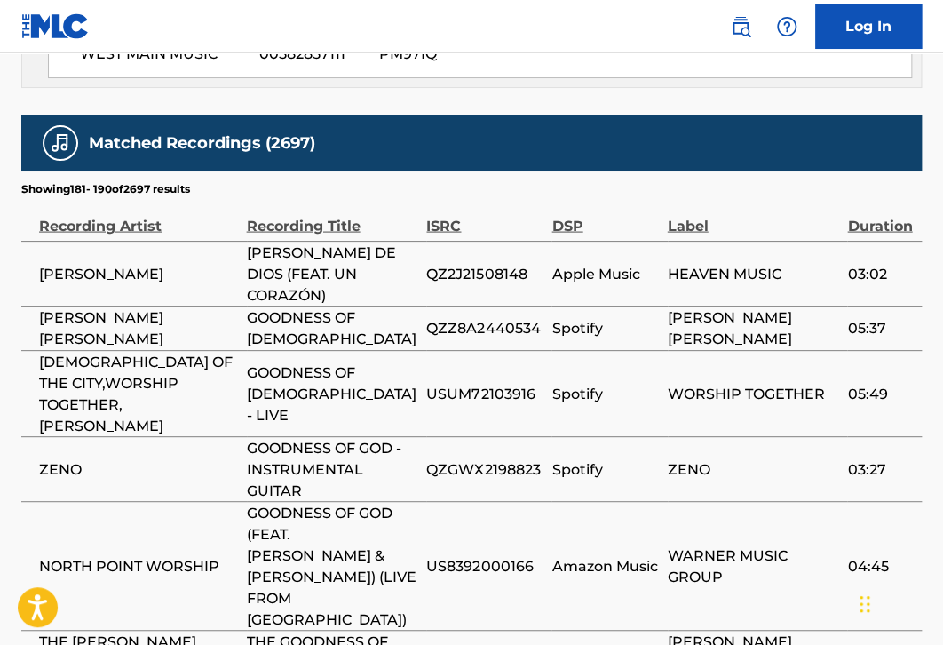
scroll to position [3731, 0]
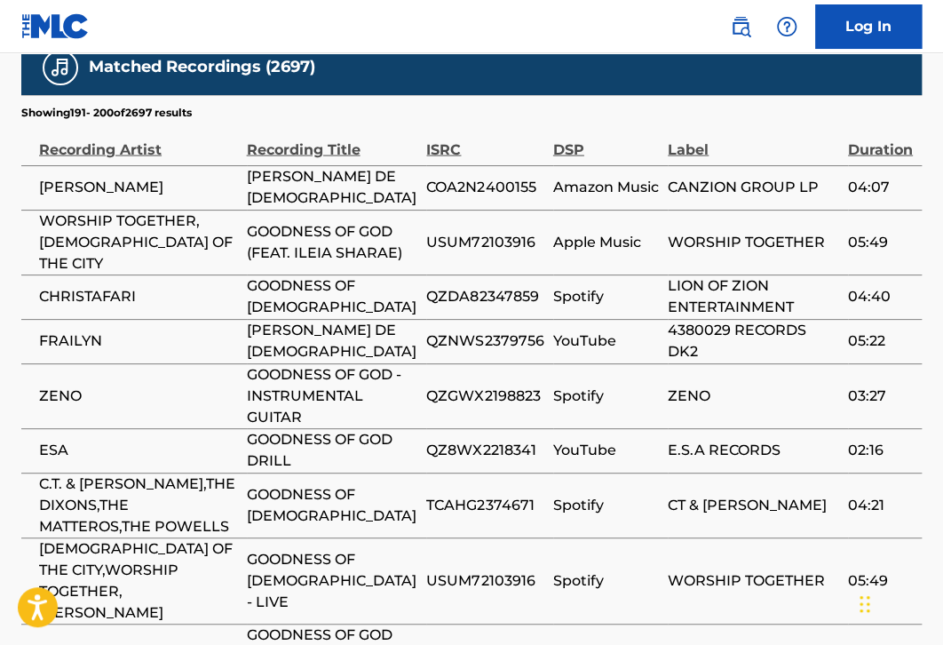
scroll to position [3731, 0]
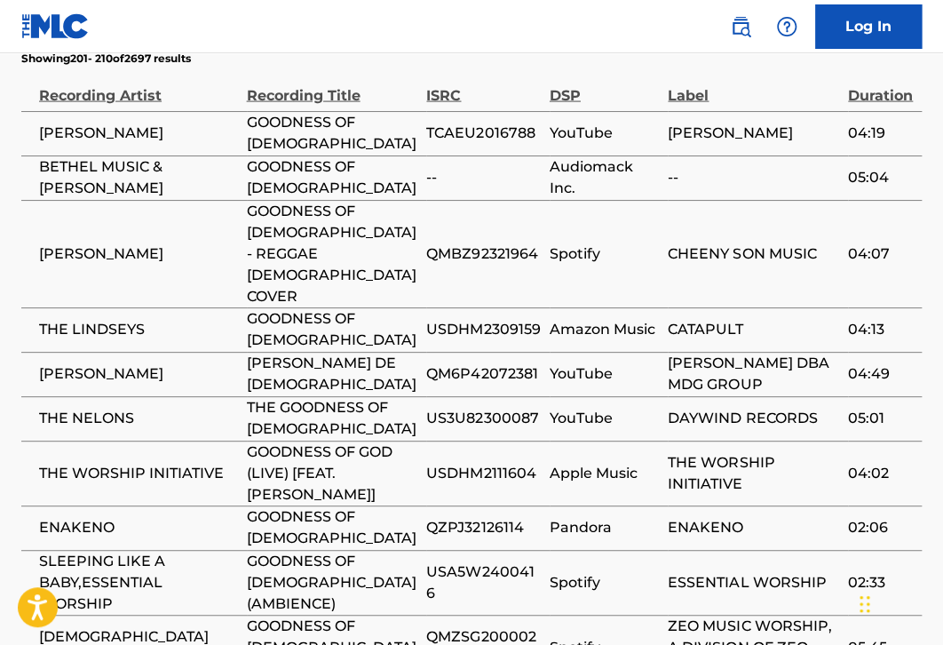
scroll to position [3667, 0]
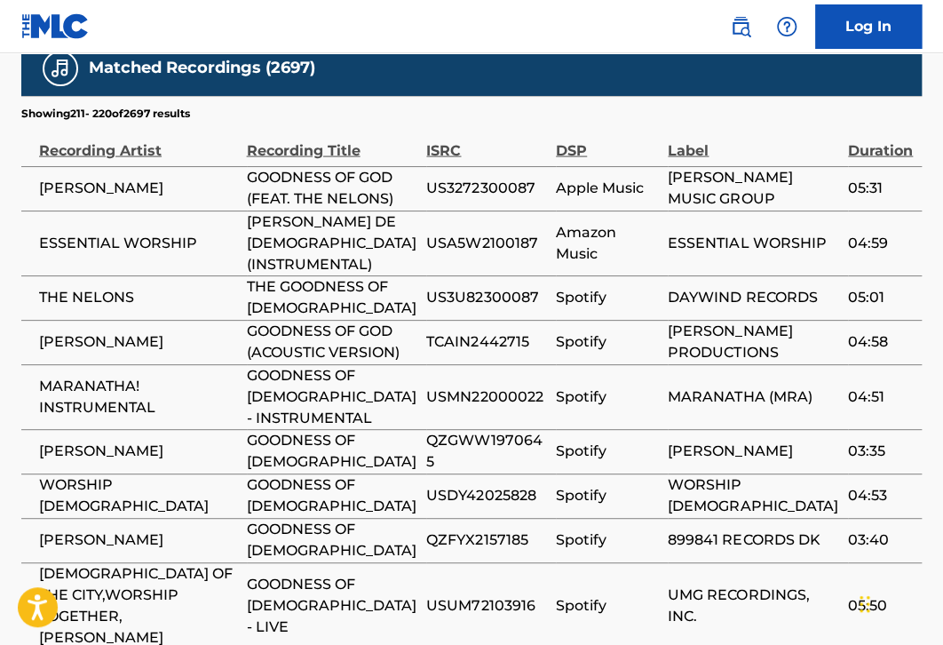
scroll to position [3586, 0]
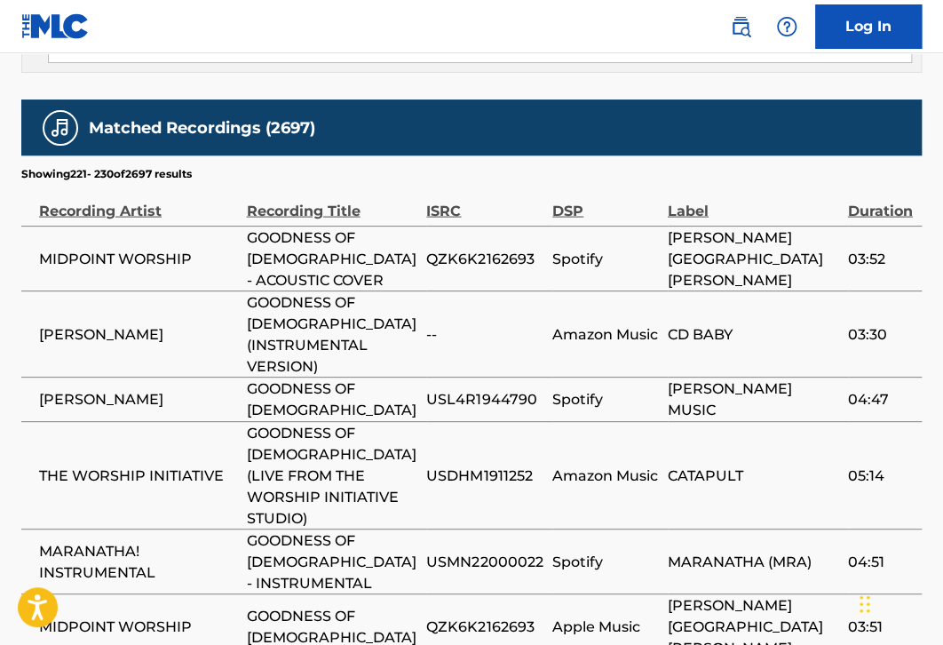
scroll to position [3667, 0]
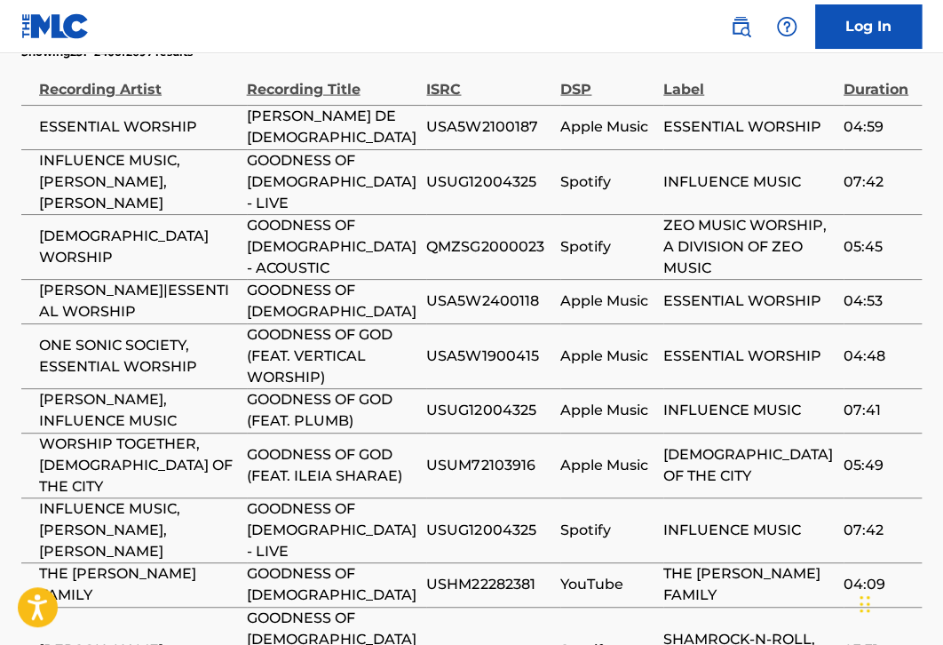
scroll to position [3687, 0]
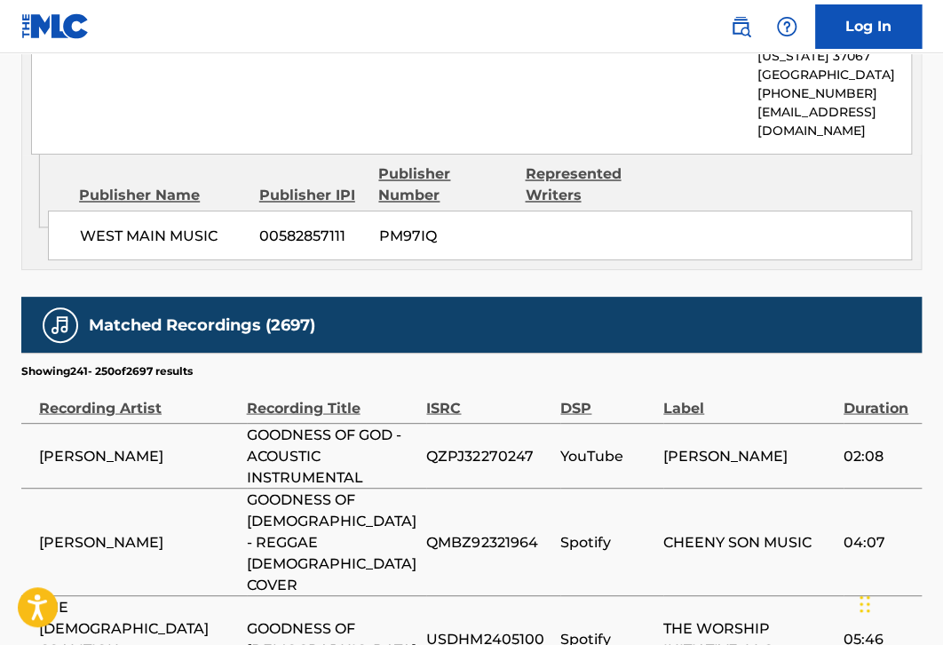
scroll to position [3646, 0]
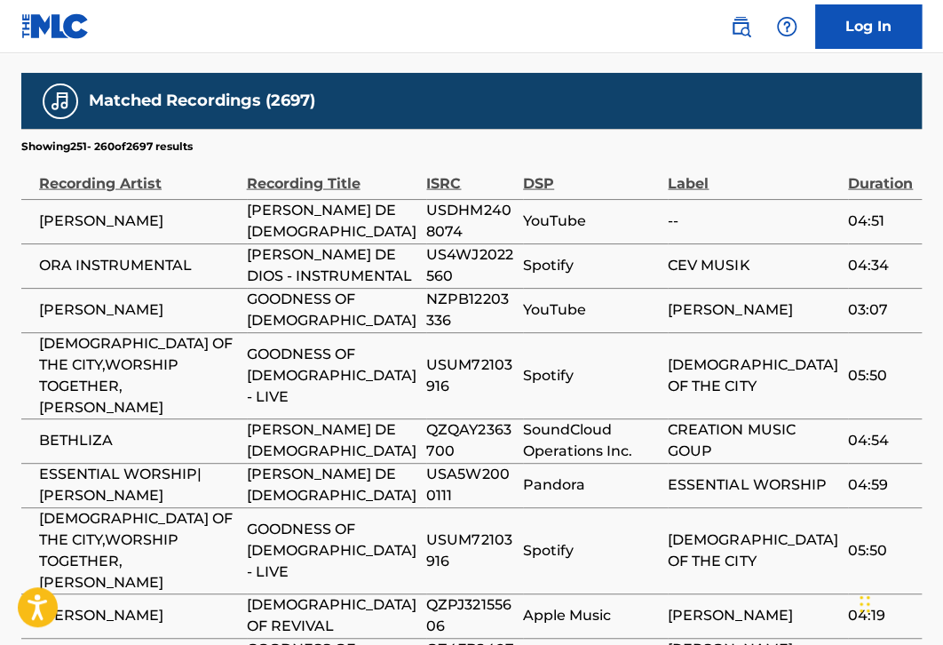
scroll to position [3606, 0]
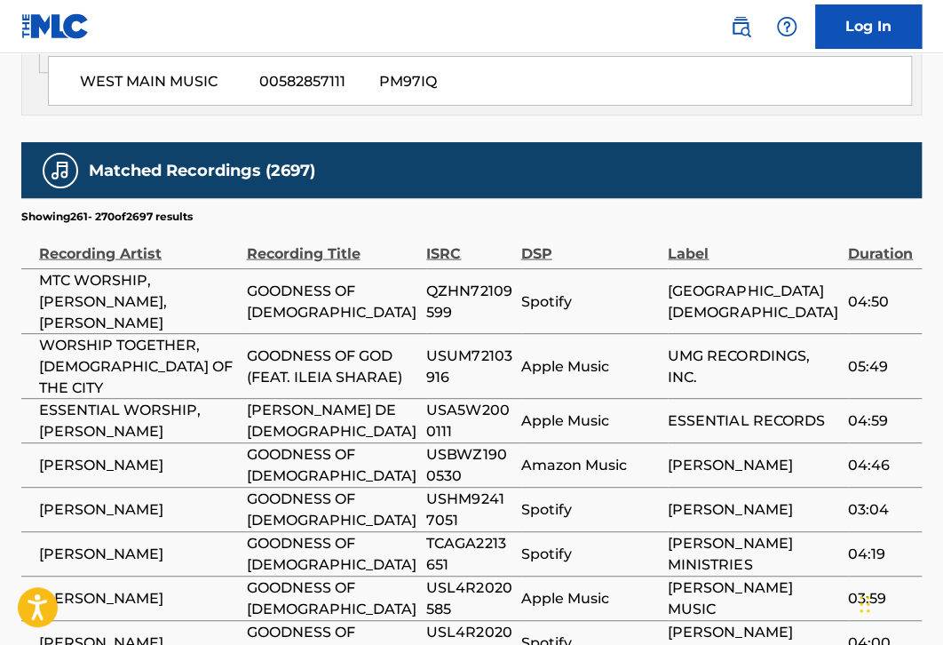
scroll to position [3429, 0]
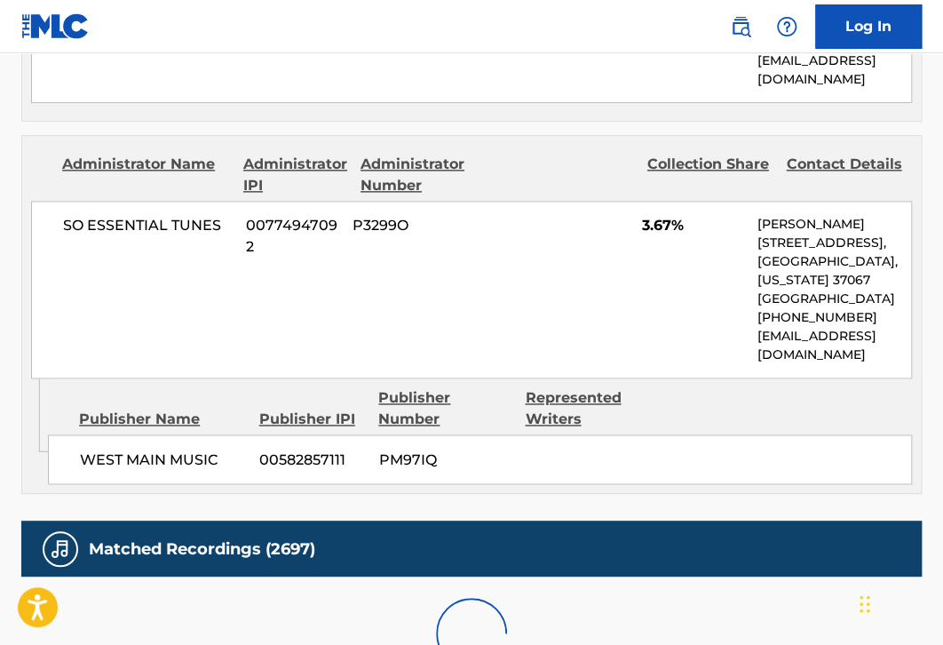
scroll to position [3606, 0]
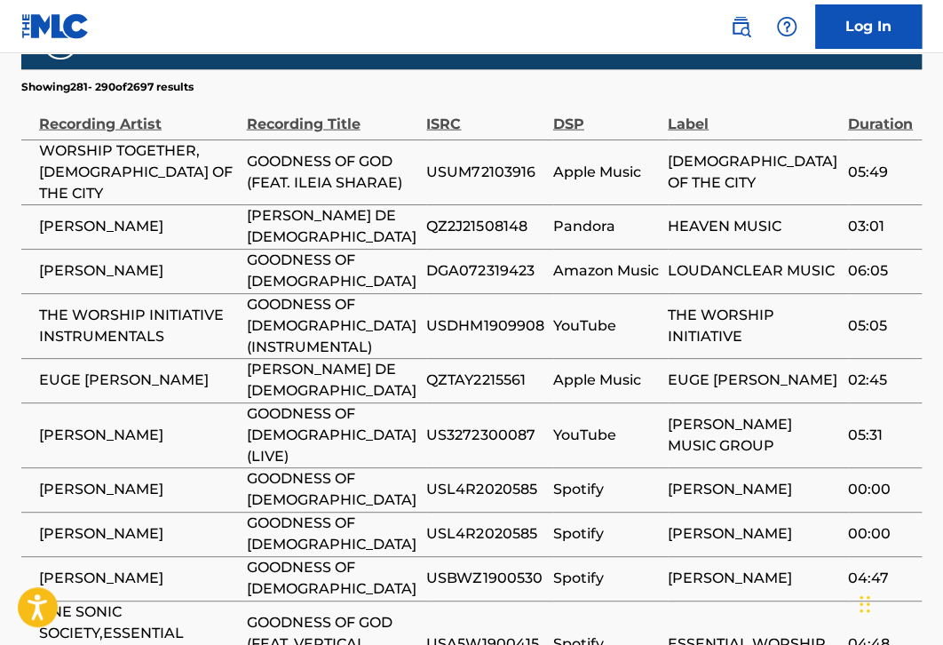
scroll to position [3518, 0]
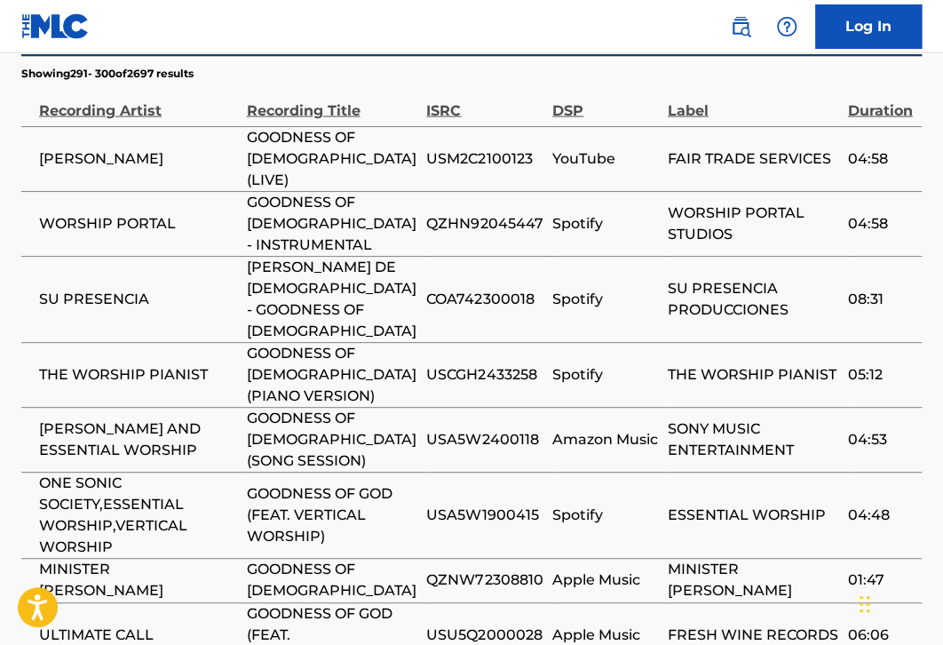
scroll to position [3628, 0]
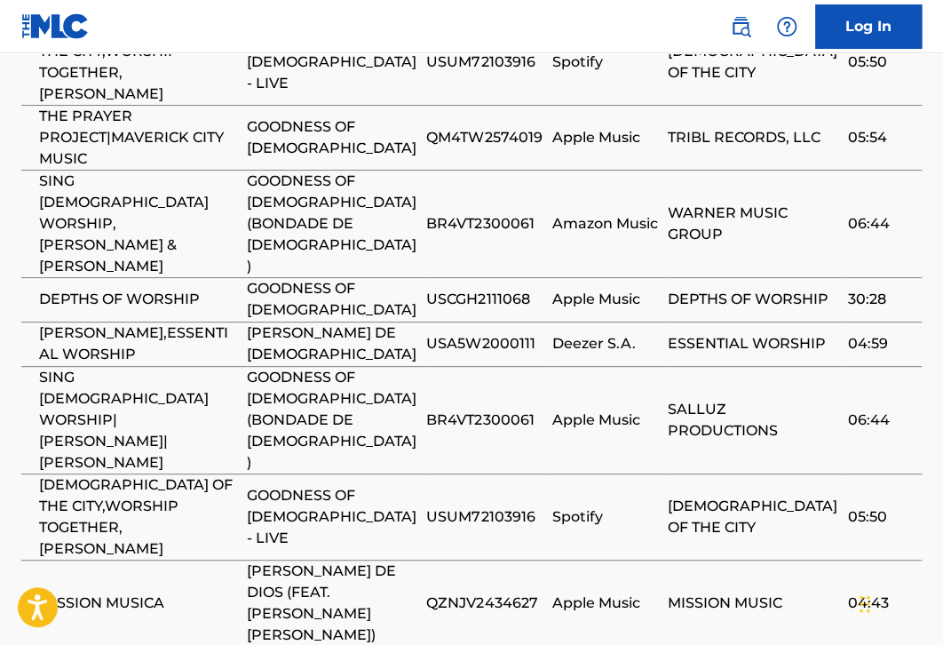
scroll to position [3729, 0]
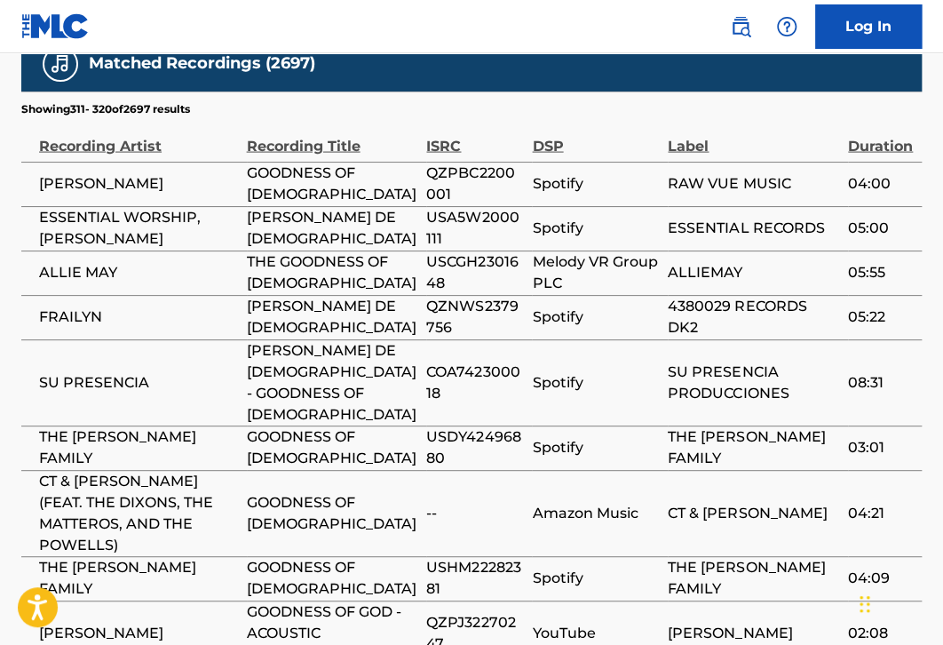
scroll to position [3648, 0]
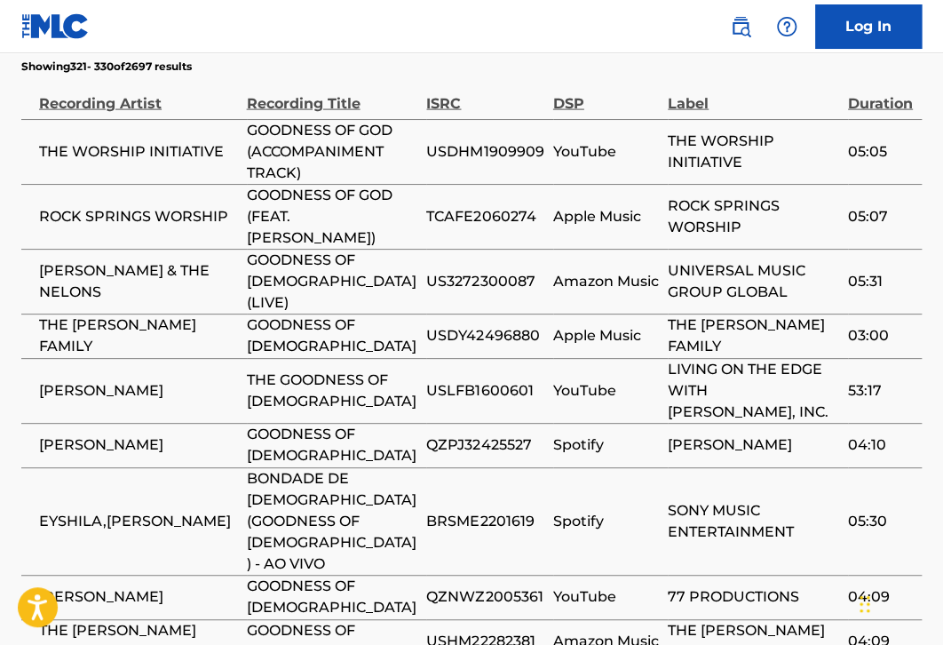
scroll to position [3646, 0]
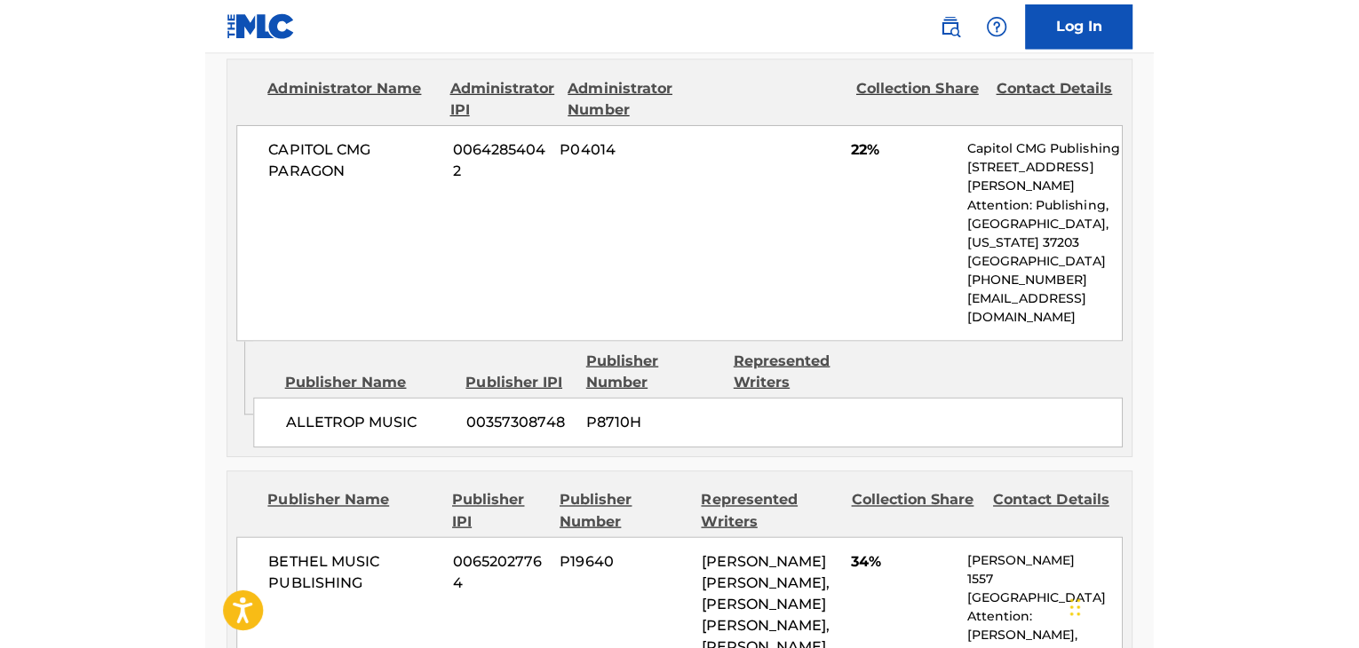
scroll to position [2408, 0]
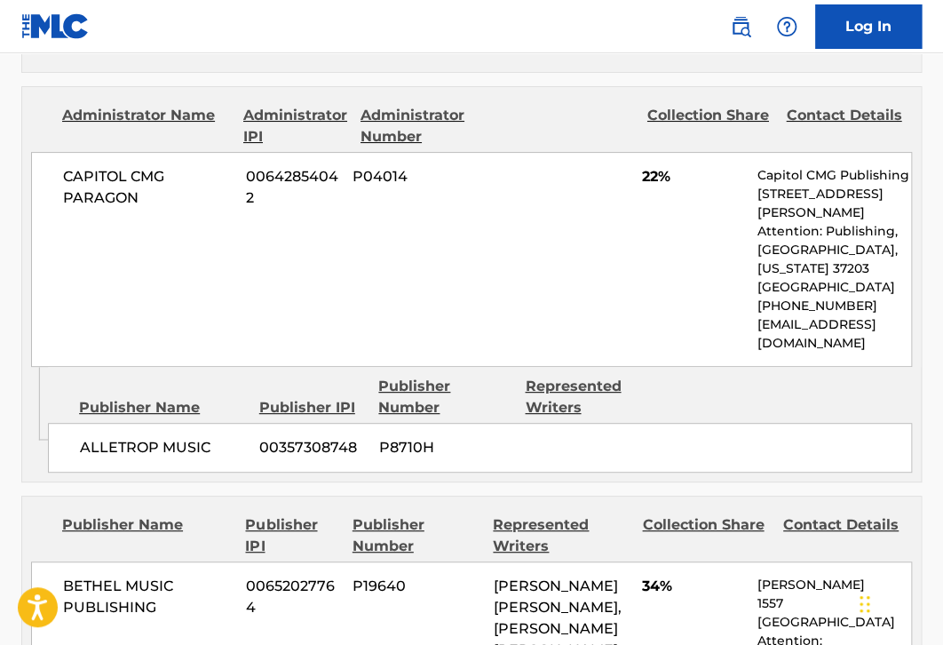
click at [449, 157] on div "CAPITOL CMG PARAGON 00642854042 P04014 22% Capitol CMG Publishing 1234 Martin S…" at bounding box center [471, 259] width 881 height 215
click at [473, 22] on nav "Log In" at bounding box center [471, 26] width 943 height 53
